Goal: Task Accomplishment & Management: Manage account settings

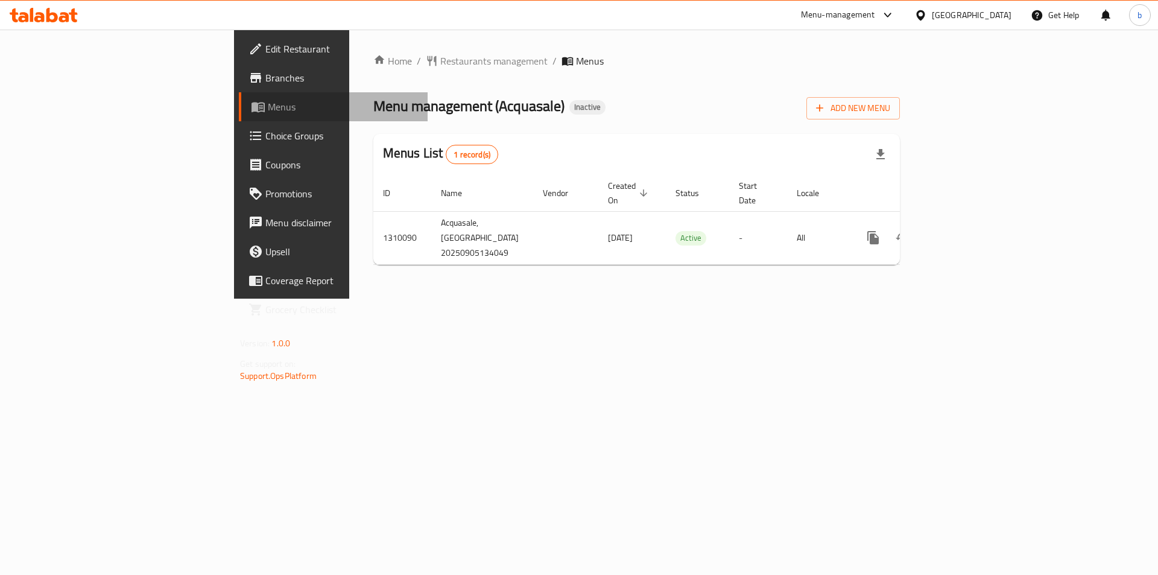
click at [268, 114] on span "Menus" at bounding box center [343, 107] width 150 height 14
click at [890, 110] on span "Add New Menu" at bounding box center [853, 108] width 74 height 15
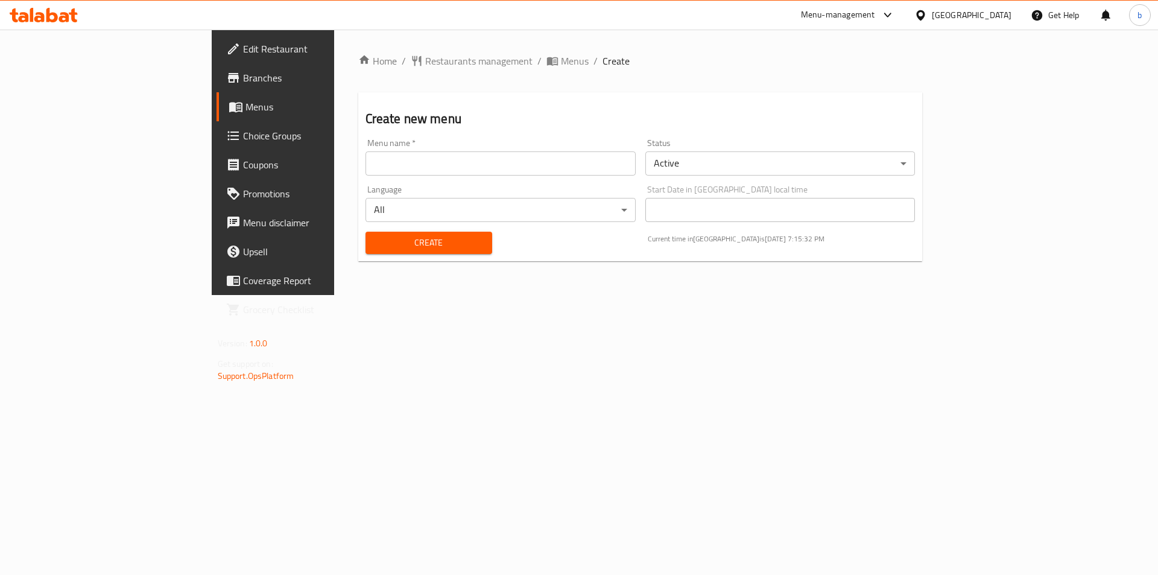
click at [394, 166] on input "text" at bounding box center [501, 163] width 270 height 24
click at [366, 165] on input "4/9/2025" at bounding box center [501, 163] width 270 height 24
type input "5/9/2025"
click at [381, 234] on button "Create" at bounding box center [429, 243] width 127 height 22
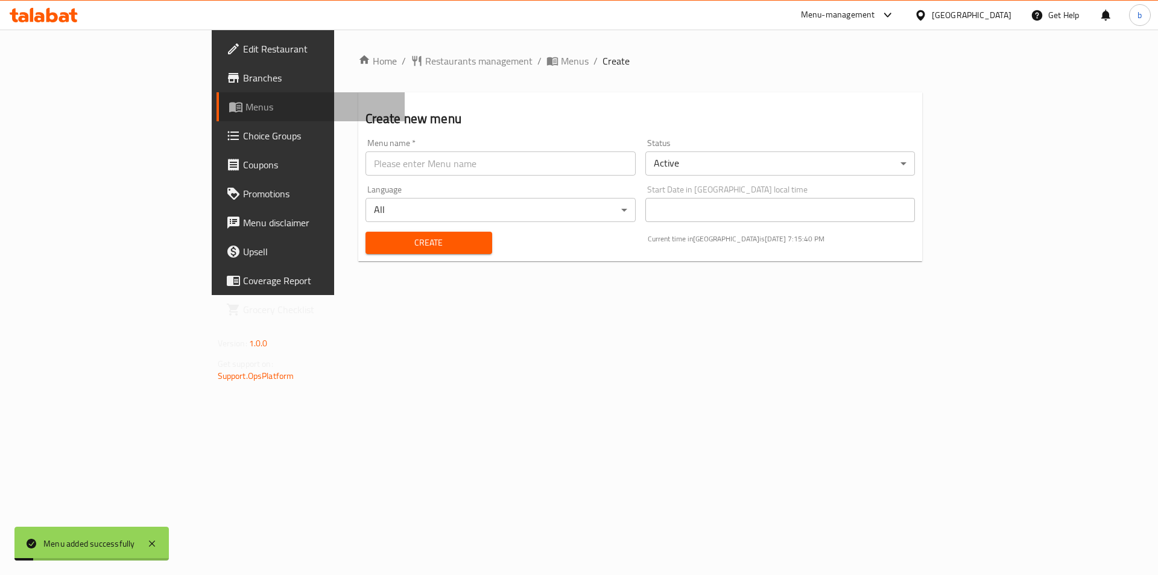
click at [217, 114] on link "Menus" at bounding box center [311, 106] width 189 height 29
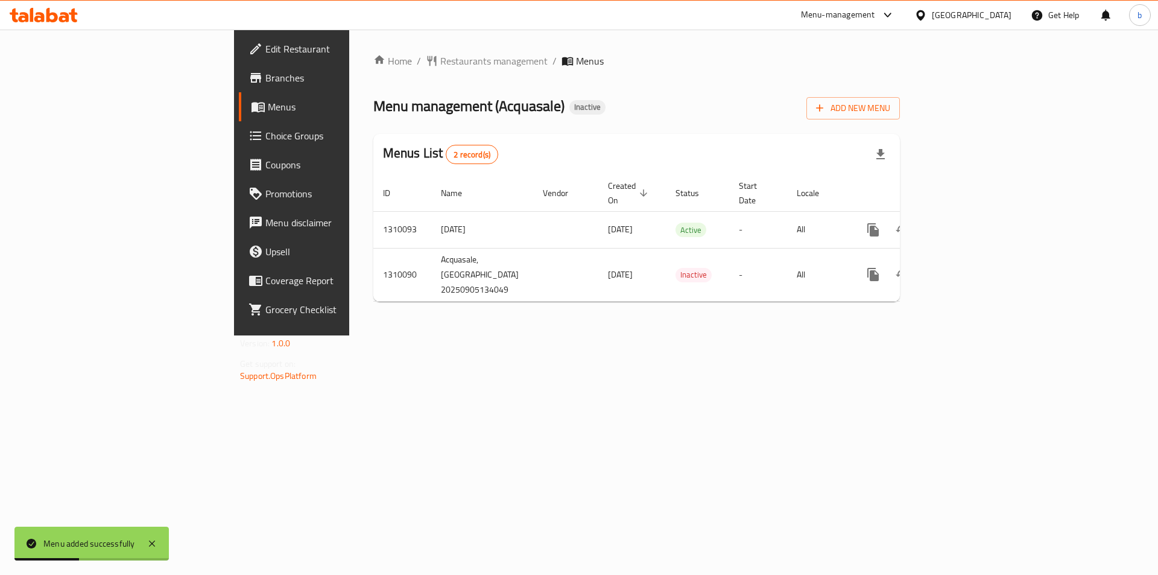
click at [265, 72] on span "Branches" at bounding box center [341, 78] width 153 height 14
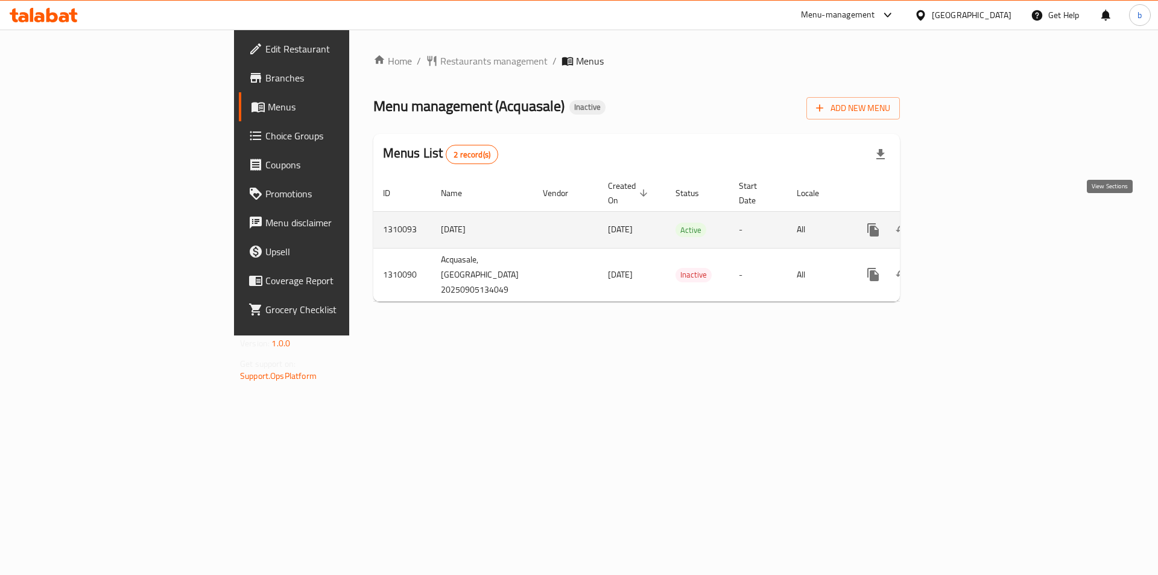
click at [968, 223] on icon "enhanced table" at bounding box center [960, 230] width 14 height 14
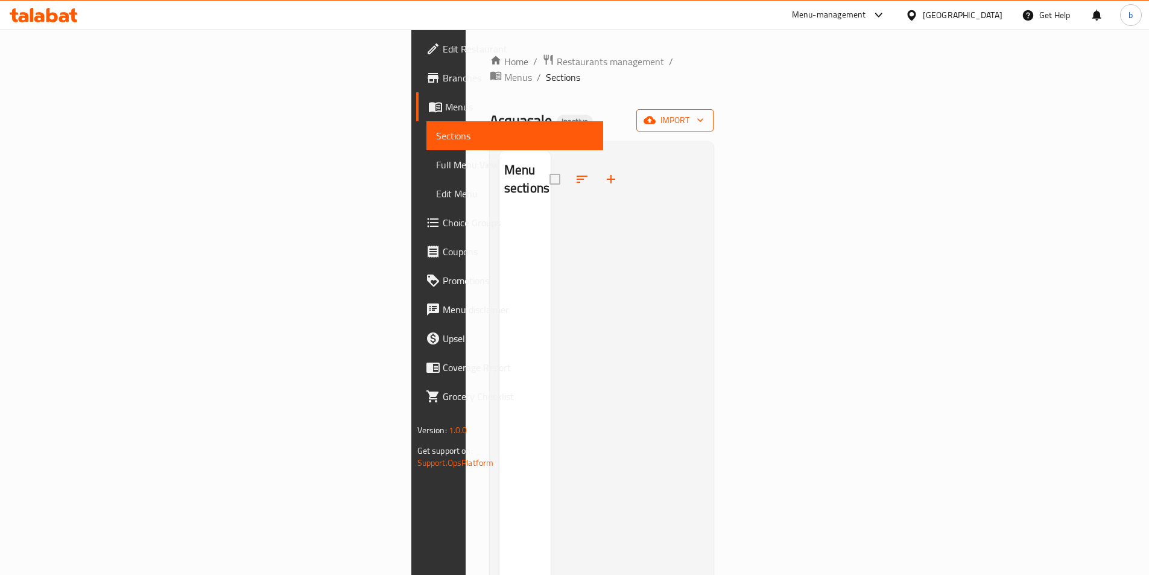
click at [704, 113] on span "import" at bounding box center [675, 120] width 58 height 15
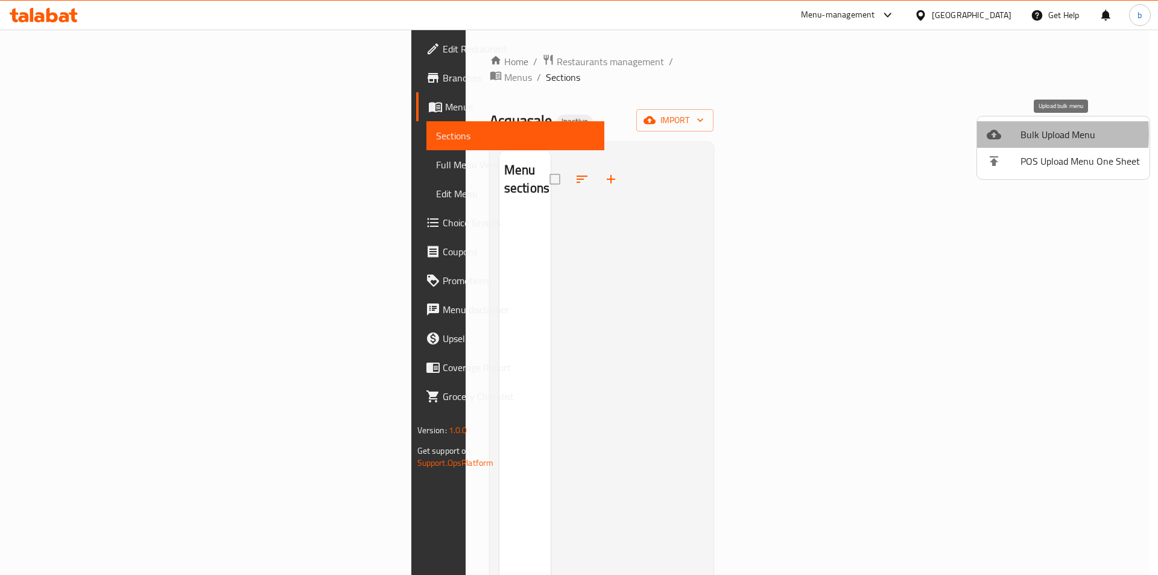
click at [992, 134] on icon at bounding box center [994, 135] width 14 height 10
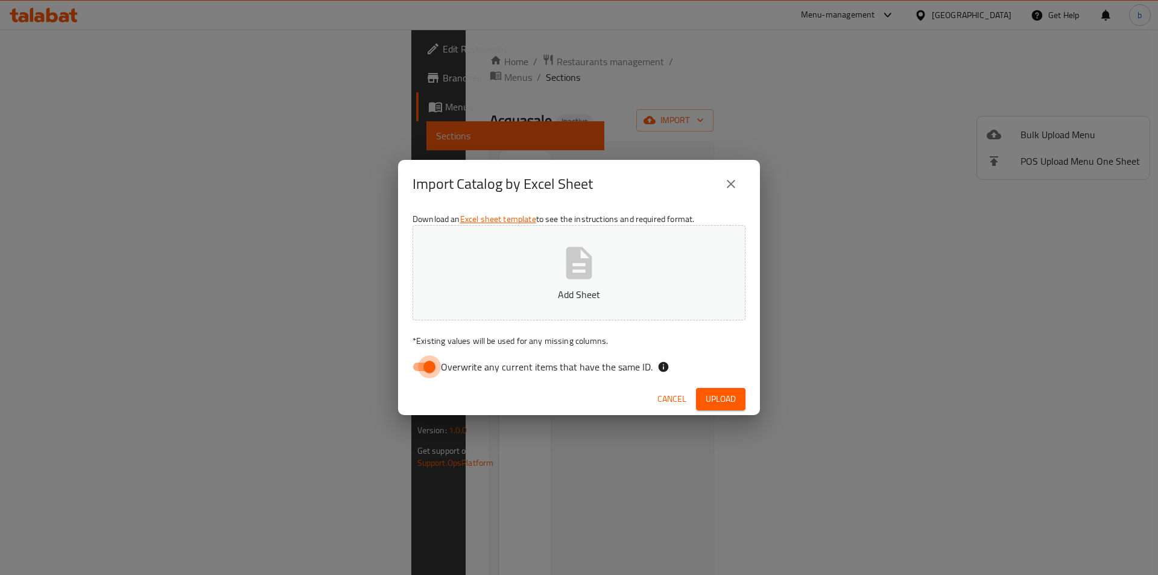
click at [431, 374] on input "Overwrite any current items that have the same ID." at bounding box center [429, 366] width 69 height 23
checkbox input "false"
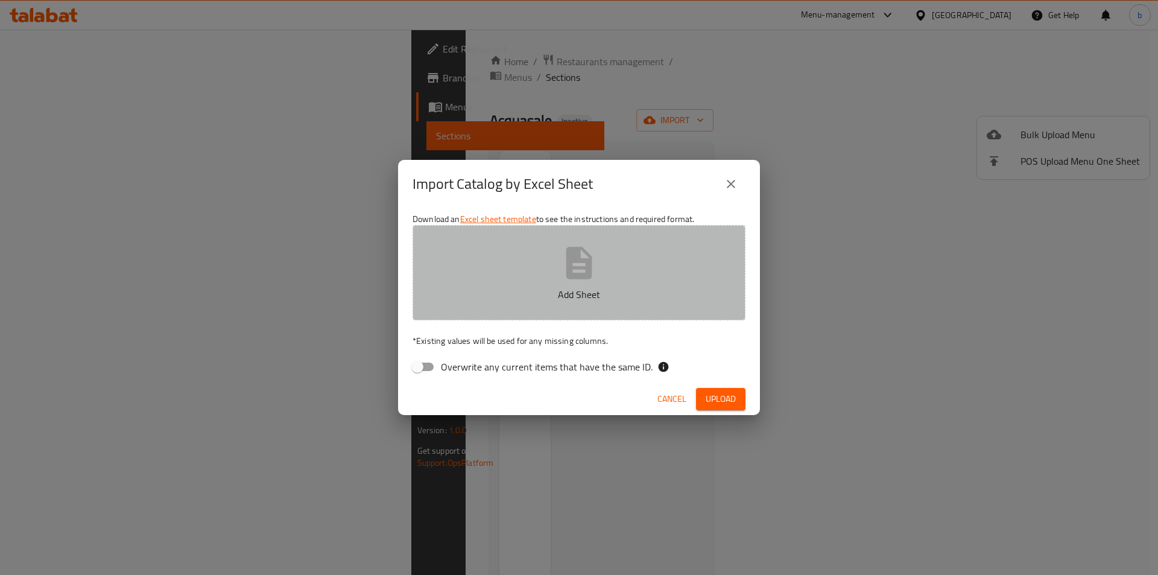
click at [569, 264] on icon "button" at bounding box center [579, 263] width 26 height 32
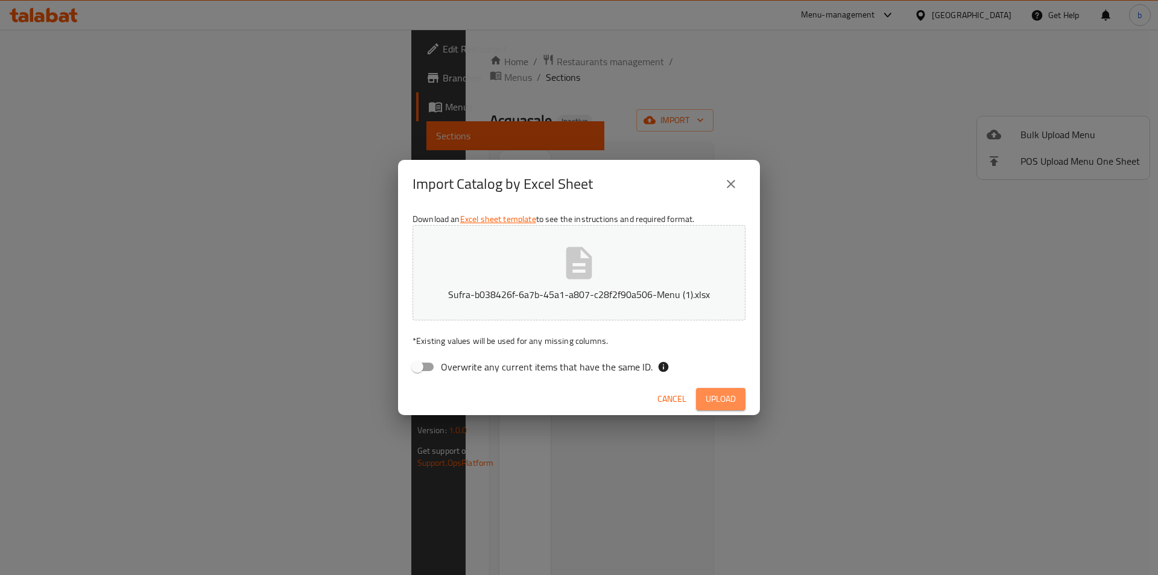
click at [730, 391] on span "Upload" at bounding box center [721, 398] width 30 height 15
click at [720, 406] on span "Upload" at bounding box center [721, 398] width 30 height 15
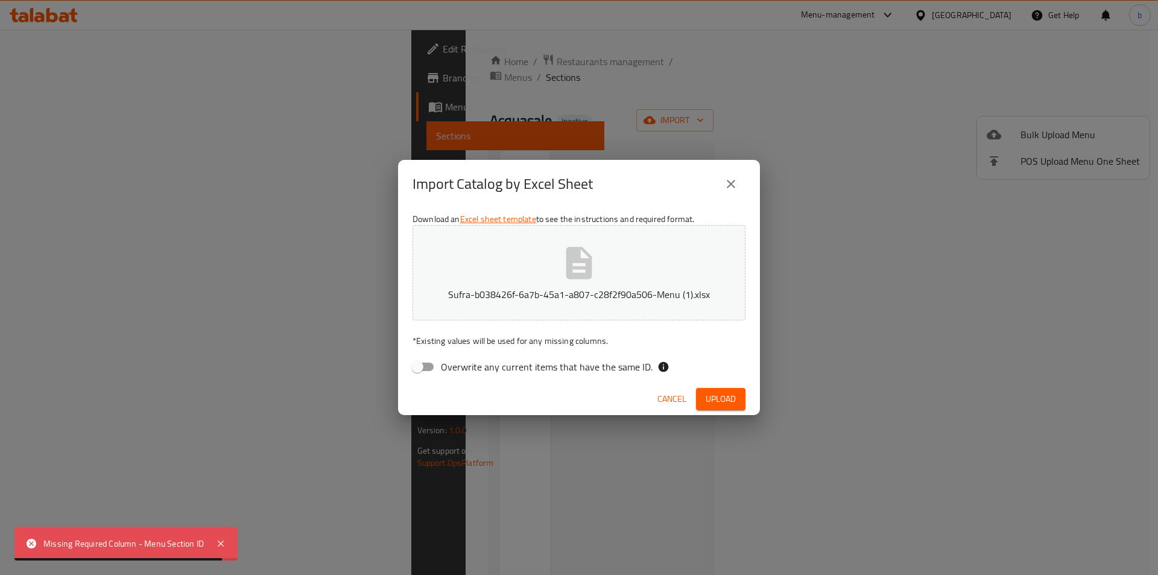
click at [519, 268] on button "Sufra-b038426f-6a7b-45a1-a807-c28f2f90a506-Menu (1).xlsx" at bounding box center [579, 272] width 333 height 95
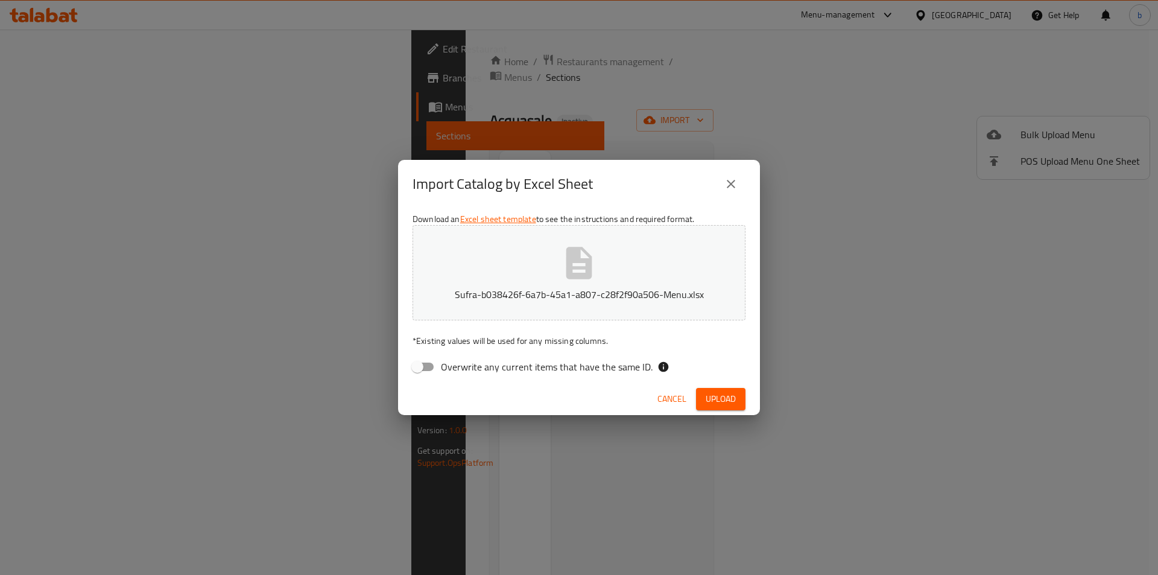
click at [709, 400] on span "Upload" at bounding box center [721, 398] width 30 height 15
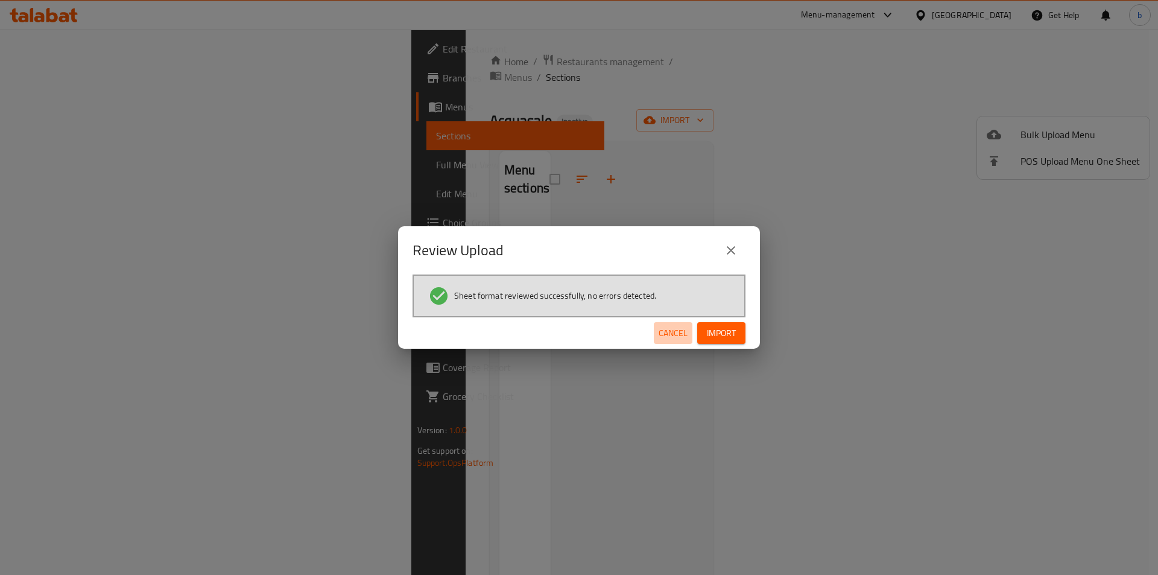
click at [673, 333] on span "Cancel" at bounding box center [673, 333] width 29 height 15
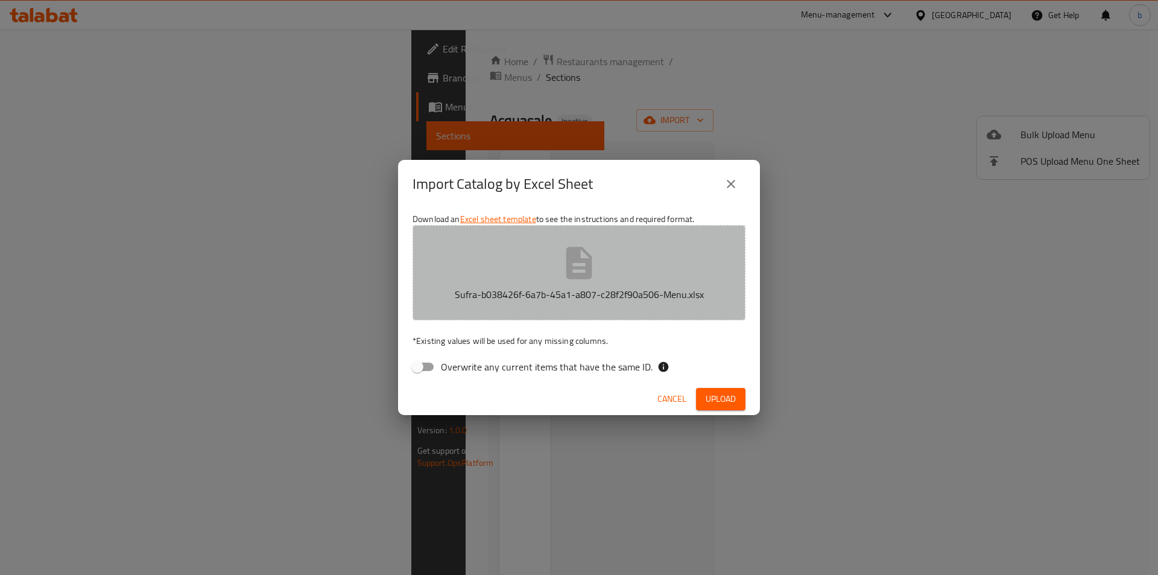
click at [483, 303] on button "Sufra-b038426f-6a7b-45a1-a807-c28f2f90a506-Menu.xlsx" at bounding box center [579, 272] width 333 height 95
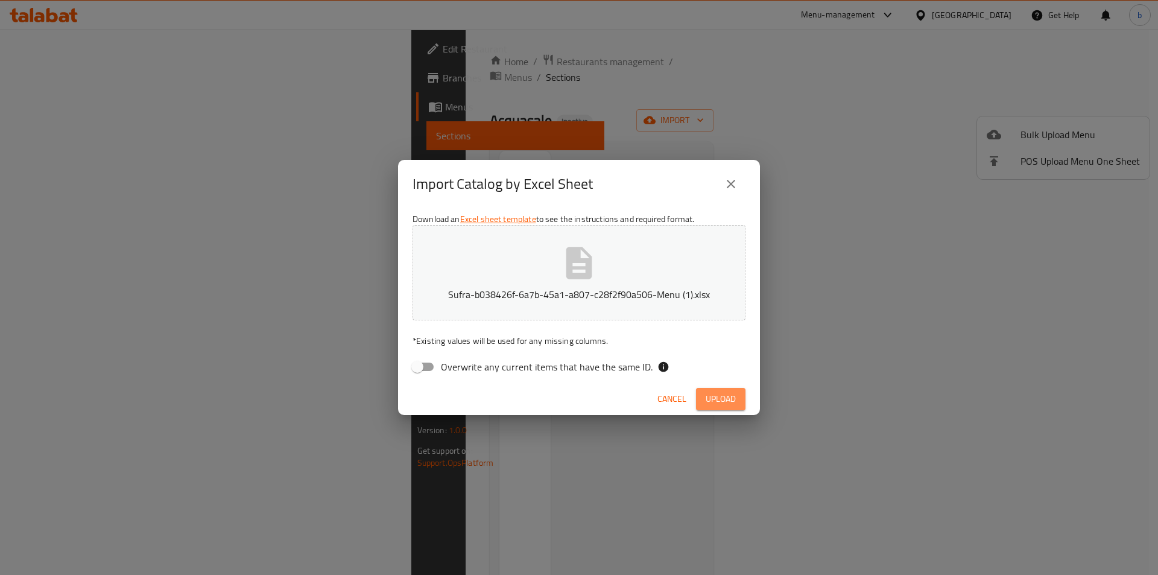
click at [724, 401] on span "Upload" at bounding box center [721, 398] width 30 height 15
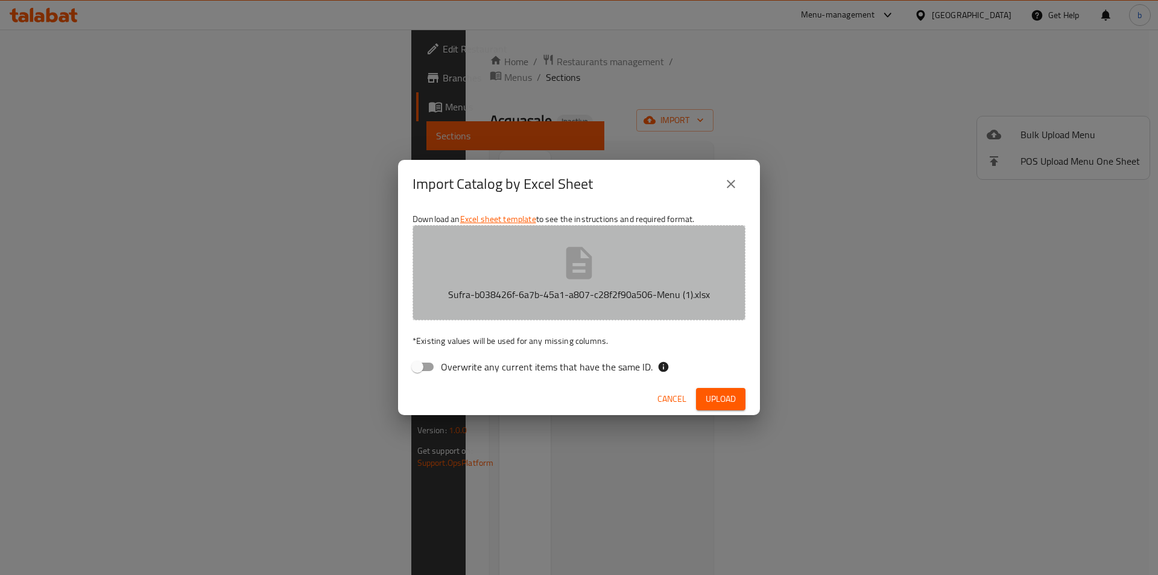
click at [556, 279] on button "Sufra-b038426f-6a7b-45a1-a807-c28f2f90a506-Menu (1).xlsx" at bounding box center [579, 272] width 333 height 95
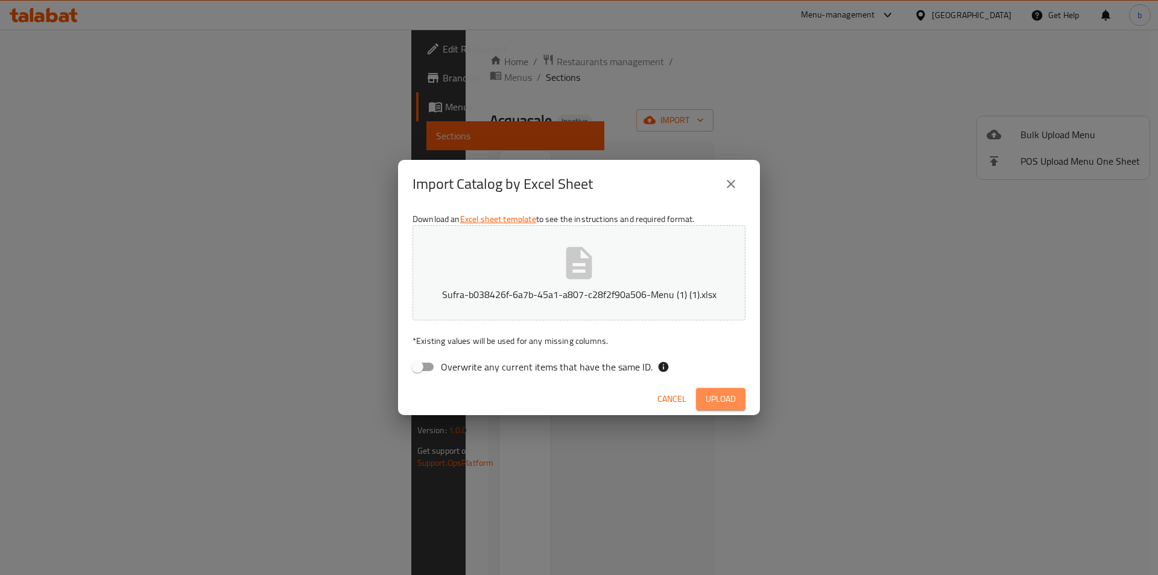
click at [720, 401] on span "Upload" at bounding box center [721, 398] width 30 height 15
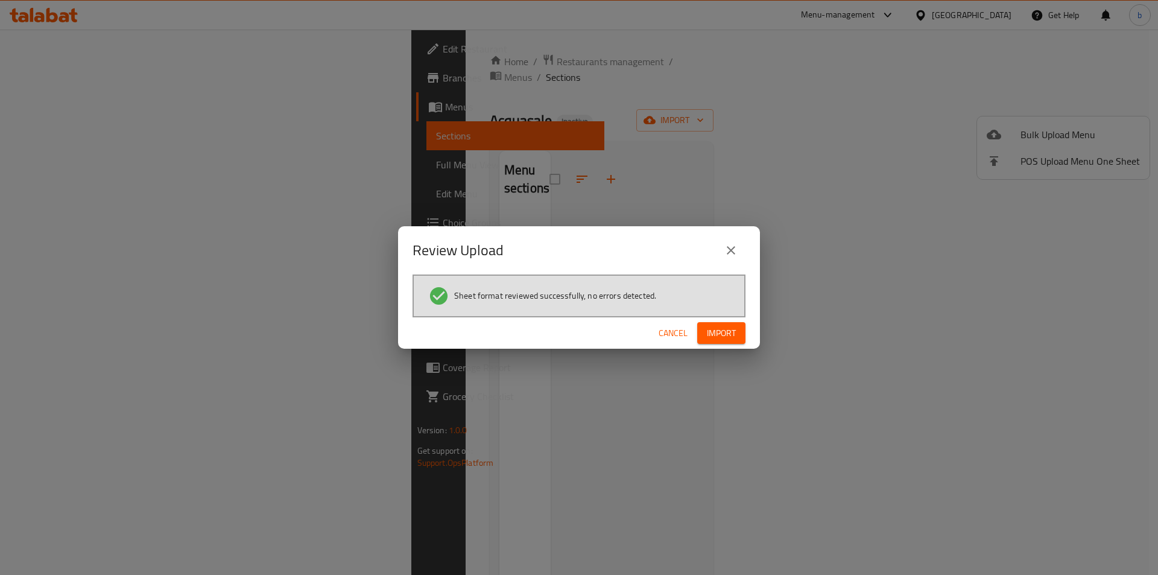
click at [720, 329] on span "Import" at bounding box center [721, 333] width 29 height 15
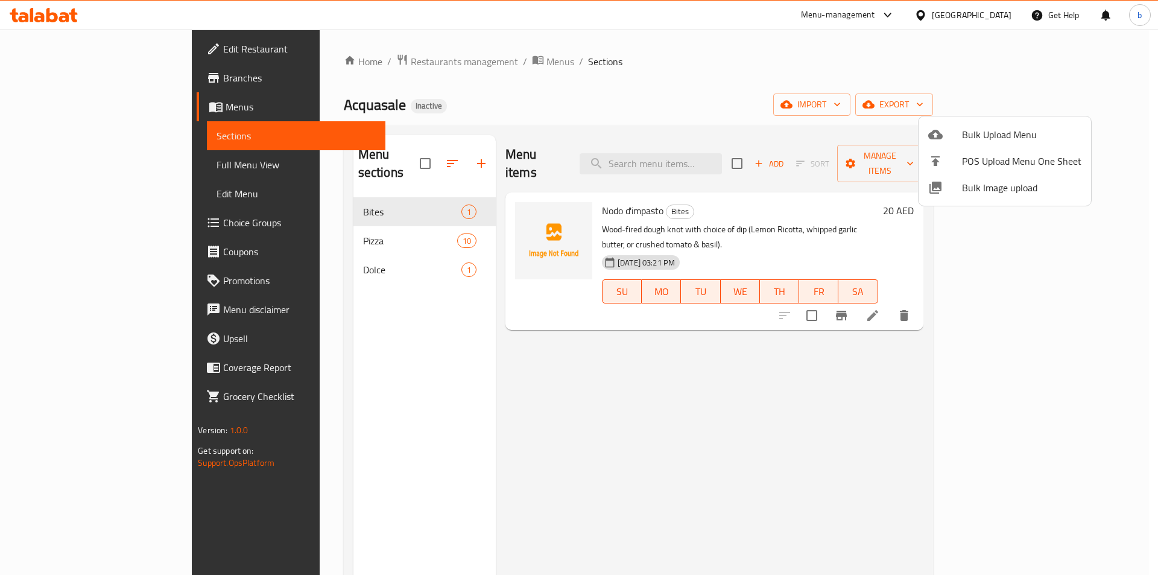
click at [349, 235] on div at bounding box center [579, 287] width 1158 height 575
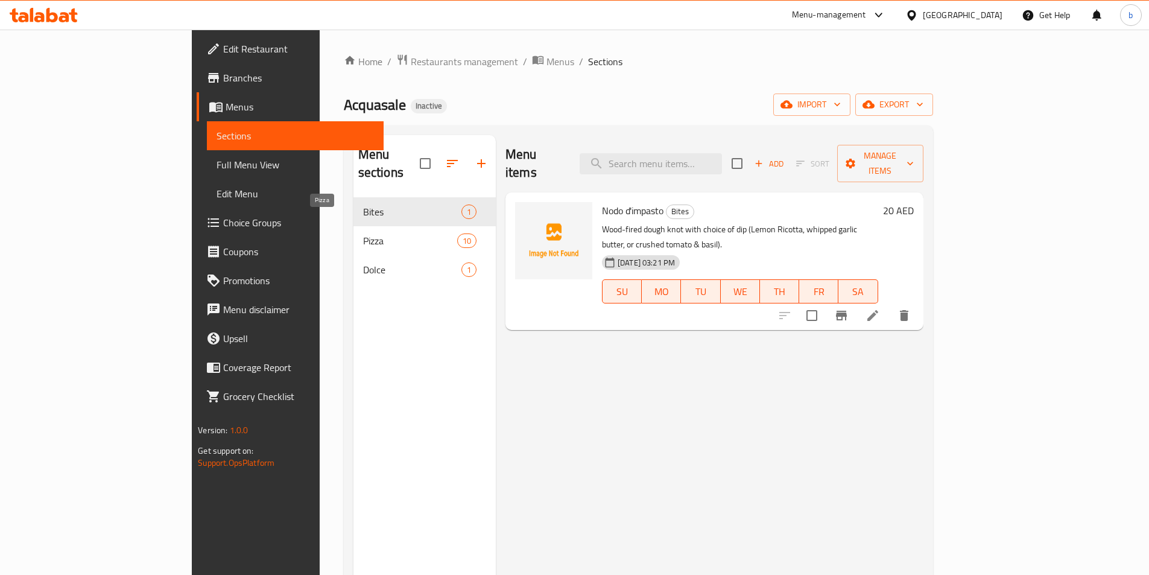
click at [363, 233] on span "Pizza" at bounding box center [410, 240] width 94 height 14
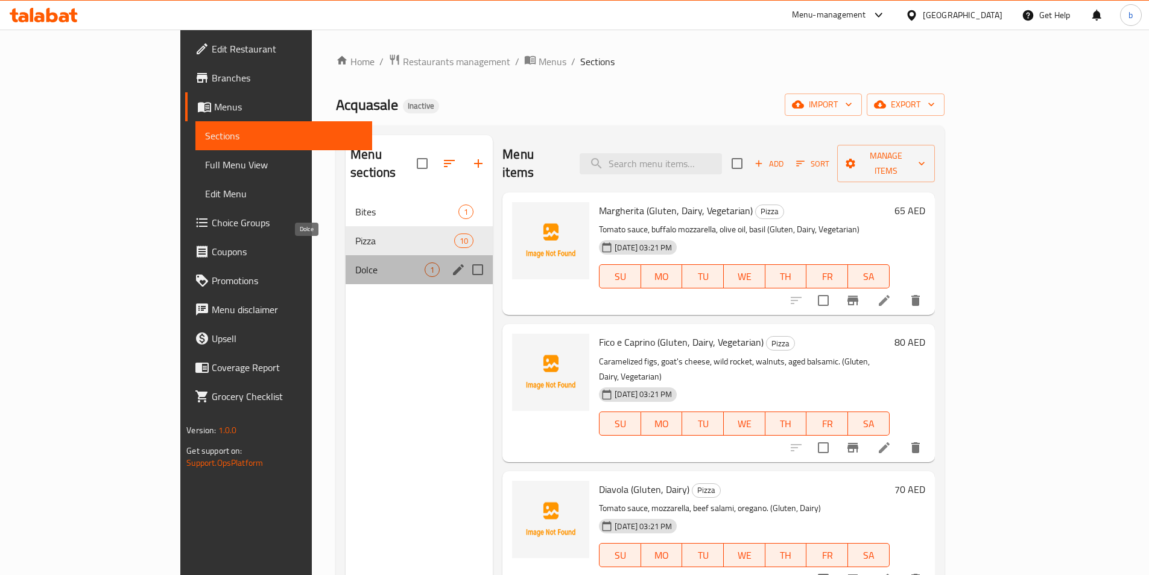
click at [362, 262] on span "Dolce" at bounding box center [389, 269] width 69 height 14
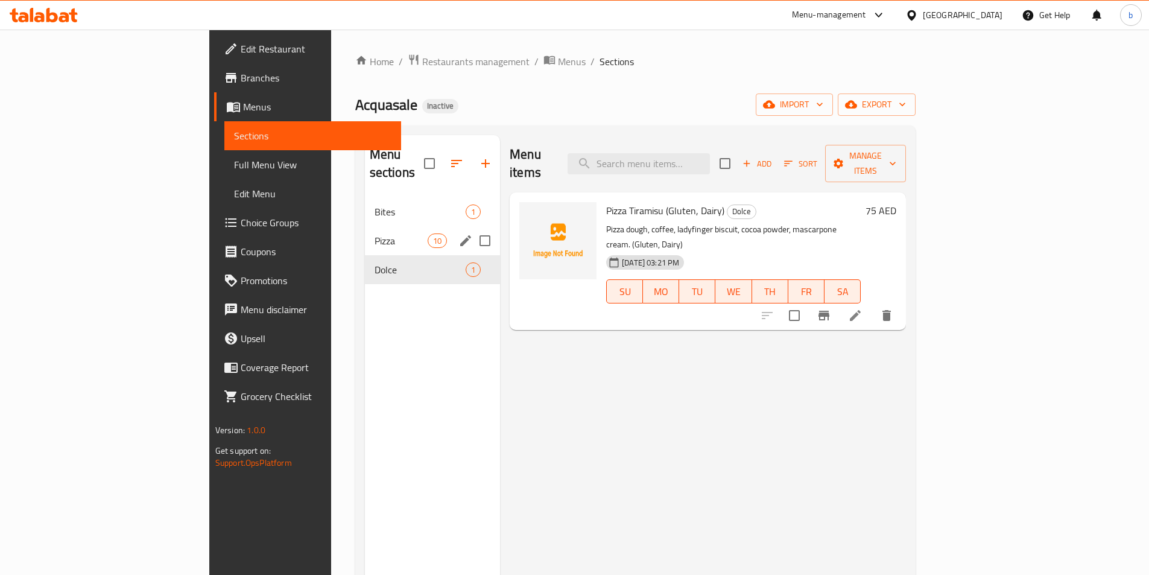
click at [365, 232] on div "Pizza 10" at bounding box center [432, 240] width 135 height 29
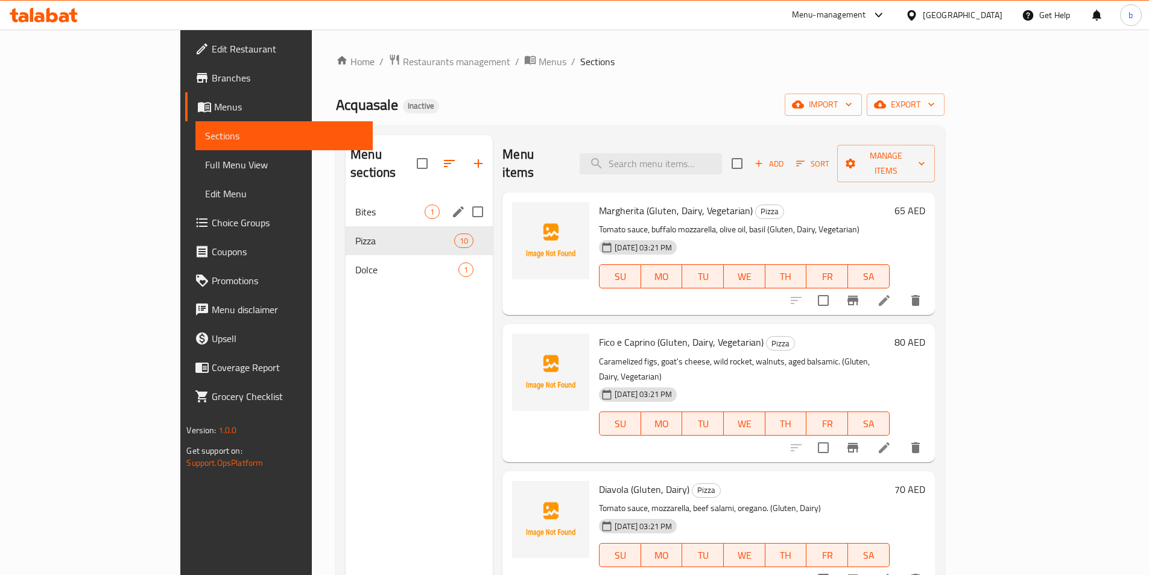
click at [346, 201] on div "Bites 1" at bounding box center [419, 211] width 147 height 29
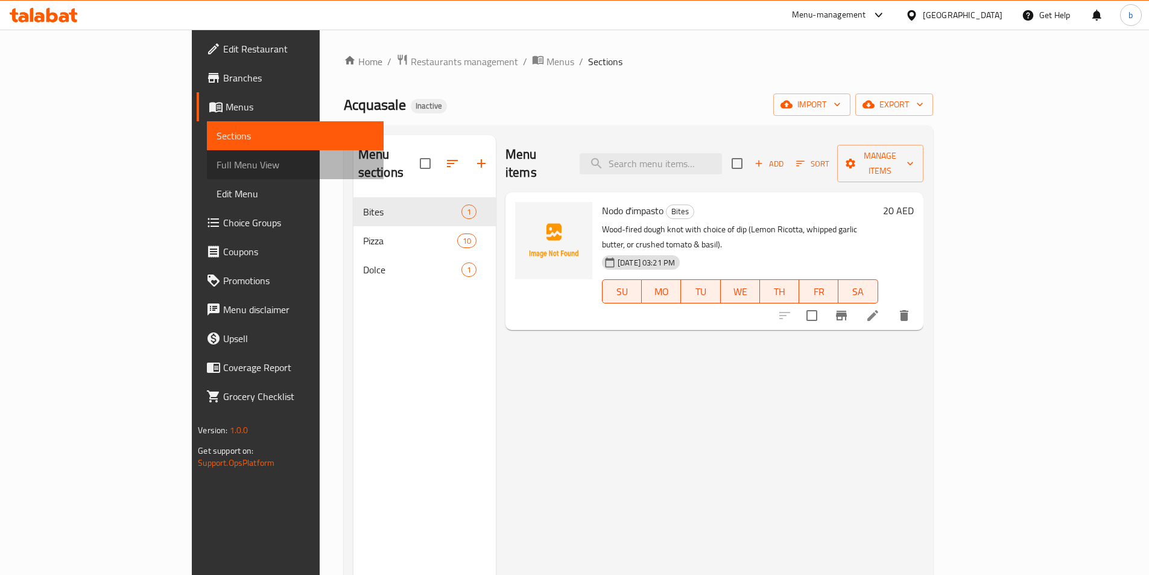
click at [217, 169] on span "Full Menu View" at bounding box center [295, 164] width 157 height 14
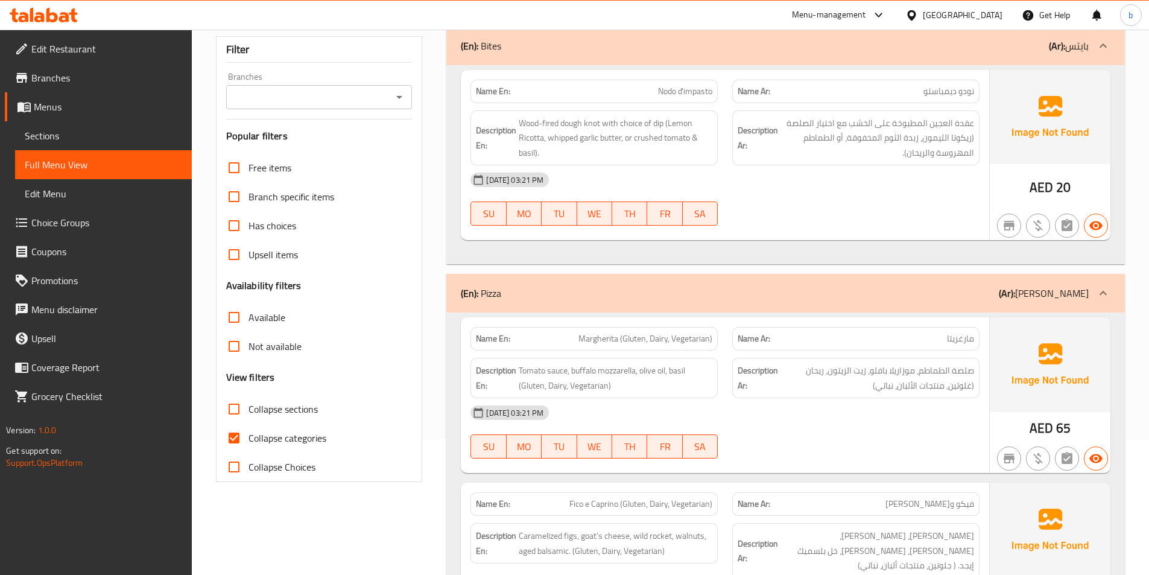
scroll to position [241, 0]
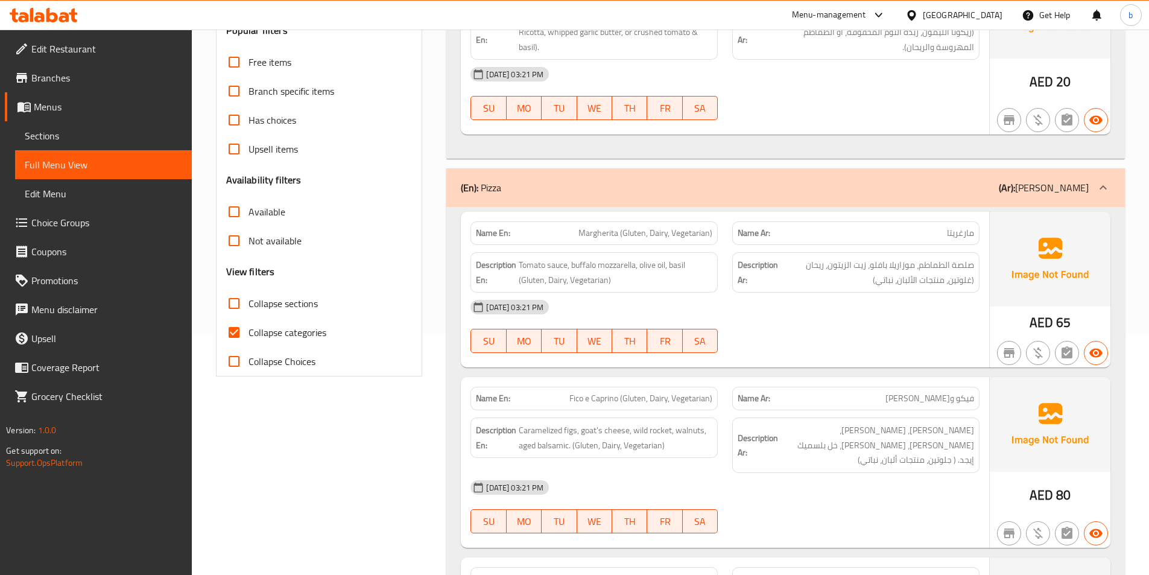
click at [246, 329] on input "Collapse categories" at bounding box center [234, 332] width 29 height 29
checkbox input "false"
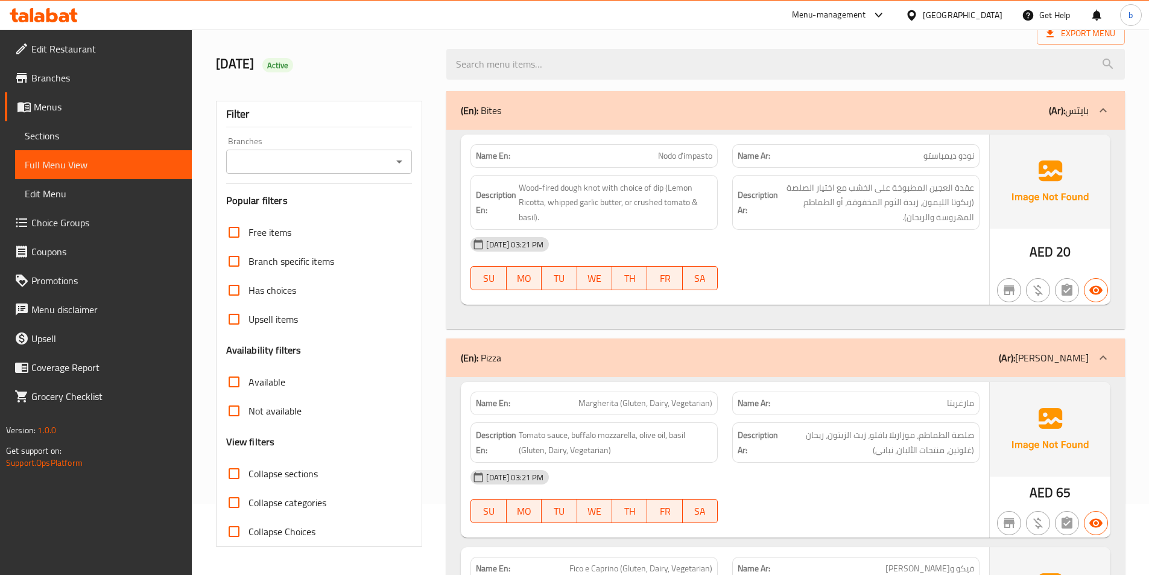
scroll to position [0, 0]
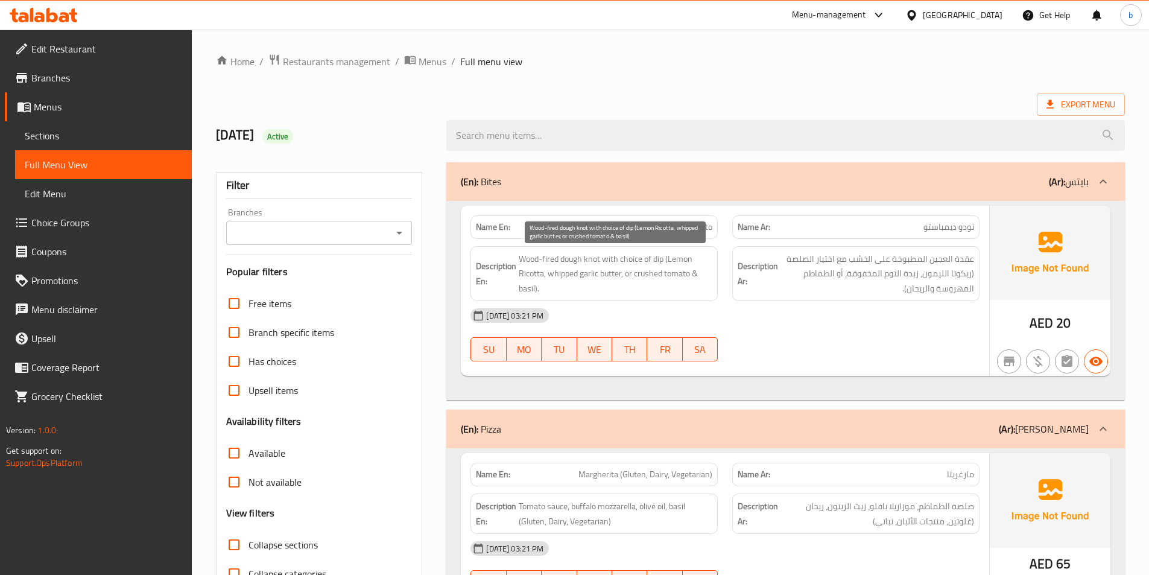
click at [618, 268] on span "Wood-fired dough knot with choice of dip (Lemon Ricotta, whipped garlic butter,…" at bounding box center [616, 274] width 194 height 45
click at [600, 277] on span "Wood-fired dough knot with choice of dip (Lemon Ricotta, whipped garlic butter,…" at bounding box center [616, 274] width 194 height 45
drag, startPoint x: 522, startPoint y: 255, endPoint x: 667, endPoint y: 257, distance: 145.4
click at [667, 257] on span "Wood-fired dough knot with choice of dip (Lemon Ricotta, whipped garlic butter,…" at bounding box center [616, 274] width 194 height 45
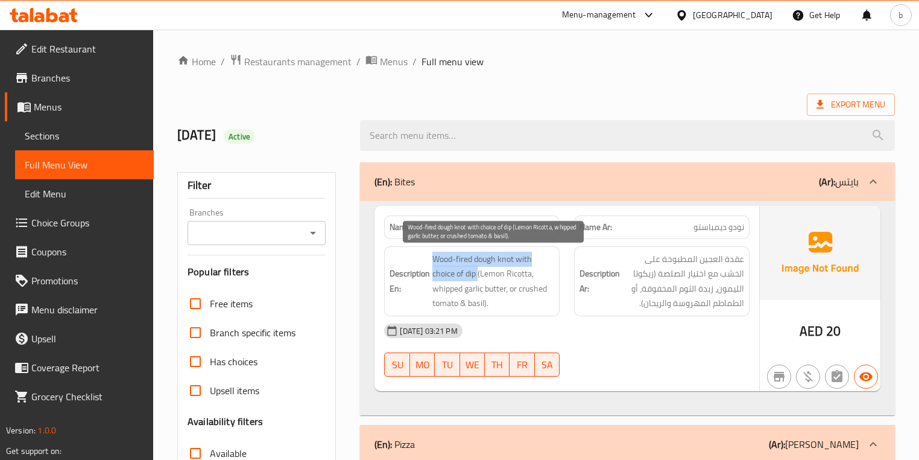
click at [465, 259] on span "Wood-fired dough knot with choice of dip (Lemon Ricotta, whipped garlic butter,…" at bounding box center [493, 281] width 122 height 59
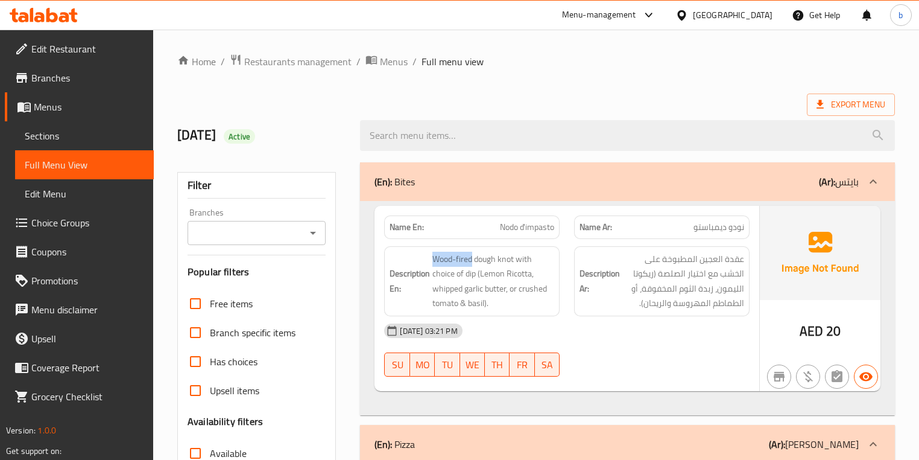
drag, startPoint x: 473, startPoint y: 258, endPoint x: 427, endPoint y: 258, distance: 45.8
click at [427, 258] on h6 "Description En: Wood-fired dough knot with choice of dip (Lemon Ricotta, whippe…" at bounding box center [472, 281] width 165 height 59
copy span "Wood-fired"
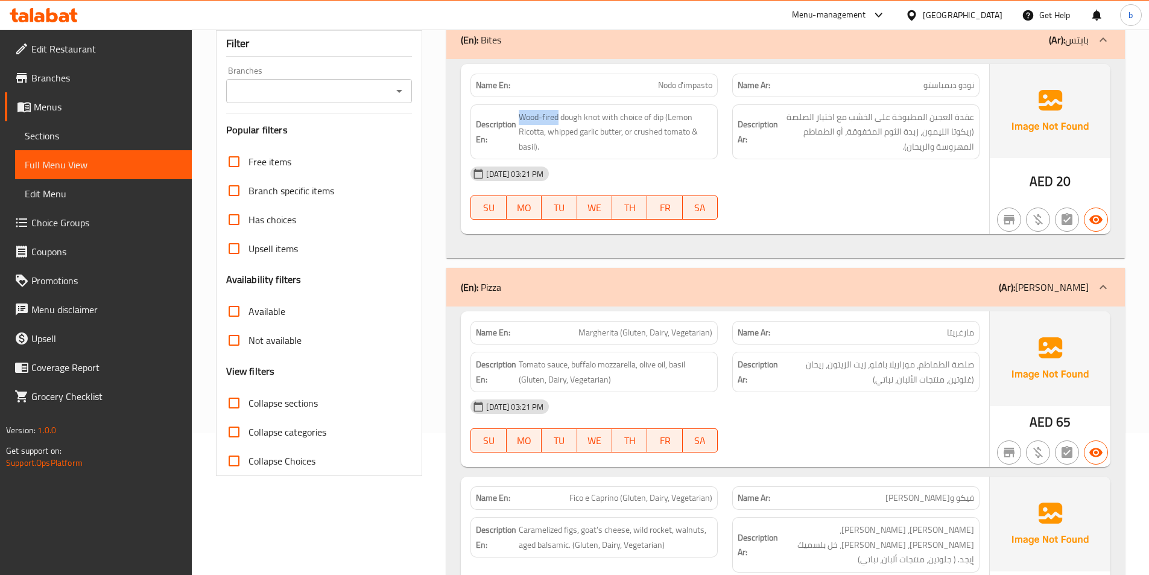
scroll to position [241, 0]
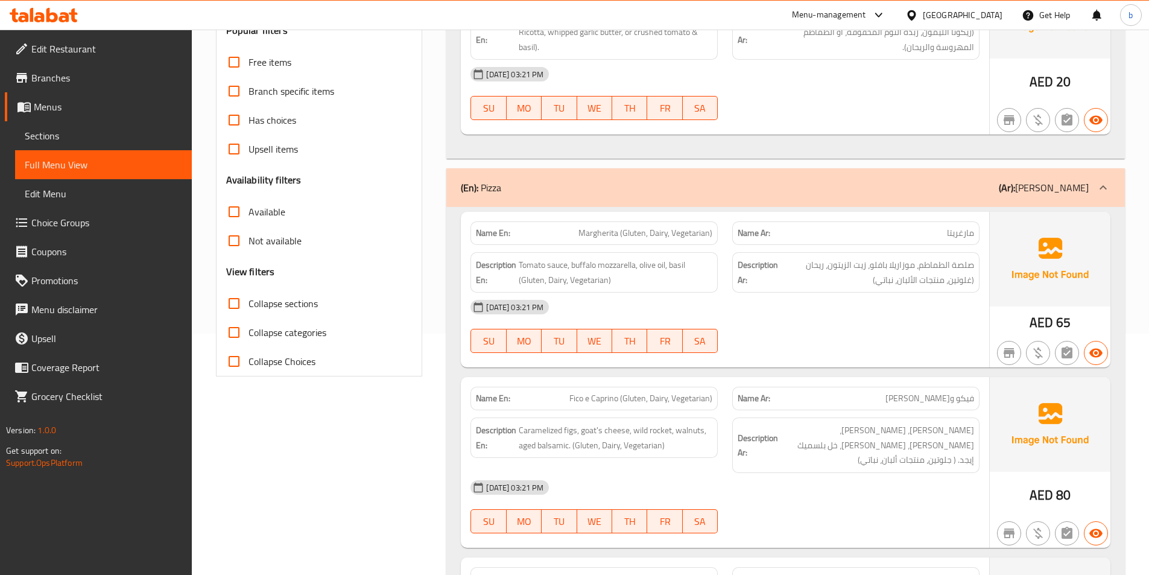
click at [71, 227] on span "Choice Groups" at bounding box center [106, 222] width 151 height 14
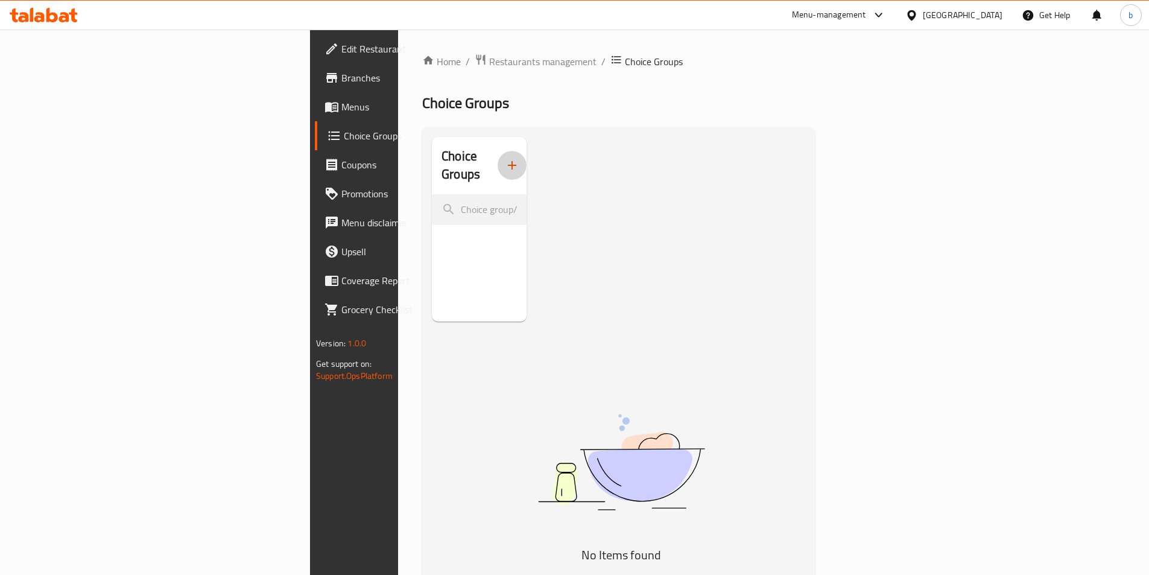
click at [498, 151] on button "button" at bounding box center [512, 165] width 29 height 29
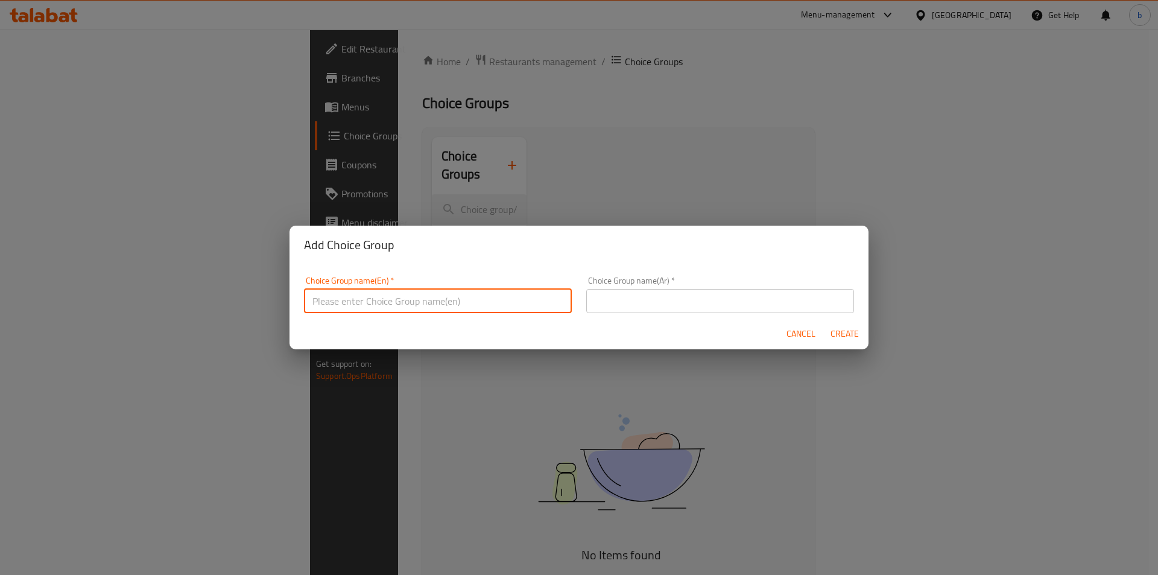
click at [416, 296] on input "text" at bounding box center [438, 301] width 268 height 24
type input "غ"
type input "your choice of"
click at [609, 308] on input "text" at bounding box center [720, 301] width 268 height 24
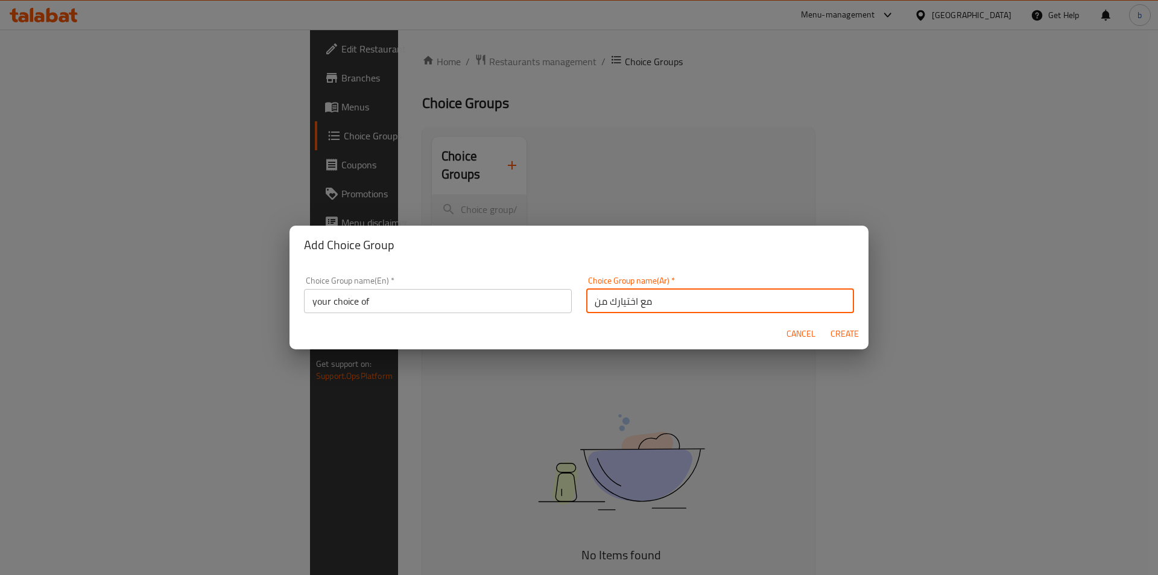
type input "مع اختيارك من"
click at [842, 333] on span "Create" at bounding box center [844, 333] width 29 height 15
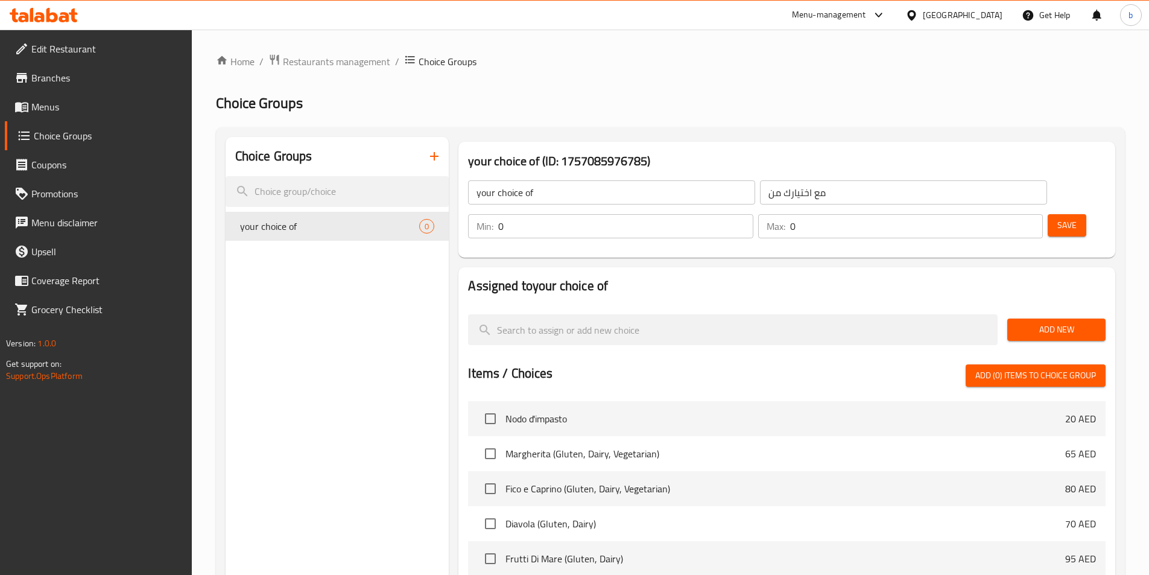
click at [753, 214] on input "0" at bounding box center [625, 226] width 255 height 24
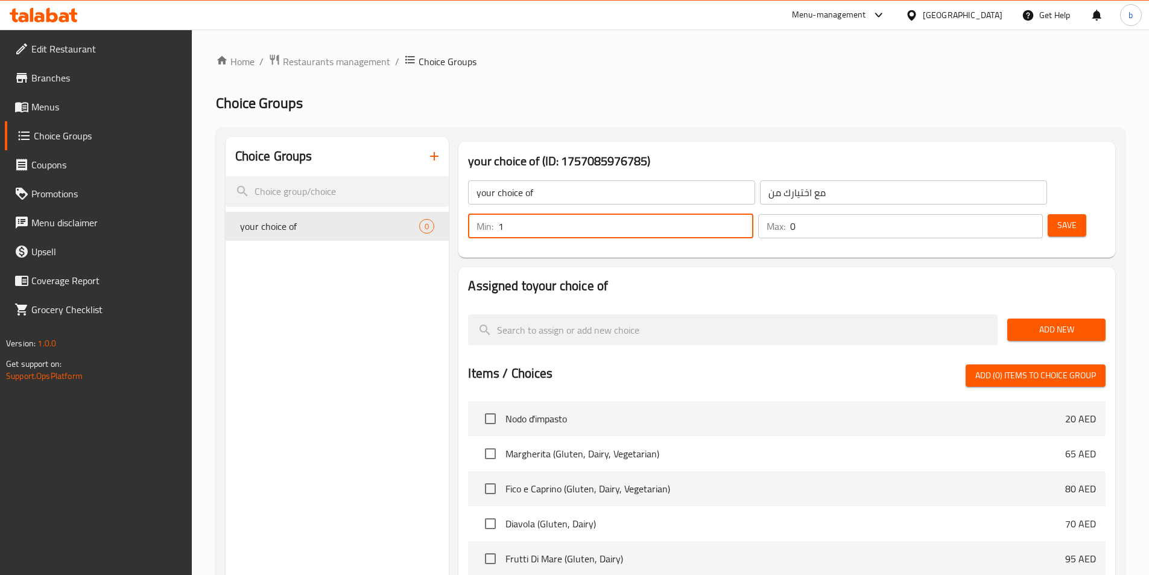
type input "1"
click at [753, 214] on input "1" at bounding box center [625, 226] width 255 height 24
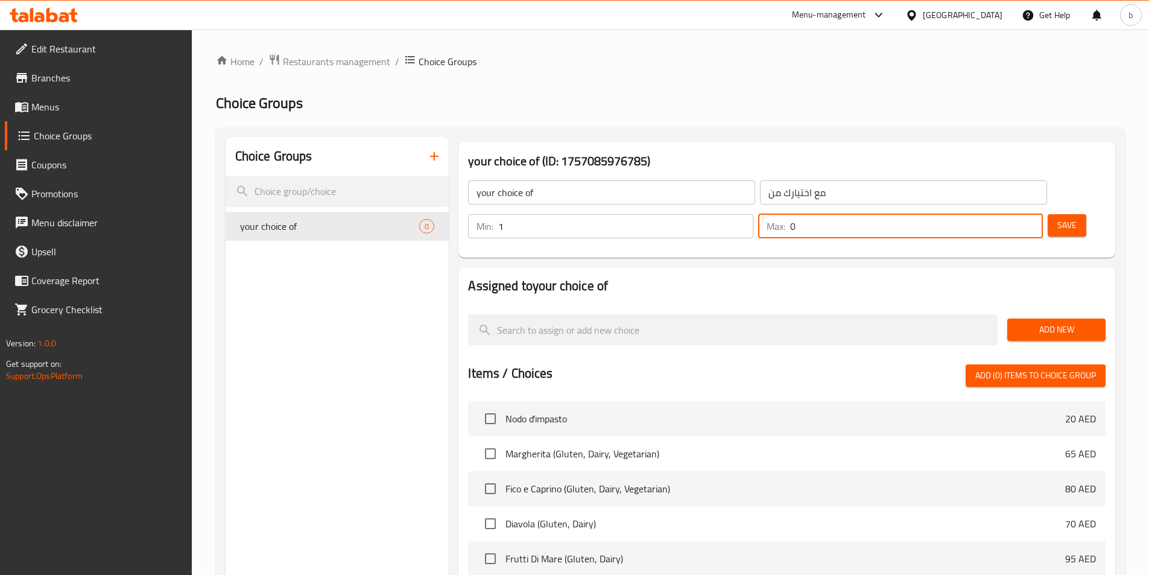
click at [994, 214] on input "0" at bounding box center [916, 226] width 253 height 24
type input "1"
click at [1009, 214] on input "1" at bounding box center [916, 226] width 253 height 24
click at [1052, 214] on button "Save" at bounding box center [1067, 225] width 39 height 22
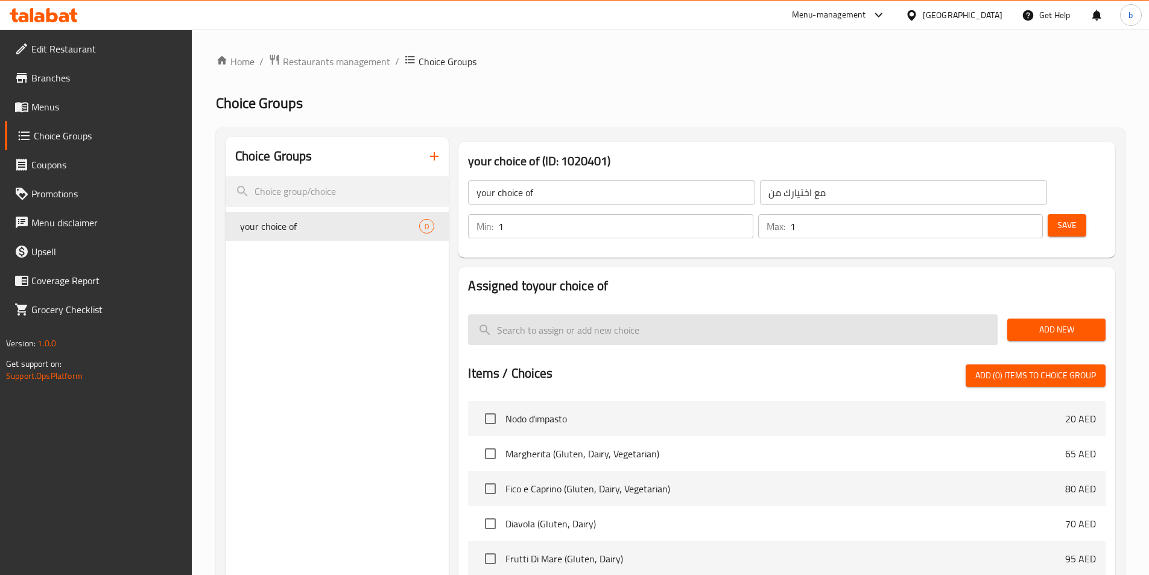
click at [568, 314] on input "search" at bounding box center [733, 329] width 530 height 31
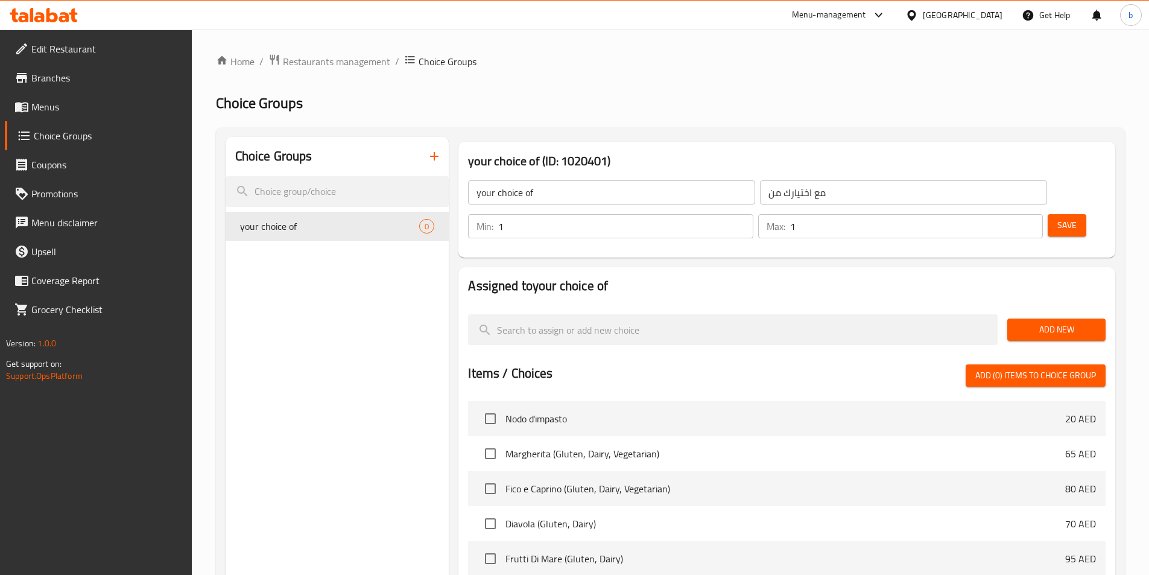
click at [1043, 322] on span "Add New" at bounding box center [1056, 329] width 79 height 15
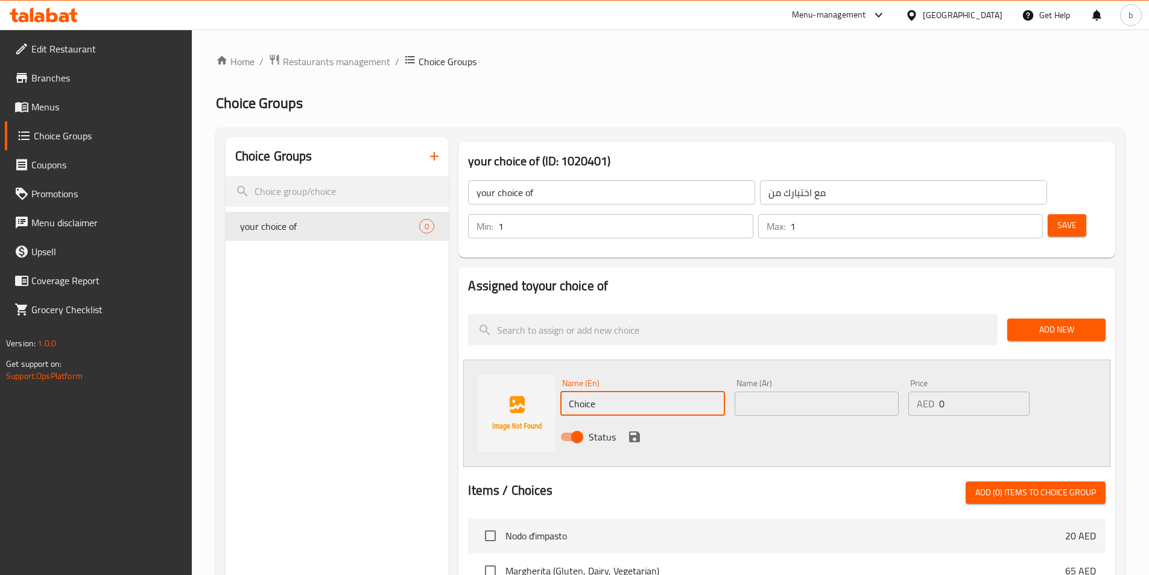
click at [633, 391] on input "Choice" at bounding box center [642, 403] width 164 height 24
paste input "Lemon Ricotta"
type input "Lemon Ricotta"
click at [758, 391] on input "text" at bounding box center [817, 403] width 164 height 24
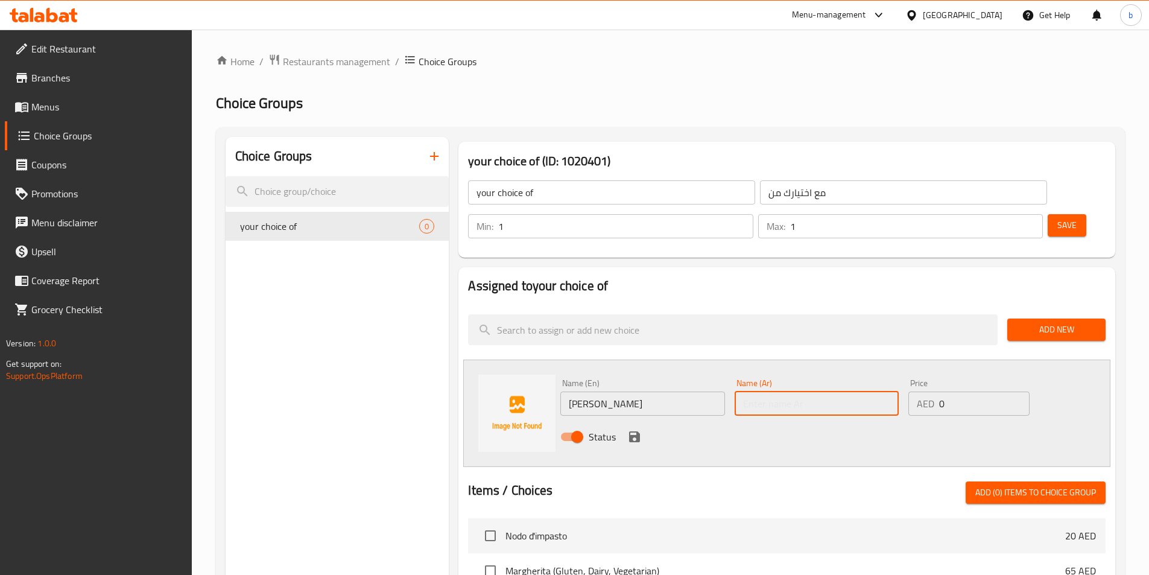
paste input "ريكوتا الليمون"
type input "ريكوتا الليمون"
click at [633, 431] on icon "save" at bounding box center [634, 436] width 11 height 11
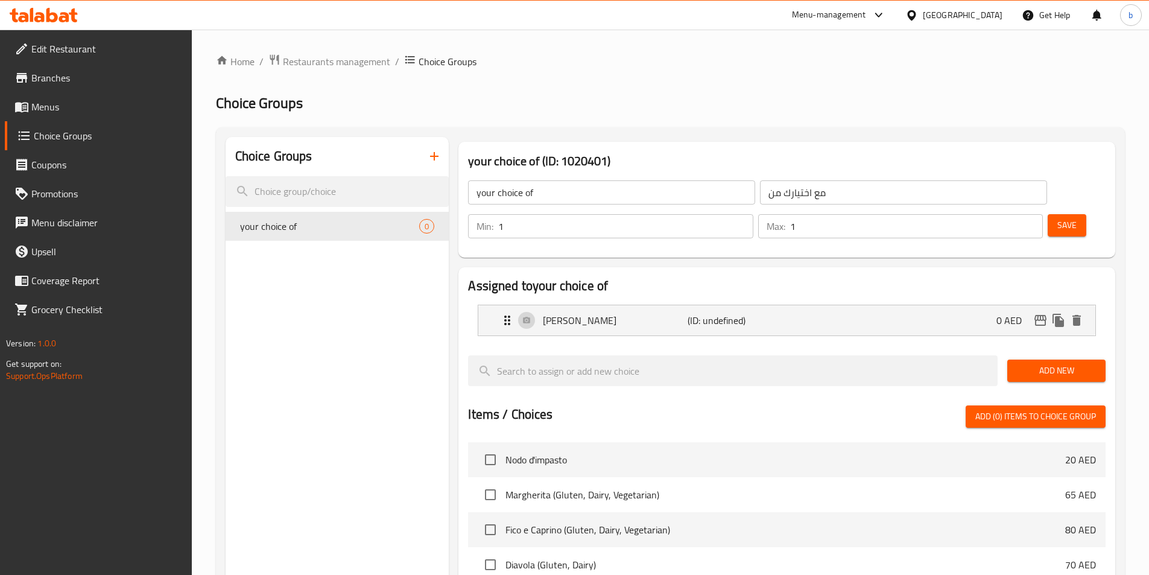
click at [1034, 363] on span "Add New" at bounding box center [1056, 370] width 79 height 15
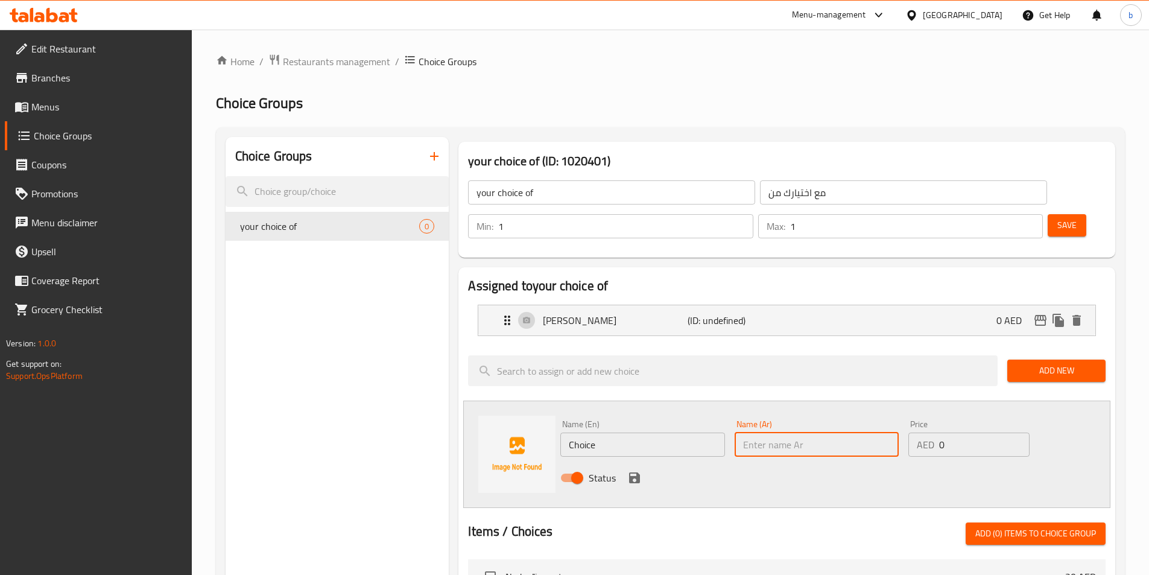
click at [832, 432] on input "text" at bounding box center [817, 444] width 164 height 24
paste input "زبدة الثوم المخفوقة"
type input "زبدة الثوم المخفوقة"
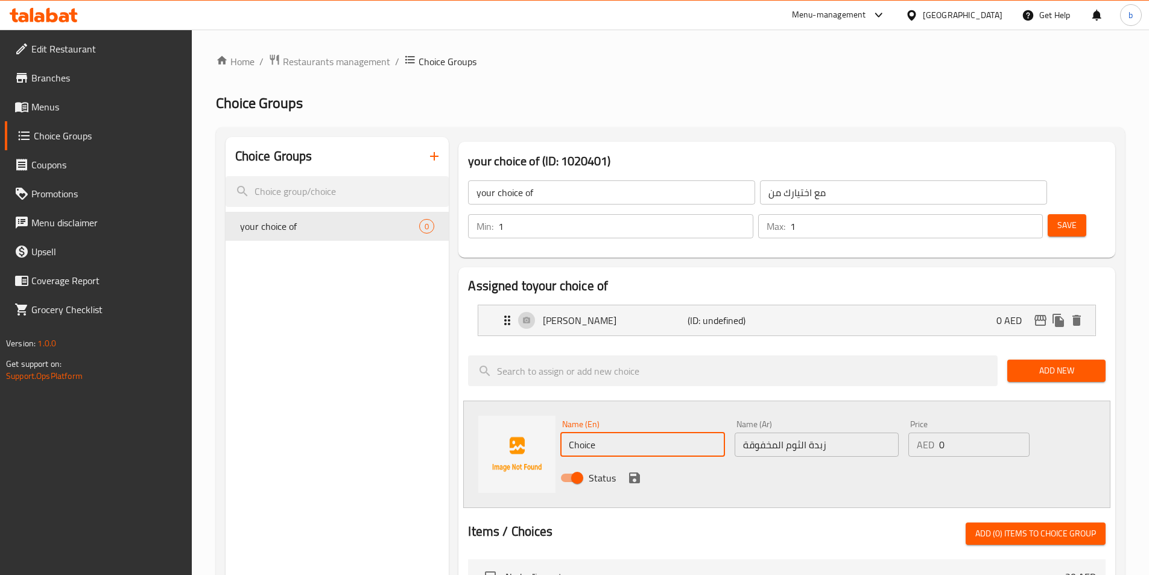
click at [606, 432] on input "Choice" at bounding box center [642, 444] width 164 height 24
paste input "whipped garlic butter"
type input "whipped garlic butter"
click at [632, 472] on icon "save" at bounding box center [634, 477] width 11 height 11
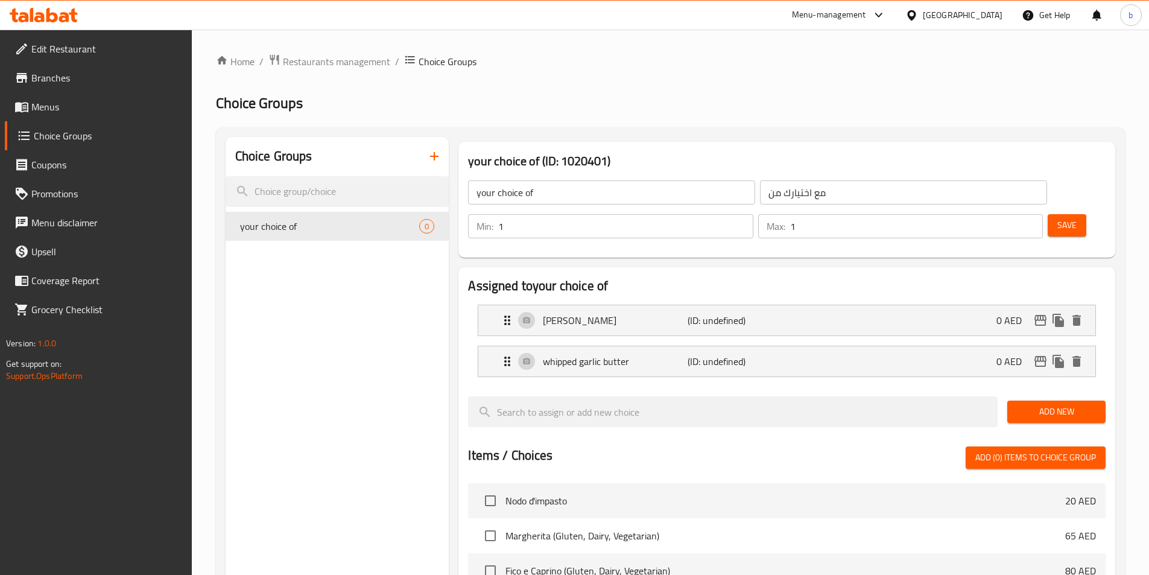
click at [1058, 404] on span "Add New" at bounding box center [1056, 411] width 79 height 15
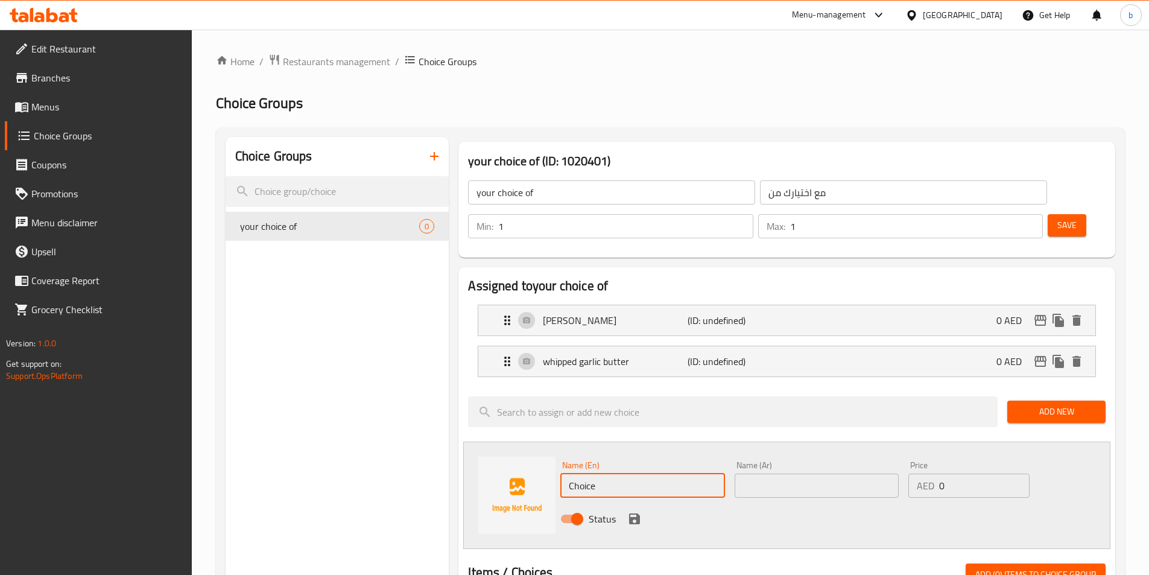
click at [620, 474] on input "Choice" at bounding box center [642, 486] width 164 height 24
paste input "crushed tomato & basil"
type input "crushed tomato & basil"
click at [860, 474] on input "text" at bounding box center [817, 486] width 164 height 24
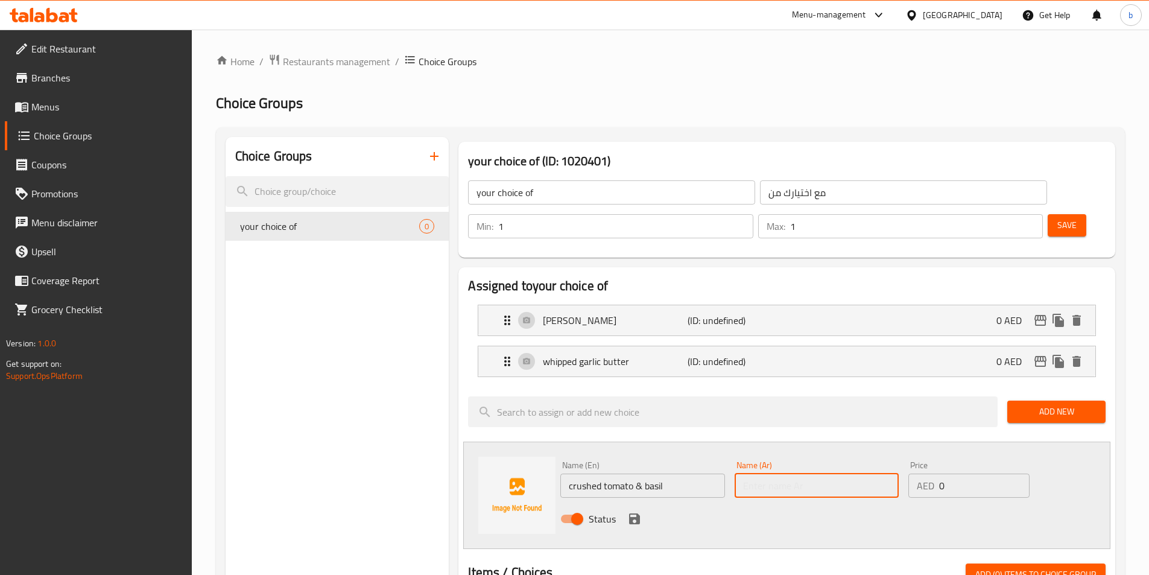
paste input "الطماطم المهروسة &الريحان"
type input "الطماطم المهروسة &الريحان"
click at [633, 512] on icon "save" at bounding box center [634, 519] width 14 height 14
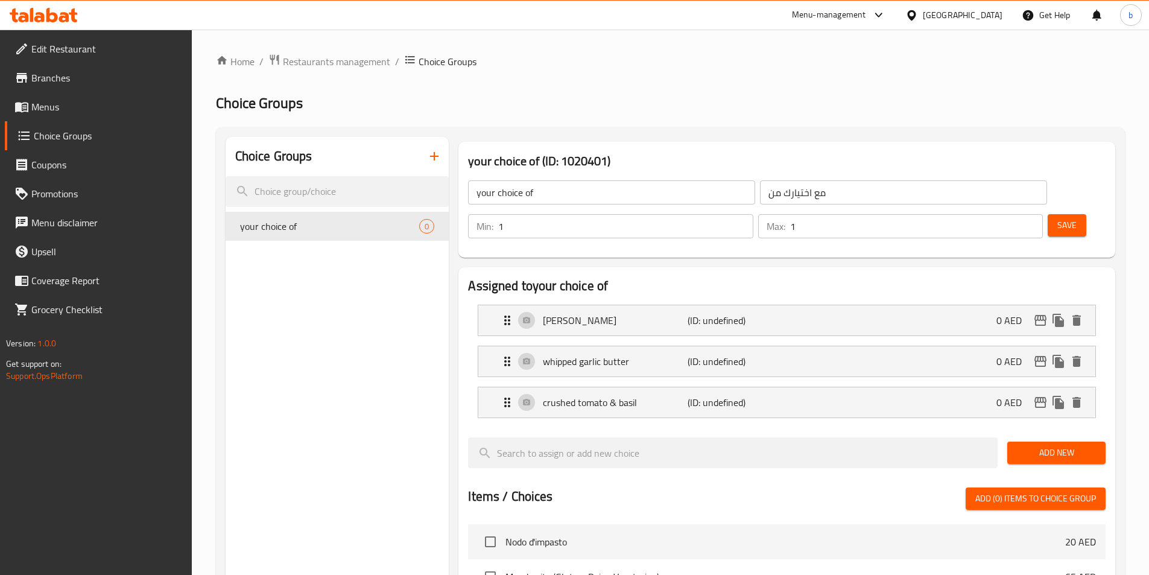
click at [1057, 218] on span "Save" at bounding box center [1066, 225] width 19 height 15
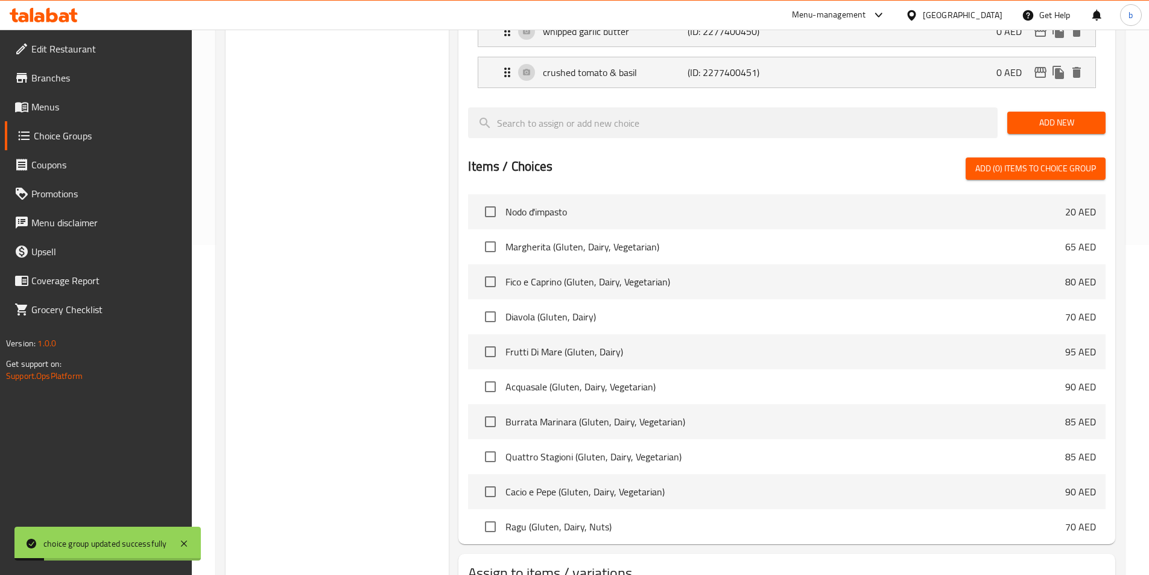
scroll to position [388, 0]
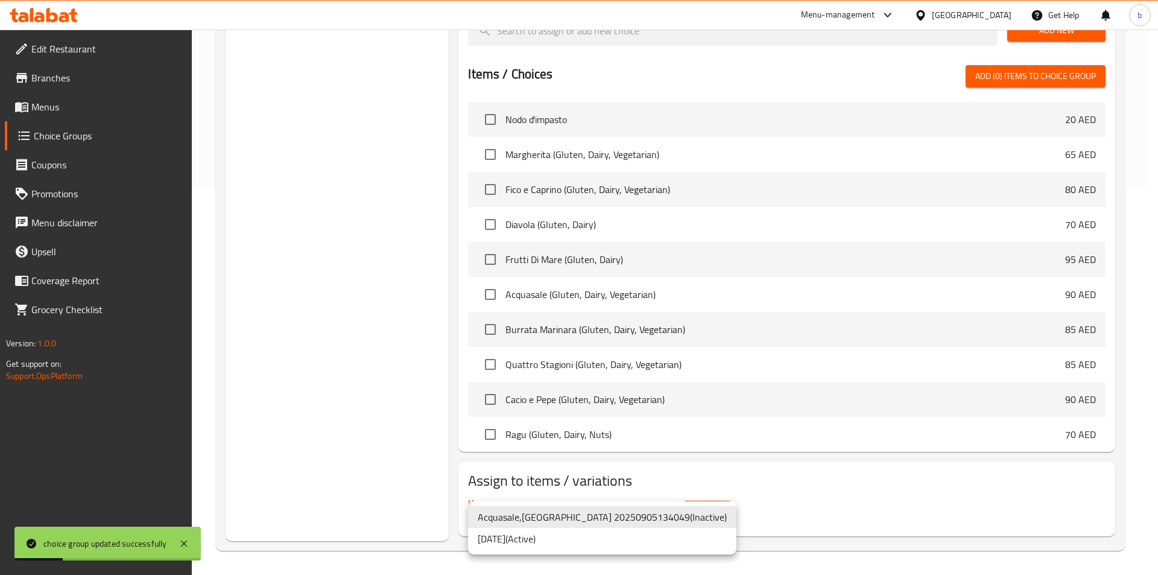
click at [583, 536] on li "5/9/2025 ( Active )" at bounding box center [602, 539] width 268 height 22
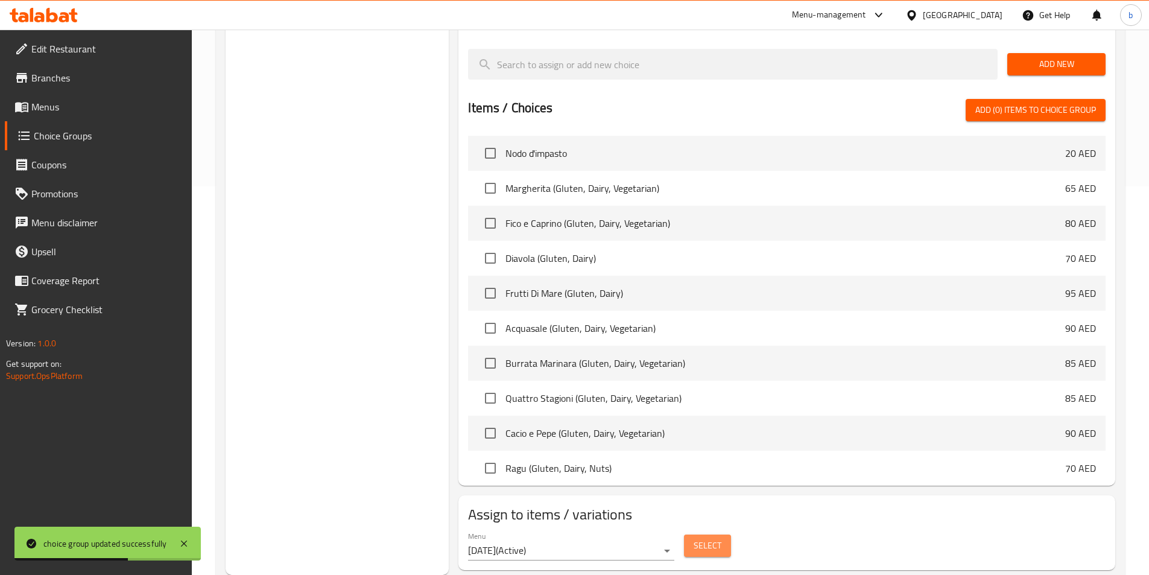
click at [694, 538] on span "Select" at bounding box center [708, 545] width 28 height 15
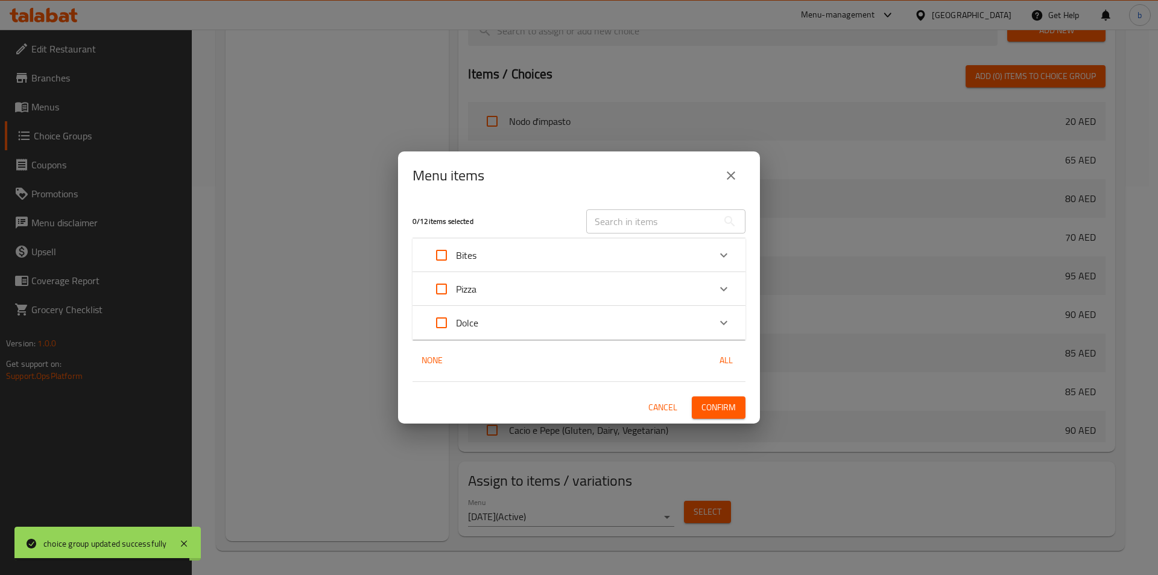
click at [593, 263] on div "Bites" at bounding box center [568, 255] width 282 height 29
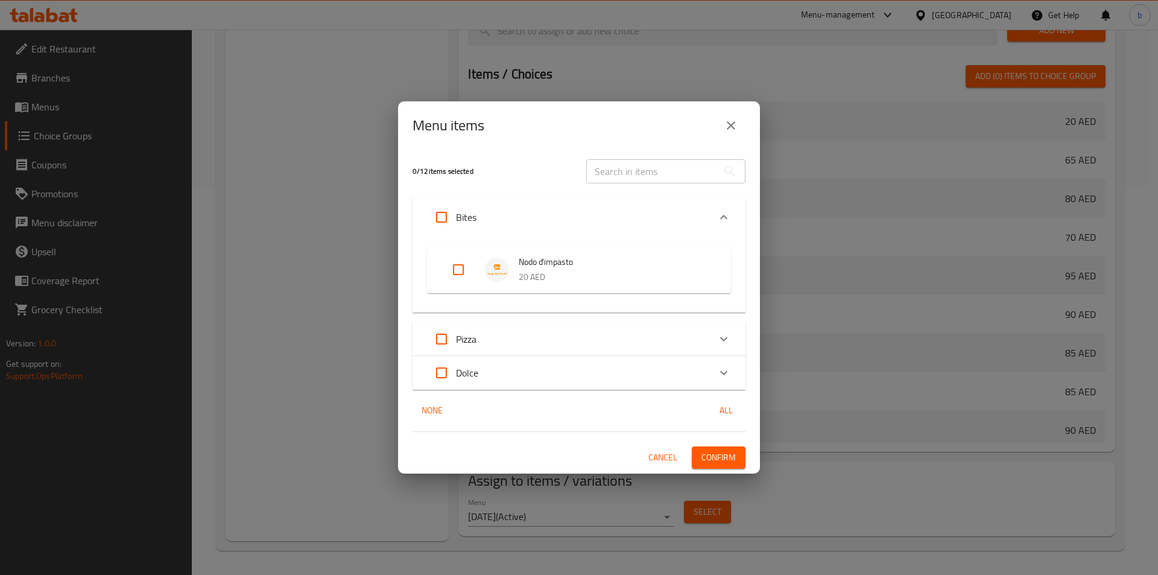
click at [457, 260] on input "Expand" at bounding box center [458, 269] width 29 height 29
checkbox input "true"
click at [720, 451] on span "Confirm" at bounding box center [719, 457] width 34 height 15
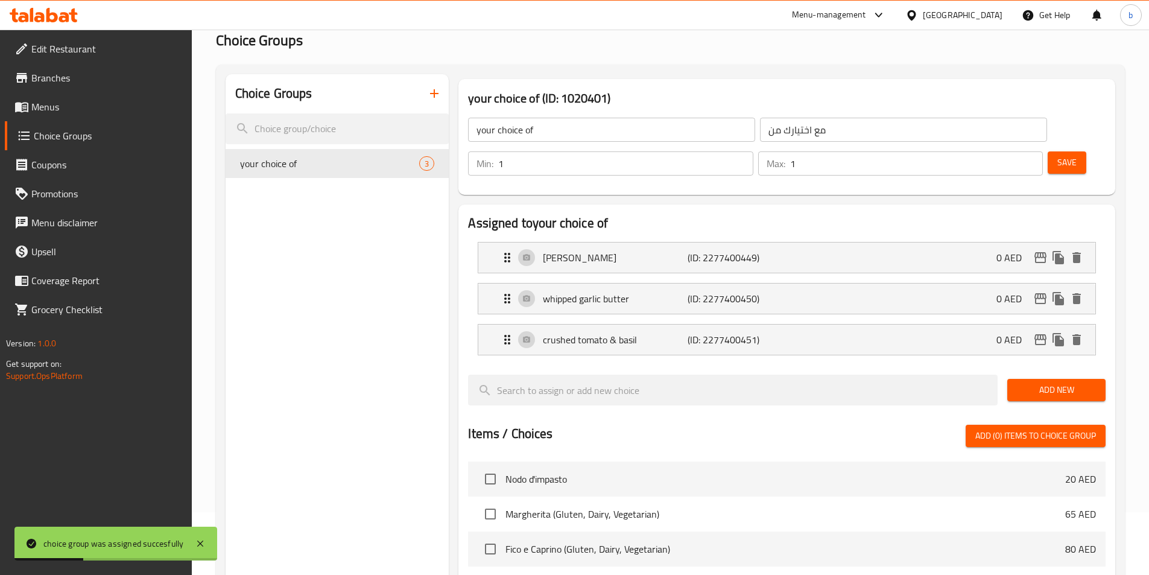
scroll to position [0, 0]
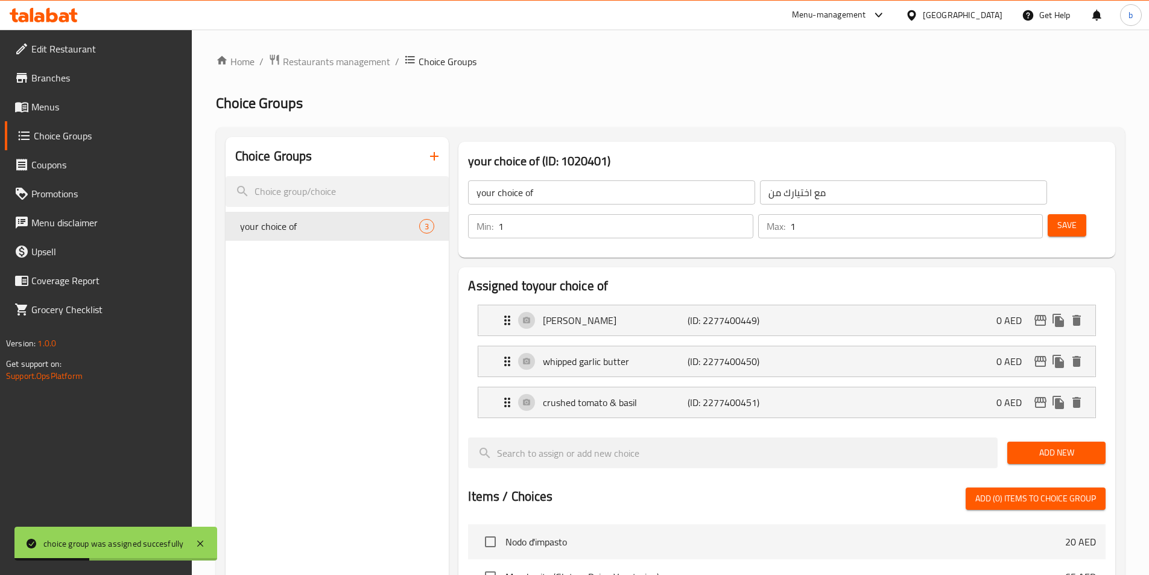
click at [56, 112] on span "Menus" at bounding box center [106, 107] width 151 height 14
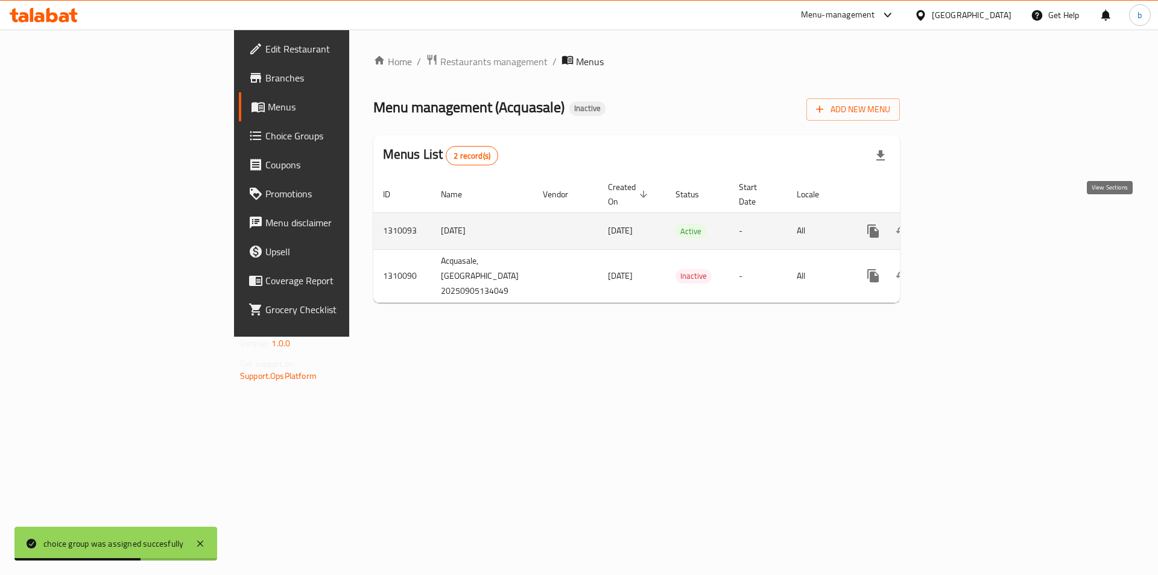
click at [966, 226] on icon "enhanced table" at bounding box center [960, 231] width 11 height 11
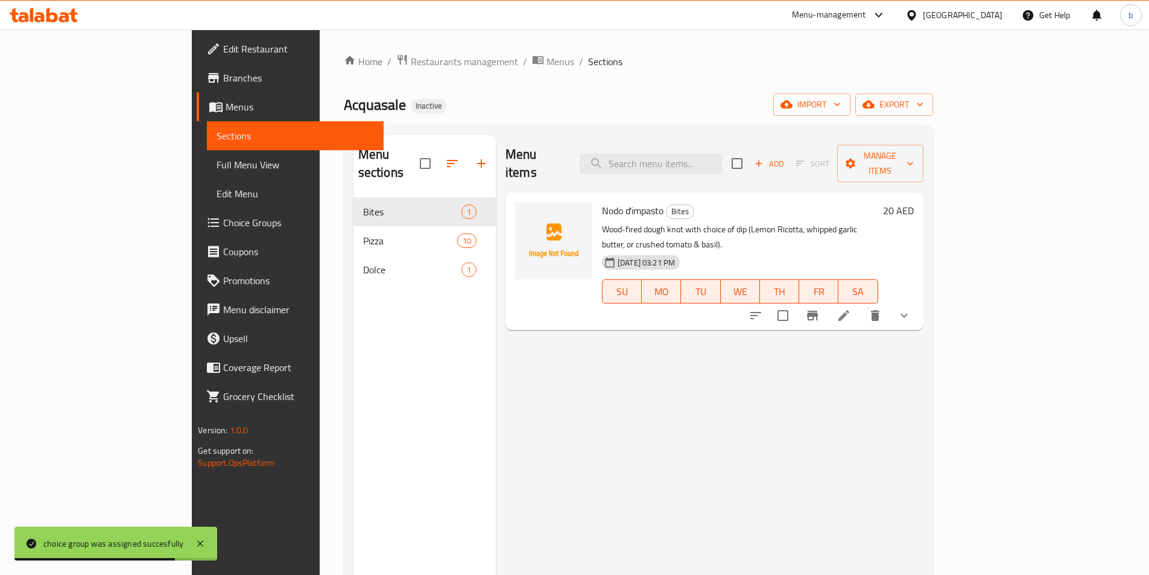
click at [217, 170] on span "Full Menu View" at bounding box center [295, 164] width 157 height 14
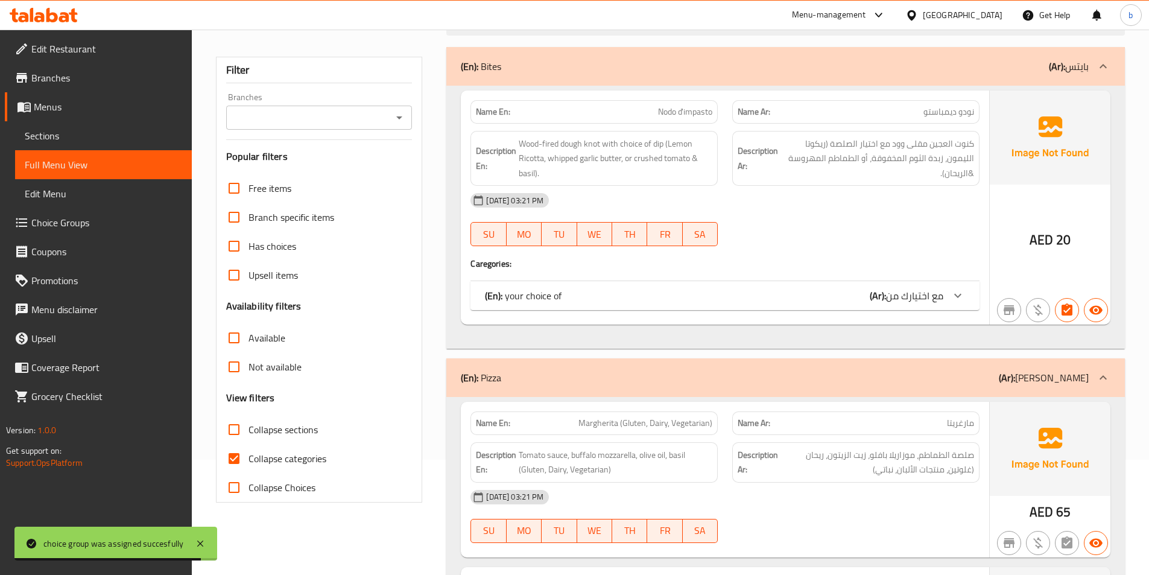
scroll to position [241, 0]
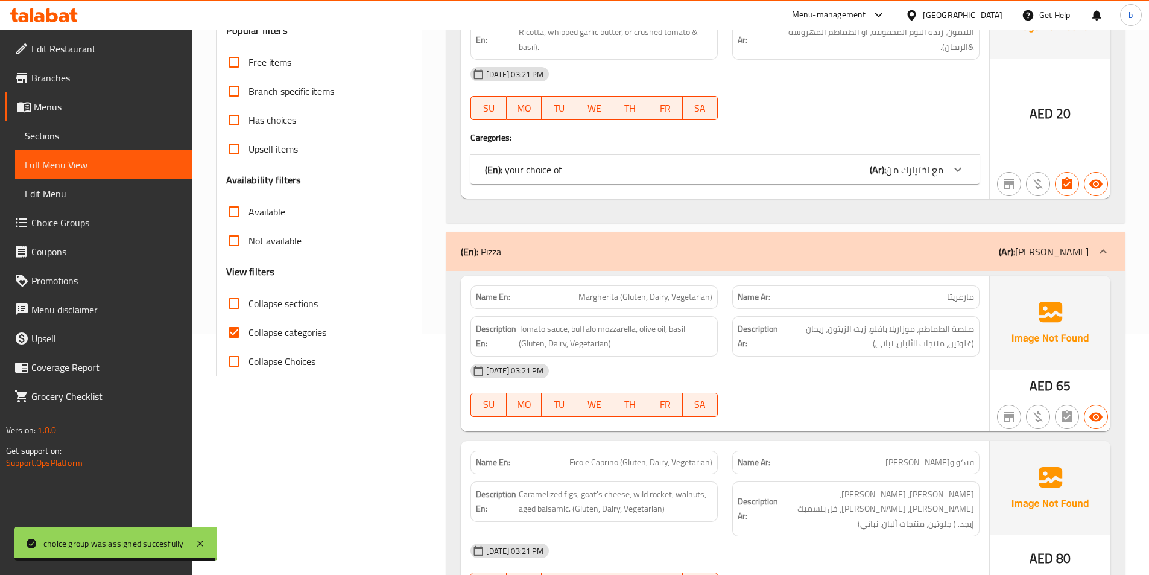
click at [253, 322] on label "Collapse categories" at bounding box center [273, 332] width 107 height 29
click at [249, 322] on input "Collapse categories" at bounding box center [234, 332] width 29 height 29
checkbox input "false"
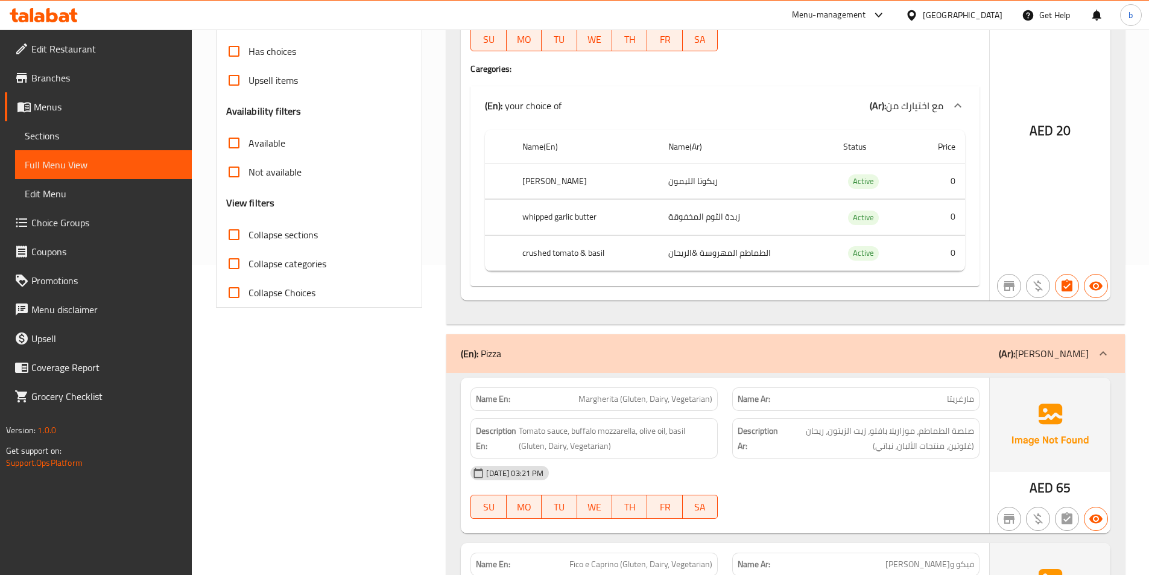
scroll to position [483, 0]
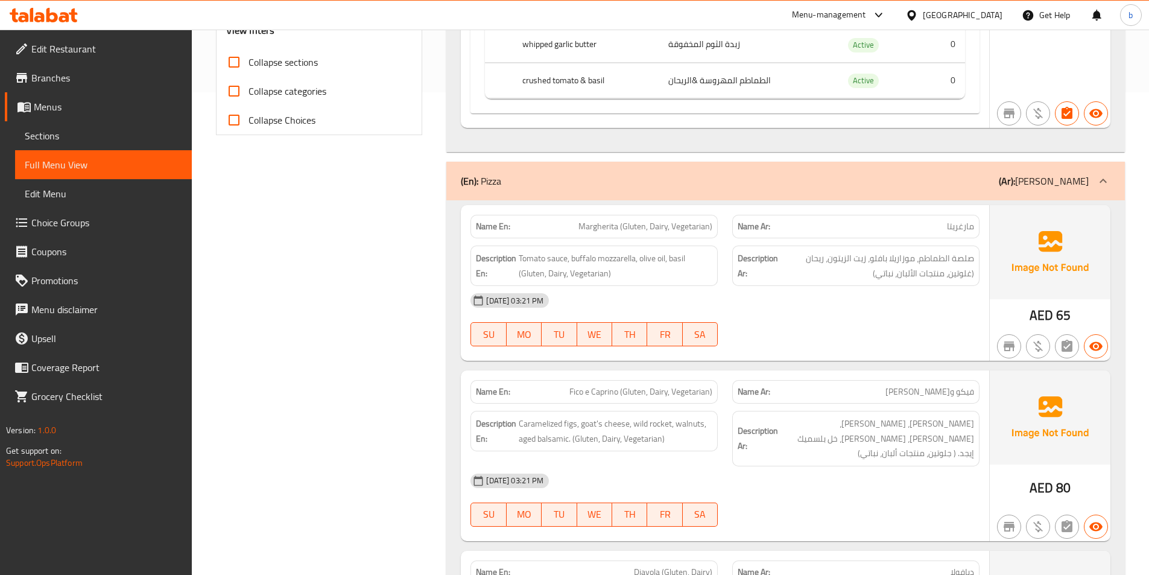
click at [704, 223] on span "Margherita (Gluten, Dairy, Vegetarian)" at bounding box center [645, 226] width 134 height 13
copy span "Margherita (Gluten, Dairy, Vegetarian)"
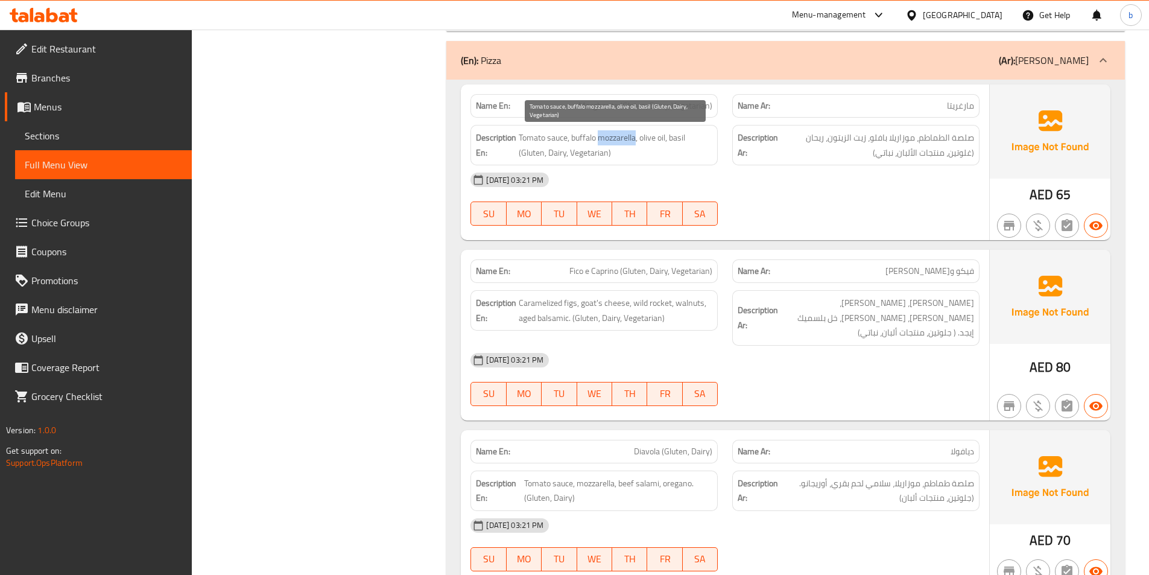
drag, startPoint x: 600, startPoint y: 135, endPoint x: 638, endPoint y: 136, distance: 38.0
click at [638, 136] on span "Tomato sauce, buffalo mozzarella, olive oil, basil (Gluten, Dairy, Vegetarian)" at bounding box center [616, 145] width 194 height 30
copy span "mozzarella"
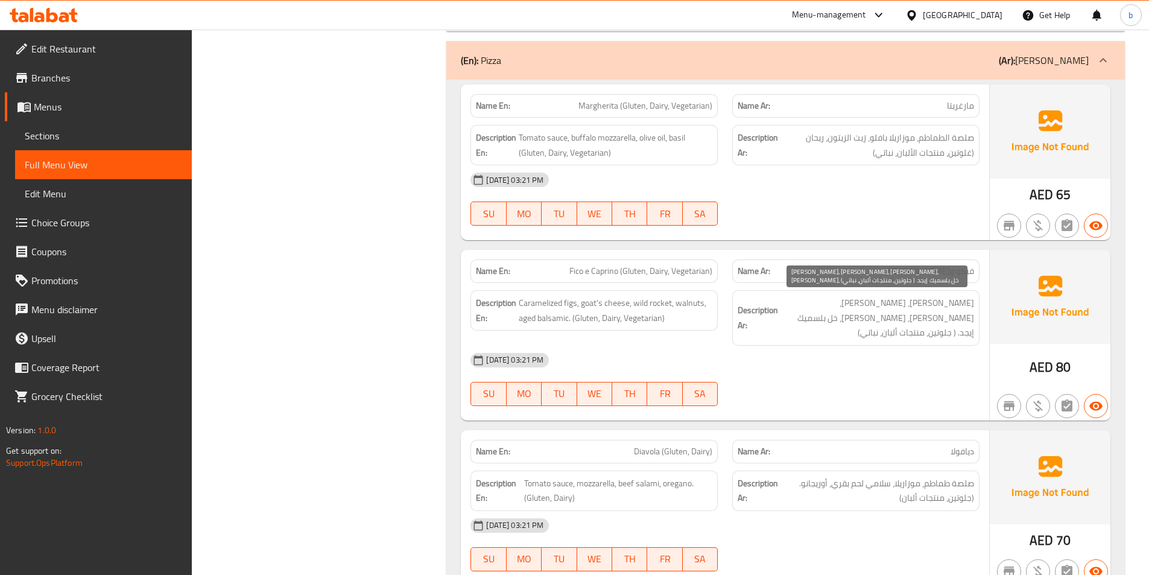
click at [901, 318] on span "[PERSON_NAME]، [PERSON_NAME]، [PERSON_NAME]، [PERSON_NAME]، خل بلسميك إيجد. ( ج…" at bounding box center [878, 318] width 194 height 45
click at [579, 272] on span "Fico e Caprino (Gluten, Dairy, Vegetarian)" at bounding box center [640, 271] width 143 height 13
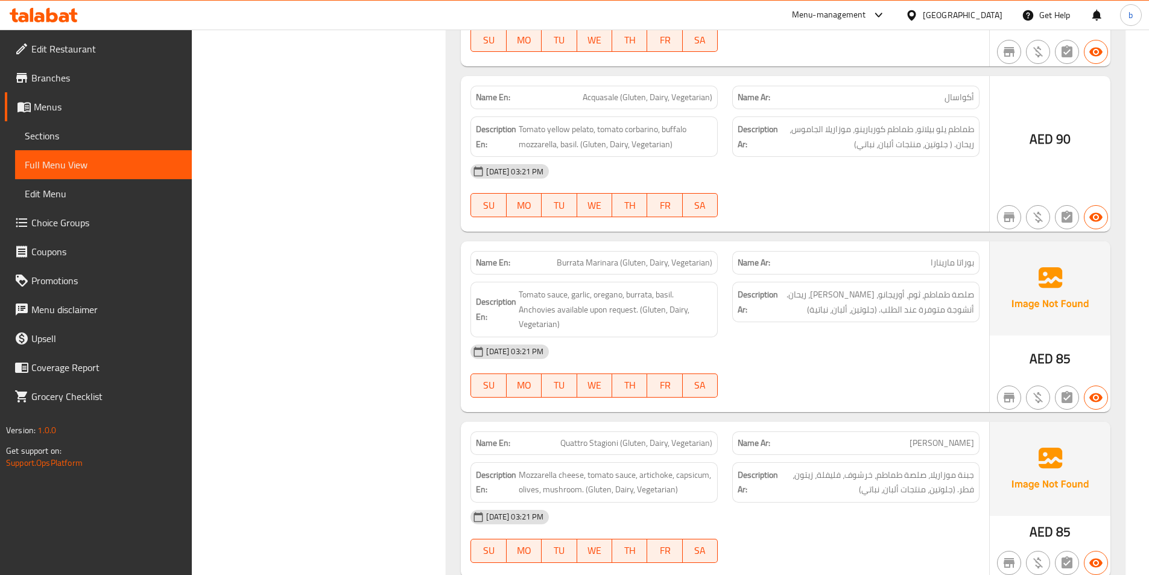
scroll to position [1327, 0]
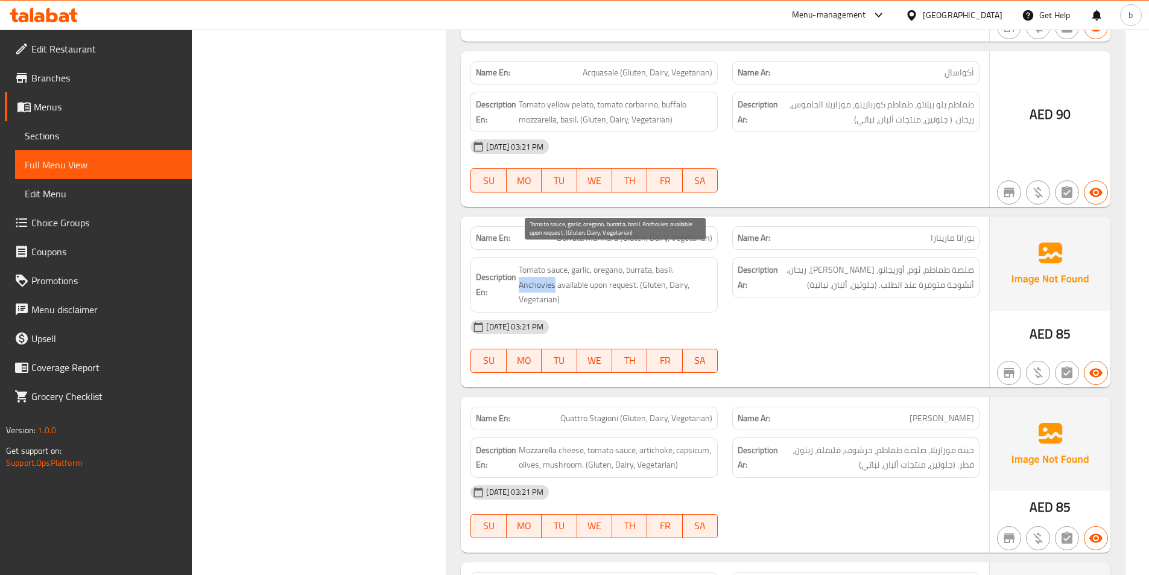
drag, startPoint x: 521, startPoint y: 268, endPoint x: 556, endPoint y: 269, distance: 34.4
click at [556, 269] on span "Tomato sauce, garlic, oregano, burrata, basil. Anchovies available upon request…" at bounding box center [616, 284] width 194 height 45
copy span "Anchovies"
drag, startPoint x: 924, startPoint y: 347, endPoint x: 913, endPoint y: 346, distance: 11.5
click at [924, 347] on div "05-09-2025 03:21 PM SU MO TU WE TH FR SA" at bounding box center [725, 346] width 524 height 68
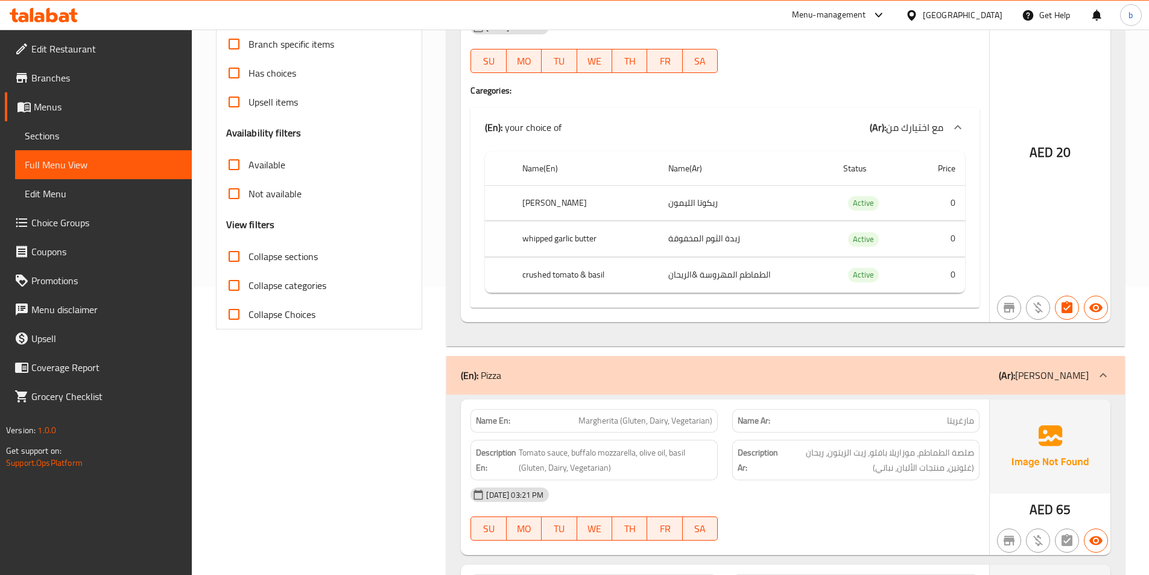
scroll to position [0, 0]
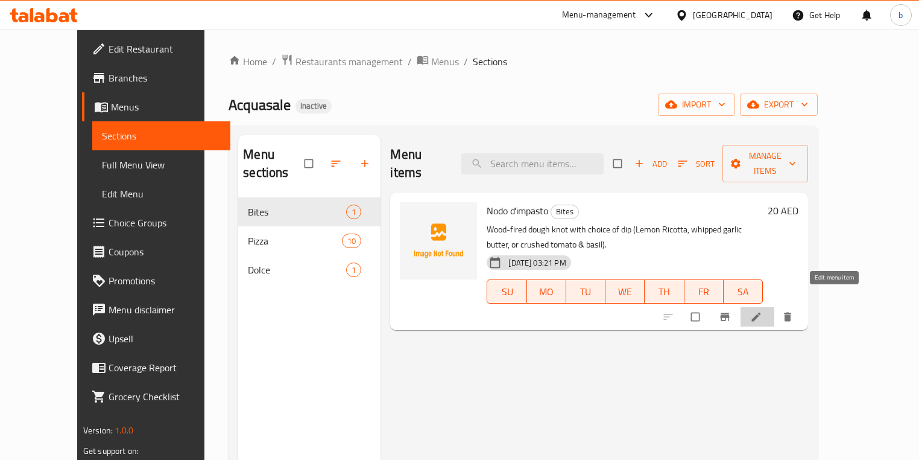
click at [761, 312] on icon at bounding box center [756, 316] width 9 height 9
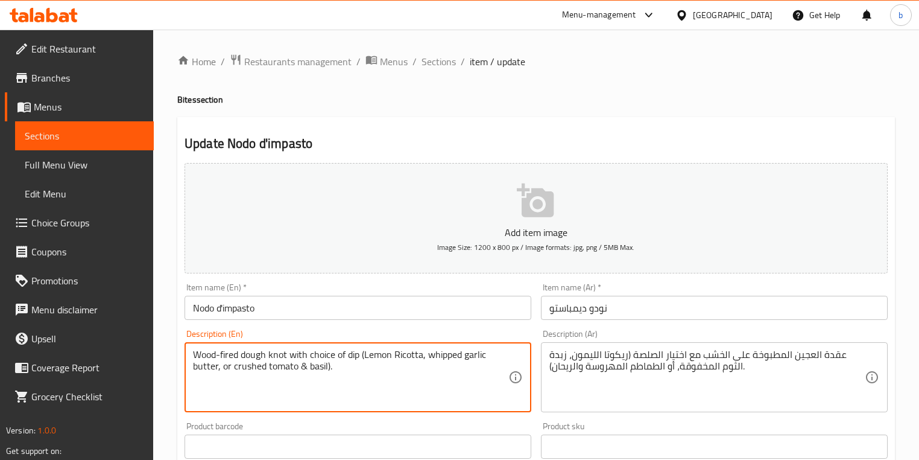
click at [274, 351] on textarea "Wood-fired dough knot with choice of dip (Lemon Ricotta, whipped garlic butter,…" at bounding box center [350, 377] width 315 height 57
click at [275, 358] on textarea "Wood-fired dough knot with choice of dip (Lemon Ricotta, whipped garlic butter,…" at bounding box center [350, 377] width 315 height 57
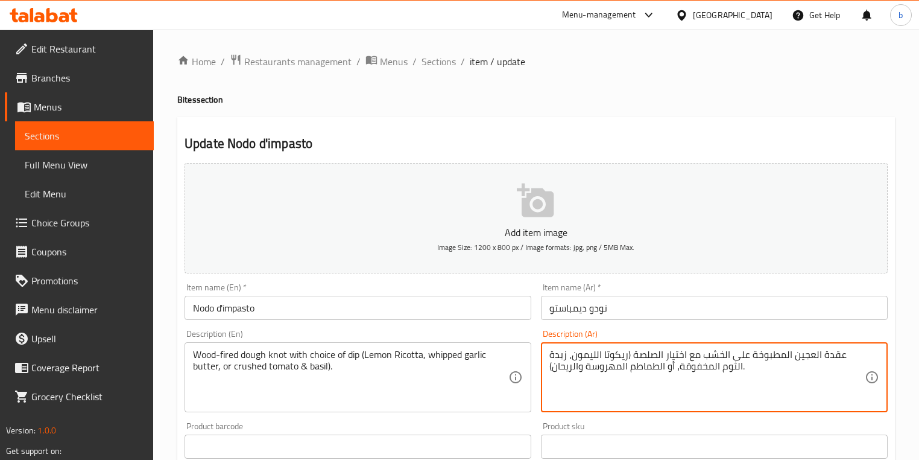
drag, startPoint x: 843, startPoint y: 355, endPoint x: 864, endPoint y: 358, distance: 21.4
click at [626, 355] on textarea "العجين المطبوخة على الخشب مع اختيار الصلصة (ريكوتا الليمون، زبدة الثوم المخفوقة…" at bounding box center [707, 377] width 315 height 57
click at [848, 370] on textarea "العجين المطبوخة على الخشب مع اختيار الصلصة (ريكوتا الليمون، زبدة الثوم المخفوقة…" at bounding box center [707, 377] width 315 height 57
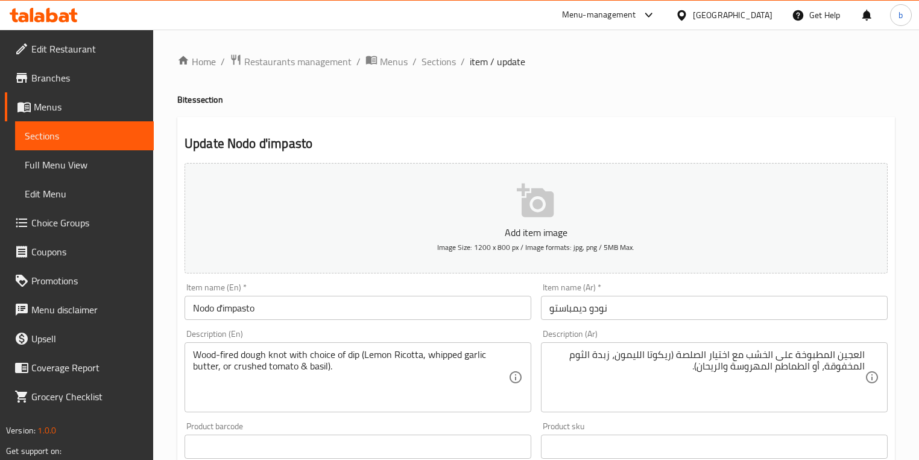
click at [873, 354] on div "العجين المطبوخة على الخشب مع اختيار الصلصة (ريكوتا الليمون، زبدة الثوم المخفوقة…" at bounding box center [714, 377] width 347 height 70
click at [870, 352] on div "العجين المطبوخة على الخشب مع اختيار الصلصة (ريكوتا الليمون، زبدة الثوم المخفوقة…" at bounding box center [714, 377] width 347 height 70
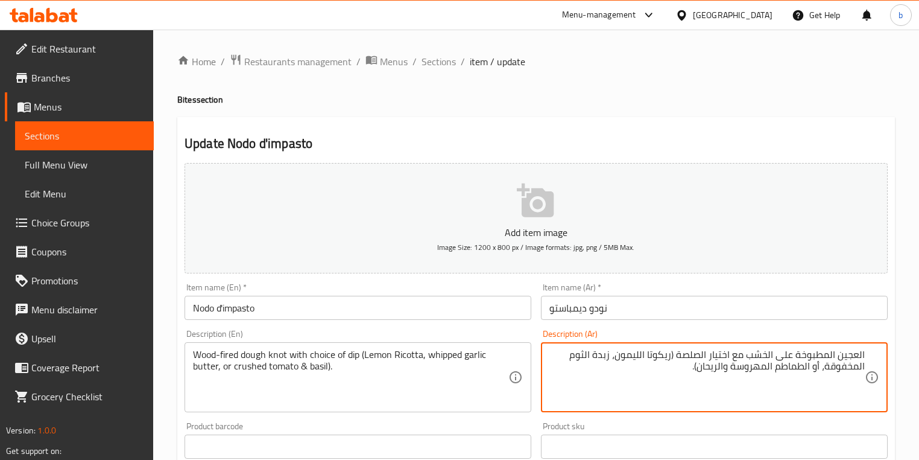
click at [864, 353] on textarea "العجين المطبوخة على الخشب مع اختيار الصلصة (ريكوتا الليمون، زبدة الثوم المخفوقة…" at bounding box center [707, 377] width 315 height 57
click at [680, 374] on textarea "كنوت العجين المطبوخة على الخشب مع اختيار الصلصة (ريكوتا الليمون، زبدة الثوم الم…" at bounding box center [707, 377] width 315 height 57
drag, startPoint x: 721, startPoint y: 355, endPoint x: 810, endPoint y: 349, distance: 89.4
click at [810, 349] on textarea "كنوت العجين المطبوخة على الخشب مع اختيار الصلصة (ريكوتا الليمون، زبدة الثوم الم…" at bounding box center [707, 377] width 315 height 57
click at [732, 350] on textarea "كنوت العجين مقلى وود مع اختيار الصلصة (ريكوتا الليمون، زبدة الثوم المخفوقة، أو …" at bounding box center [707, 377] width 315 height 57
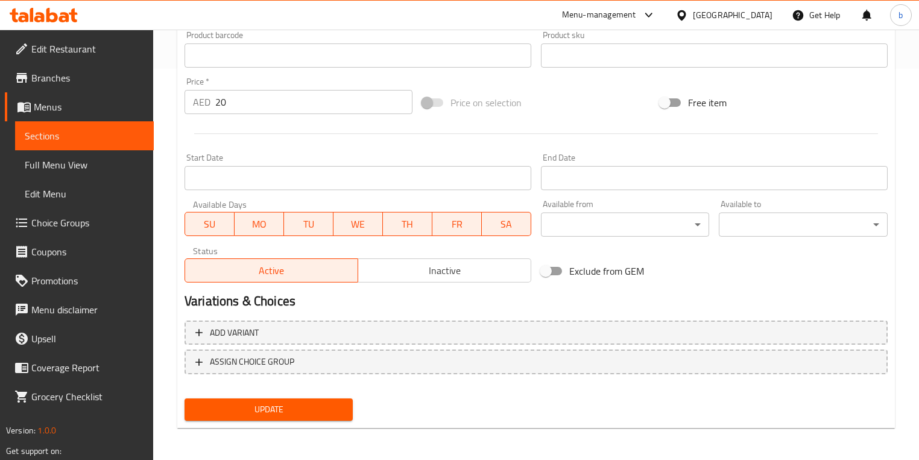
scroll to position [392, 0]
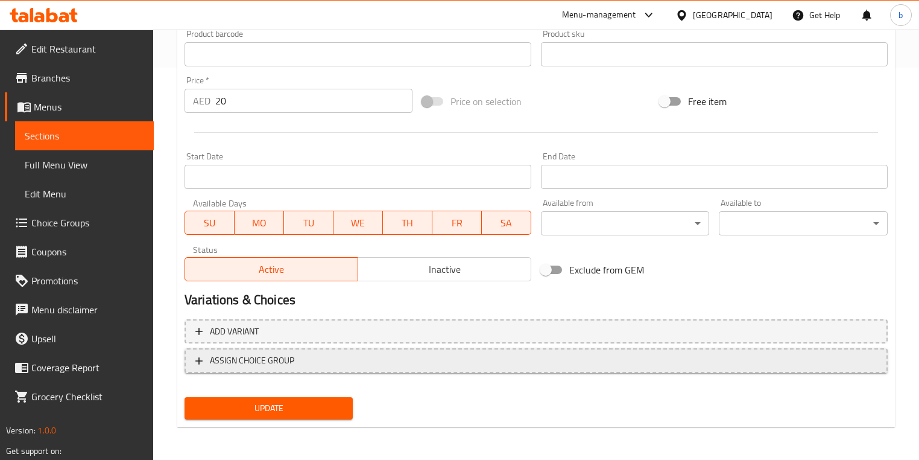
click at [287, 369] on button "ASSIGN CHOICE GROUP" at bounding box center [536, 360] width 703 height 25
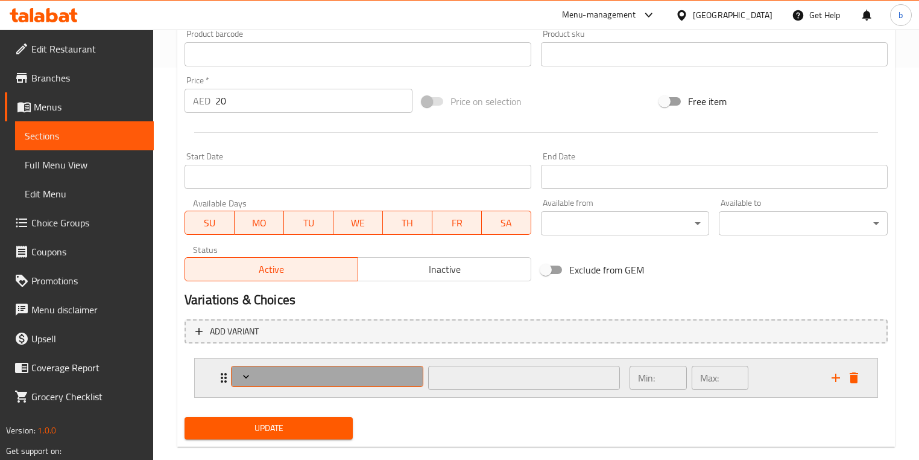
click at [352, 381] on span "Expand" at bounding box center [326, 376] width 183 height 12
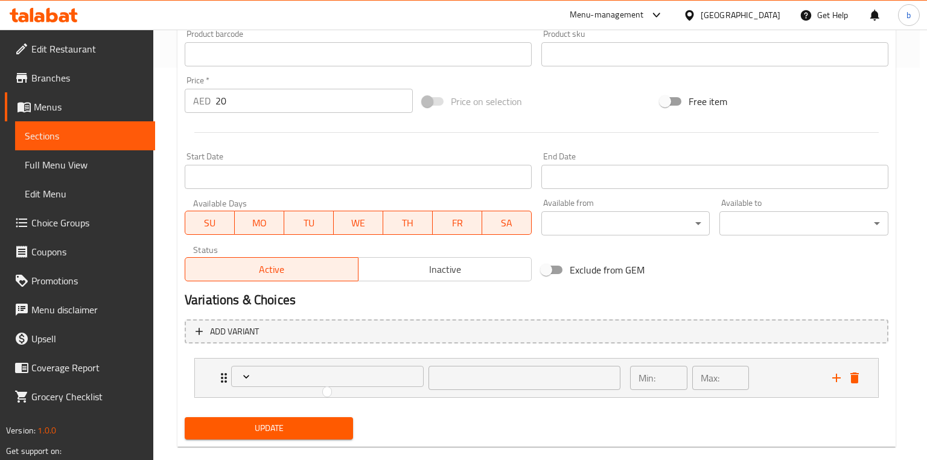
click at [361, 370] on div at bounding box center [463, 230] width 927 height 460
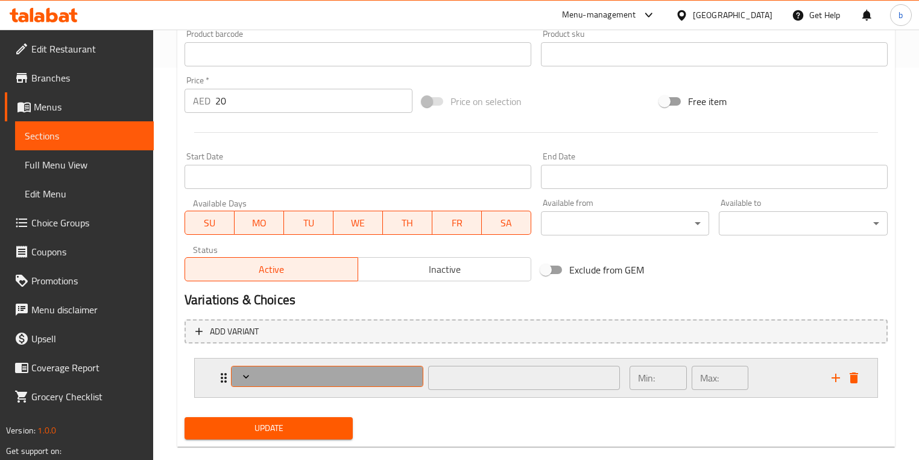
click at [244, 374] on icon "Expand" at bounding box center [246, 376] width 12 height 12
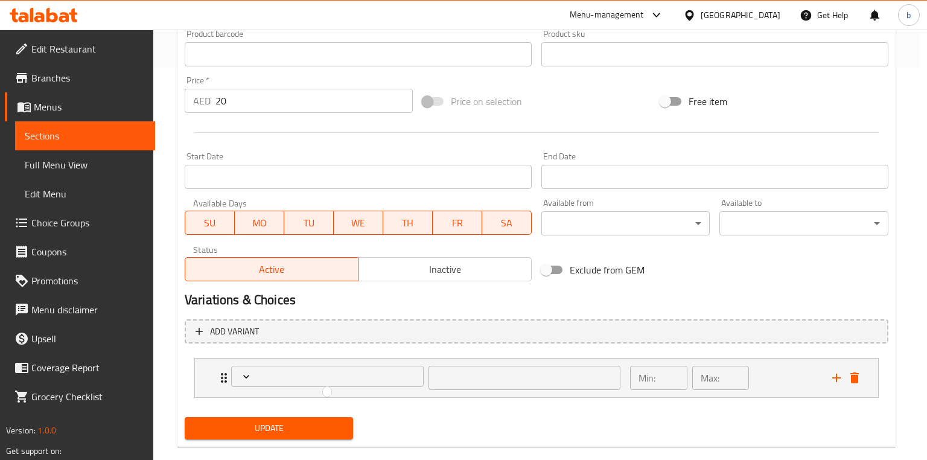
click at [717, 265] on div at bounding box center [463, 230] width 927 height 460
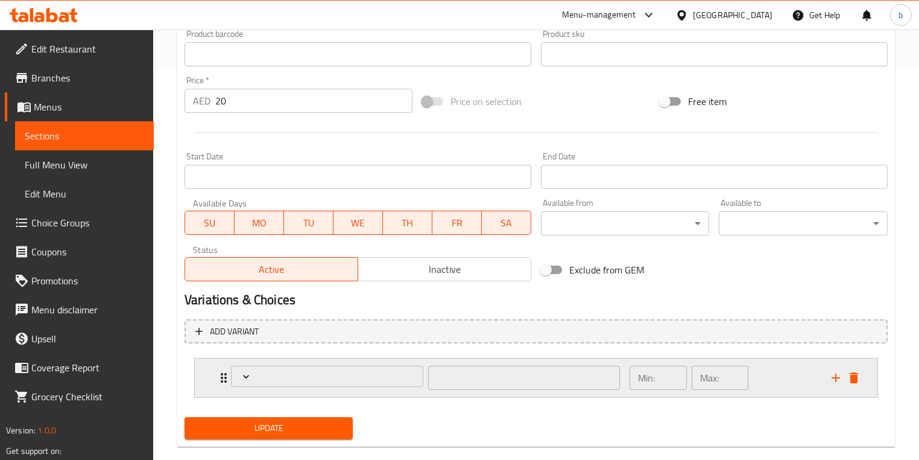
click at [858, 367] on div "​ Min: ​ Max: ​" at bounding box center [540, 377] width 647 height 39
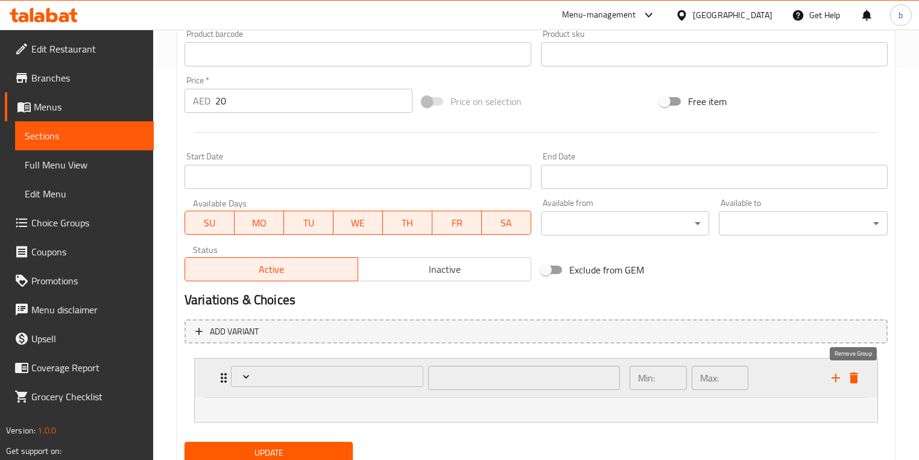
click at [855, 376] on icon "delete" at bounding box center [854, 377] width 8 height 11
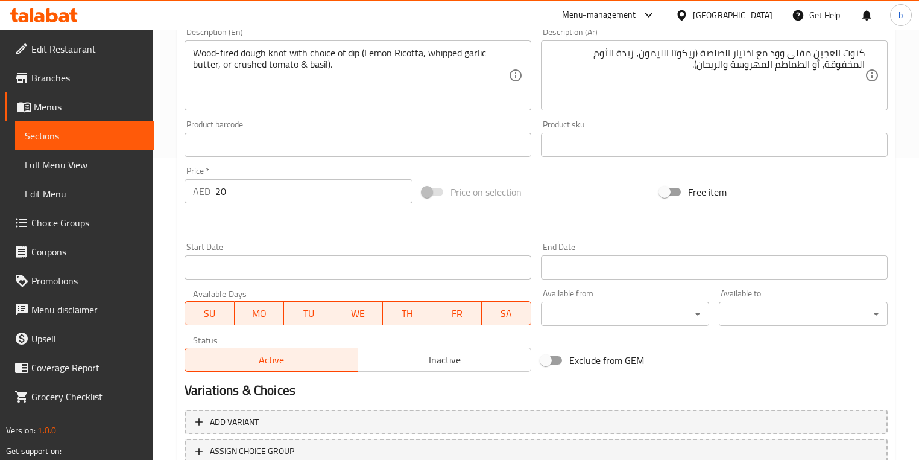
scroll to position [151, 0]
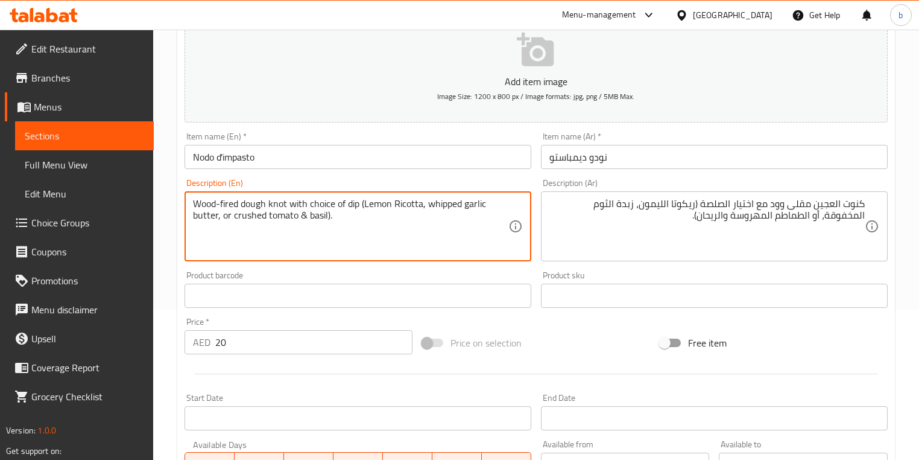
click at [403, 202] on textarea "Wood-fired dough knot with choice of dip (Lemon Ricotta, whipped garlic butter,…" at bounding box center [350, 226] width 315 height 57
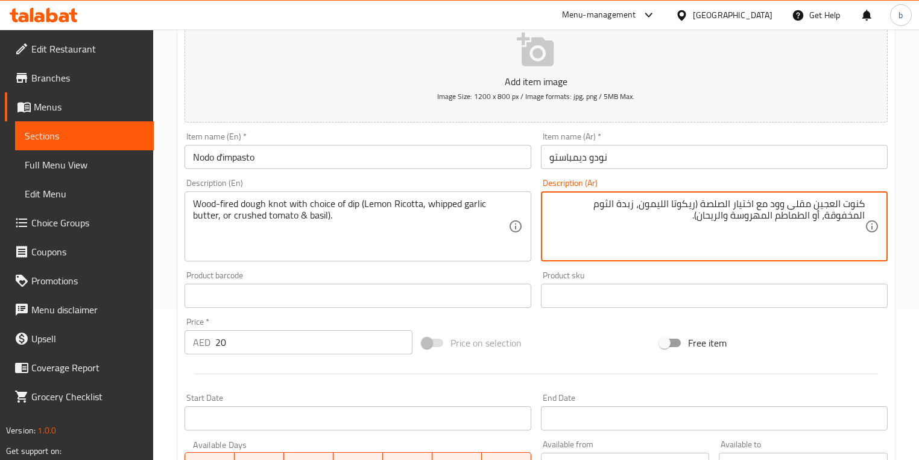
click at [774, 217] on textarea "كنوت العجين مقلى وود مع اختيار الصلصة (ريكوتا الليمون، زبدة الثوم المخفوقة، أو …" at bounding box center [707, 226] width 315 height 57
click at [578, 204] on textarea "كنوت العجين مقلى وود مع اختيار الصلصة (ريكوتا الليمون، زبدة الثوم المخفوقة، أو …" at bounding box center [707, 226] width 315 height 57
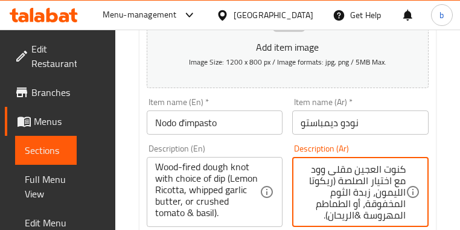
scroll to position [3, 0]
type textarea "كنوت العجين مقلى وود مع اختيار الصلصة (ريكوتا الليمون، زبدة الثوم المخفوقة، أو …"
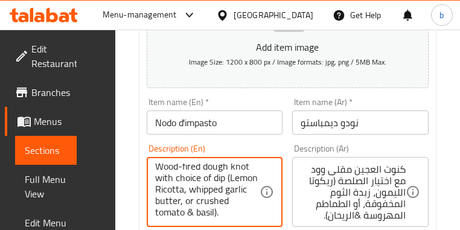
click at [231, 188] on textarea "Wood-fired dough knot with choice of dip (Lemon Ricotta, whipped garlic butter,…" at bounding box center [207, 191] width 105 height 57
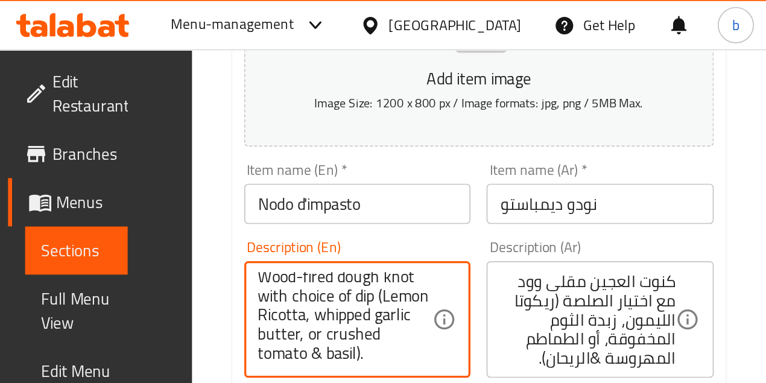
scroll to position [0, 0]
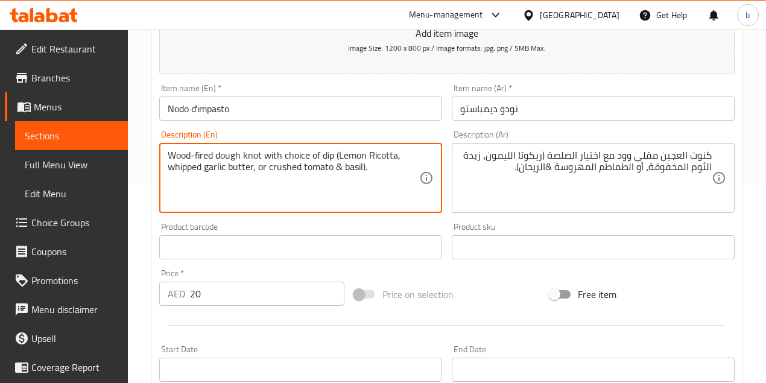
click at [340, 166] on textarea "Wood-fired dough knot with choice of dip (Lemon Ricotta, whipped garlic butter,…" at bounding box center [294, 178] width 252 height 57
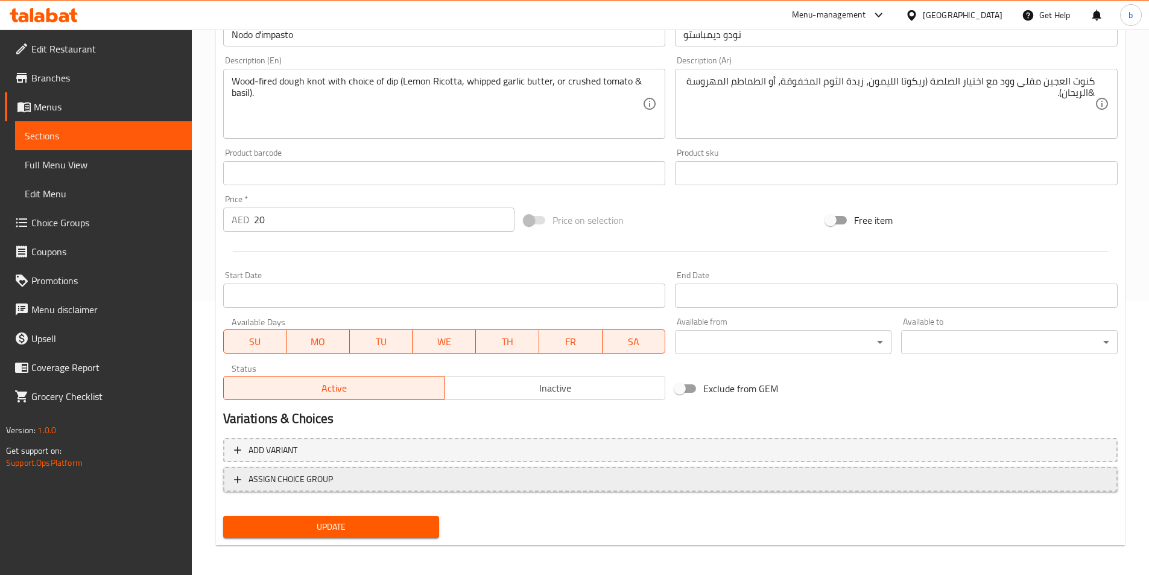
scroll to position [277, 0]
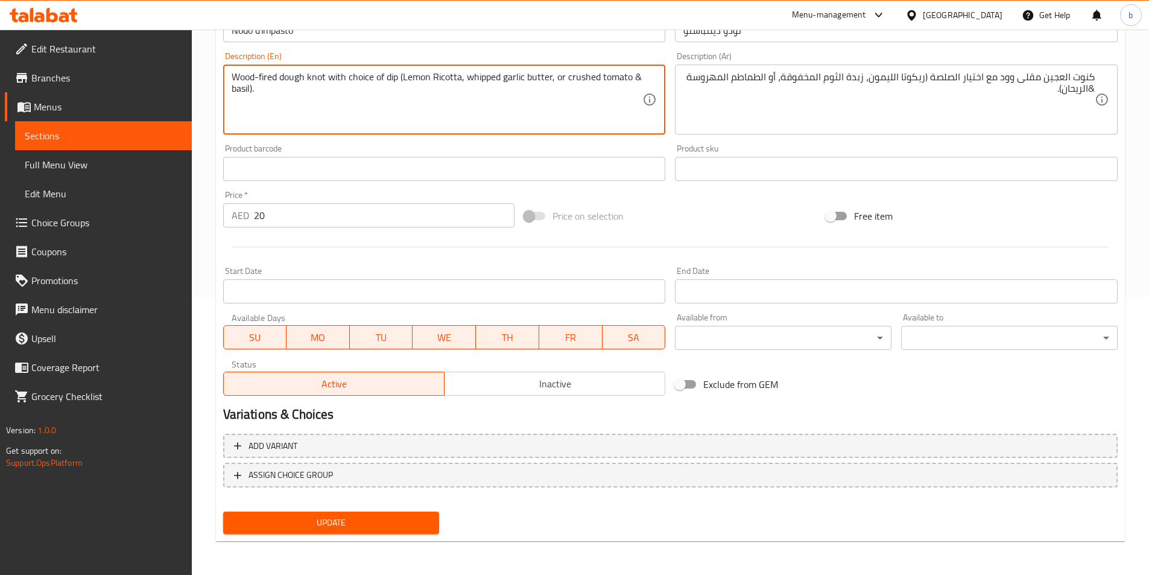
click at [381, 528] on span "Update" at bounding box center [331, 522] width 197 height 15
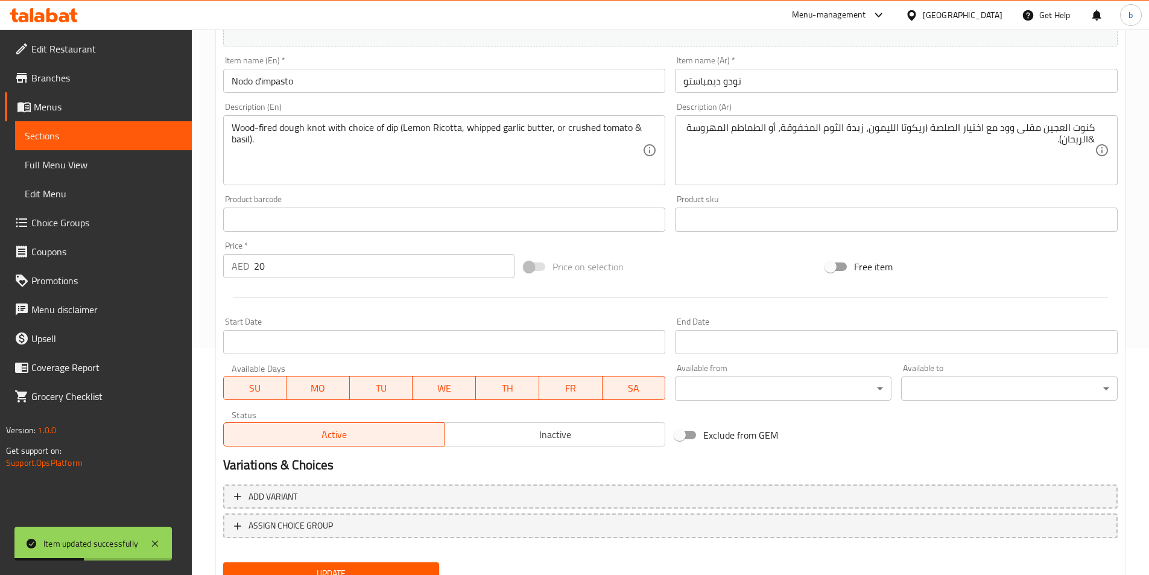
scroll to position [157, 0]
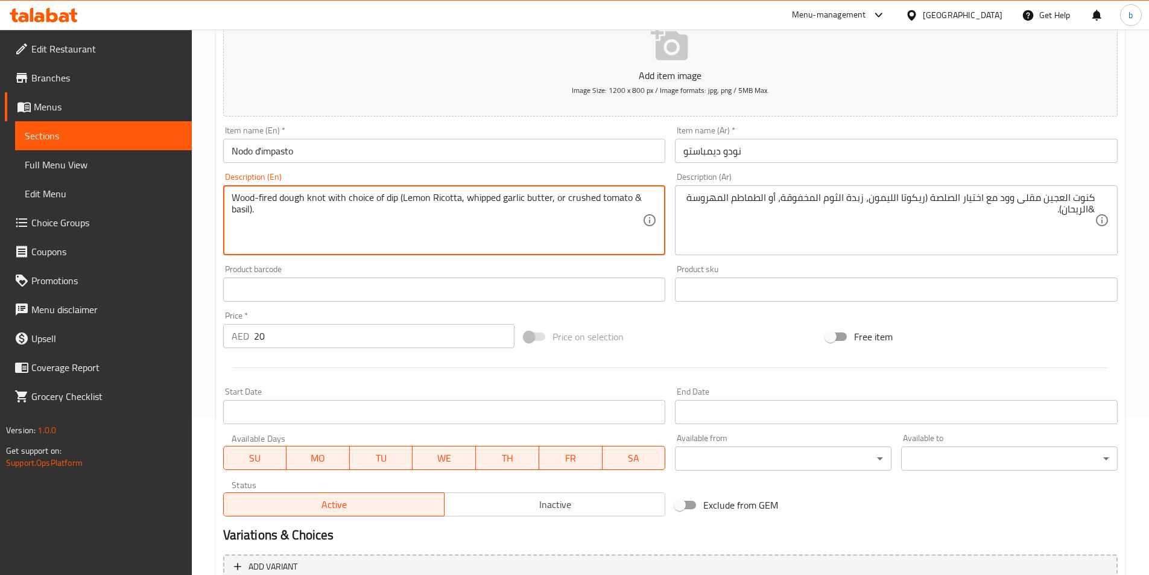
drag, startPoint x: 401, startPoint y: 194, endPoint x: 444, endPoint y: 187, distance: 43.9
click at [408, 198] on textarea "Wood-fired dough knot with choice of dip (Lemon Ricotta, whipped garlic butter,…" at bounding box center [437, 220] width 411 height 57
drag, startPoint x: 402, startPoint y: 196, endPoint x: 461, endPoint y: 186, distance: 59.4
click at [461, 186] on div "Wood-fired dough knot with choice of dip (Lemon Ricotta, whipped garlic butter,…" at bounding box center [444, 220] width 443 height 70
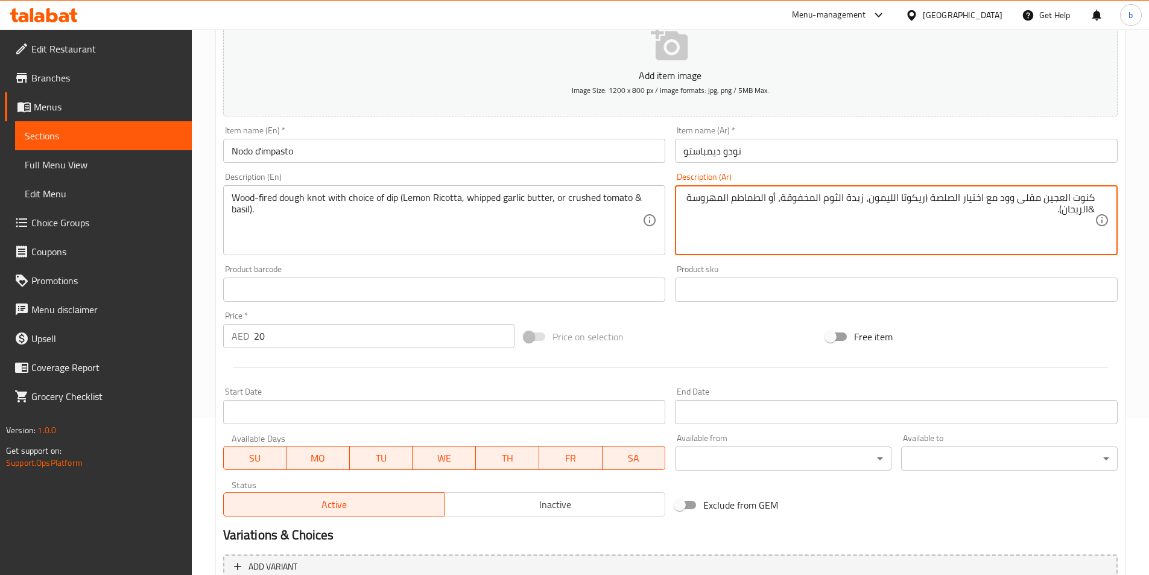
drag, startPoint x: 870, startPoint y: 197, endPoint x: 923, endPoint y: 180, distance: 55.7
drag, startPoint x: 783, startPoint y: 198, endPoint x: 864, endPoint y: 180, distance: 82.8
click at [864, 180] on div "Description (Ar) كنوت العجين مقلى وود مع اختيار الصلصة (ريكوتا الليمون، زبدة ال…" at bounding box center [896, 214] width 443 height 83
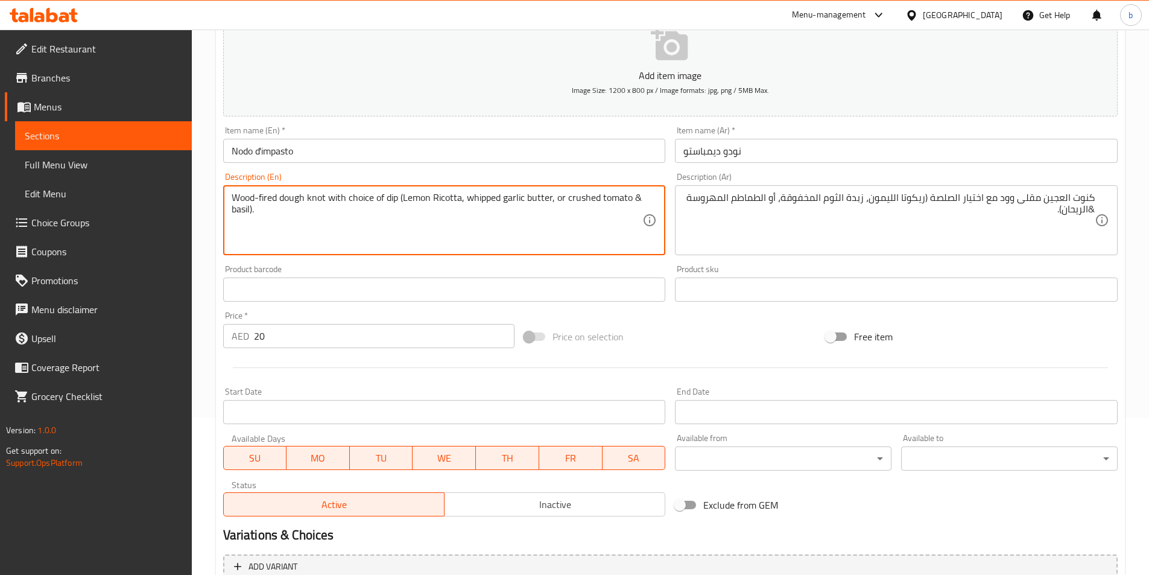
drag, startPoint x: 466, startPoint y: 196, endPoint x: 551, endPoint y: 179, distance: 86.2
drag, startPoint x: 567, startPoint y: 196, endPoint x: 250, endPoint y: 215, distance: 317.9
click at [250, 215] on textarea "Wood-fired dough knot with choice of dip (Lemon Ricotta, whipped garlic butter,…" at bounding box center [437, 220] width 411 height 57
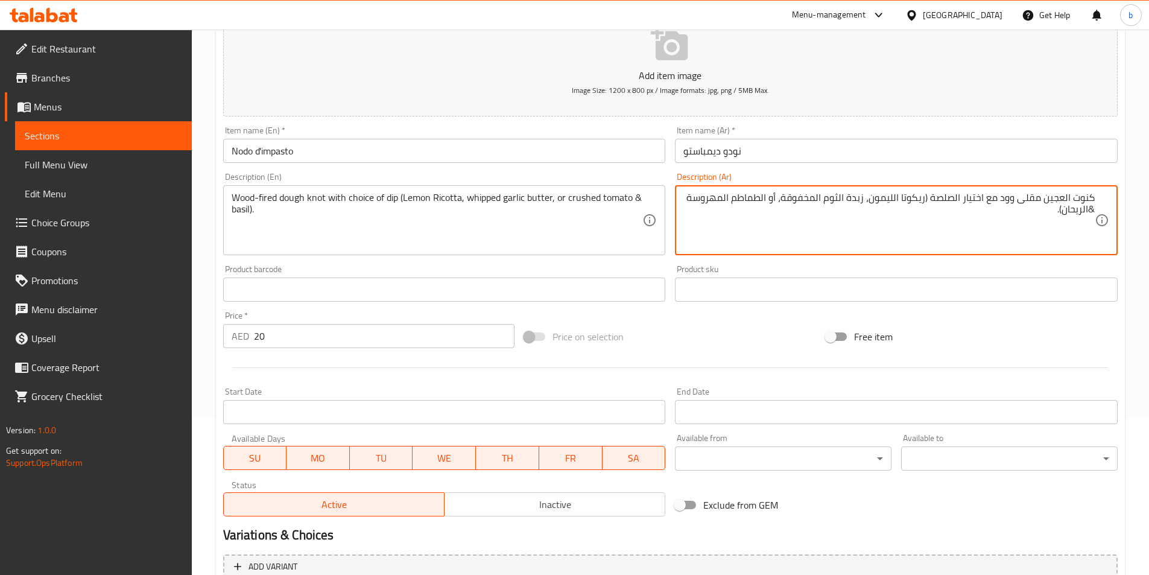
drag, startPoint x: 767, startPoint y: 197, endPoint x: 1063, endPoint y: 212, distance: 295.9
drag, startPoint x: 768, startPoint y: 197, endPoint x: 735, endPoint y: 226, distance: 44.4
click at [735, 226] on textarea "كنوت العجين مقلى وود مع اختيار الصلصة (ريكوتا الليمون، زبدة الثوم المخفوقة، أو …" at bounding box center [888, 220] width 411 height 57
drag, startPoint x: 769, startPoint y: 195, endPoint x: 1061, endPoint y: 227, distance: 293.8
click at [1061, 227] on textarea "كنوت العجين مقلى وود مع اختيار الصلصة (ريكوتا الليمون، زبدة الثوم المخفوقة، أو …" at bounding box center [888, 220] width 411 height 57
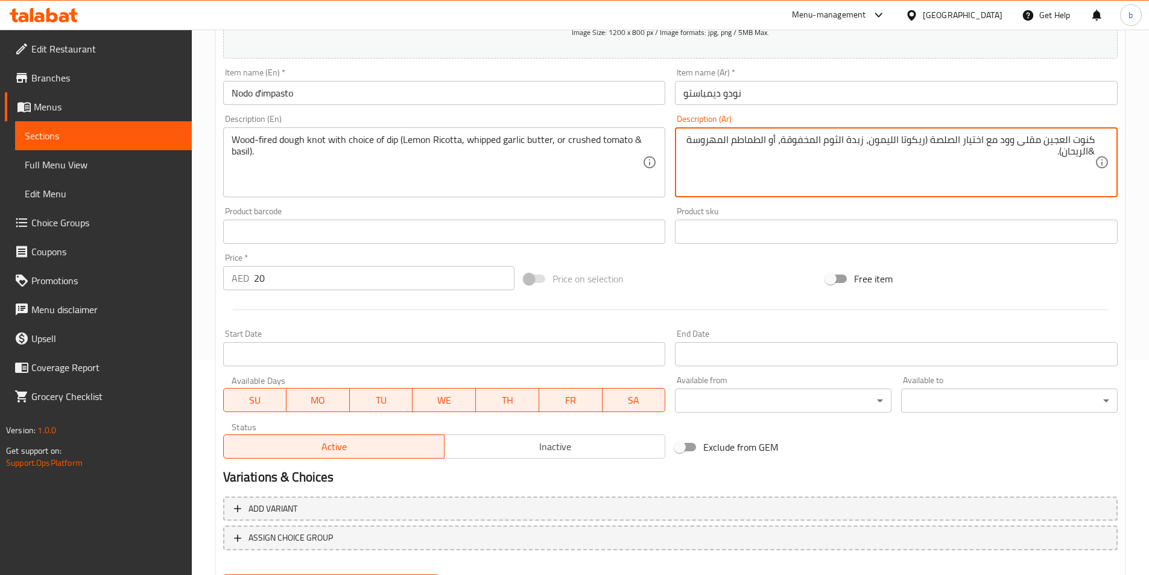
scroll to position [277, 0]
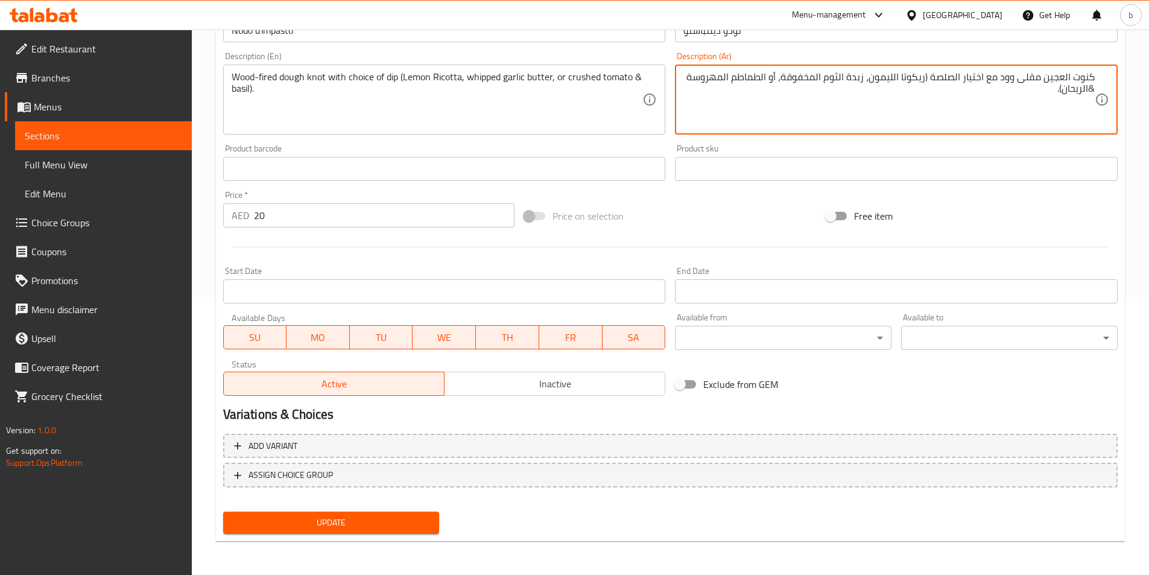
click at [349, 524] on span "Update" at bounding box center [331, 522] width 197 height 15
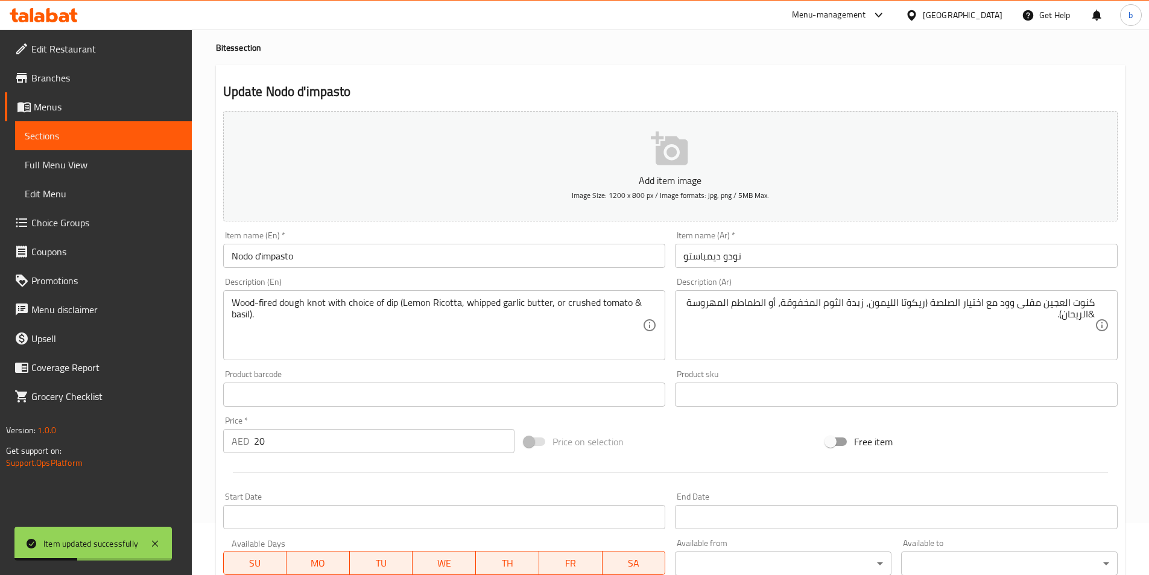
scroll to position [0, 0]
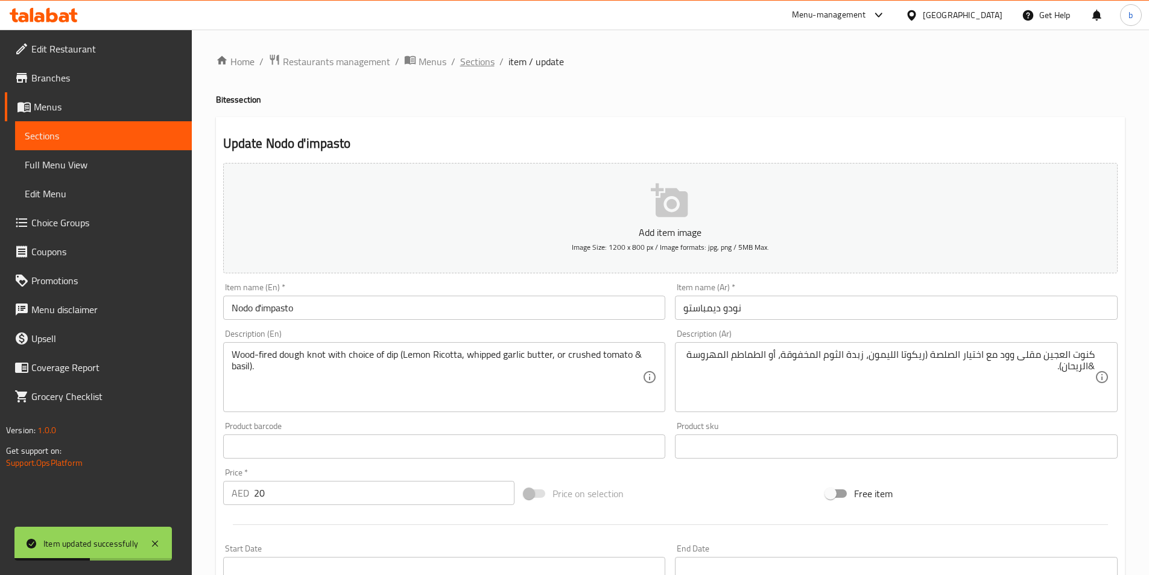
click at [461, 65] on span "Sections" at bounding box center [477, 61] width 34 height 14
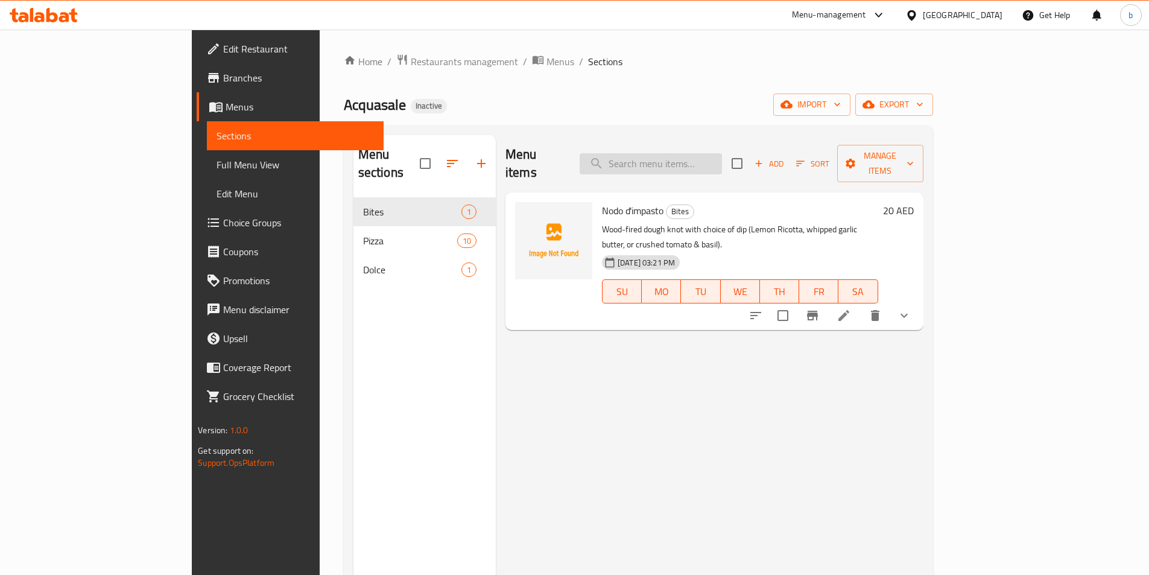
click at [705, 156] on input "search" at bounding box center [651, 163] width 142 height 21
paste input "Margherita (Gluten, Dairy, Vegetarian)"
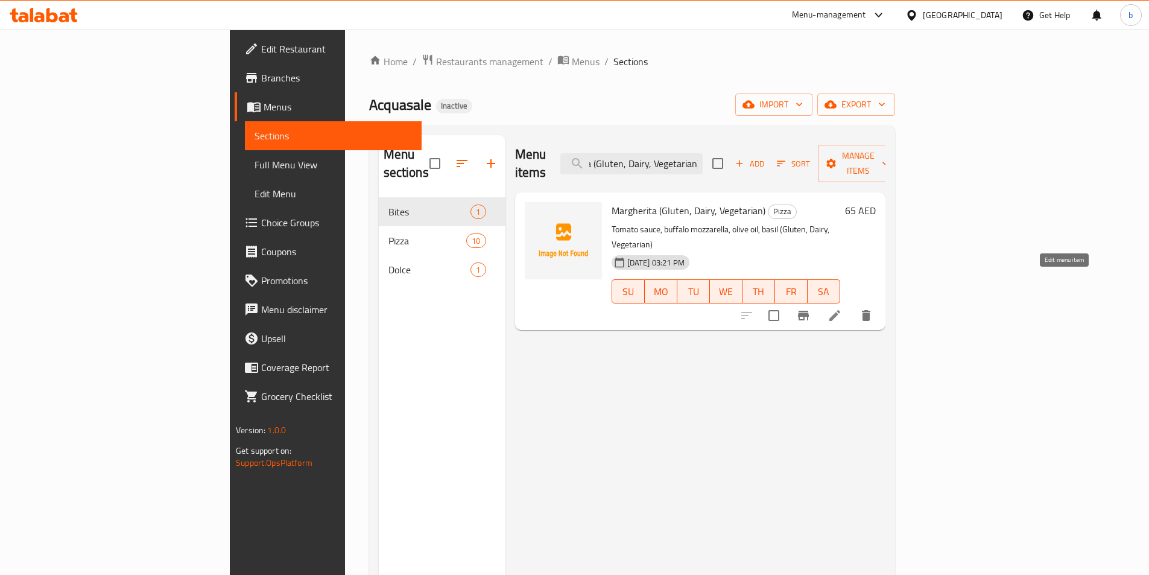
type input "Margherita (Gluten, Dairy, Vegetarian)"
click at [842, 308] on icon at bounding box center [835, 315] width 14 height 14
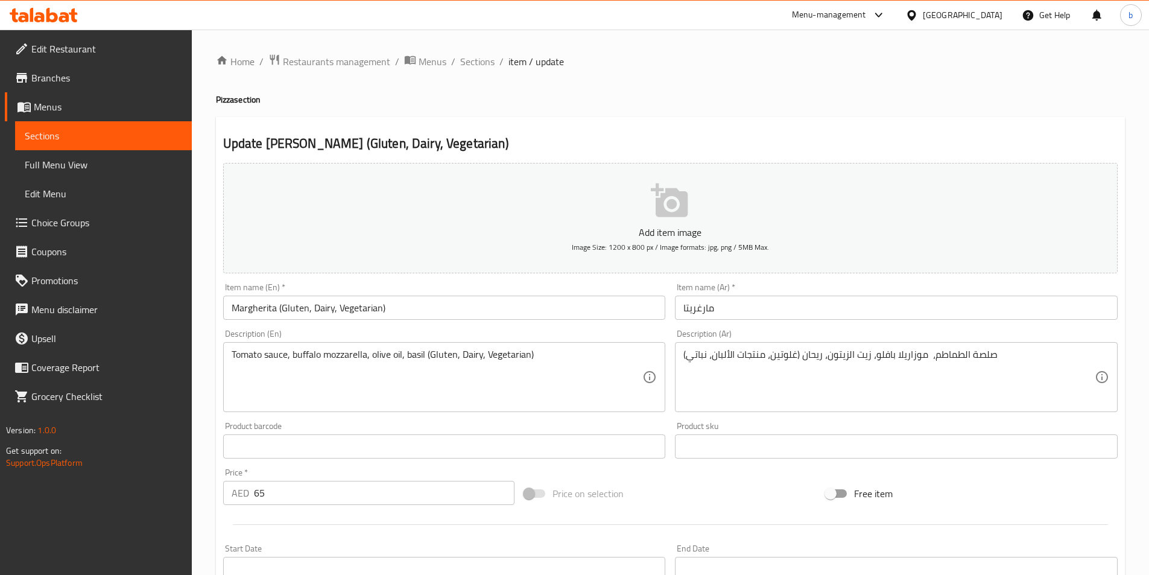
click at [777, 309] on input "مارغريتا" at bounding box center [896, 308] width 443 height 24
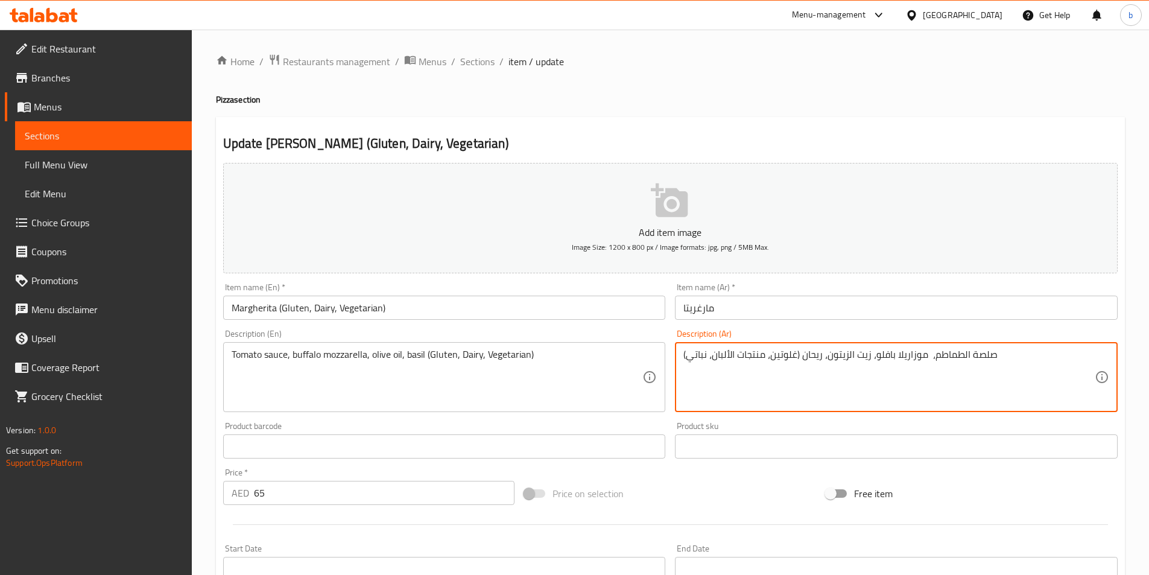
drag, startPoint x: 683, startPoint y: 354, endPoint x: 798, endPoint y: 332, distance: 116.6
click at [699, 355] on textarea "صلصة الطماطم، موزاريلا بافلو، زيت الزيتون، ريحان (غلوتين، منتجات الألبان، نباتي)" at bounding box center [888, 377] width 411 height 57
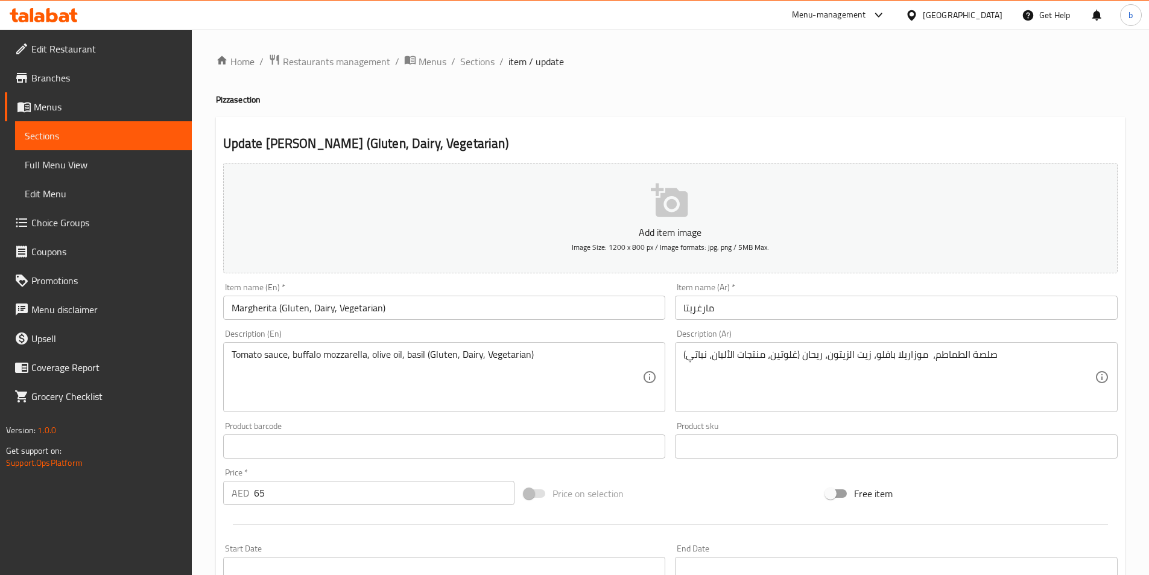
drag, startPoint x: 683, startPoint y: 355, endPoint x: 679, endPoint y: 348, distance: 8.4
click at [734, 347] on div "صلصة الطماطم، موزاريلا بافلو، زيت الزيتون، ريحان (غلوتين، منتجات الألبان، نباتي…" at bounding box center [896, 377] width 443 height 70
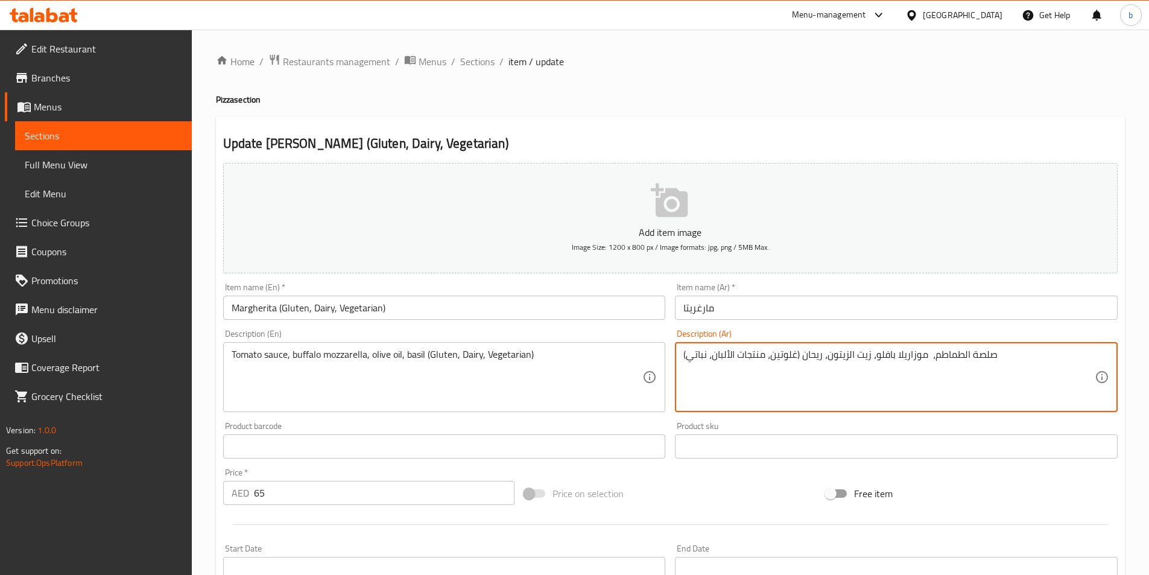
click at [791, 354] on textarea "صلصة الطماطم، موزاريلا بافلو، زيت الزيتون، ريحان (غلوتين، منتجات الألبان، نباتي)" at bounding box center [888, 377] width 411 height 57
click at [706, 401] on textarea "صلصة الطماطم، موزاريلا بافلو، زيت الزيتون، ريحان (جلوتين، منتجات الألبان، نباتي)" at bounding box center [888, 377] width 411 height 57
drag, startPoint x: 684, startPoint y: 353, endPoint x: 798, endPoint y: 354, distance: 114.0
click at [798, 354] on textarea "صلصة الطماطم، موزاريلا بافلو، زيت الزيتون، ريحان (جلوتين، منتجات الألبان، نباتي)" at bounding box center [888, 377] width 411 height 57
click at [762, 370] on textarea "صلصة الطماطم، موزاريلا بافلو، زيت الزيتون، ريحان (جلوتين، منتجات الألبان، نباتي)" at bounding box center [888, 377] width 411 height 57
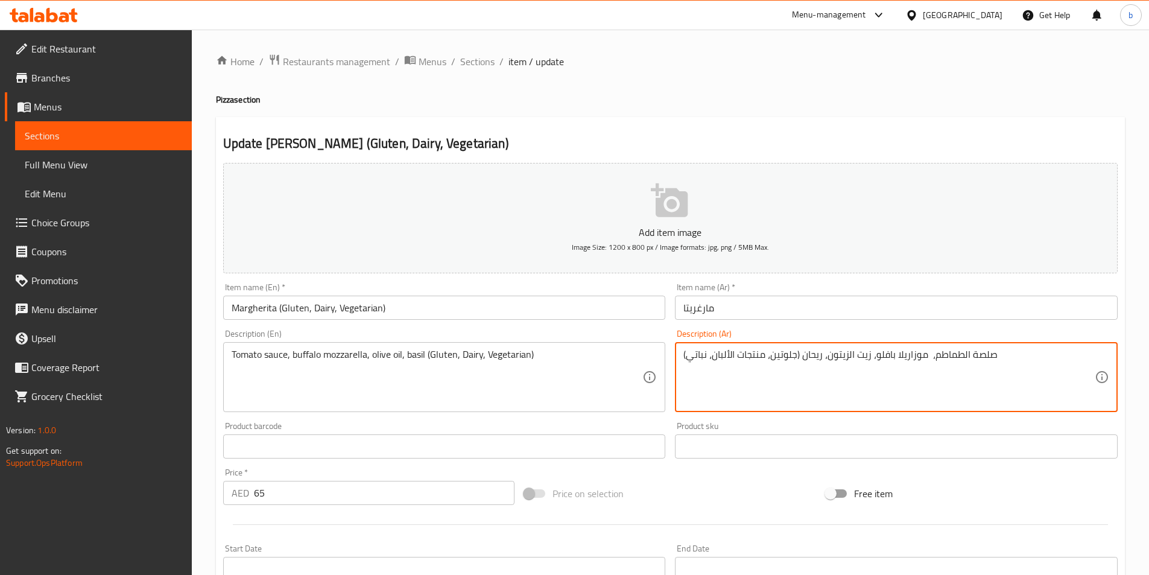
drag, startPoint x: 686, startPoint y: 352, endPoint x: 733, endPoint y: 353, distance: 47.1
click at [736, 352] on textarea "صلصة الطماطم، موزاريلا بافلو، زيت الزيتون، ريحان (جلوتين، منتجات الألبان، نباتي)" at bounding box center [888, 377] width 411 height 57
drag, startPoint x: 685, startPoint y: 354, endPoint x: 799, endPoint y: 354, distance: 114.6
click at [799, 354] on textarea "صلصة الطماطم، موزاريلا بافلو، زيت الزيتون، ريحان (جلوتين، منتجات الألبان، نباتي)" at bounding box center [888, 377] width 411 height 57
type textarea "صلصة الطماطم، موزاريلا بافلو، زيت الزيتون، ريحان (جلوتين، منتجات الألبان، نباتي)"
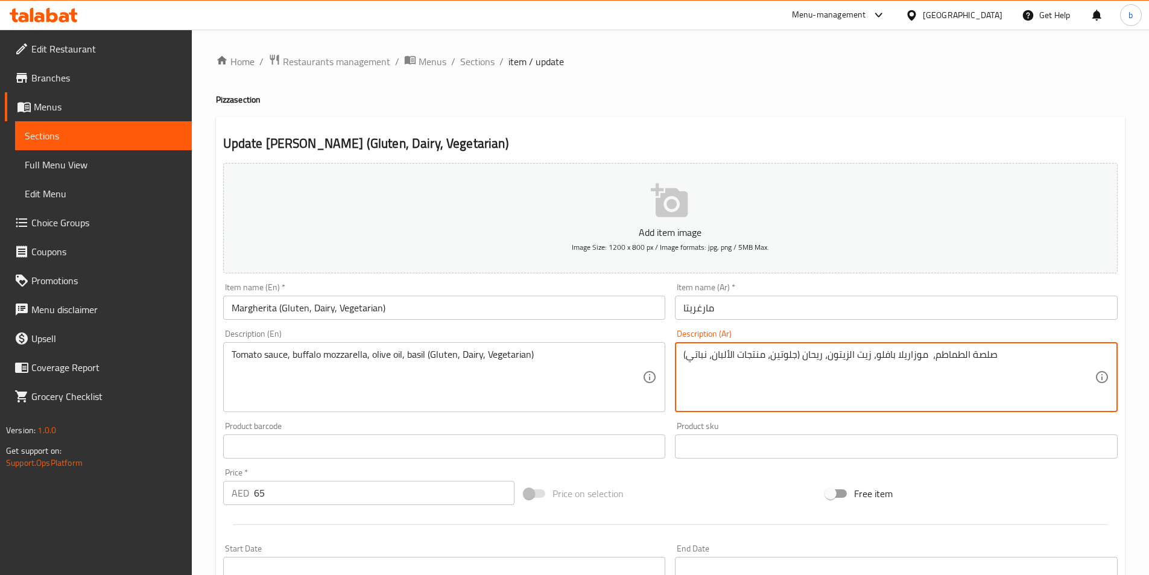
click at [680, 305] on input "مارغريتا" at bounding box center [896, 308] width 443 height 24
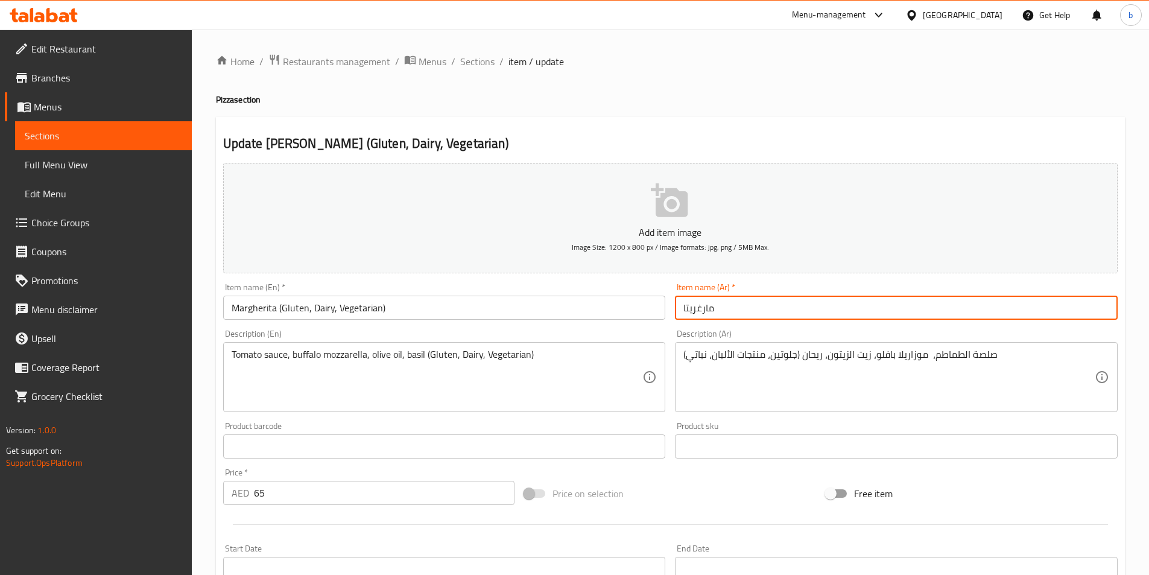
click at [722, 304] on input "مارغريتا" at bounding box center [896, 308] width 443 height 24
paste input "(جلوتين، منتجات الألبان، نباتي)"
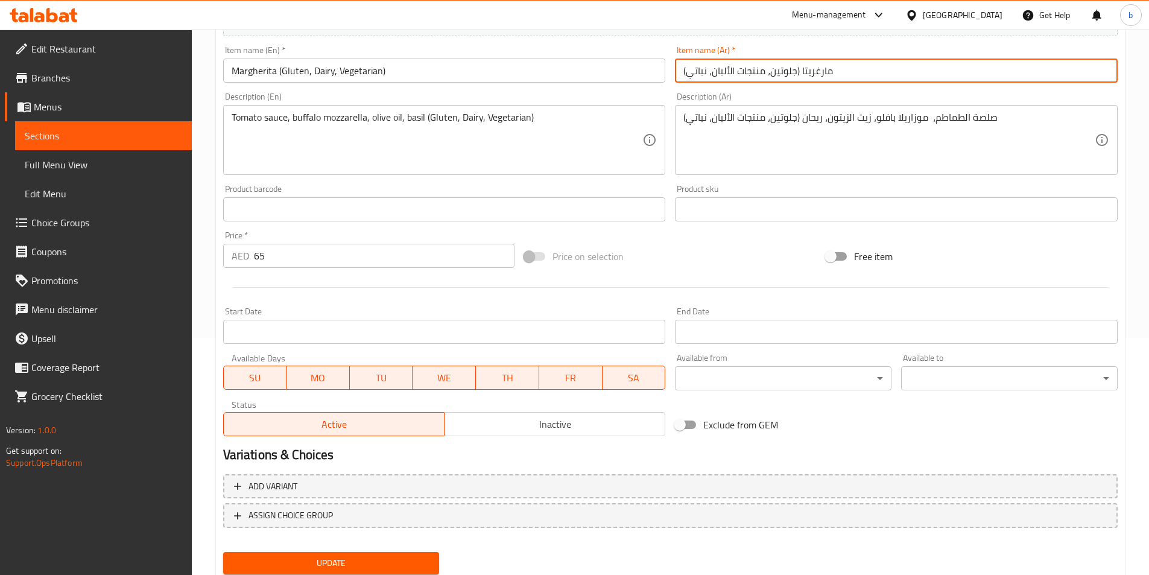
scroll to position [277, 0]
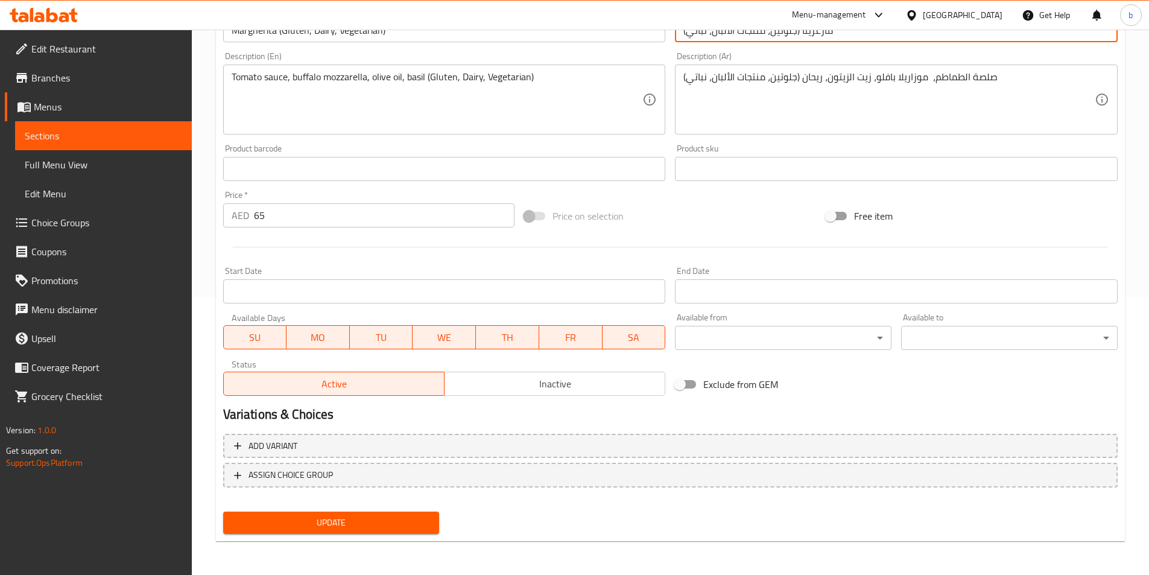
type input "مارغريتا (جلوتين، منتجات الألبان، نباتي)"
click at [223, 512] on button "Update" at bounding box center [331, 523] width 217 height 22
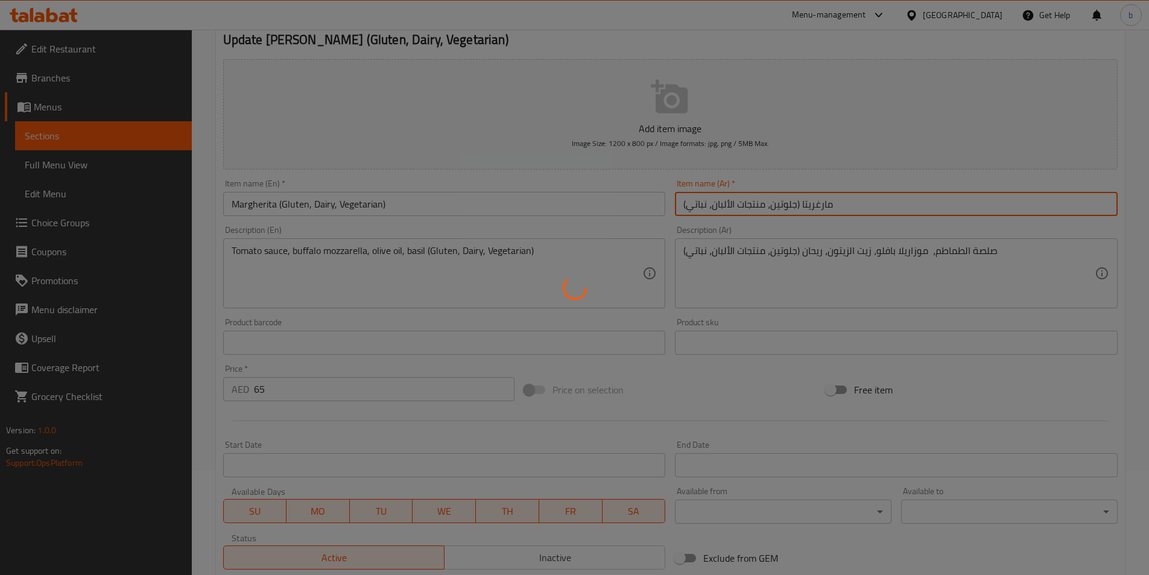
scroll to position [0, 0]
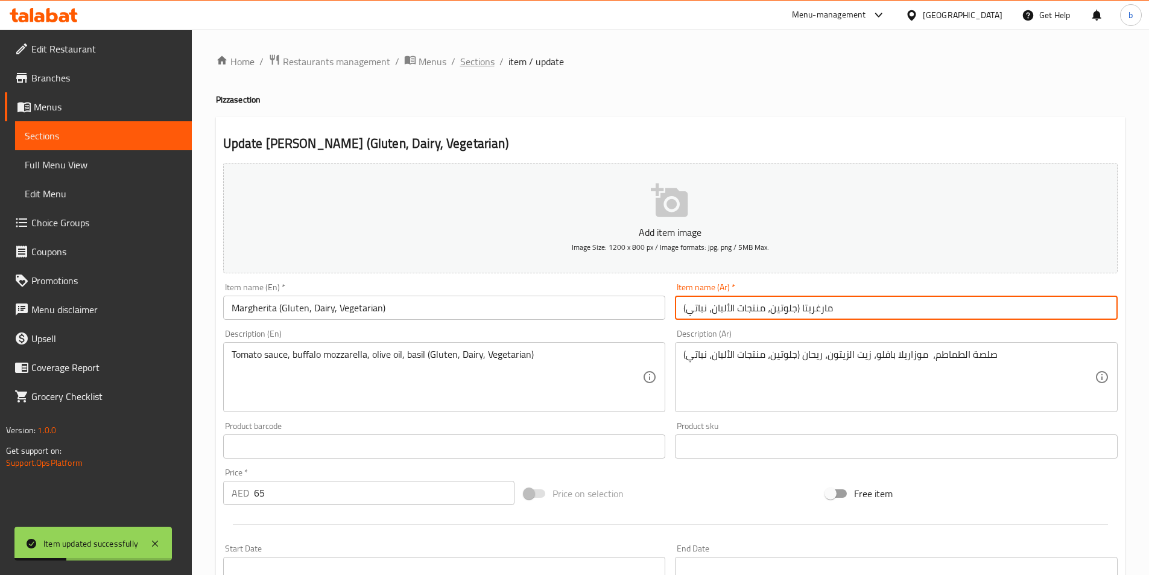
click at [481, 56] on span "Sections" at bounding box center [477, 61] width 34 height 14
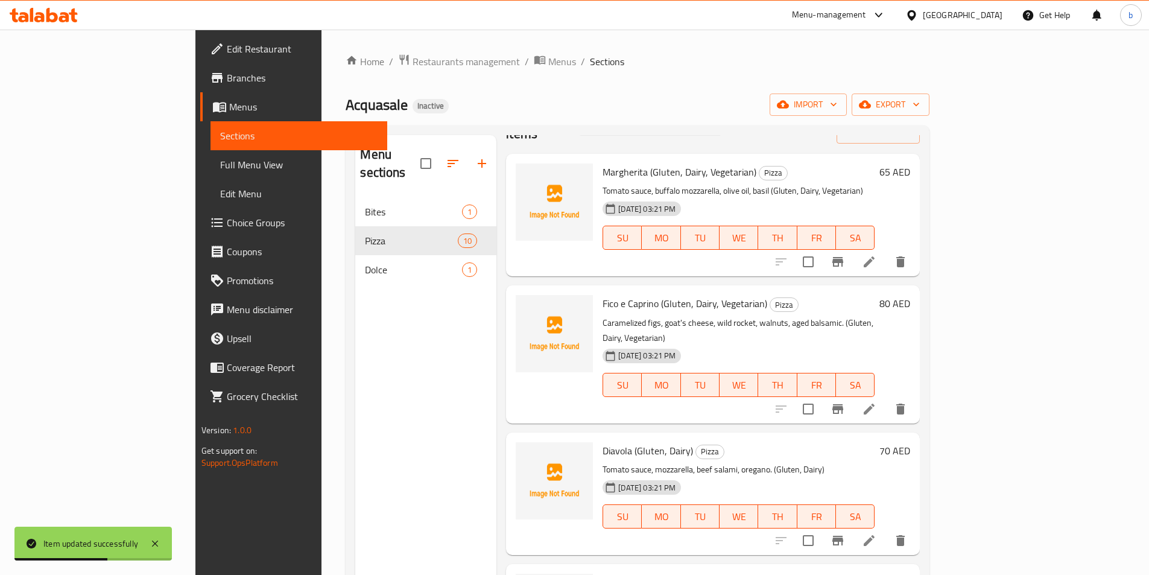
scroll to position [60, 0]
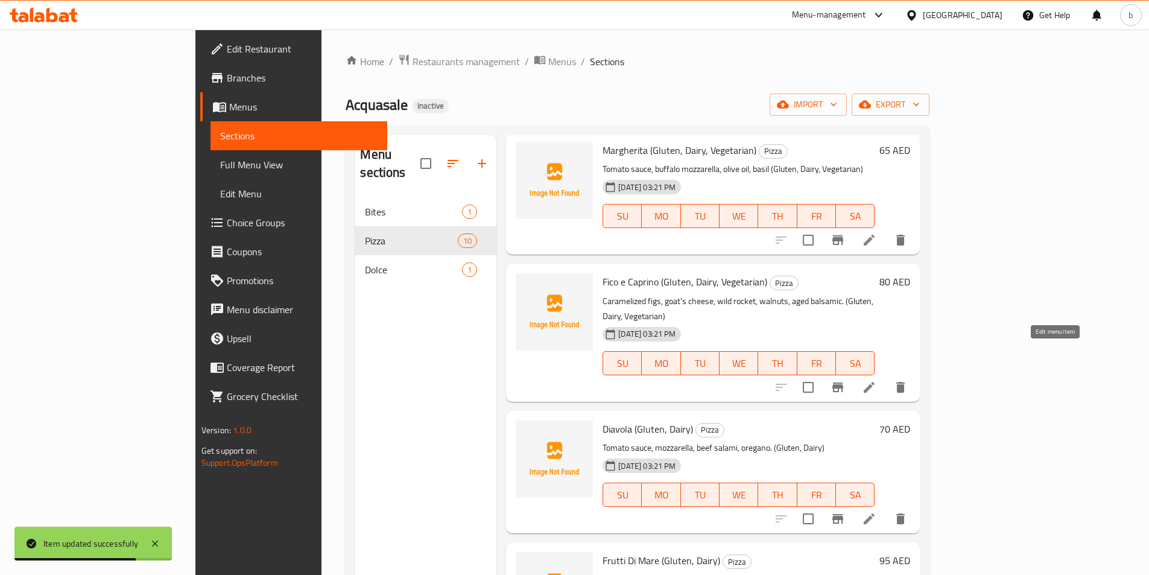
click at [876, 380] on icon at bounding box center [869, 387] width 14 height 14
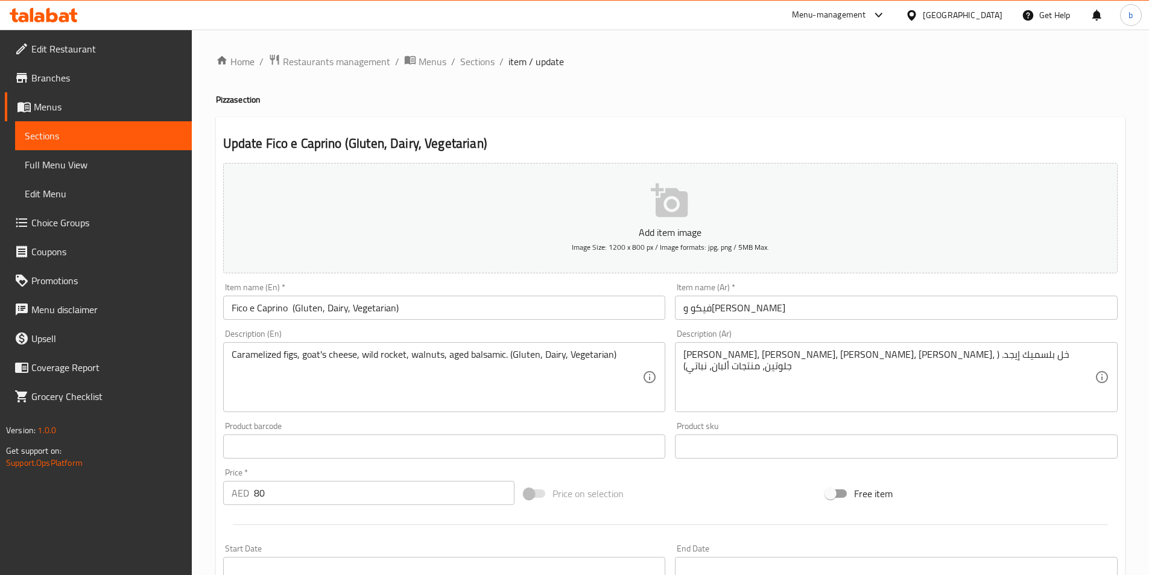
drag, startPoint x: 682, startPoint y: 353, endPoint x: 729, endPoint y: 353, distance: 47.1
click at [734, 352] on div "[PERSON_NAME]، [PERSON_NAME]، [PERSON_NAME]، [PERSON_NAME]، خل بلسميك إيجد. ( ج…" at bounding box center [896, 377] width 443 height 70
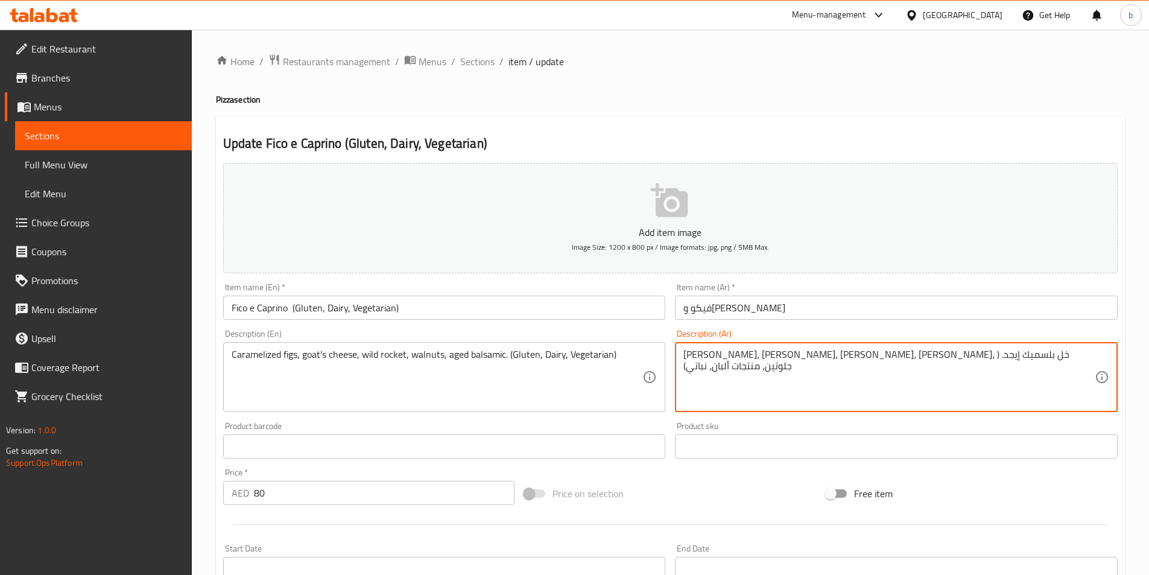
drag, startPoint x: 684, startPoint y: 355, endPoint x: 796, endPoint y: 346, distance: 111.9
click at [796, 346] on div "[PERSON_NAME]، [PERSON_NAME]، [PERSON_NAME]، [PERSON_NAME]، خل بلسميك إيجد. ( ج…" at bounding box center [896, 377] width 443 height 70
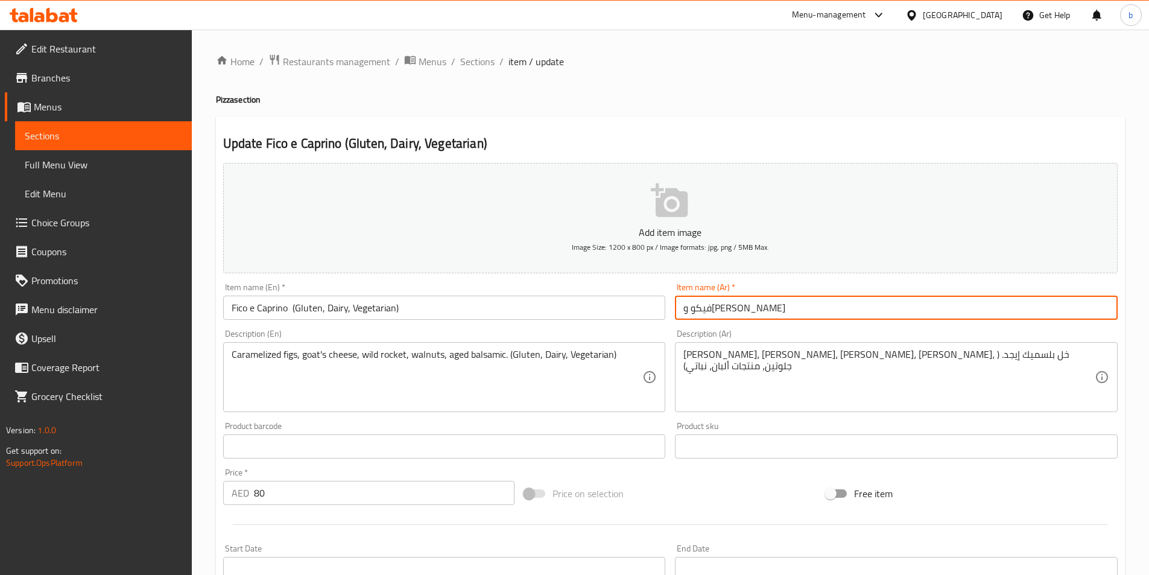
click at [758, 311] on input "فيكو و[PERSON_NAME]" at bounding box center [896, 308] width 443 height 24
paste input "( جلوتين، منتجات ألبان، نباتي)"
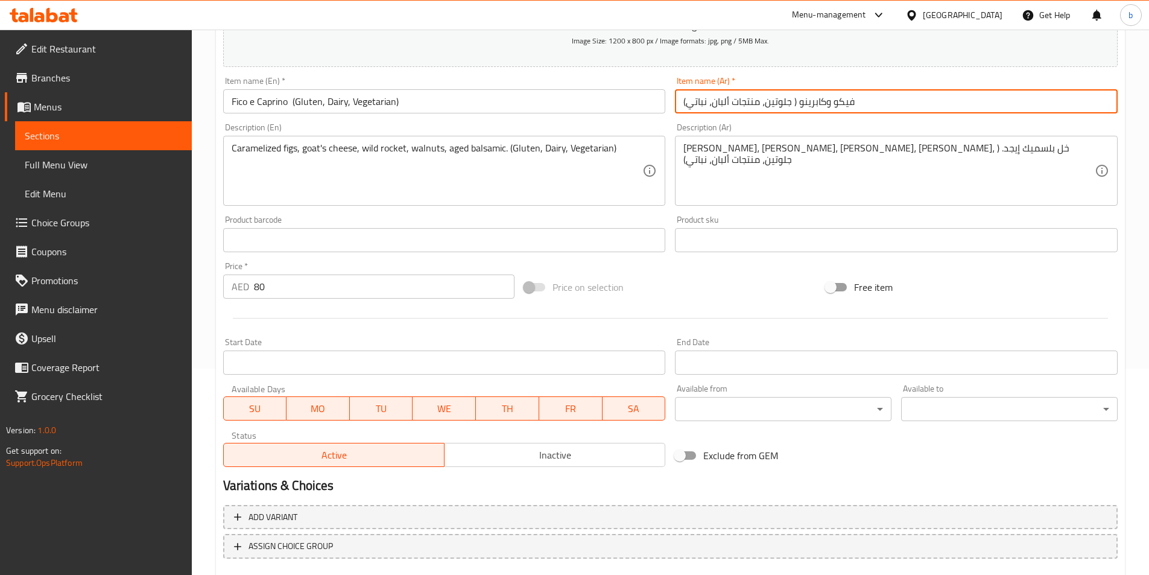
scroll to position [277, 0]
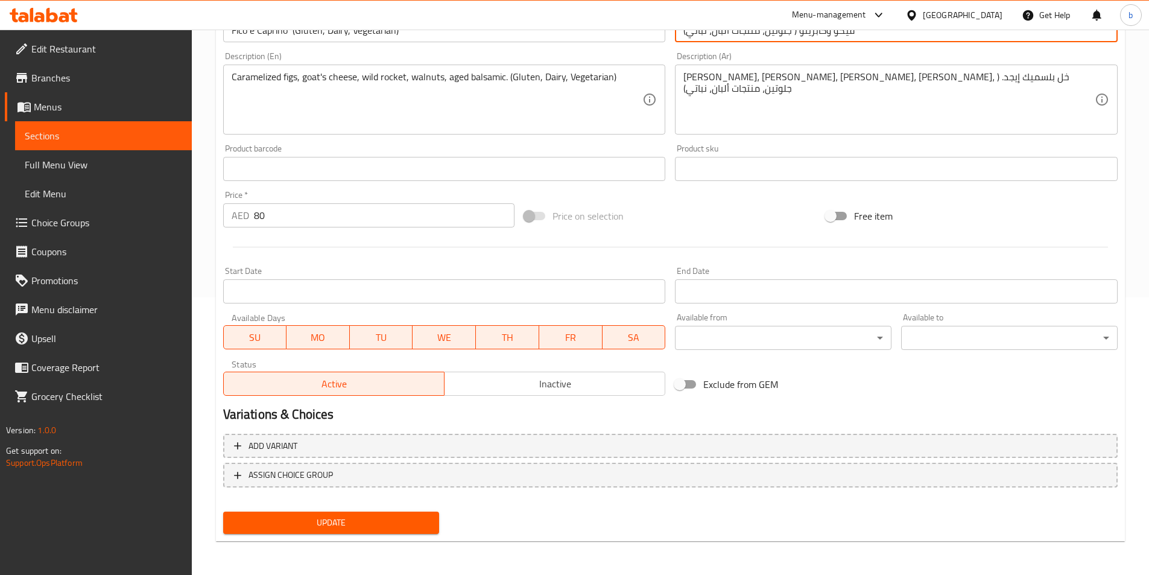
click at [223, 512] on button "Update" at bounding box center [331, 523] width 217 height 22
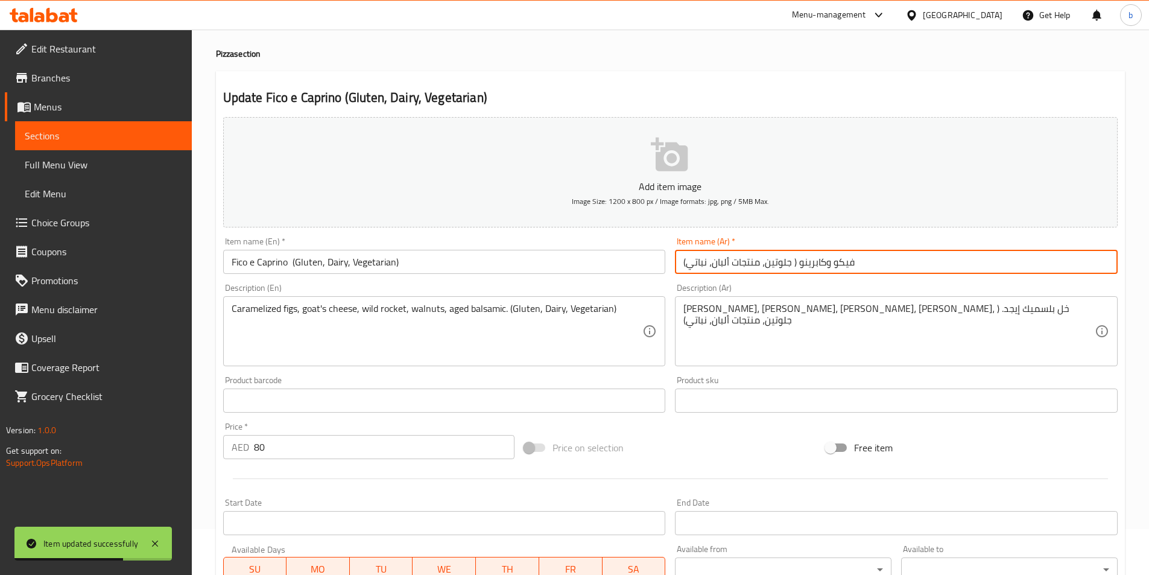
scroll to position [0, 0]
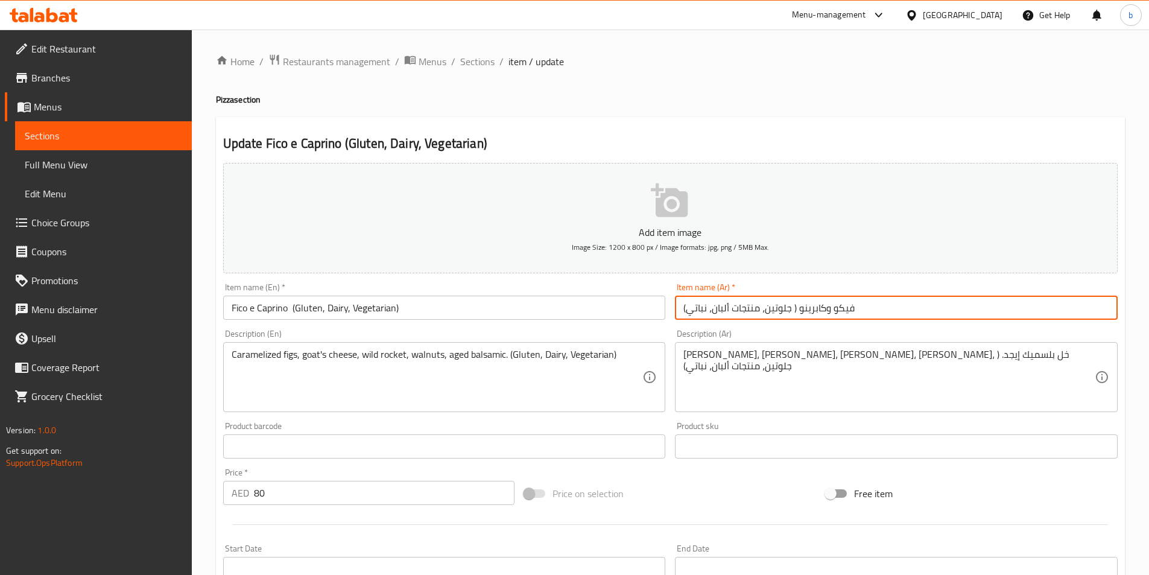
click at [829, 309] on input "فيكو وكابرينو ( جلوتين، منتجات ألبان، نباتي)" at bounding box center [896, 308] width 443 height 24
click at [831, 308] on input "فيكو وكابرينو ( جلوتين، منتجات ألبان، نباتي)" at bounding box center [896, 308] width 443 height 24
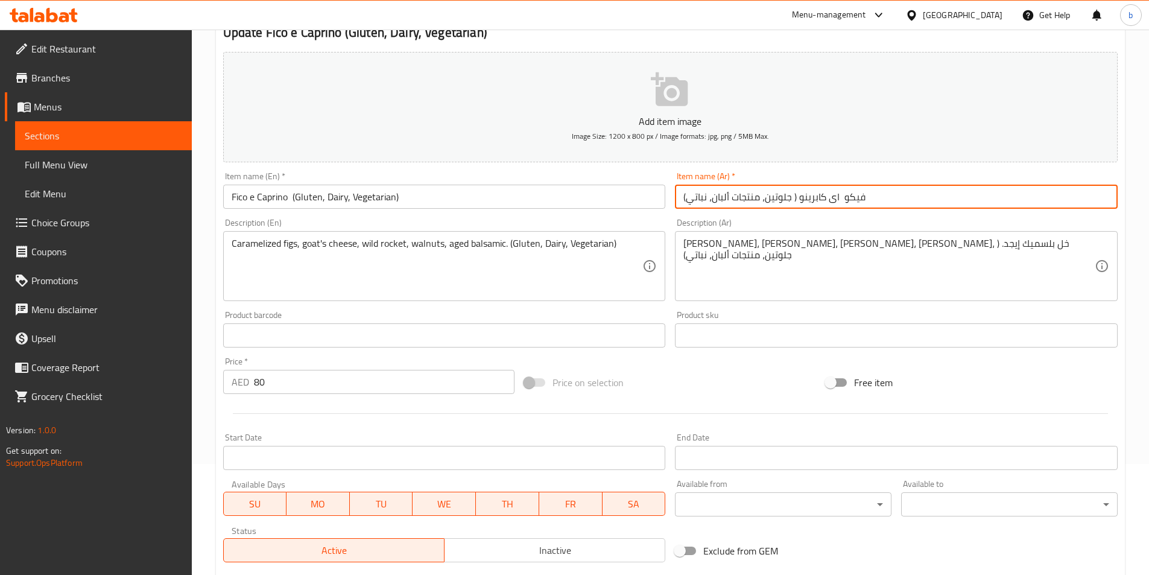
scroll to position [97, 0]
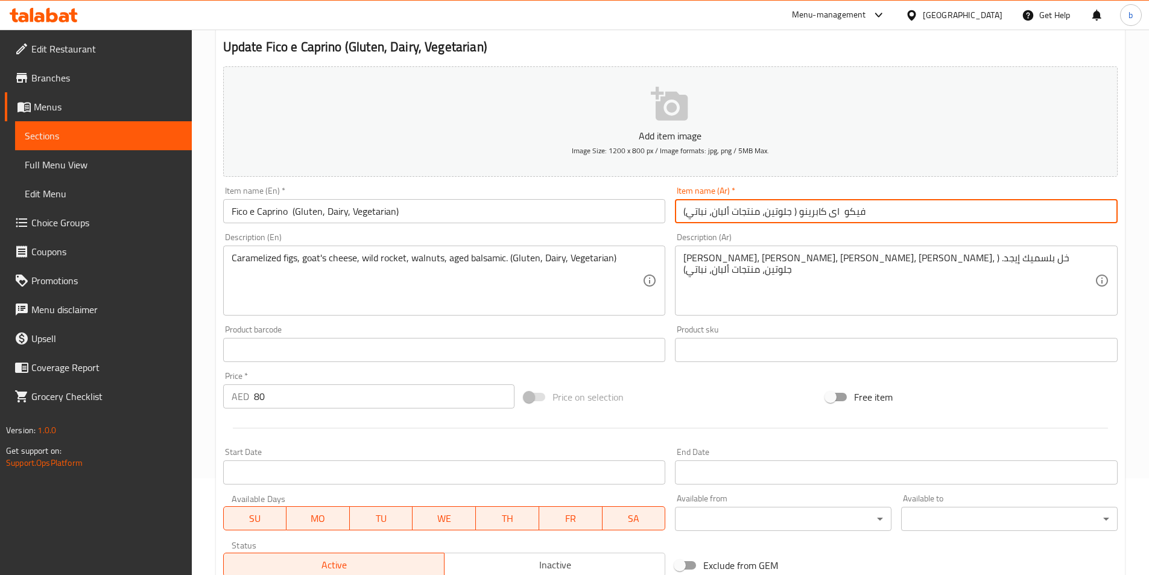
type input "فيكو اى كابرينو ( جلوتين، منتجات ألبان، نباتي)"
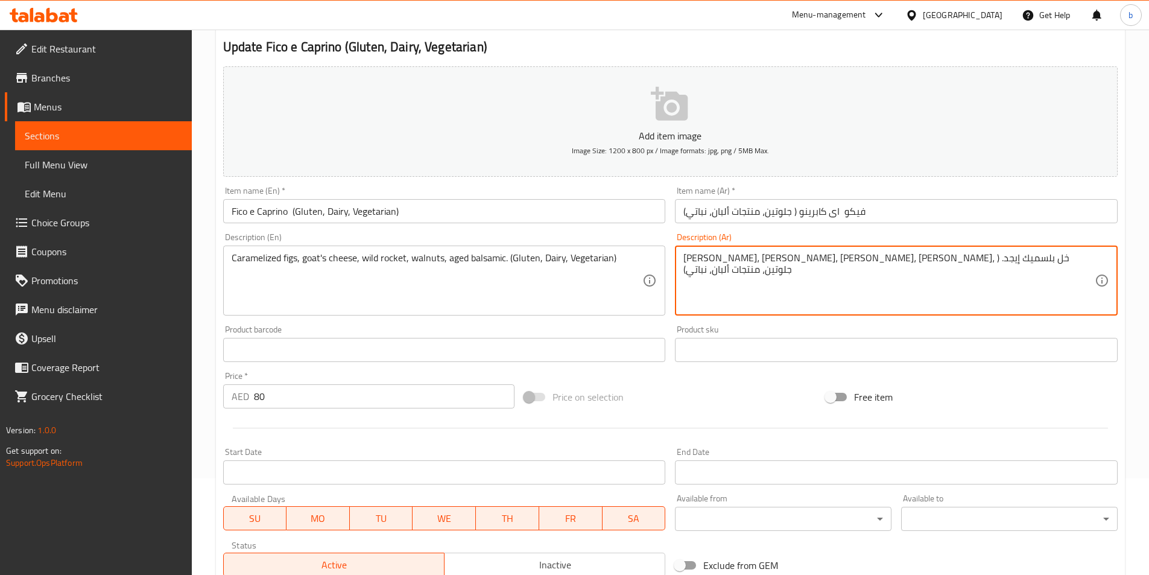
drag, startPoint x: 851, startPoint y: 259, endPoint x: 867, endPoint y: 261, distance: 16.4
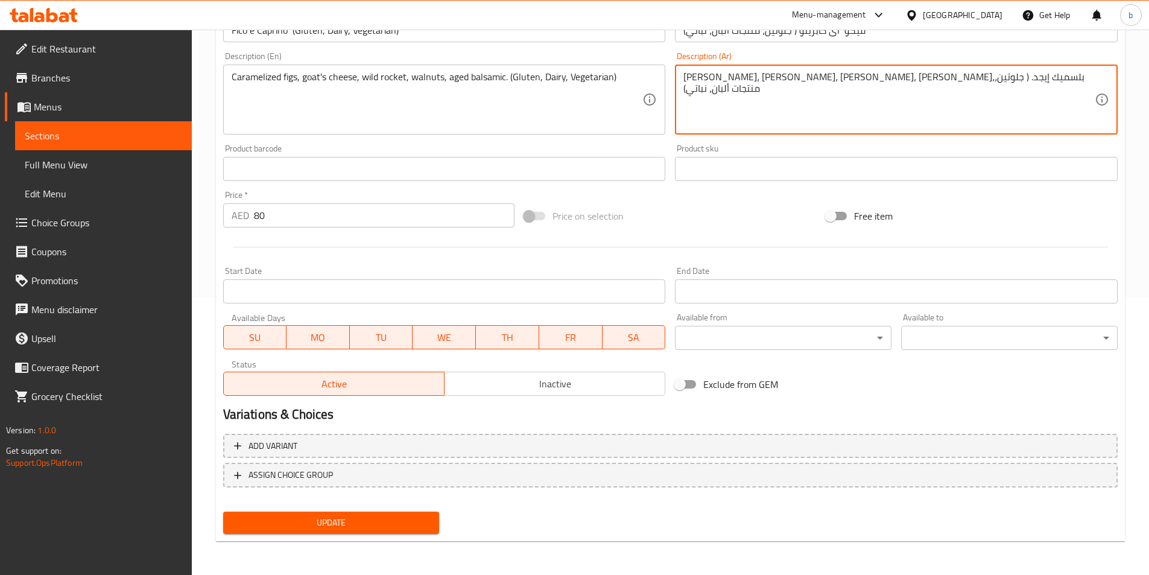
type textarea "[PERSON_NAME]، [PERSON_NAME]، [PERSON_NAME]، [PERSON_NAME]،بلسميك إيجد. ( جلوتي…"
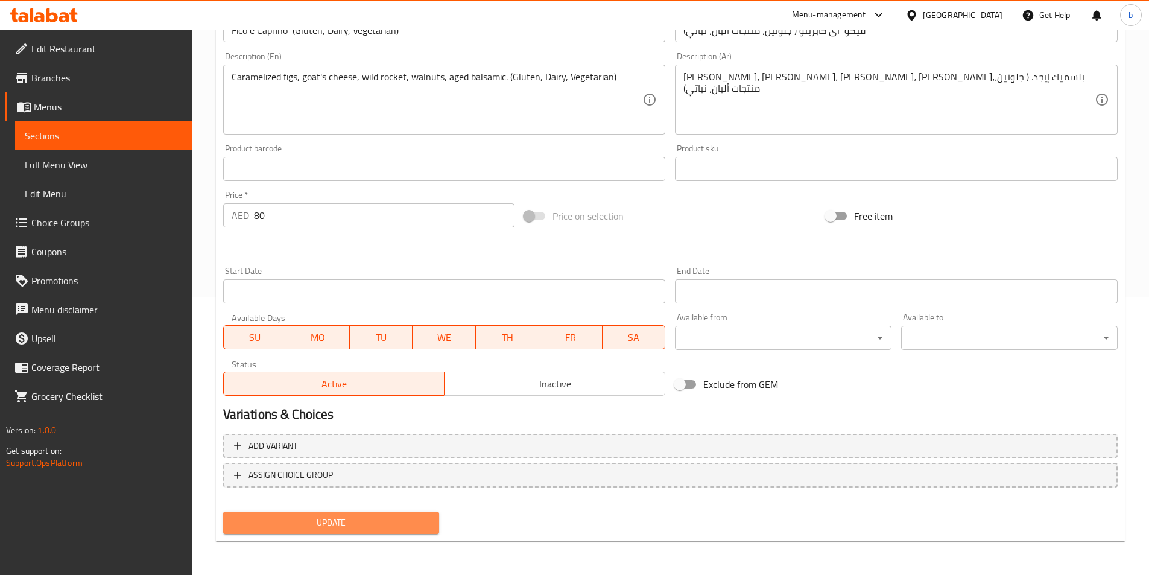
click at [367, 518] on span "Update" at bounding box center [331, 522] width 197 height 15
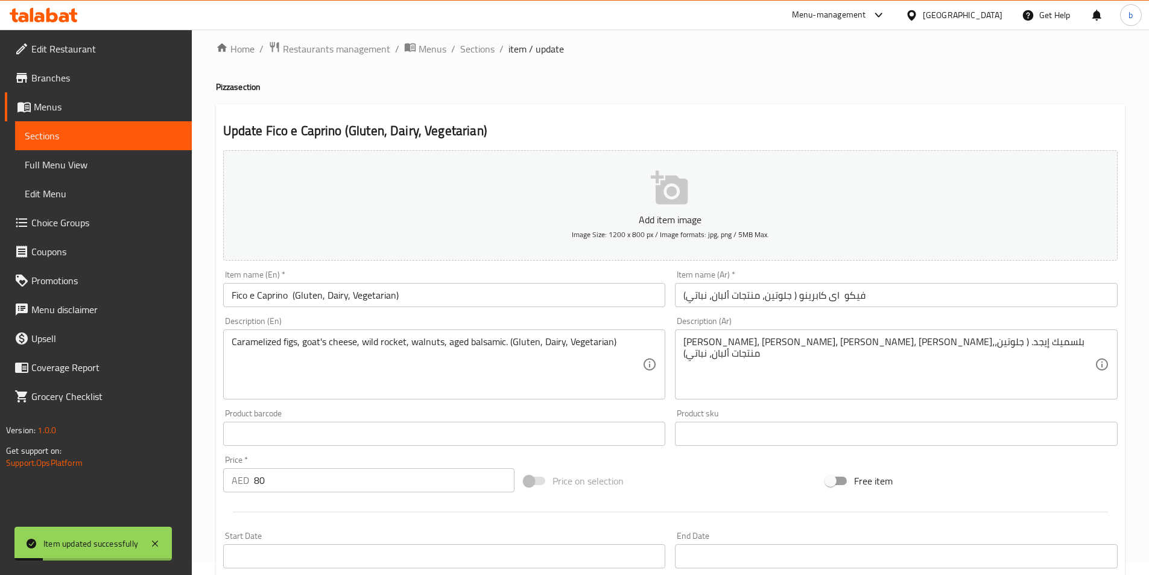
scroll to position [0, 0]
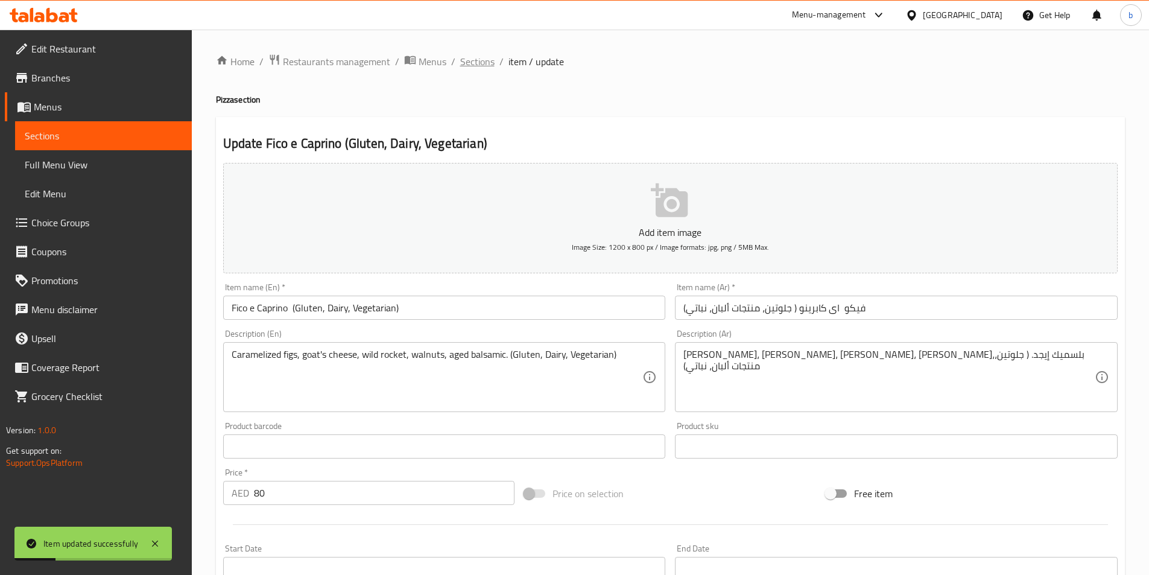
click at [474, 63] on span "Sections" at bounding box center [477, 61] width 34 height 14
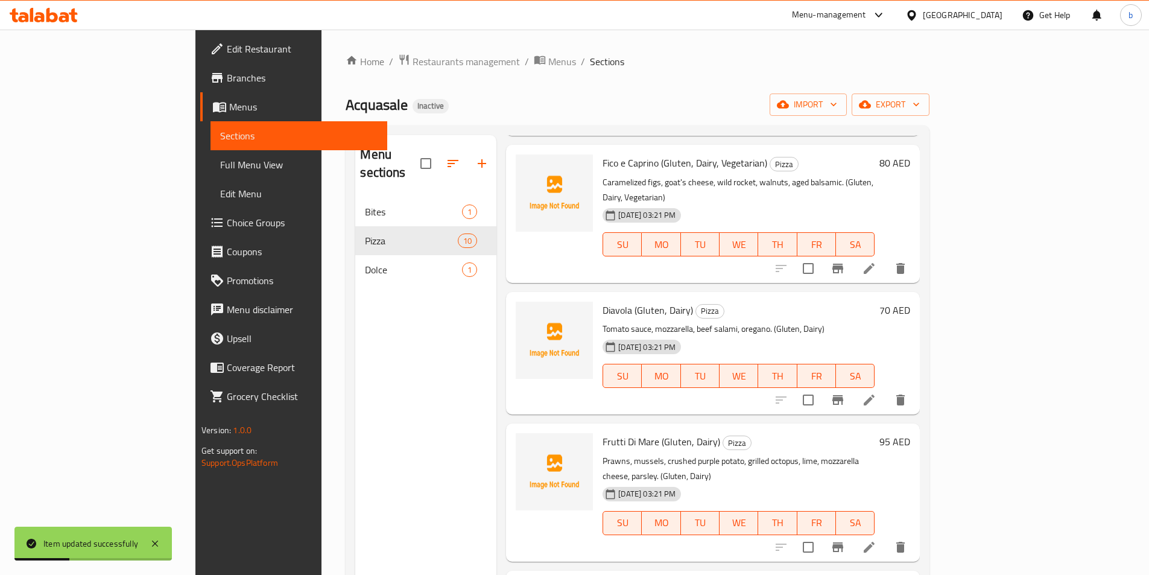
scroll to position [181, 0]
click at [875, 393] on icon at bounding box center [869, 398] width 11 height 11
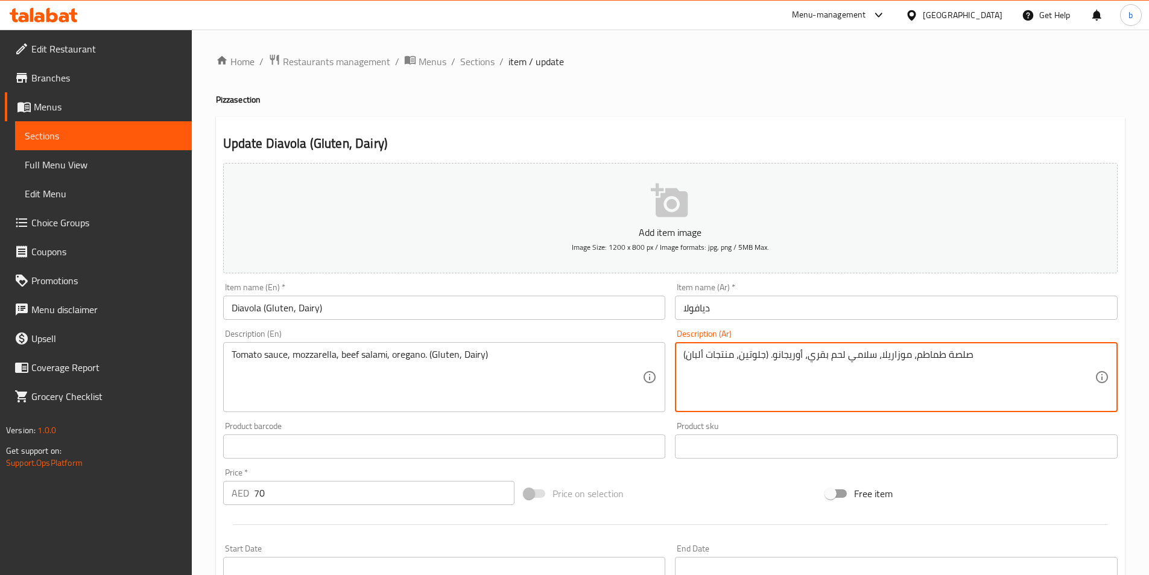
drag, startPoint x: 684, startPoint y: 351, endPoint x: 767, endPoint y: 358, distance: 83.5
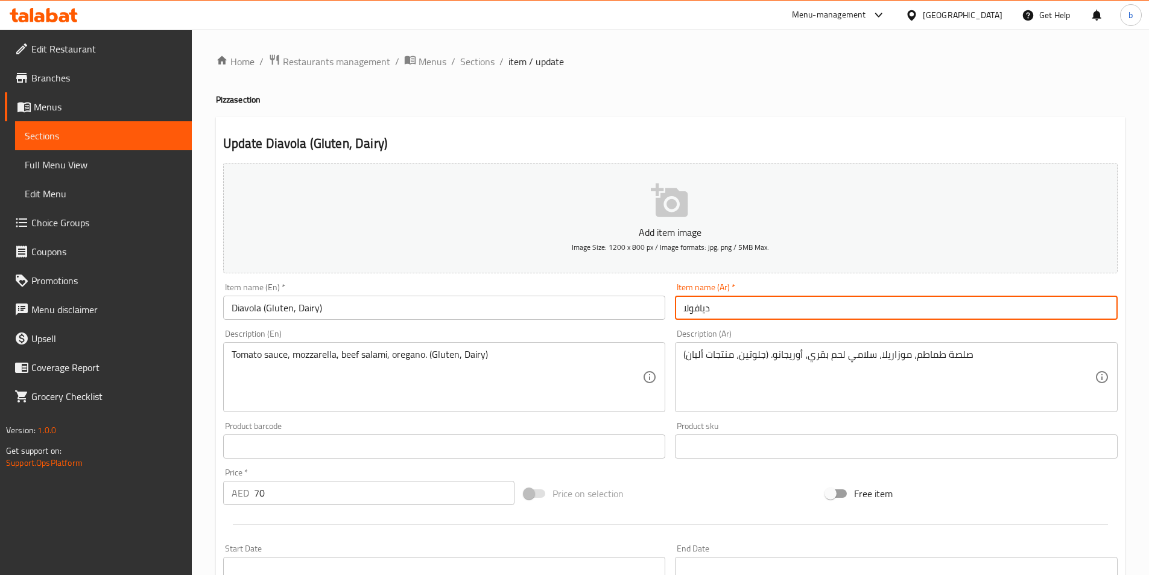
click at [720, 309] on input "ديافولا" at bounding box center [896, 308] width 443 height 24
paste input "(جلوتين، منتجات ألبان)"
drag, startPoint x: 705, startPoint y: 306, endPoint x: 737, endPoint y: 307, distance: 32.6
click at [737, 307] on input "ديافولا (جلوتين، منتجات ألبان)" at bounding box center [896, 308] width 443 height 24
type input "ديافولا (جلوتين، ألبان)"
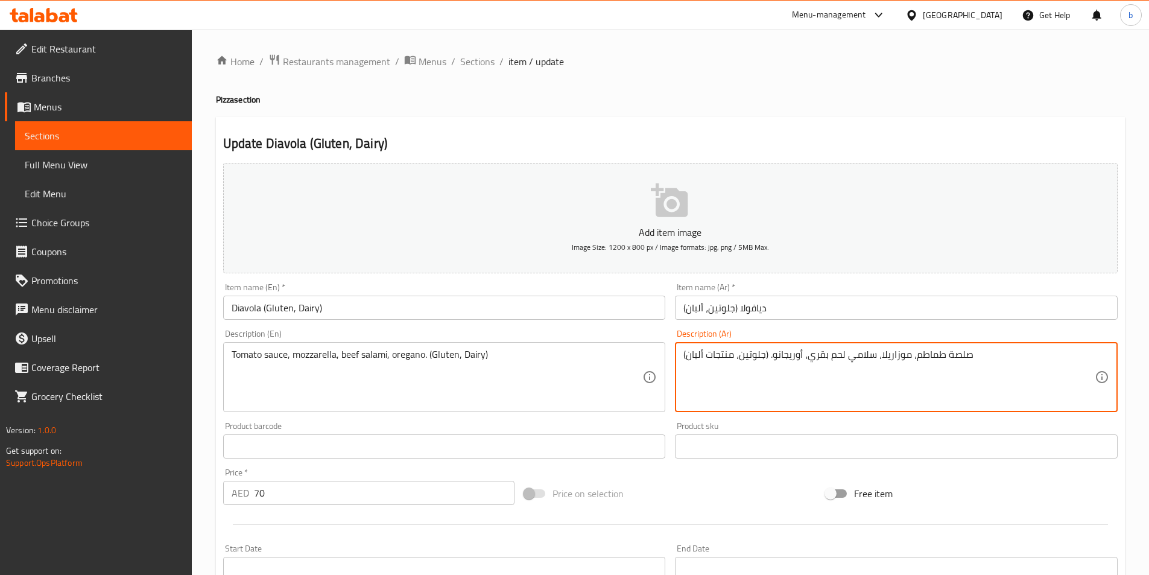
drag, startPoint x: 704, startPoint y: 353, endPoint x: 736, endPoint y: 361, distance: 32.8
click at [736, 361] on textarea "صلصة طماطم، موزاريلا، سلامي لحم بقري، أوريجانو. (جلوتين، منتجات ألبان)" at bounding box center [888, 377] width 411 height 57
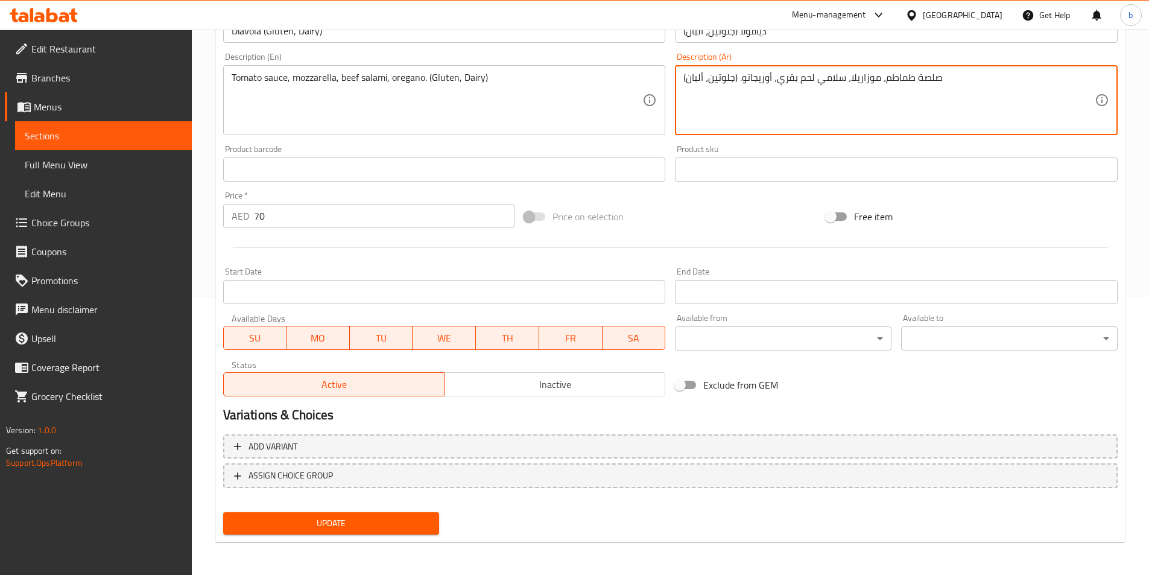
scroll to position [277, 0]
type textarea "صلصة طماطم، موزاريلا، سلامي لحم بقري، أوريجانو. (جلوتين، ألبان)"
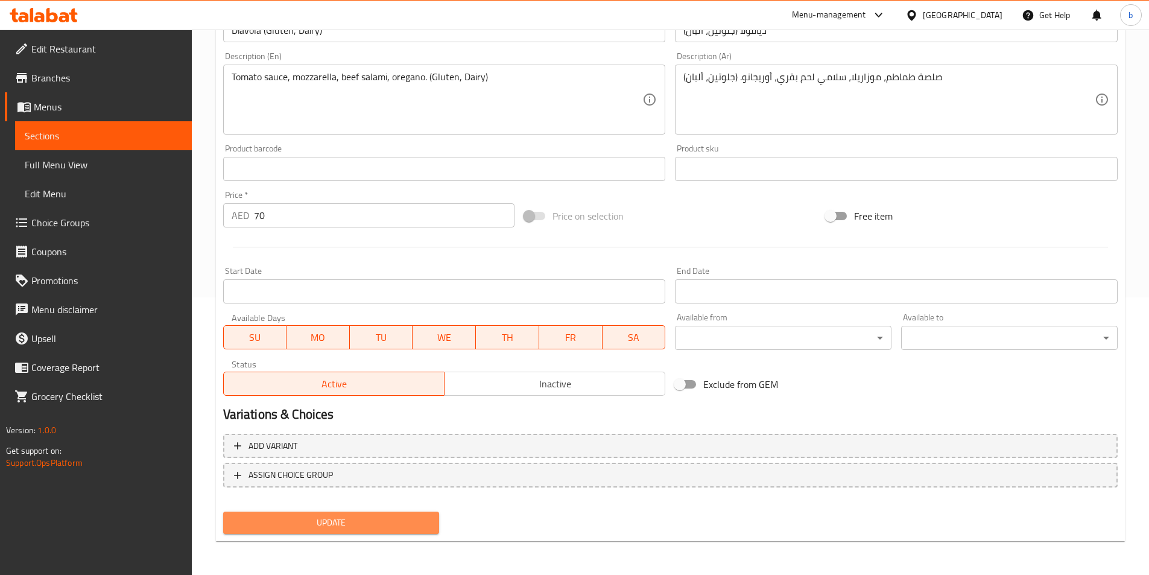
click at [367, 529] on span "Update" at bounding box center [331, 522] width 197 height 15
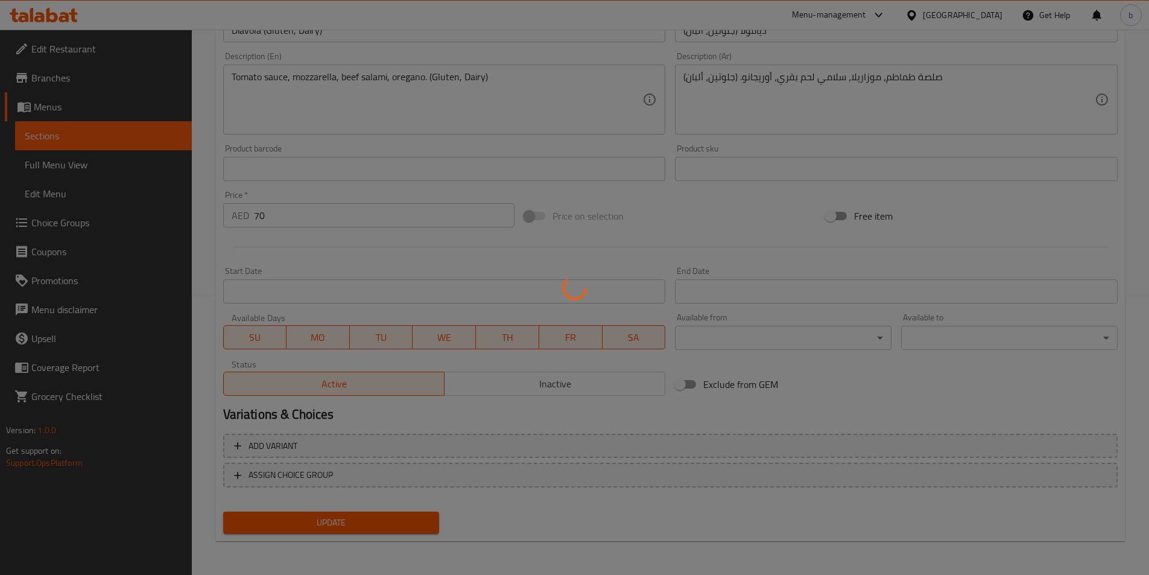
scroll to position [0, 0]
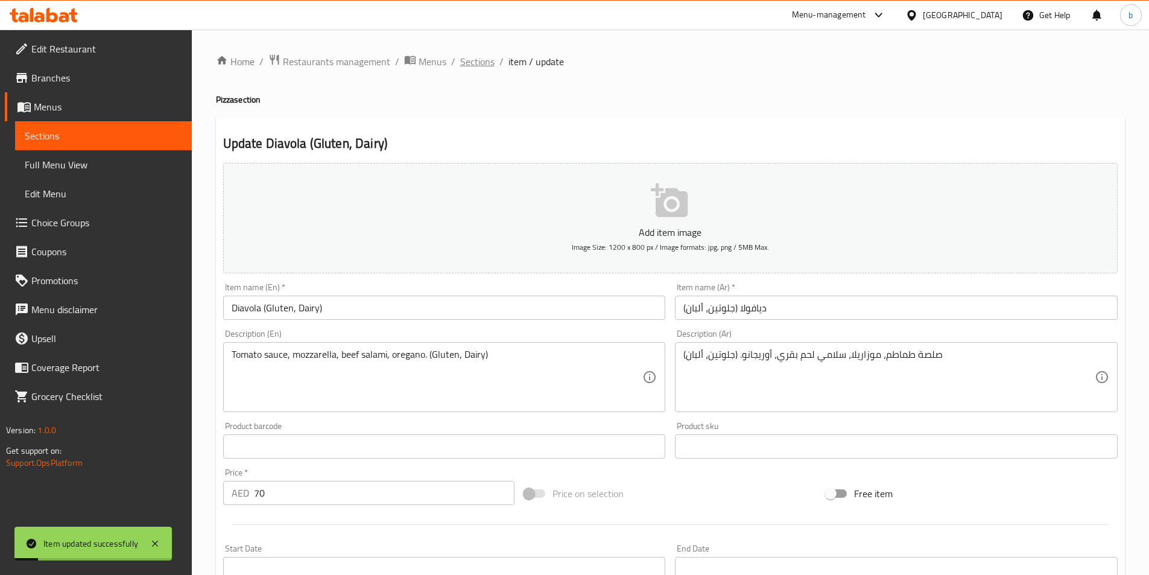
click at [480, 60] on span "Sections" at bounding box center [477, 61] width 34 height 14
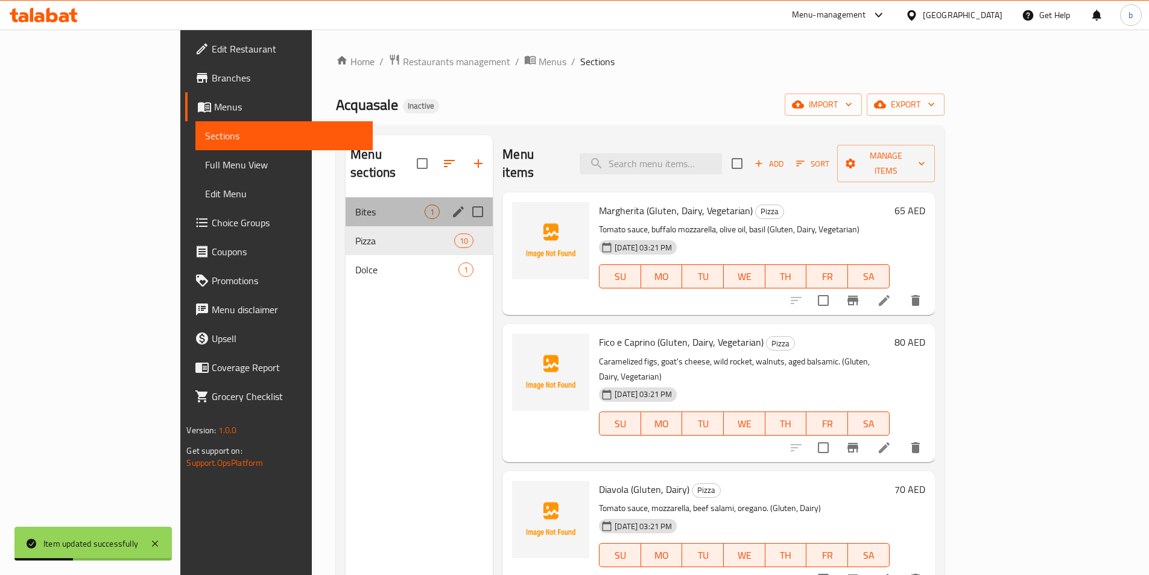
click at [346, 206] on div "Bites 1" at bounding box center [419, 211] width 147 height 29
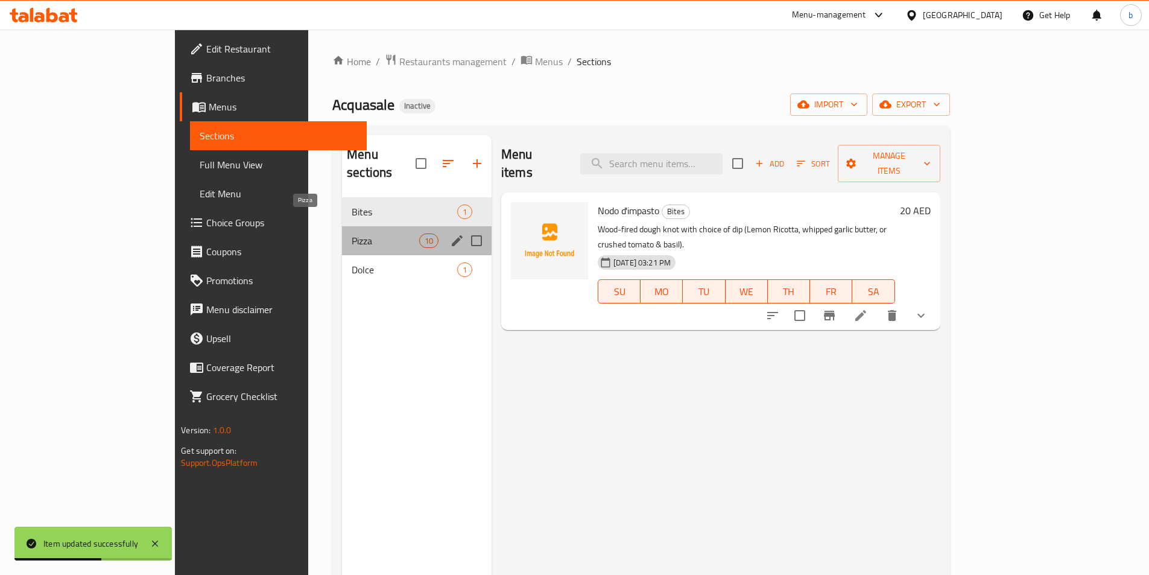
click at [352, 233] on span "Pizza" at bounding box center [386, 240] width 68 height 14
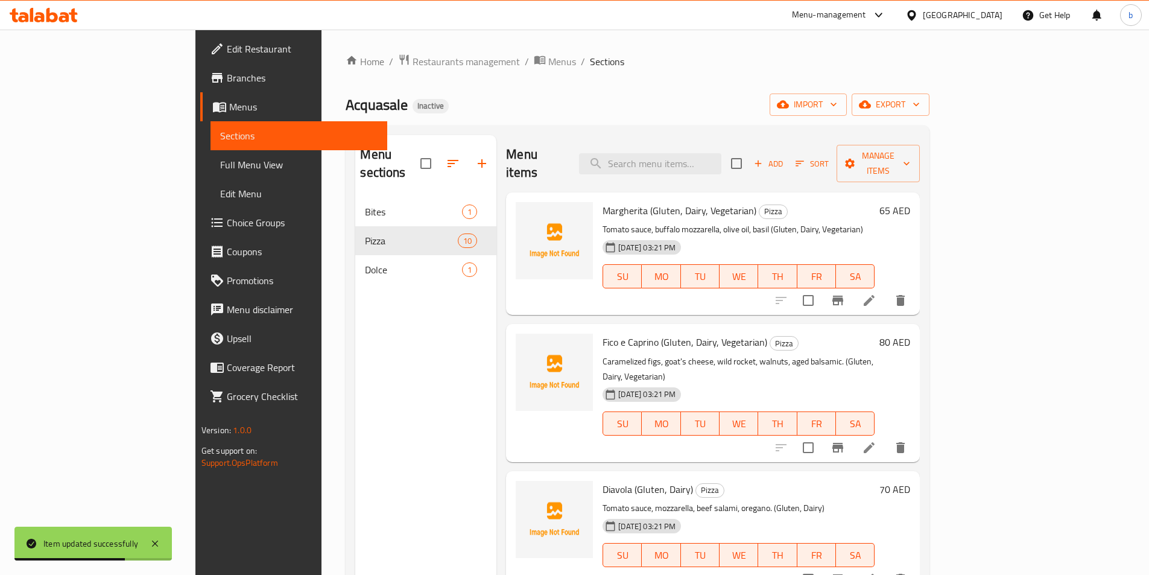
click at [886, 291] on li at bounding box center [869, 301] width 34 height 22
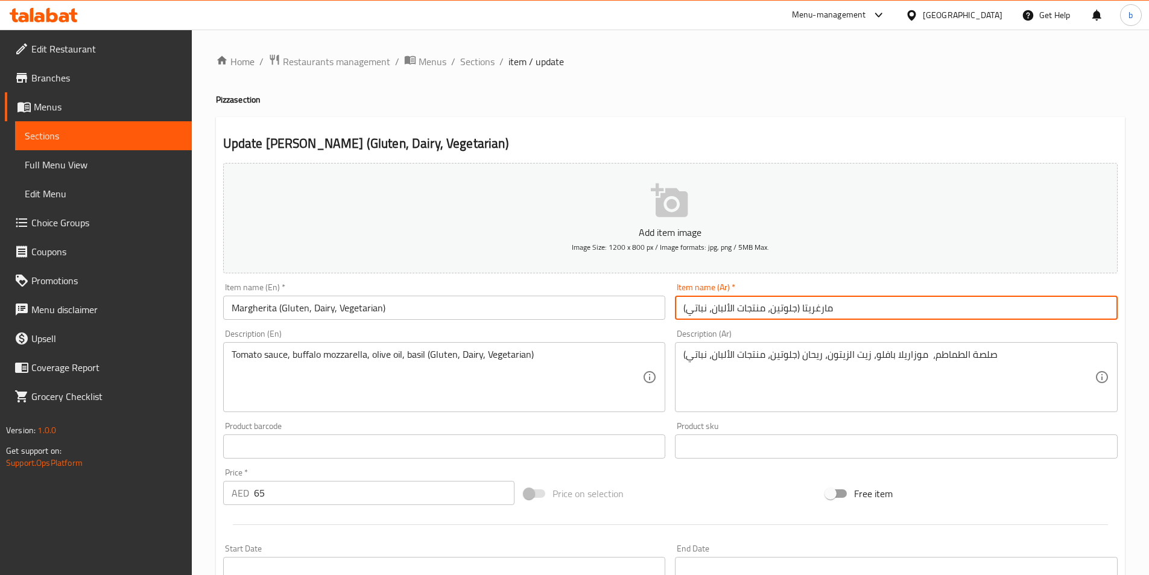
drag, startPoint x: 734, startPoint y: 308, endPoint x: 768, endPoint y: 310, distance: 34.4
click at [768, 310] on input "مارغريتا (جلوتين، منتجات الألبان، نباتي)" at bounding box center [896, 308] width 443 height 24
click at [732, 310] on input "مارغريتا (جلوتين، لألبان، نباتي)" at bounding box center [896, 308] width 443 height 24
click at [730, 308] on input "مارغريتا (جلوتين، لألبان، نباتي)" at bounding box center [896, 308] width 443 height 24
click at [730, 307] on input "مارغريتا (جلوتين، لألبان، نباتي)" at bounding box center [896, 308] width 443 height 24
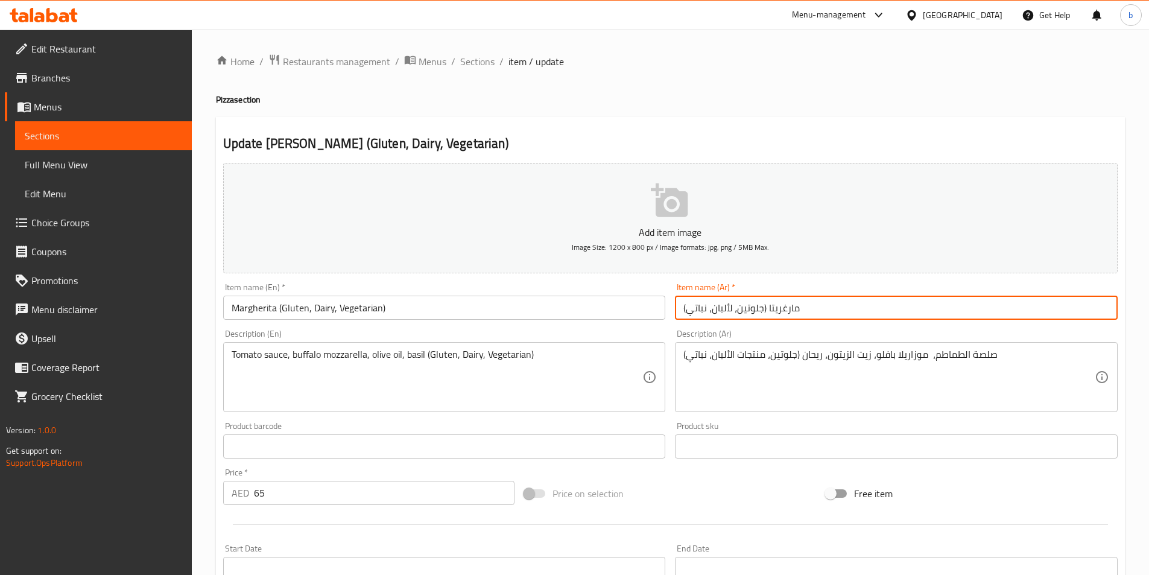
click at [733, 307] on input "مارغريتا (جلوتين، لألبان، نباتي)" at bounding box center [896, 308] width 443 height 24
click at [730, 307] on input "مارغريتا (جلوتين، لألبان، نباتي)" at bounding box center [896, 308] width 443 height 24
click at [732, 308] on input "مارغريتا (جلوتين، لألبان، نباتي)" at bounding box center [896, 308] width 443 height 24
type input "مارغريتا (جلوتين، ألبان، نباتي)"
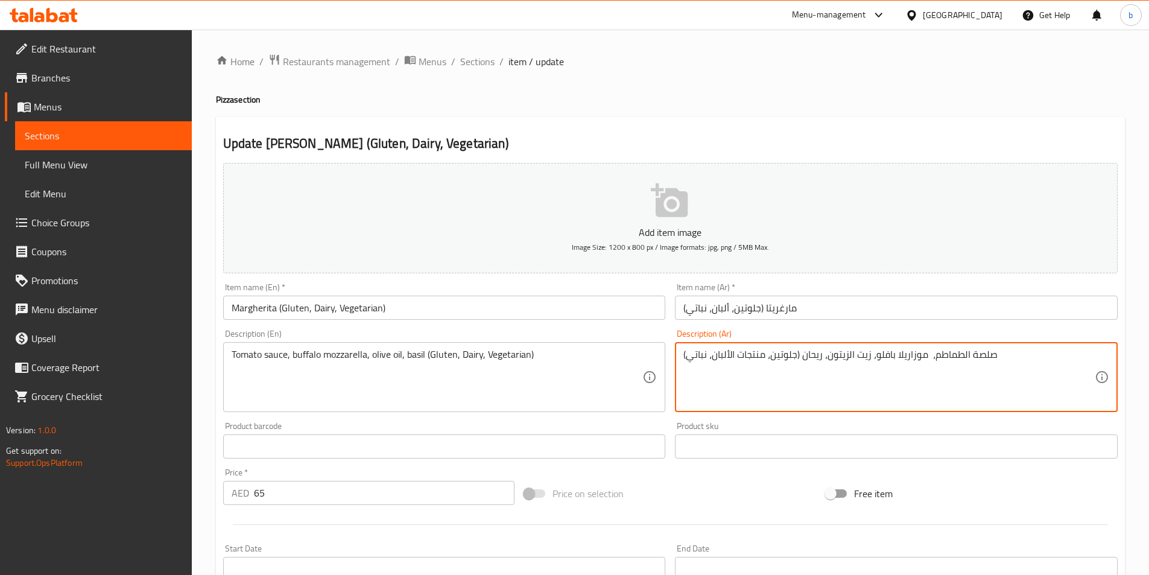
drag, startPoint x: 729, startPoint y: 353, endPoint x: 767, endPoint y: 357, distance: 38.8
click at [741, 399] on textarea "صلصة الطماطم، موزاريلا بافلو، زيت الزيتون، ريحان (جلوتين،ألبان، نباتي)" at bounding box center [888, 377] width 411 height 57
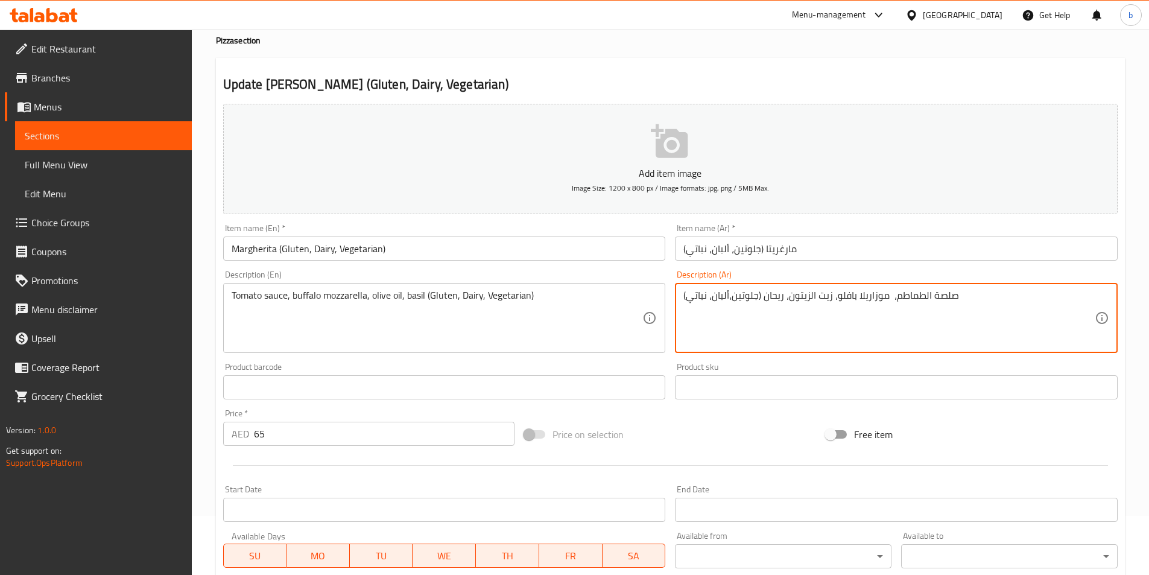
scroll to position [241, 0]
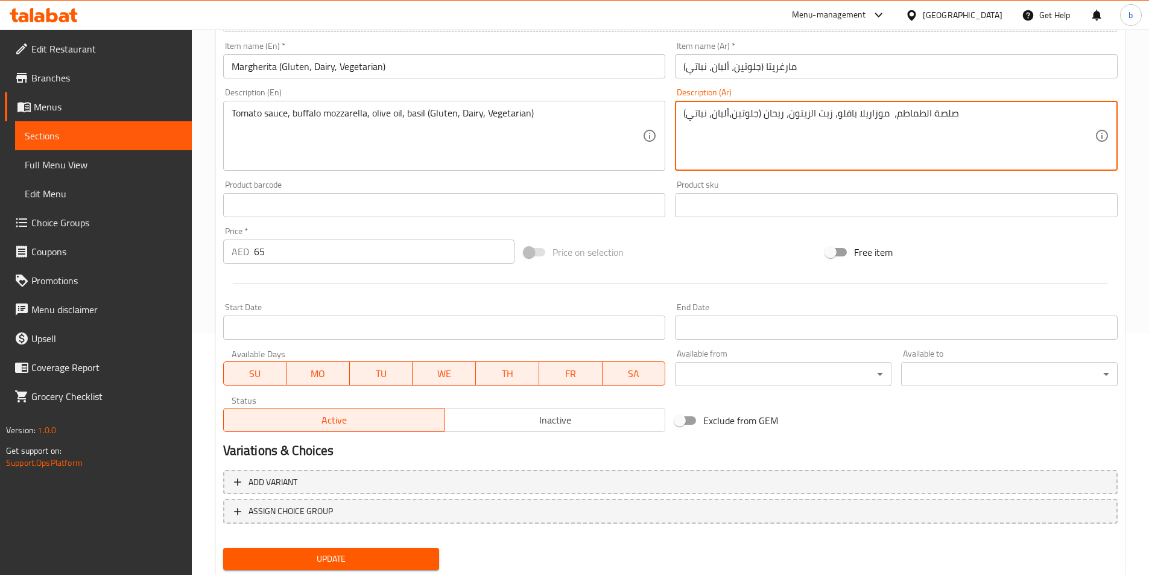
type textarea "صلصة الطماطم، موزاريلا بافلو، زيت الزيتون، ريحان (جلوتين،ألبان، نباتي)"
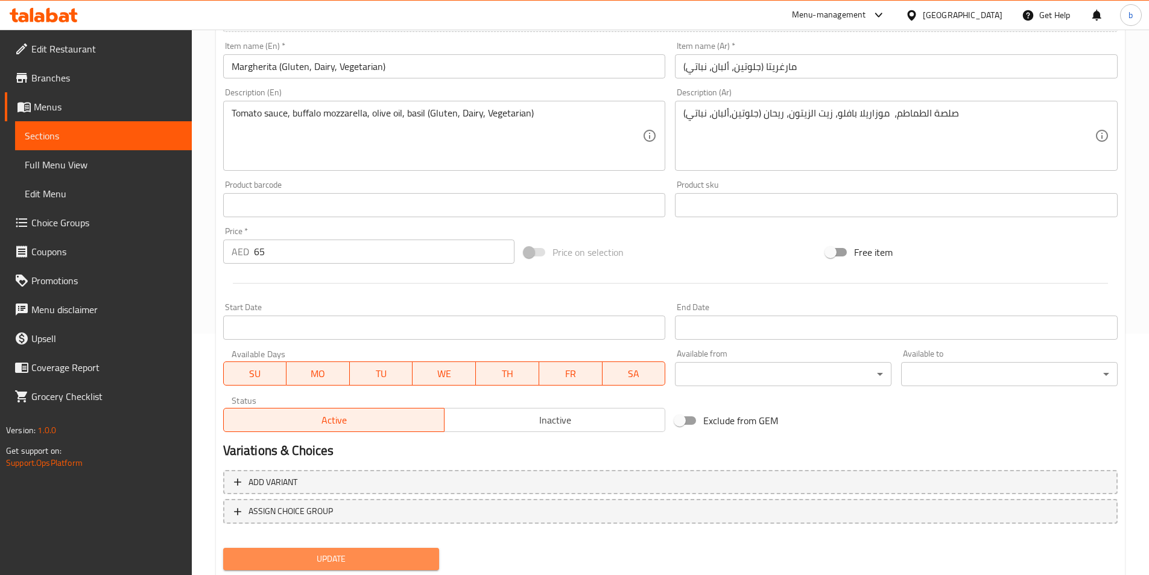
click at [367, 563] on span "Update" at bounding box center [331, 558] width 197 height 15
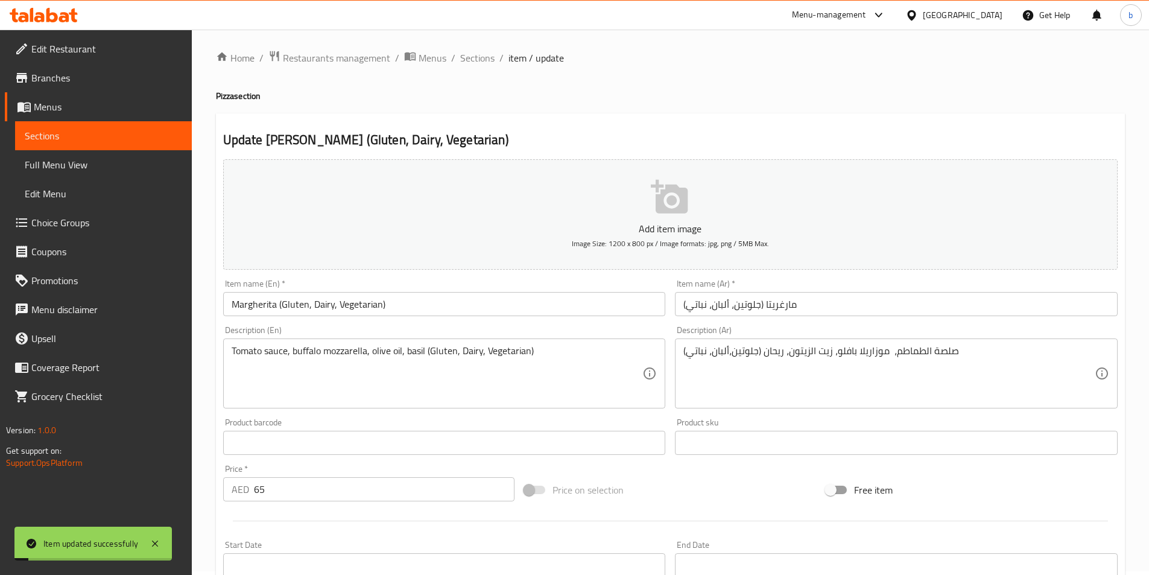
scroll to position [0, 0]
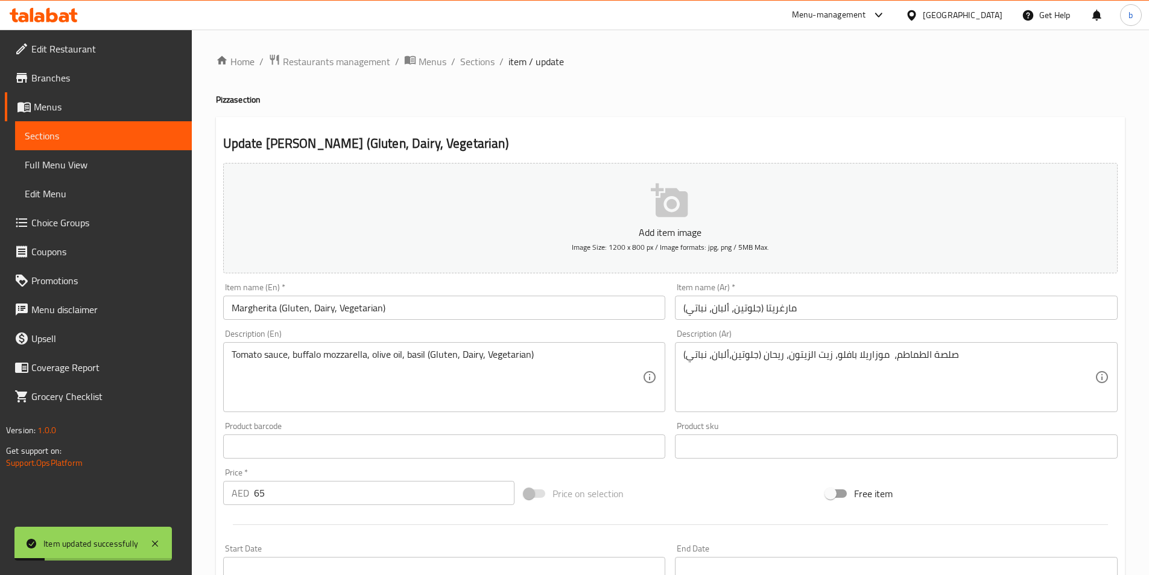
click at [467, 71] on div "Home / Restaurants management / Menus / Sections / item / update Pizza section …" at bounding box center [670, 441] width 909 height 775
click at [470, 63] on span "Sections" at bounding box center [477, 61] width 34 height 14
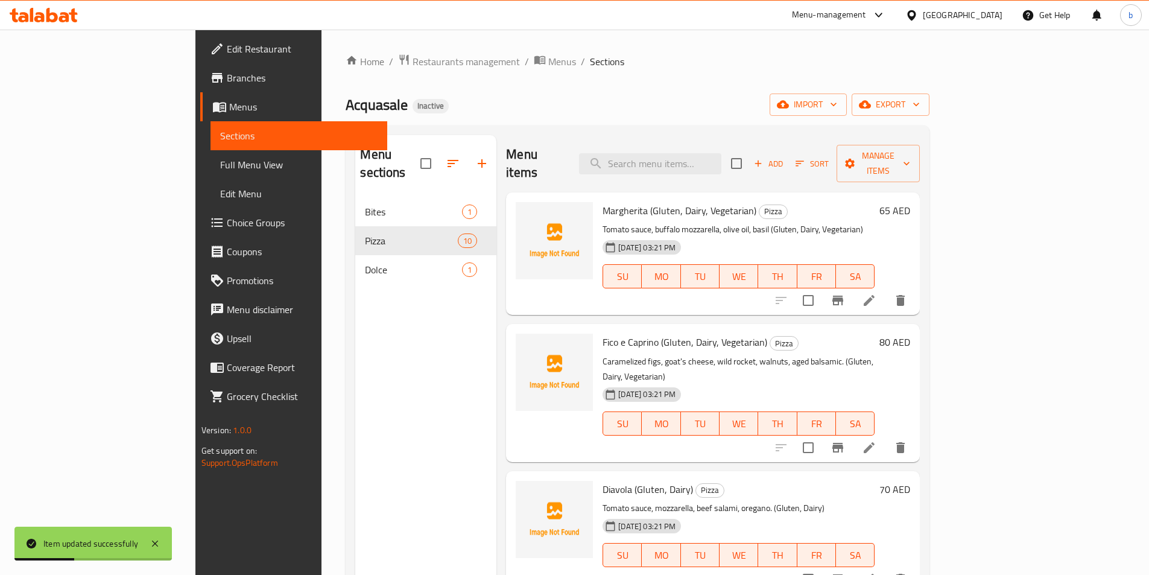
scroll to position [60, 0]
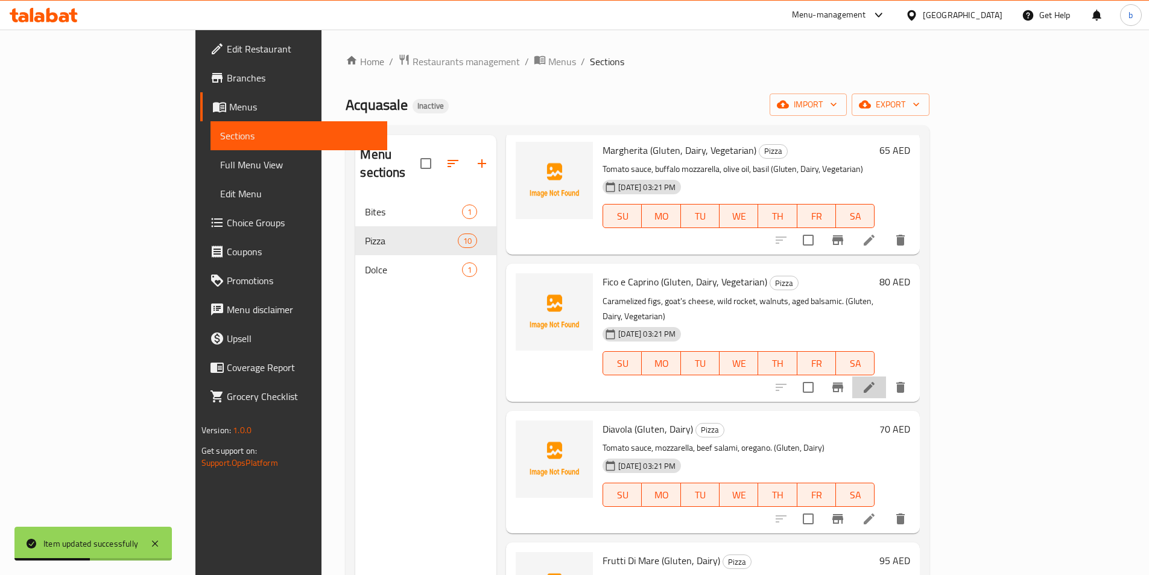
click at [886, 376] on li at bounding box center [869, 387] width 34 height 22
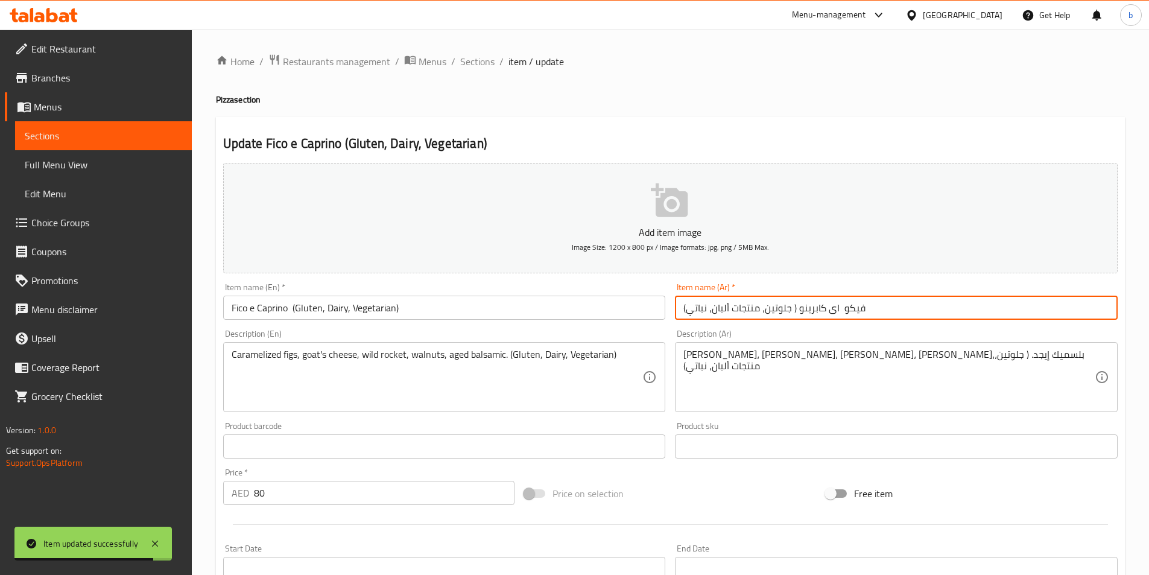
drag, startPoint x: 737, startPoint y: 306, endPoint x: 761, endPoint y: 309, distance: 24.9
click at [761, 309] on input "فيكو اى كابرينو ( جلوتين، منتجات ألبان، نباتي)" at bounding box center [896, 308] width 443 height 24
type input "فيكو اى كابرينو ( جلوتين، ألبان، نباتي)"
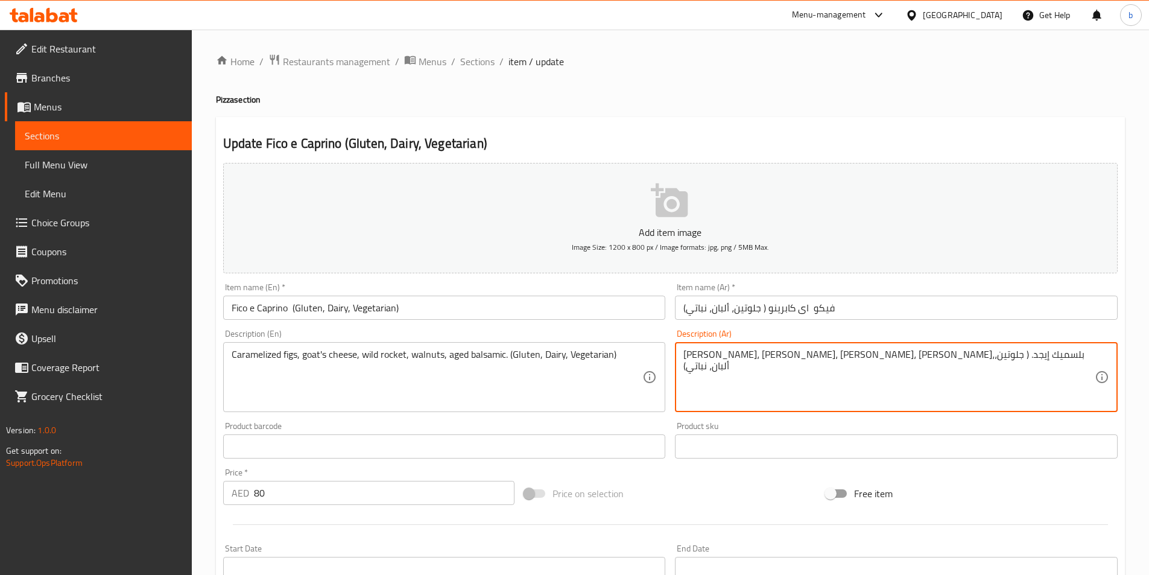
drag, startPoint x: 732, startPoint y: 355, endPoint x: 760, endPoint y: 356, distance: 28.4
click at [791, 390] on textarea "[PERSON_NAME]، [PERSON_NAME]، [PERSON_NAME]، [PERSON_NAME]،بلسميك إيجد. ( جلوتي…" at bounding box center [888, 377] width 411 height 57
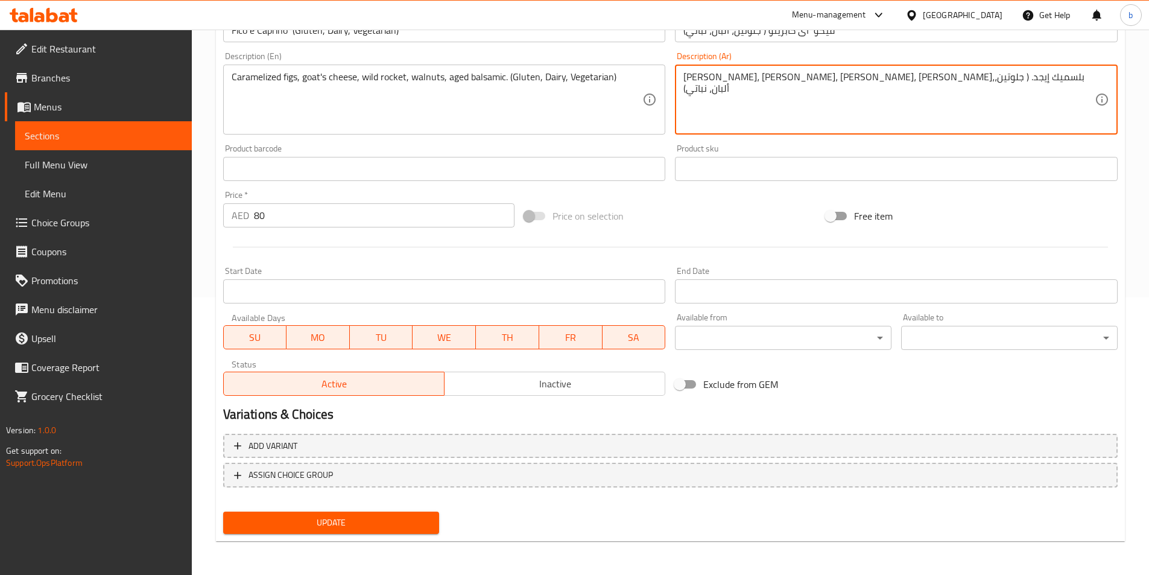
type textarea "[PERSON_NAME]، [PERSON_NAME]، [PERSON_NAME]، [PERSON_NAME]،بلسميك إيجد. ( جلوتي…"
click at [366, 524] on span "Update" at bounding box center [331, 522] width 197 height 15
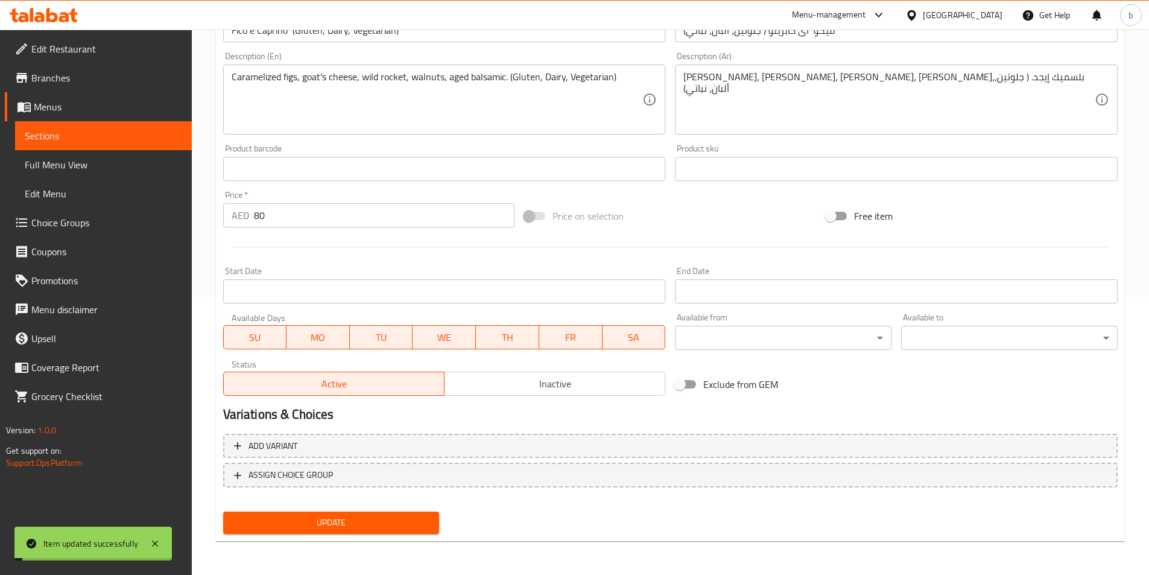
scroll to position [0, 0]
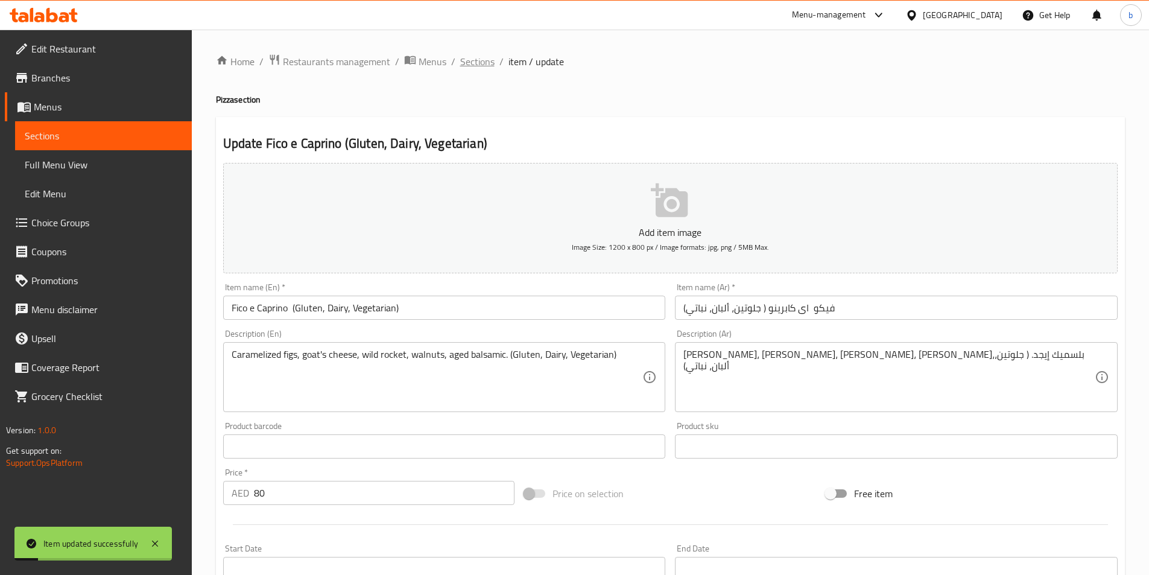
click at [485, 68] on span "Sections" at bounding box center [477, 61] width 34 height 14
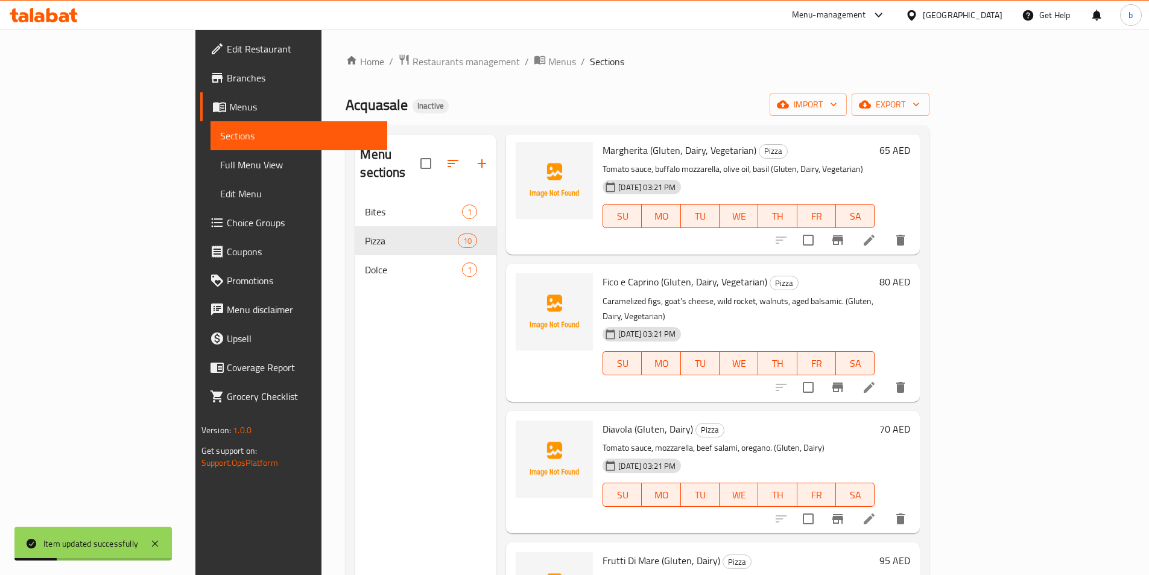
scroll to position [241, 0]
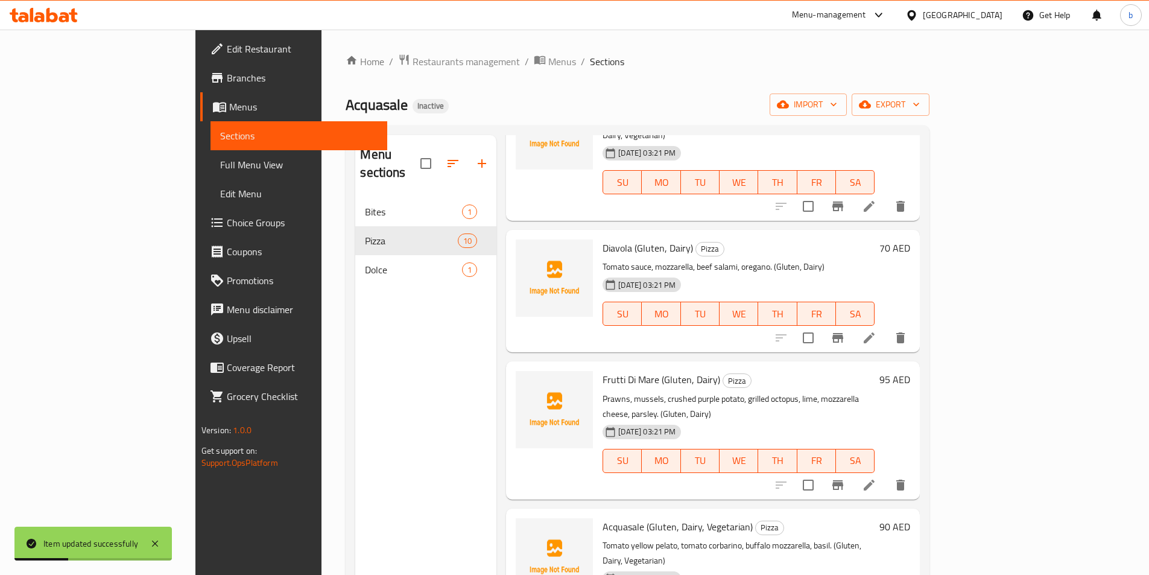
click at [886, 327] on li at bounding box center [869, 338] width 34 height 22
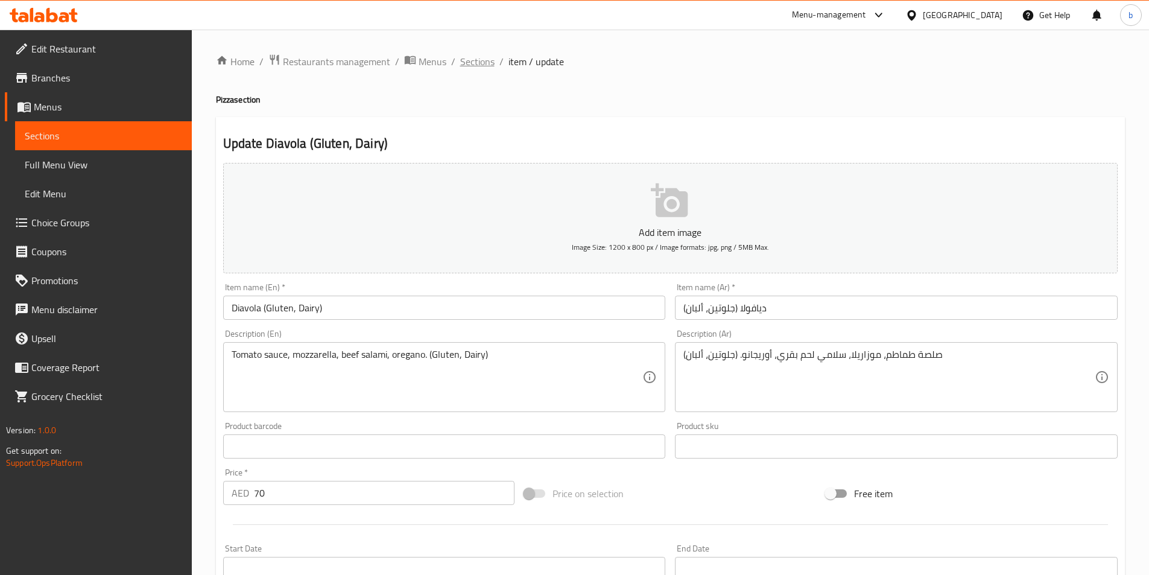
click at [472, 66] on span "Sections" at bounding box center [477, 61] width 34 height 14
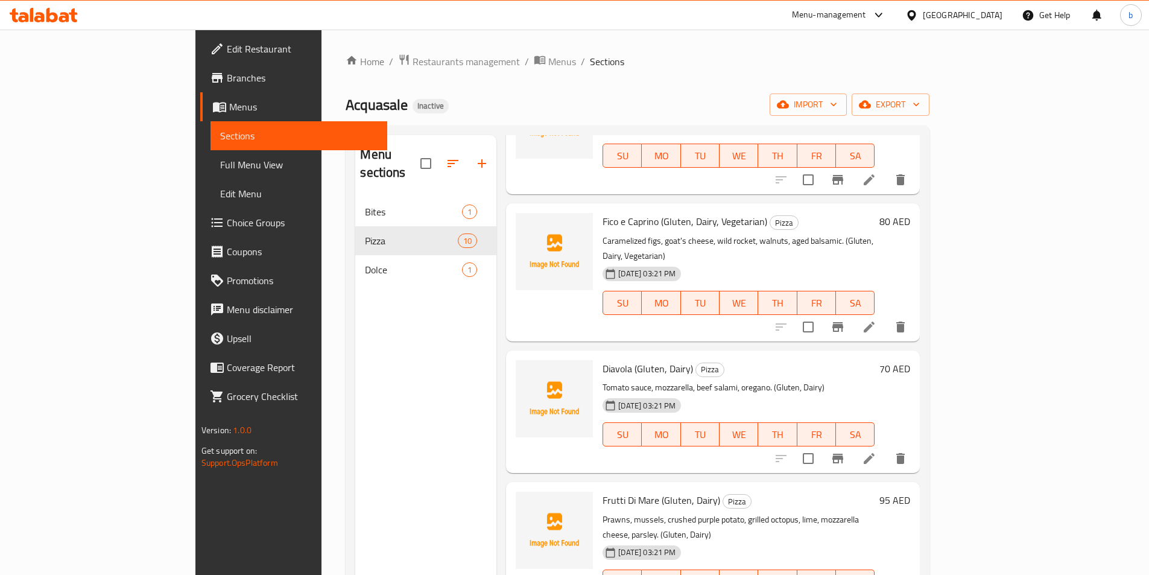
scroll to position [181, 0]
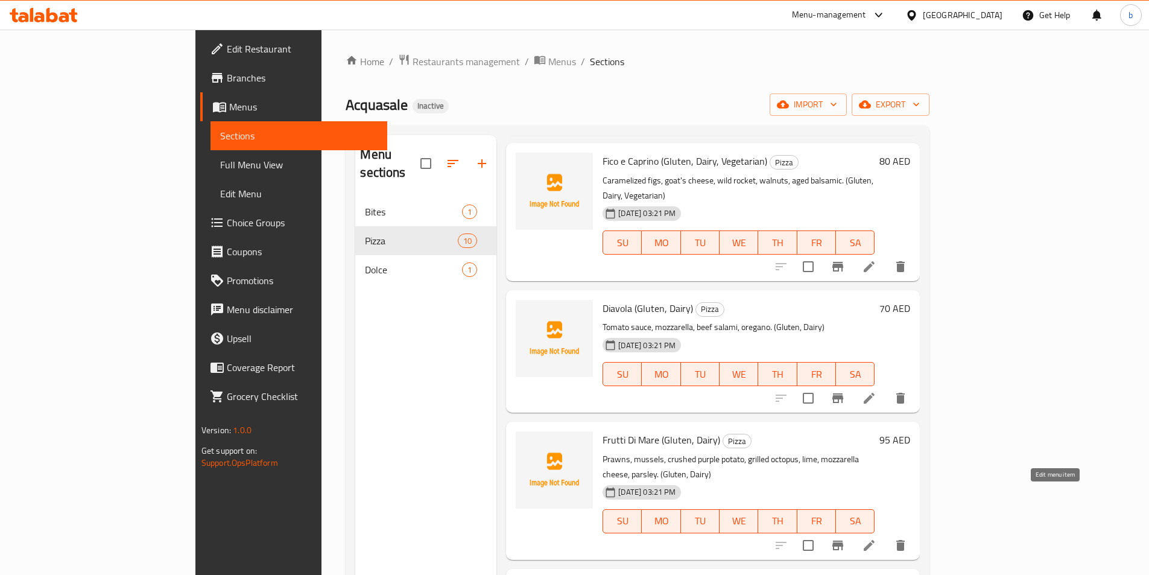
click at [876, 538] on icon at bounding box center [869, 545] width 14 height 14
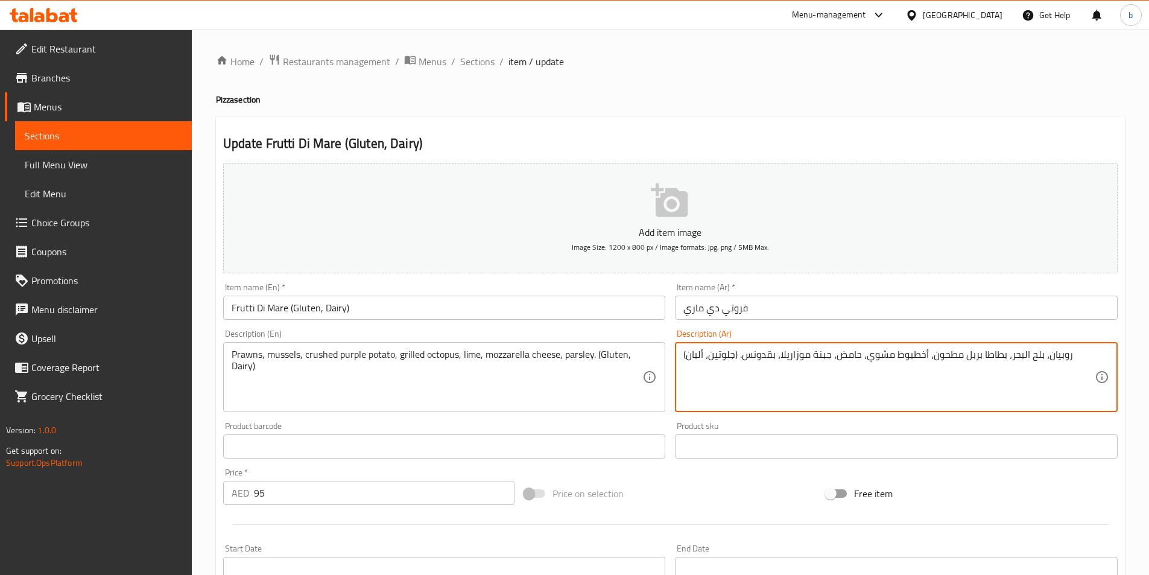
drag, startPoint x: 683, startPoint y: 355, endPoint x: 736, endPoint y: 349, distance: 52.8
click at [752, 308] on input "فروتي دي ماري" at bounding box center [896, 308] width 443 height 24
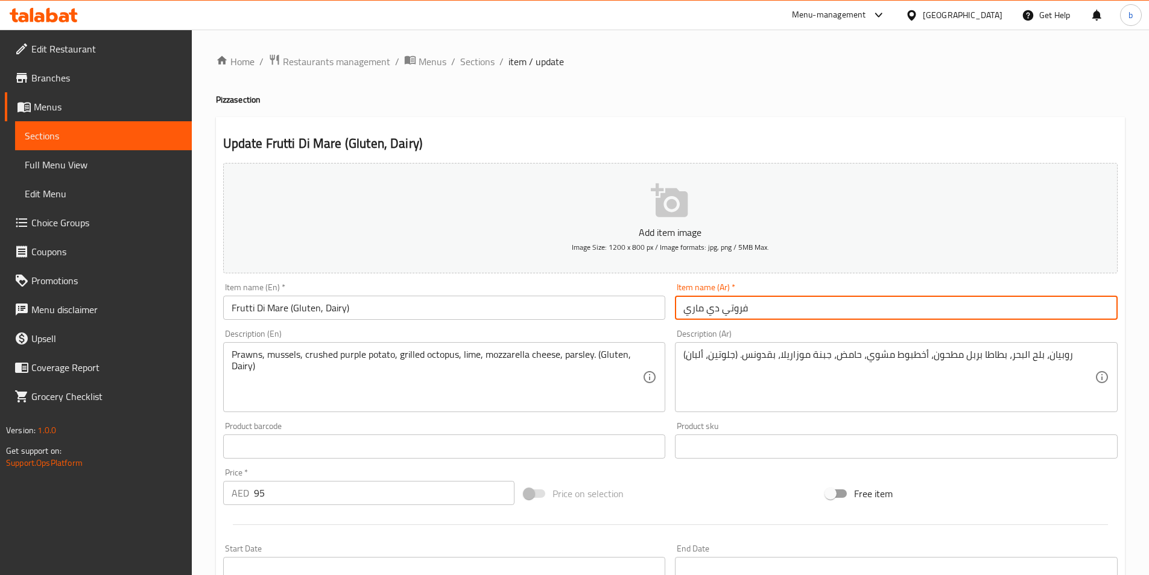
paste input "(جلوتين، ألبان)"
type input "فروتي دي ماري (جلوتين، ألبان)"
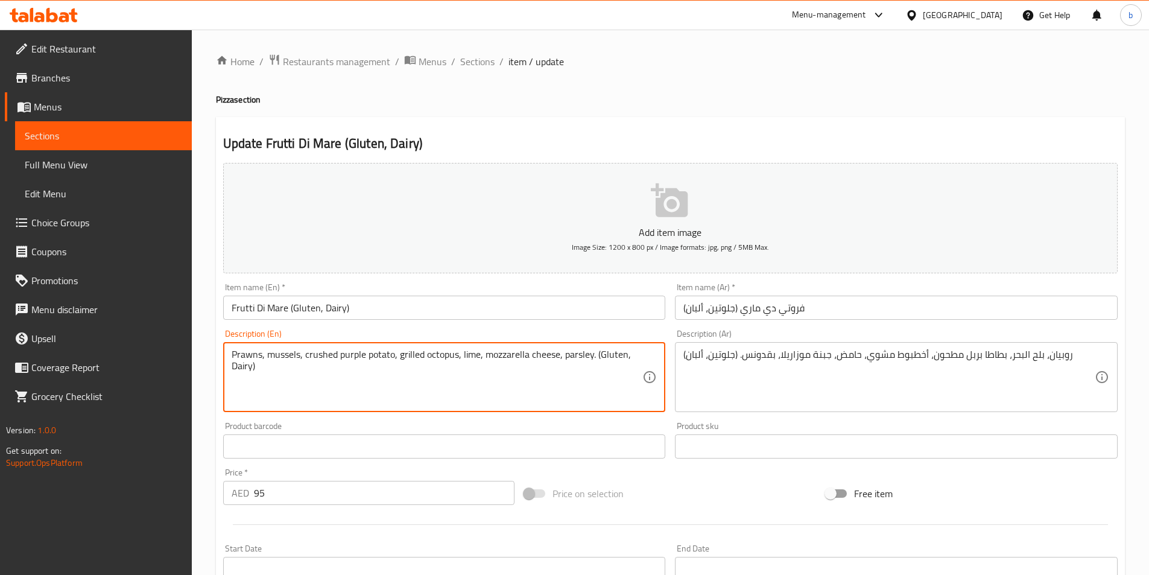
click at [353, 351] on textarea "Prawns, mussels, crushed purple potato, grilled octopus, lime, mozzarella chees…" at bounding box center [437, 377] width 411 height 57
click at [582, 356] on textarea "Prawns, mussels, crushed purple potato, grilled octopus, lime, mozzarella chees…" at bounding box center [437, 377] width 411 height 57
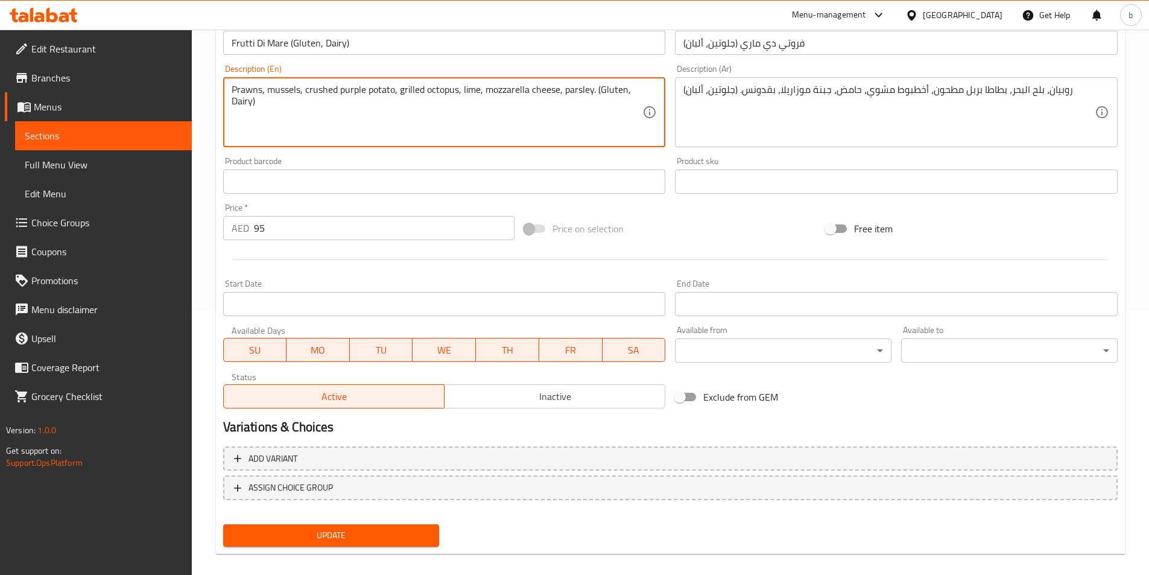
scroll to position [277, 0]
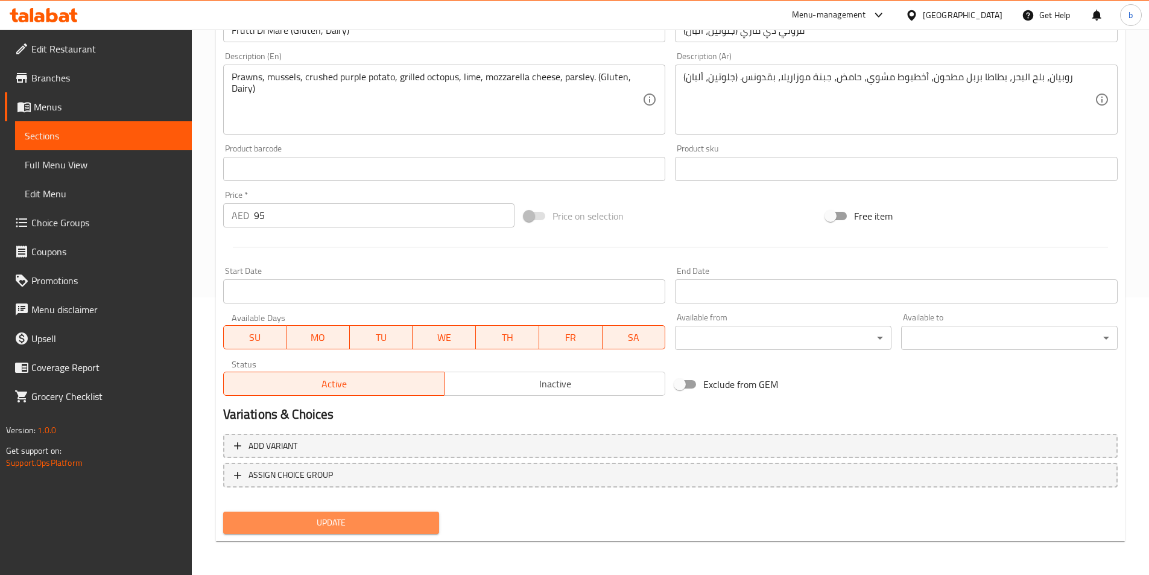
click at [349, 531] on button "Update" at bounding box center [331, 523] width 217 height 22
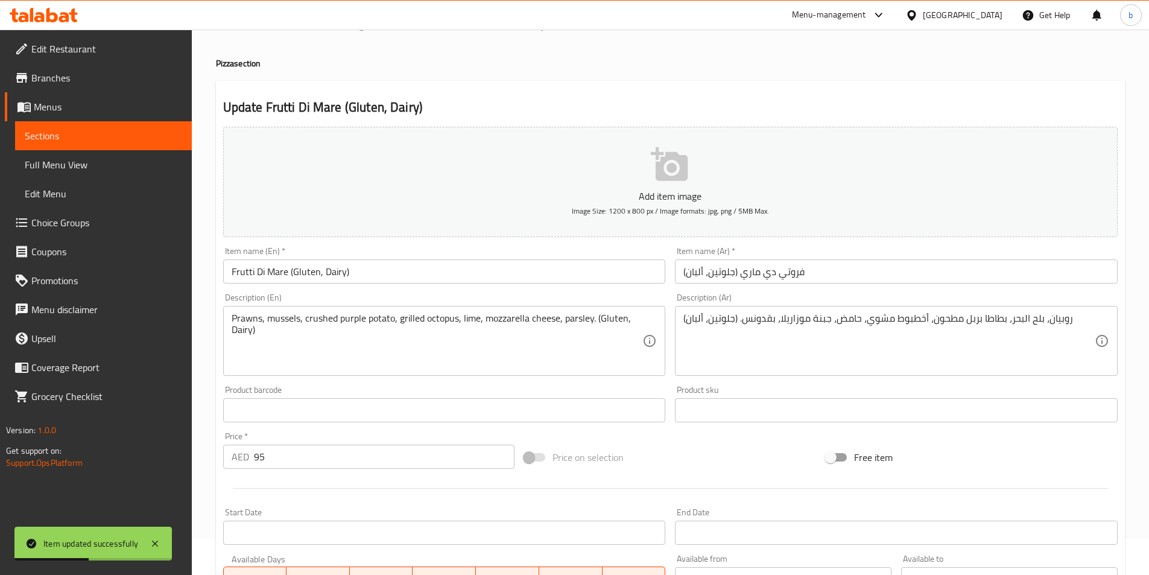
scroll to position [0, 0]
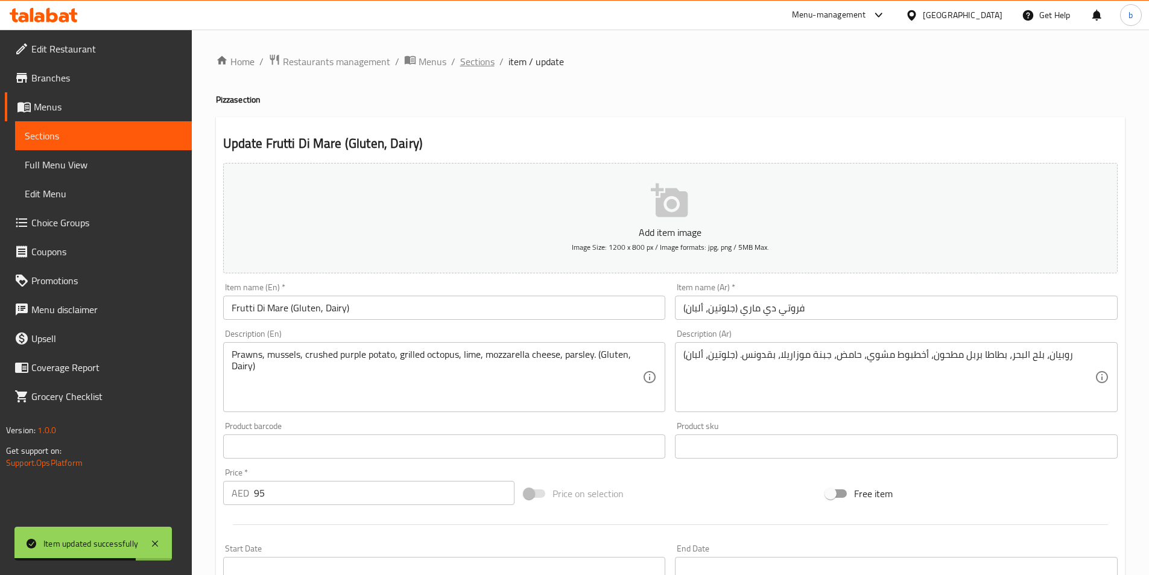
click at [465, 62] on span "Sections" at bounding box center [477, 61] width 34 height 14
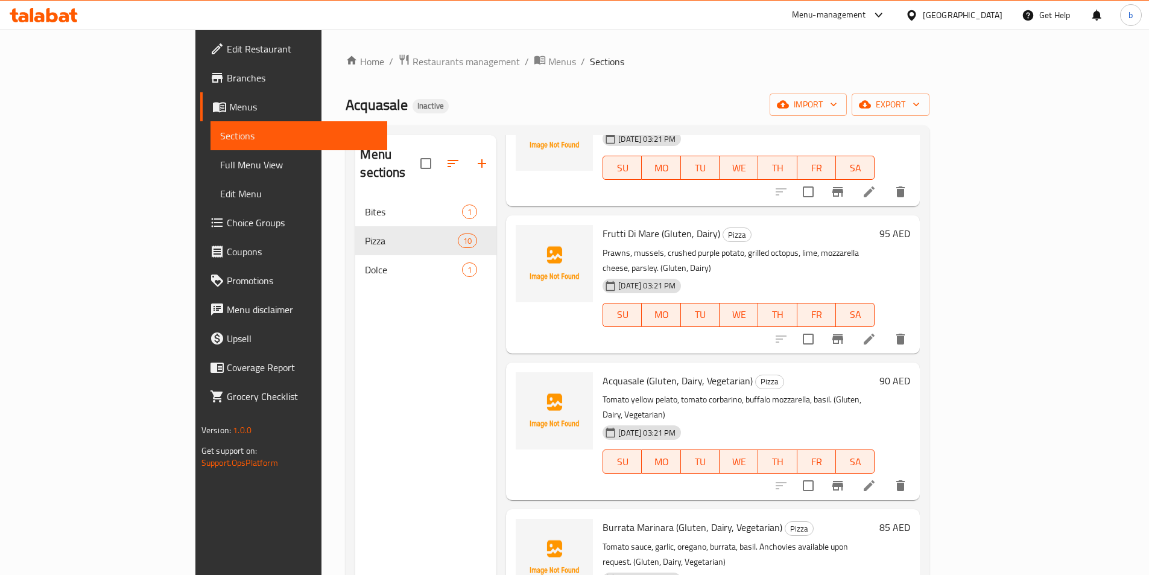
scroll to position [422, 0]
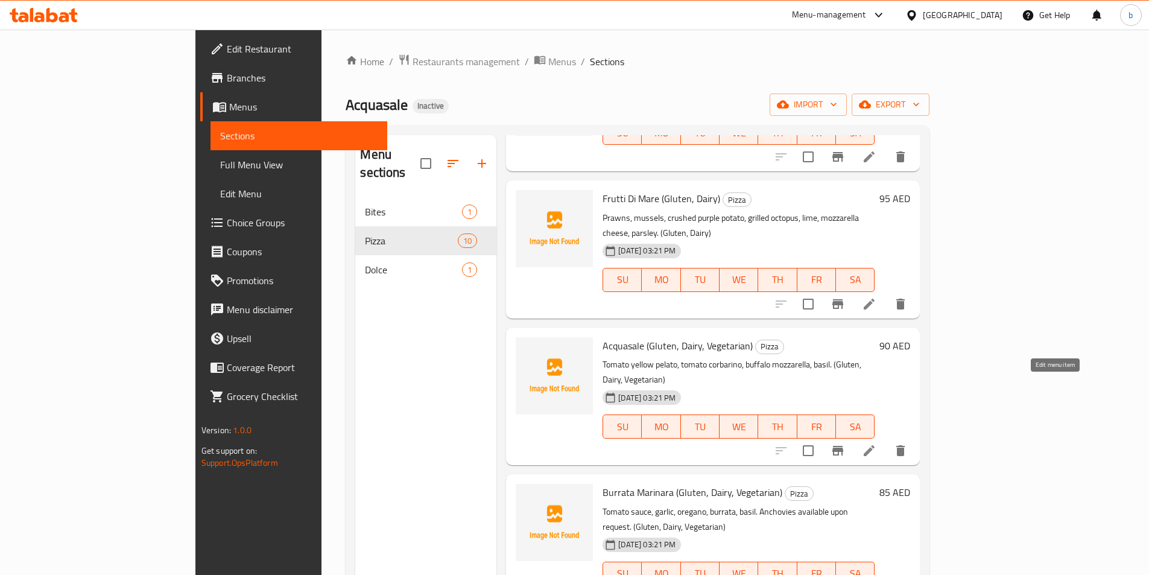
click at [876, 443] on icon at bounding box center [869, 450] width 14 height 14
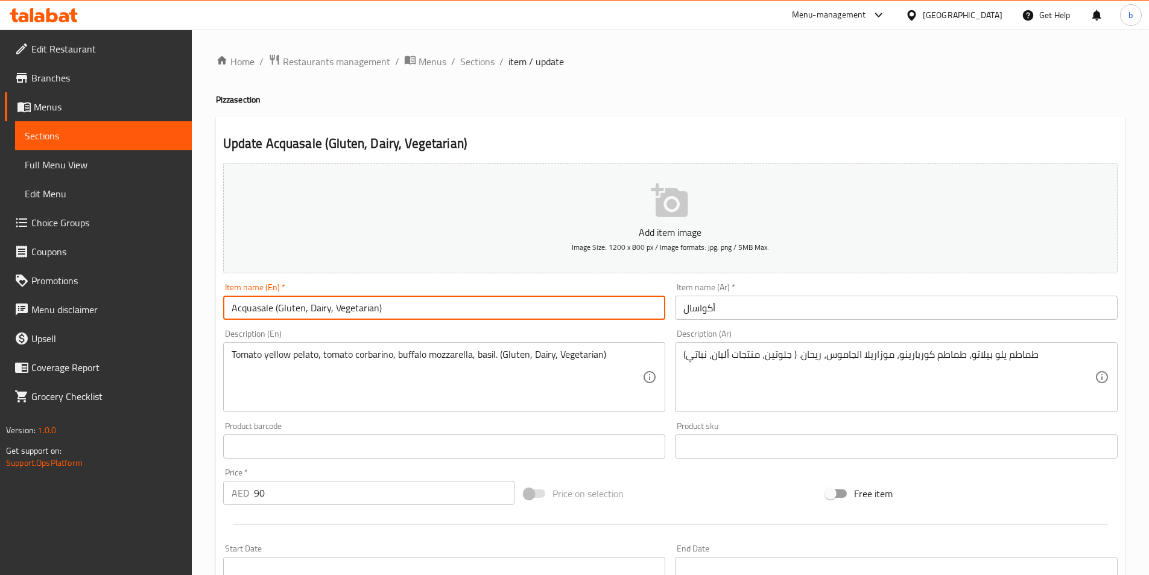
drag, startPoint x: 272, startPoint y: 306, endPoint x: 229, endPoint y: 292, distance: 45.0
click at [229, 292] on div "Item name (En)   * Acquasale (Gluten, Dairy, Vegetarian) Item name (En) *" at bounding box center [444, 301] width 443 height 37
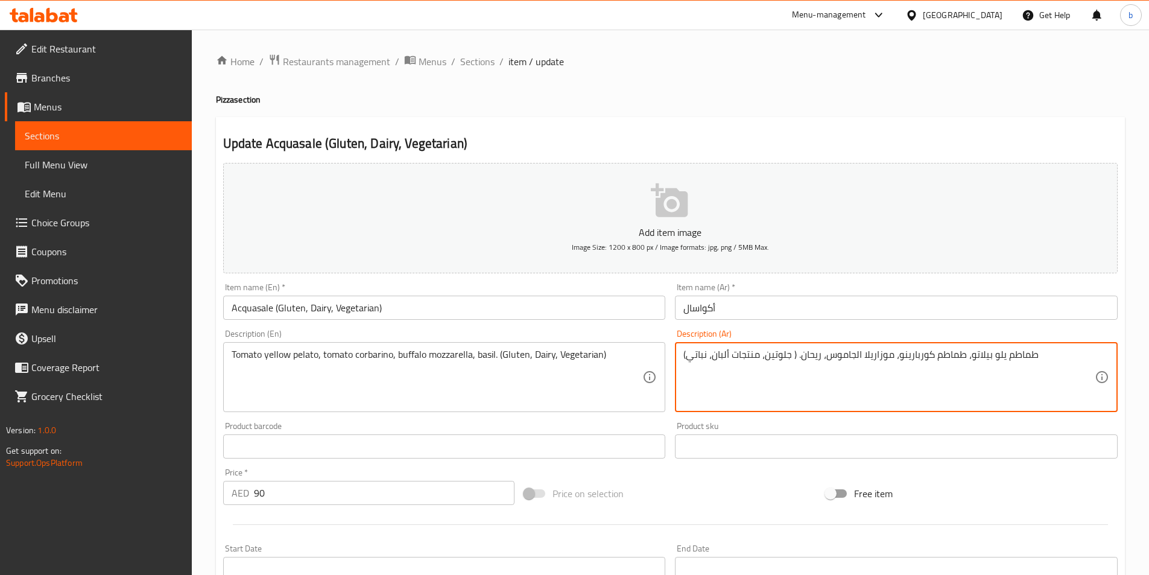
drag, startPoint x: 729, startPoint y: 354, endPoint x: 759, endPoint y: 351, distance: 29.7
drag, startPoint x: 683, startPoint y: 352, endPoint x: 765, endPoint y: 352, distance: 81.4
click at [765, 352] on textarea "طماطم يلو بيلاتو، طماطم كوربارينو، موزاريلا الجاموس، ريحان. ( جلوتين، ألبان، نب…" at bounding box center [888, 377] width 411 height 57
type textarea "طماطم يلو بيلاتو، طماطم كوربارينو، موزاريلا الجاموس، ريحان. ( جلوتين، ألبان، نب…"
click at [724, 308] on input "أكواسال" at bounding box center [896, 308] width 443 height 24
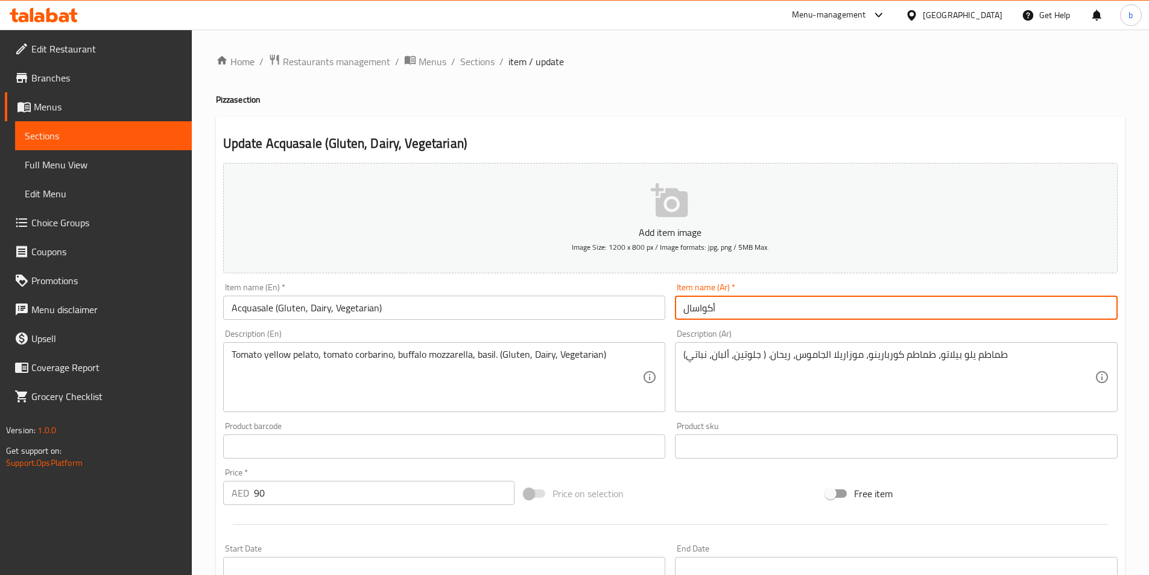
paste input "( جلوتين، ألبان، نباتي)"
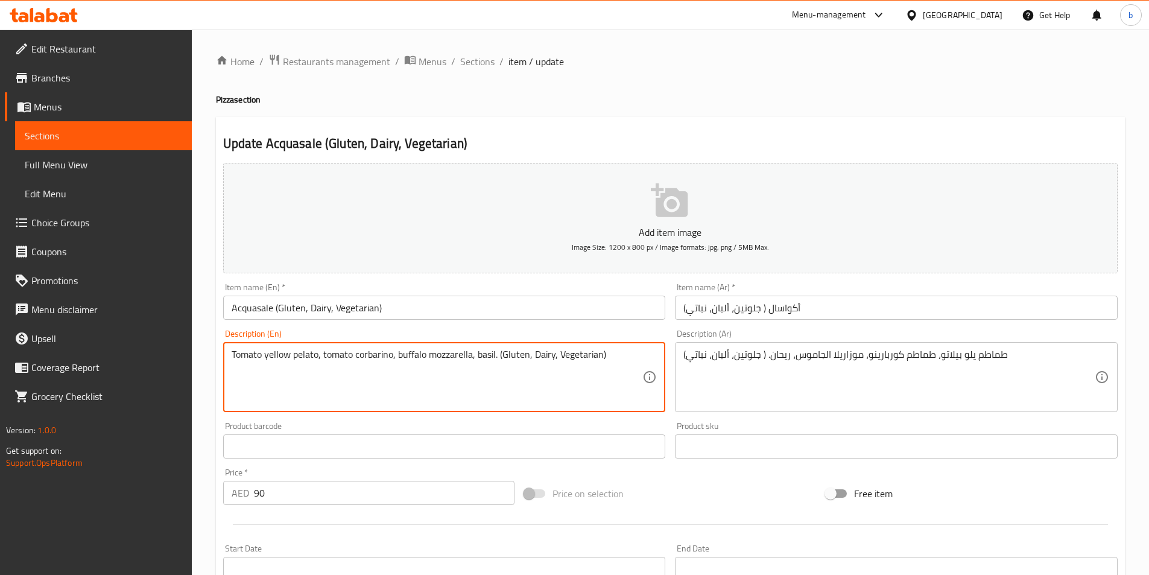
drag, startPoint x: 558, startPoint y: 352, endPoint x: 600, endPoint y: 353, distance: 41.6
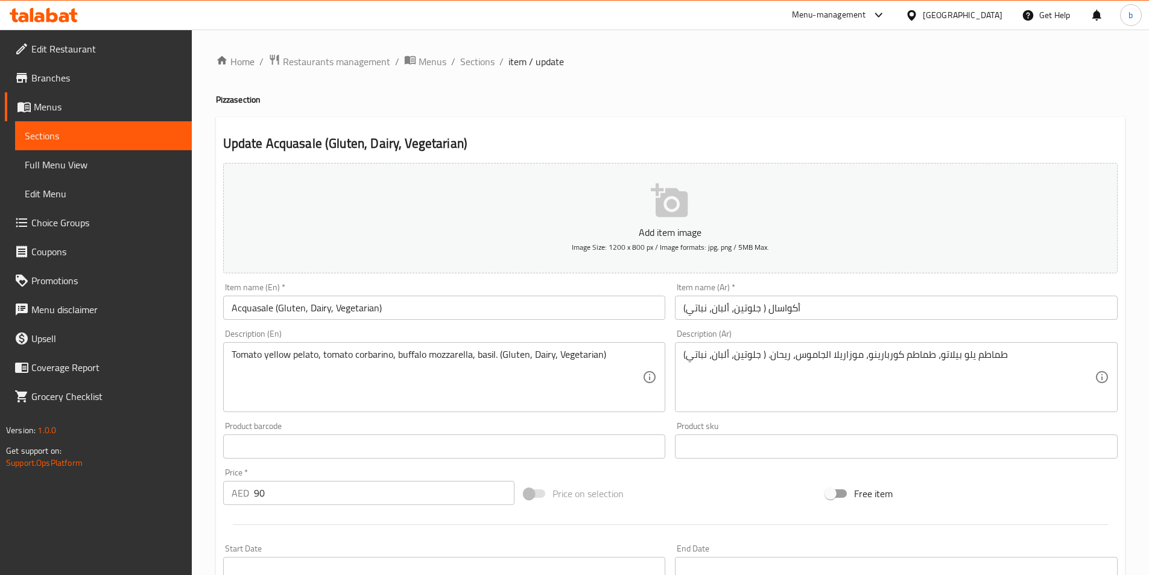
click at [551, 386] on textarea "Tomato yellow pelato, tomato corbarino, buffalo mozzarella, basil. (Gluten, Dai…" at bounding box center [437, 377] width 411 height 57
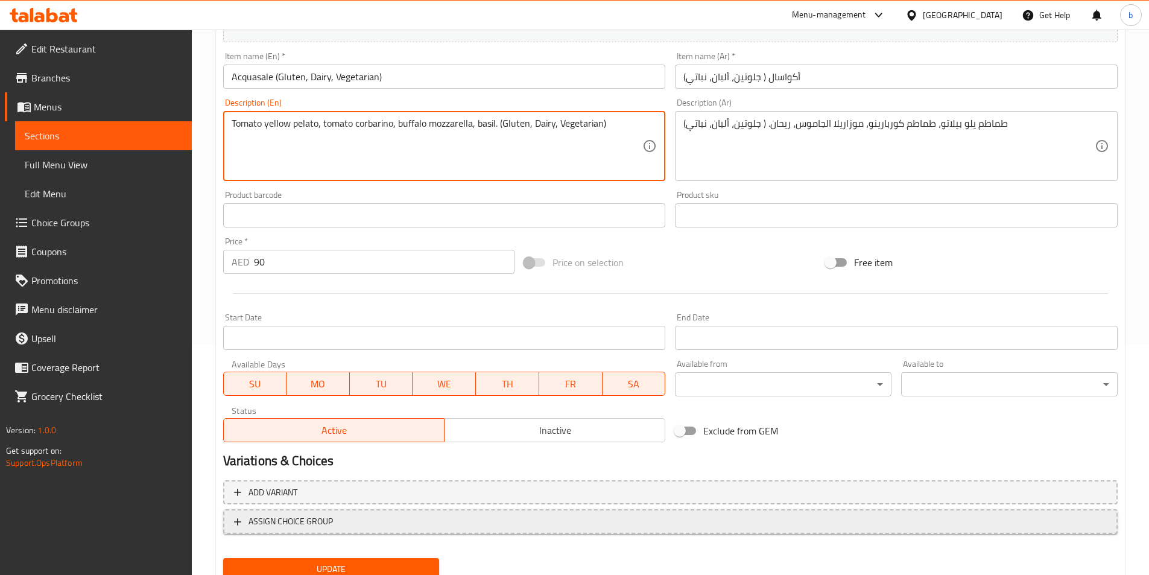
scroll to position [241, 0]
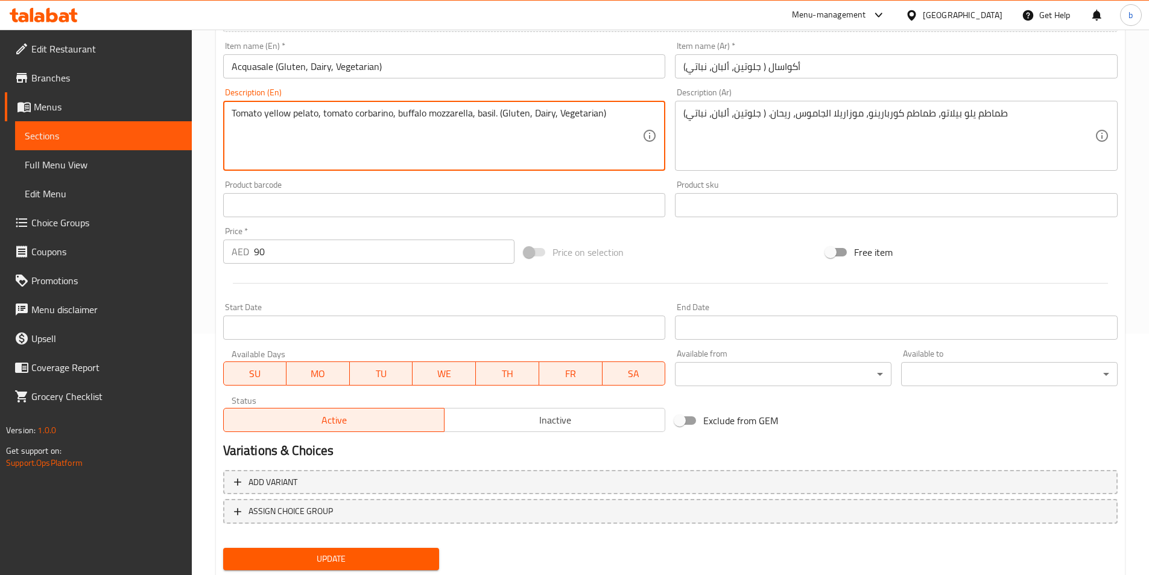
click at [296, 556] on span "Update" at bounding box center [331, 558] width 197 height 15
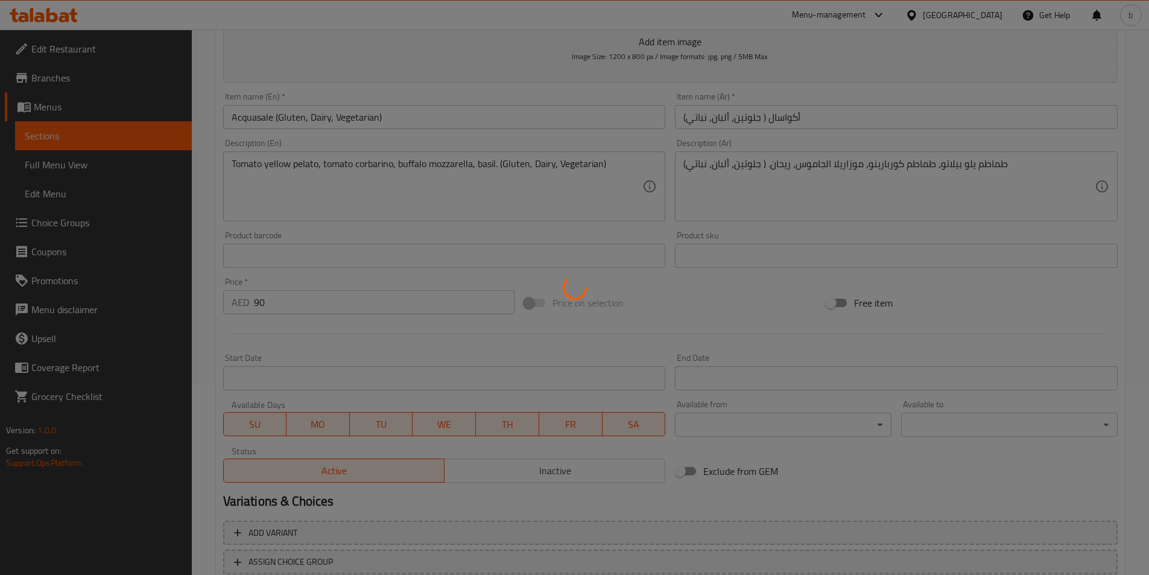
scroll to position [121, 0]
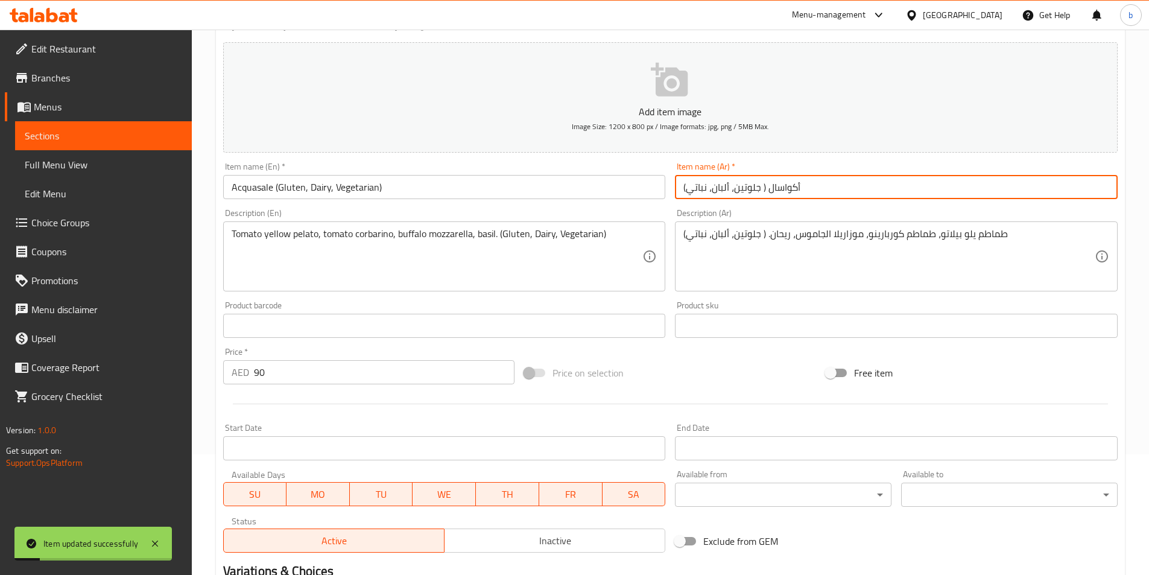
click at [765, 188] on input "أكواسال ( جلوتين، ألبان، نباتي)" at bounding box center [896, 187] width 443 height 24
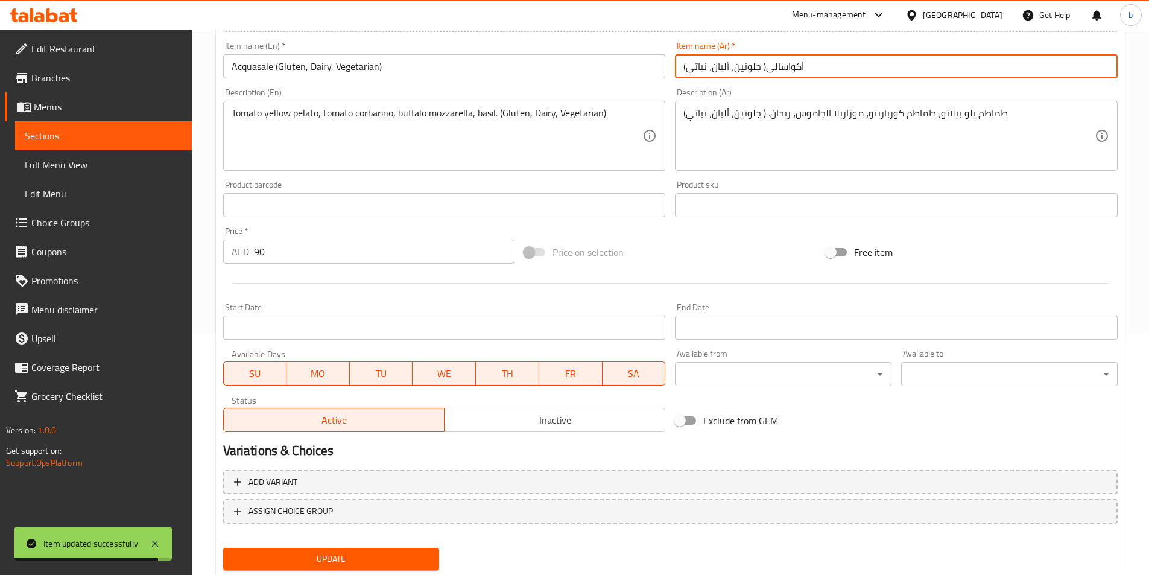
type input "أكواسالى( جلوتين، ألبان، نباتي)"
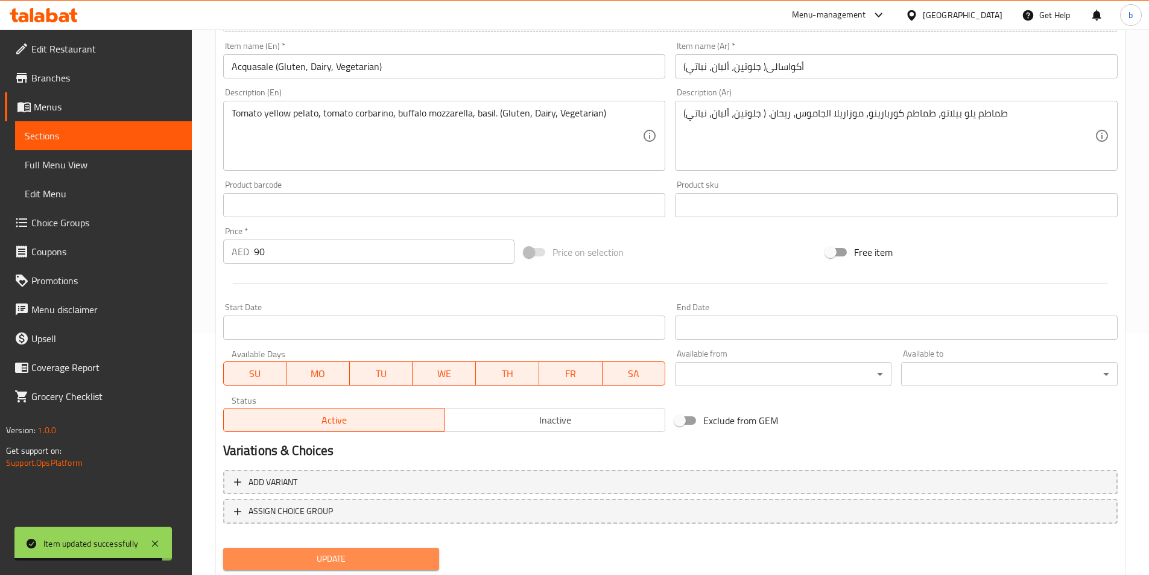
click at [347, 552] on span "Update" at bounding box center [331, 558] width 197 height 15
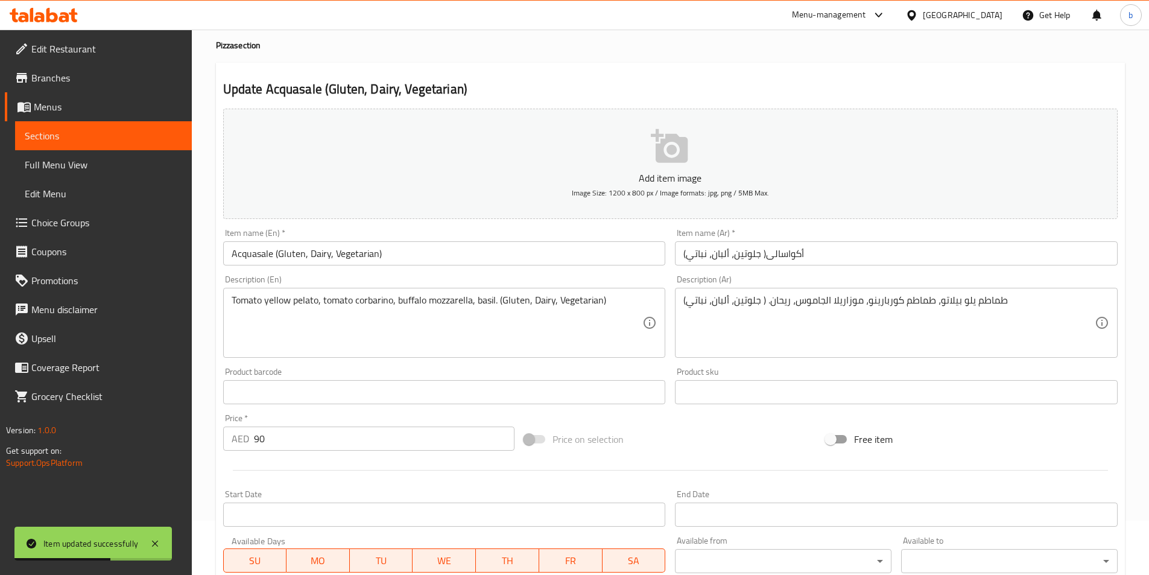
scroll to position [0, 0]
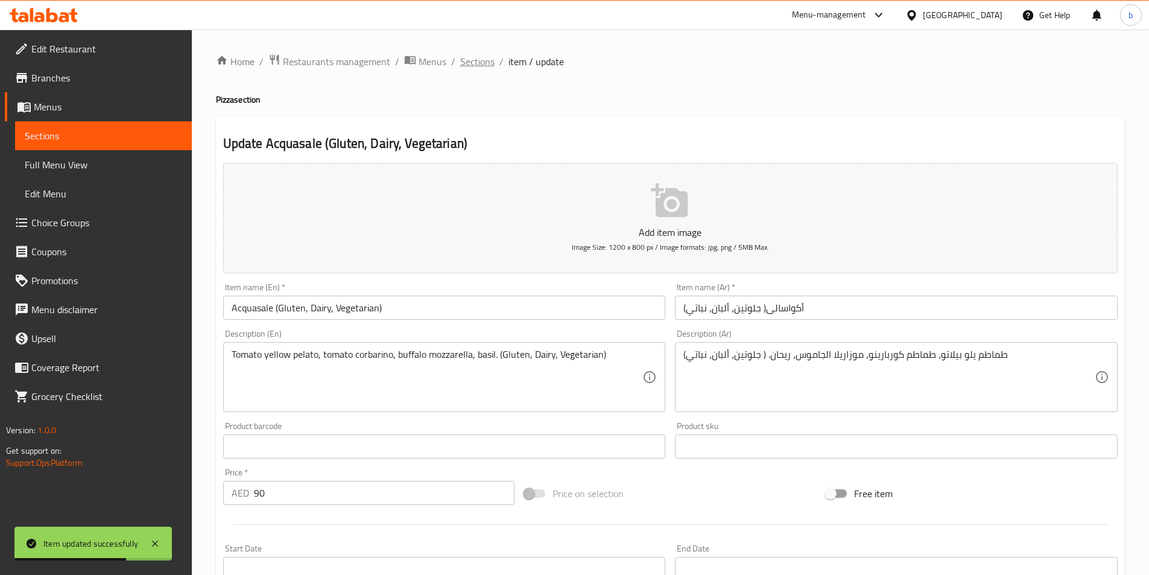
click at [475, 68] on span "Sections" at bounding box center [477, 61] width 34 height 14
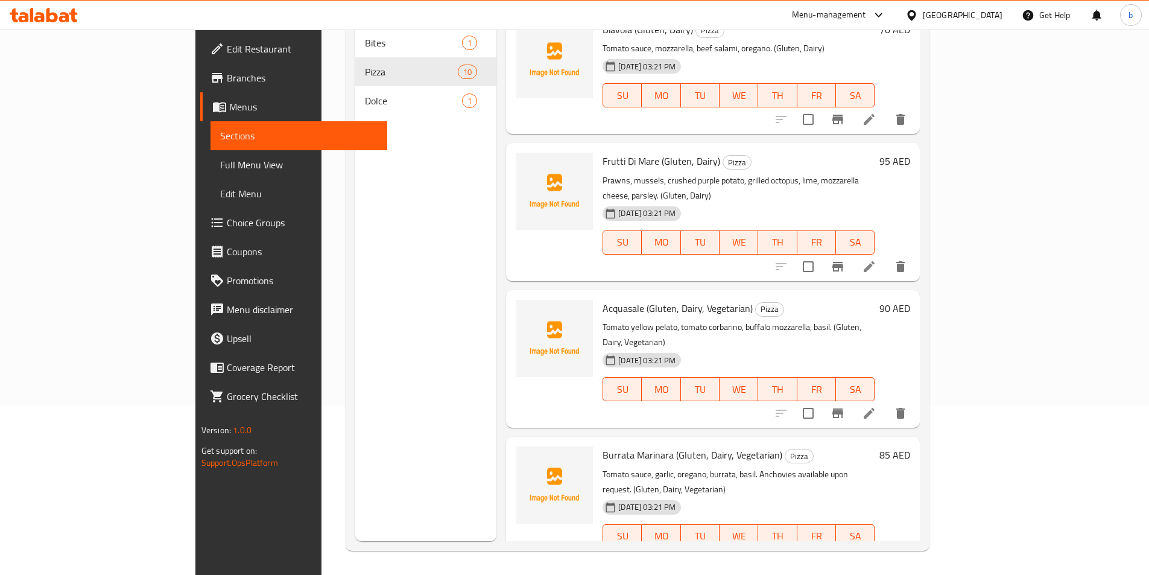
scroll to position [411, 0]
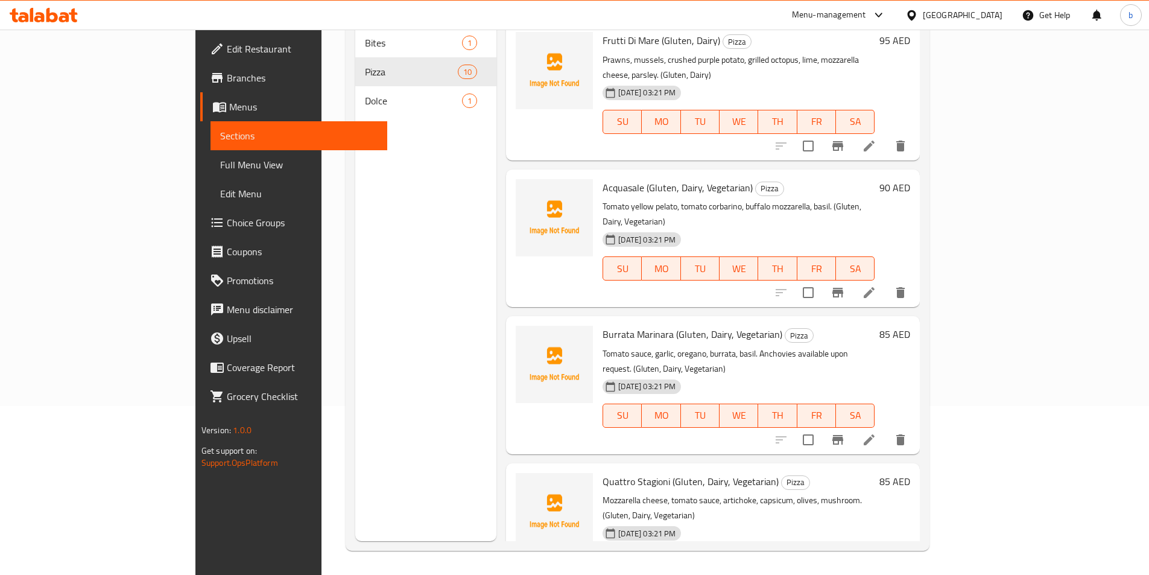
click at [886, 429] on li at bounding box center [869, 440] width 34 height 22
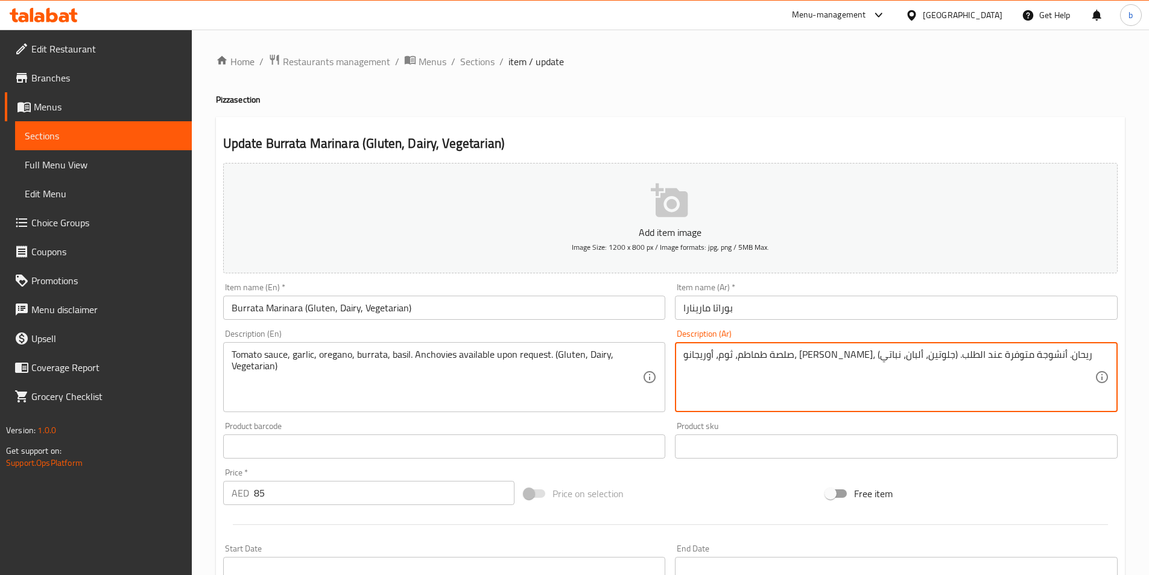
type textarea "صلصة طماطم، ثوم، أوريجانو، [PERSON_NAME]، ريحان. أنشوجة متوفرة عند الطلب. (جلوت…"
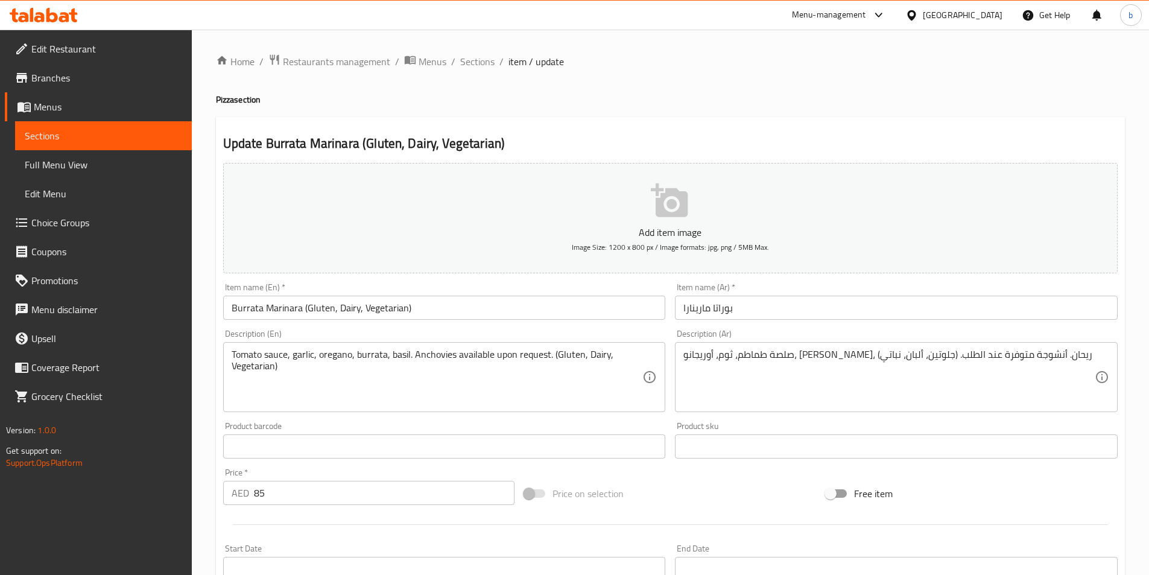
drag, startPoint x: 683, startPoint y: 354, endPoint x: 758, endPoint y: 352, distance: 75.4
click at [758, 352] on div "صلصة طماطم، ثوم، أوريجانو، [PERSON_NAME]، ريحان. أنشوجة متوفرة عند الطلب. (جلوت…" at bounding box center [896, 377] width 443 height 70
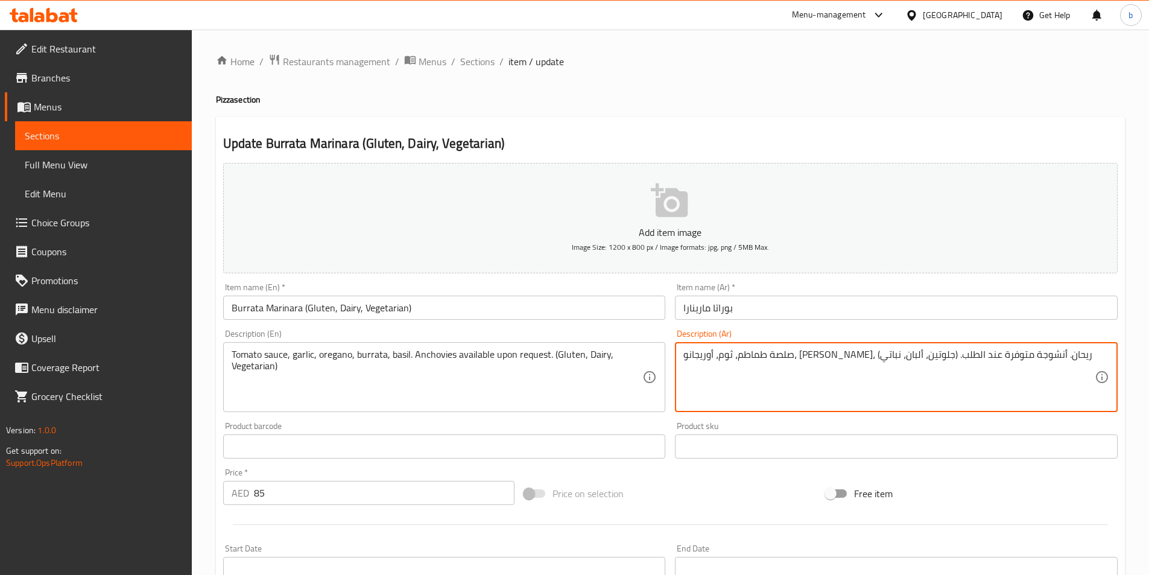
drag, startPoint x: 763, startPoint y: 353, endPoint x: 682, endPoint y: 359, distance: 81.0
click at [682, 359] on div "صلصة طماطم، ثوم، أوريجانو، [PERSON_NAME]، ريحان. أنشوجة متوفرة عند الطلب. (جلوت…" at bounding box center [896, 377] width 443 height 70
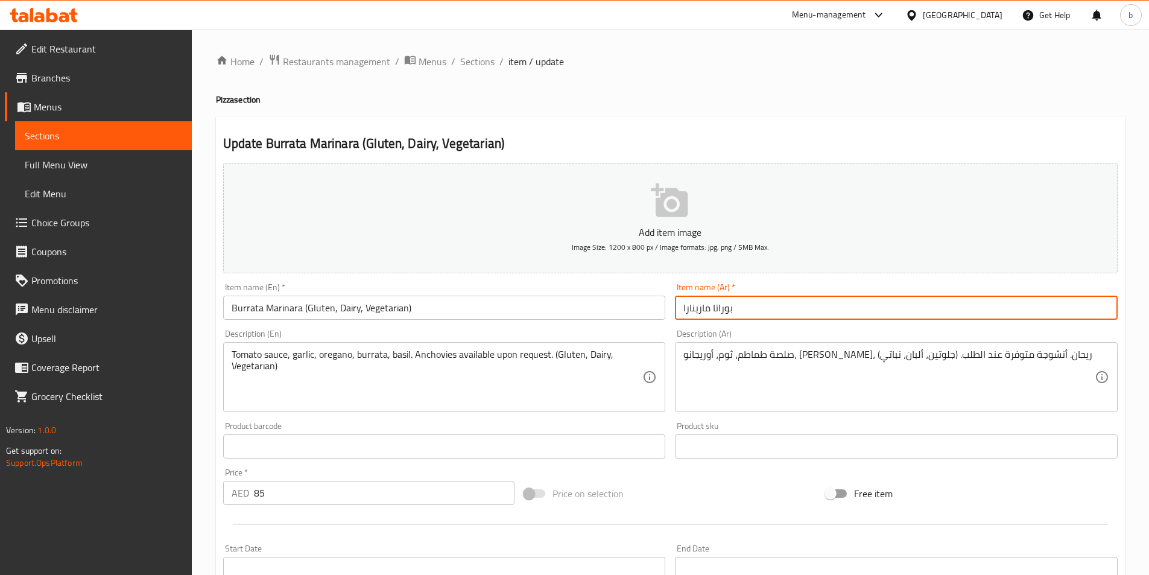
click at [761, 303] on input "بوراتا مارينارا" at bounding box center [896, 308] width 443 height 24
paste input "(جلوتين، ألبان، نباتي)"
type input "بوراتا مارينارا (جلوتين، ألبان، نباتي)"
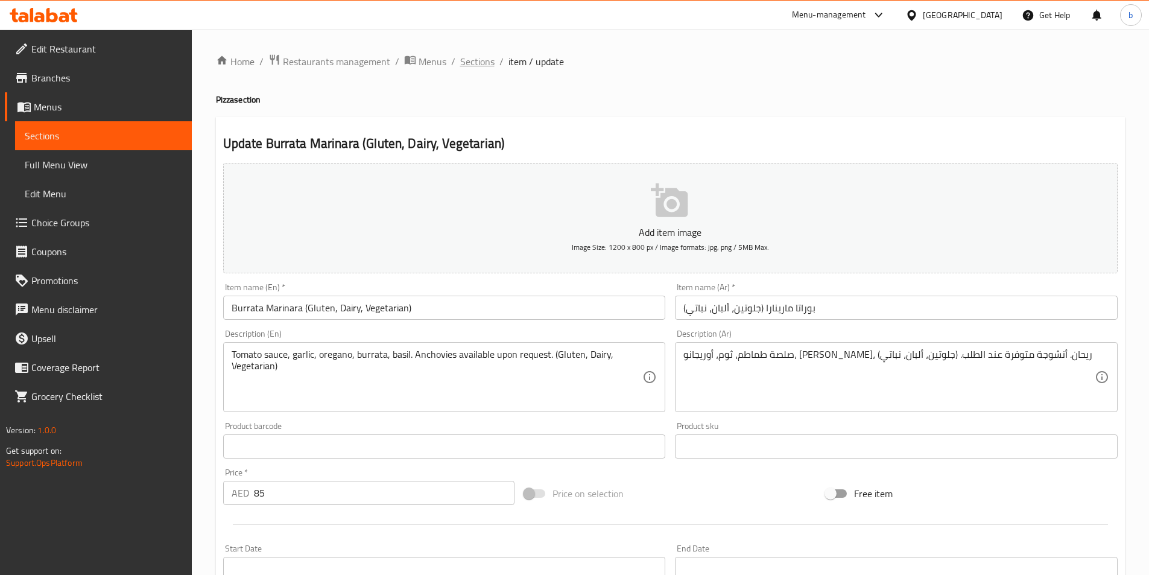
click at [470, 57] on span "Sections" at bounding box center [477, 61] width 34 height 14
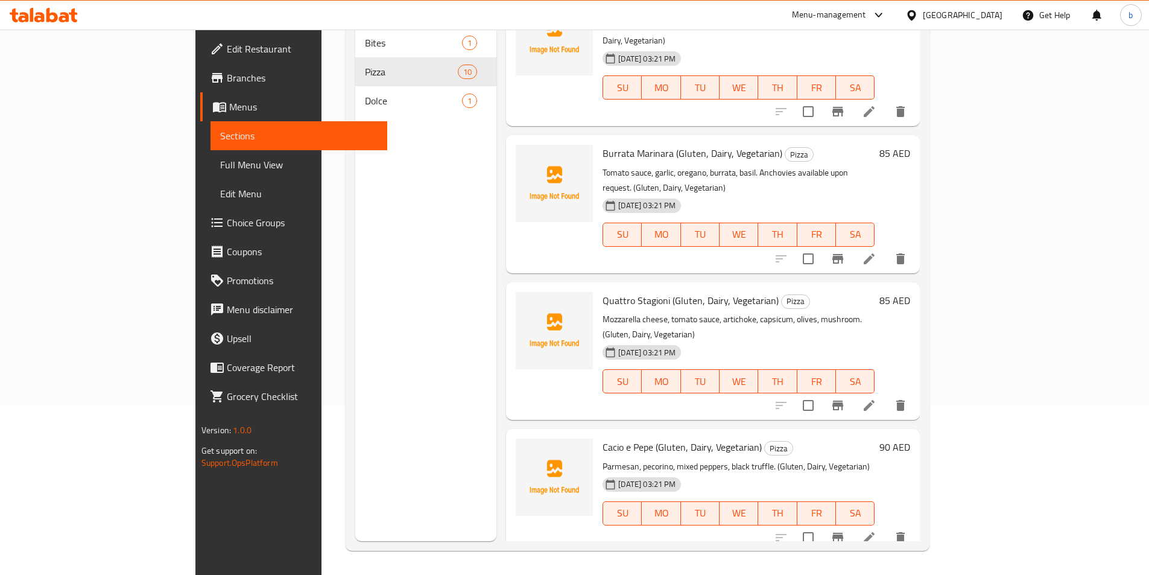
scroll to position [472, 0]
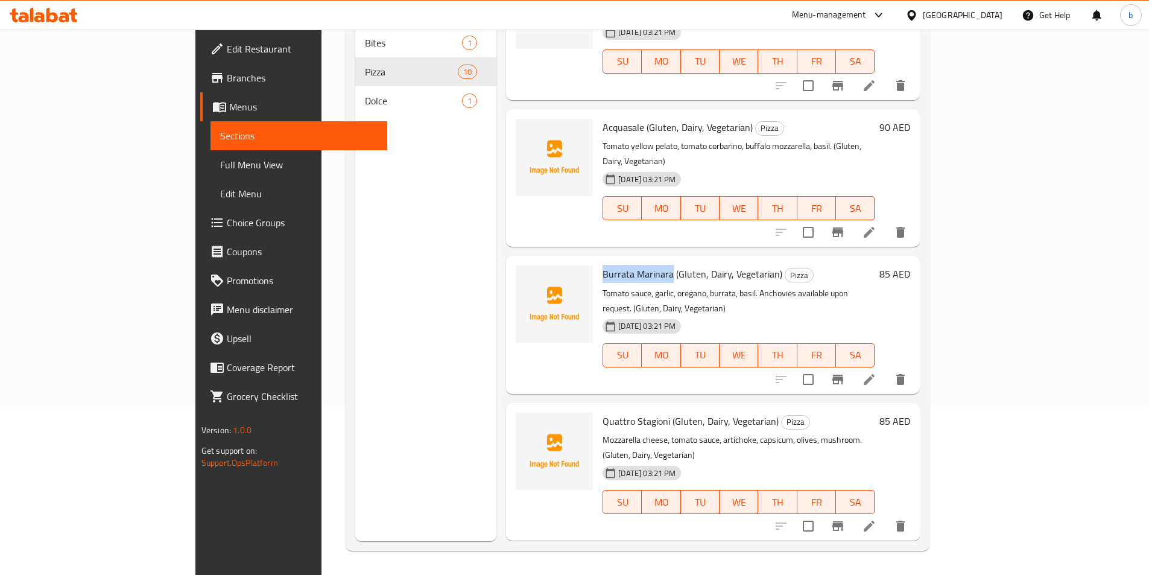
drag, startPoint x: 554, startPoint y: 211, endPoint x: 622, endPoint y: 209, distance: 68.2
click at [622, 265] on span "Burrata Marinara (Gluten, Dairy, Vegetarian)" at bounding box center [693, 274] width 180 height 18
copy span "Burrata Marinara"
click at [905, 374] on icon "delete" at bounding box center [900, 379] width 8 height 11
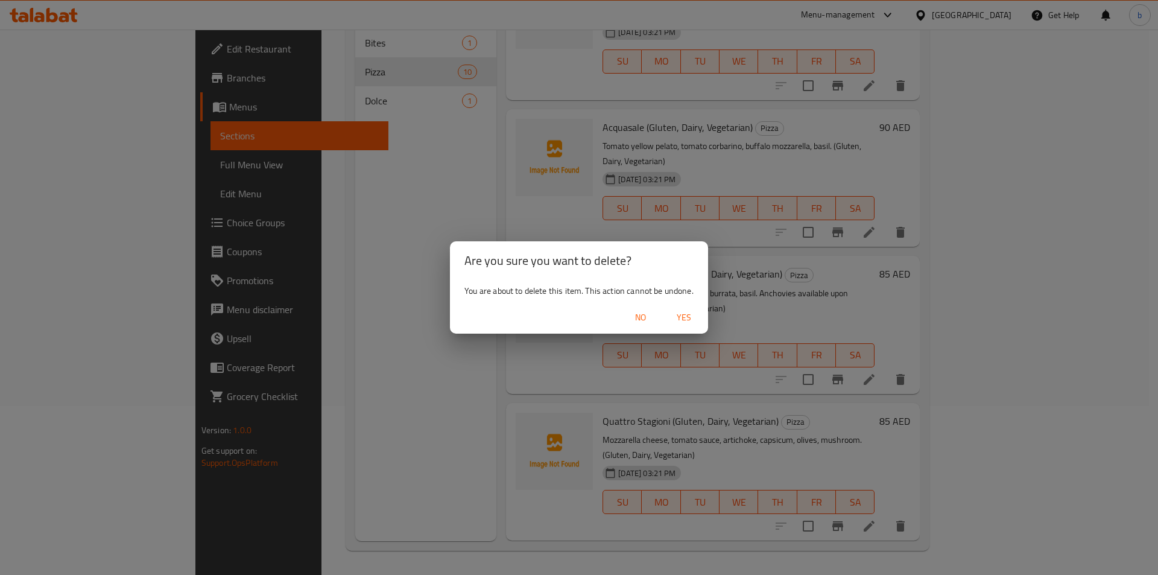
click at [682, 320] on span "Yes" at bounding box center [684, 317] width 29 height 15
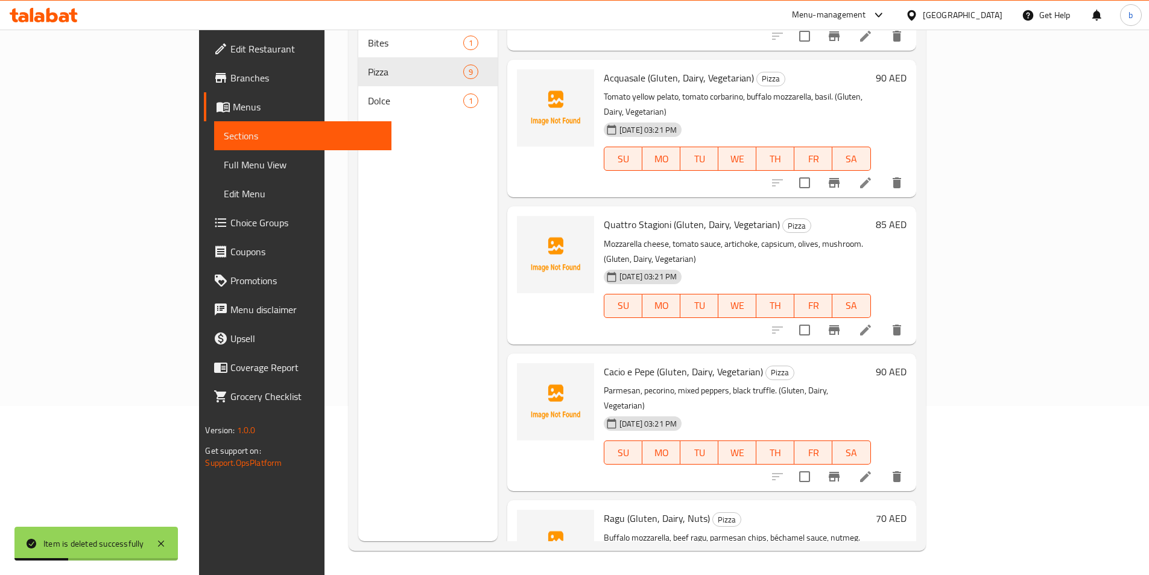
scroll to position [532, 0]
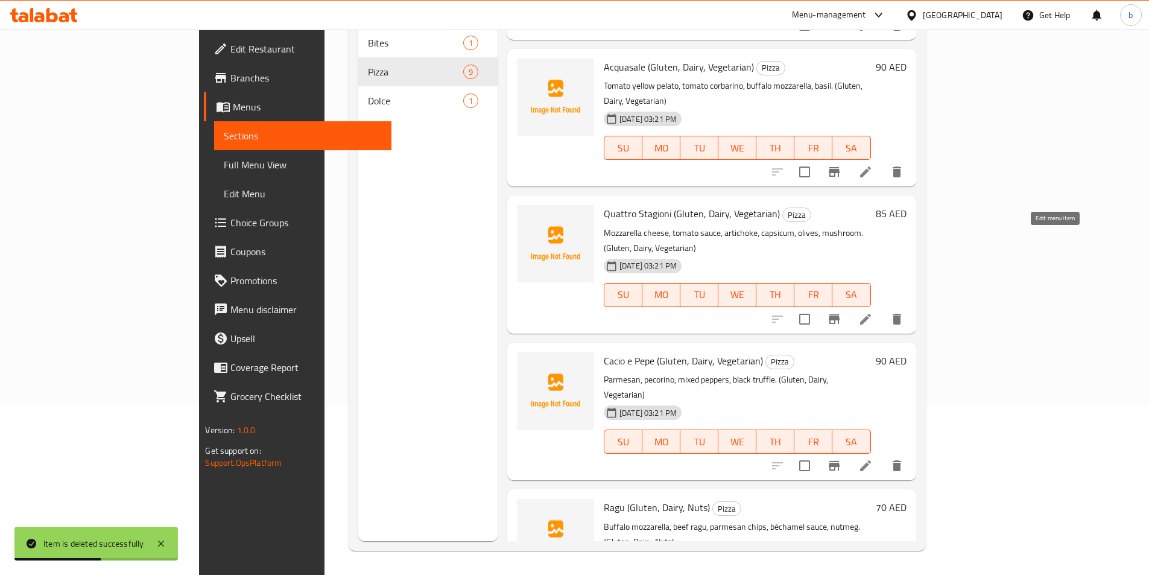
click at [873, 312] on icon at bounding box center [865, 319] width 14 height 14
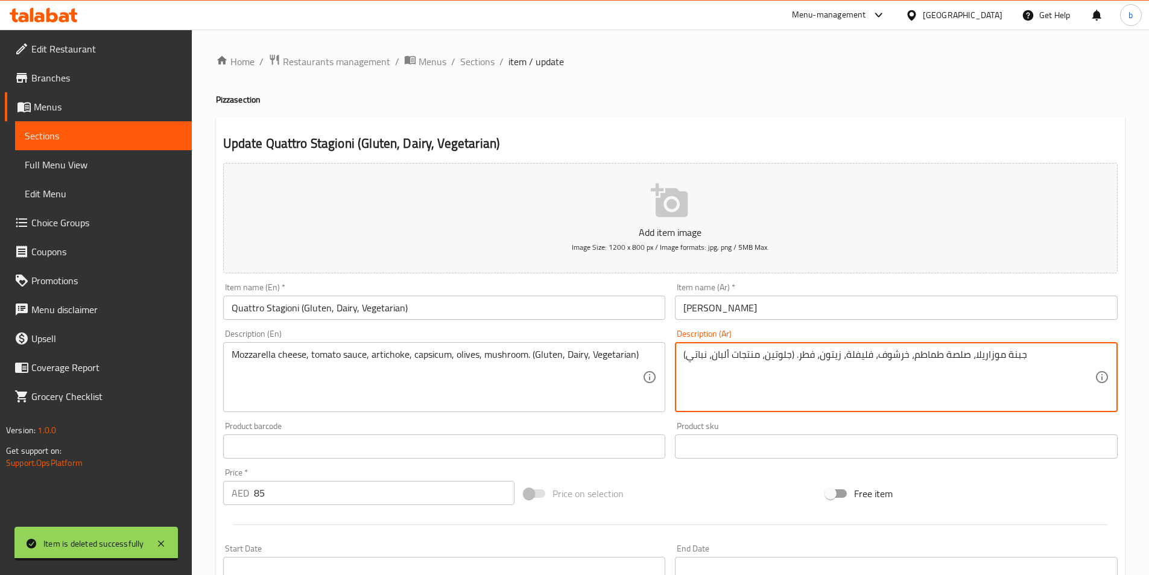
drag, startPoint x: 685, startPoint y: 355, endPoint x: 793, endPoint y: 353, distance: 107.4
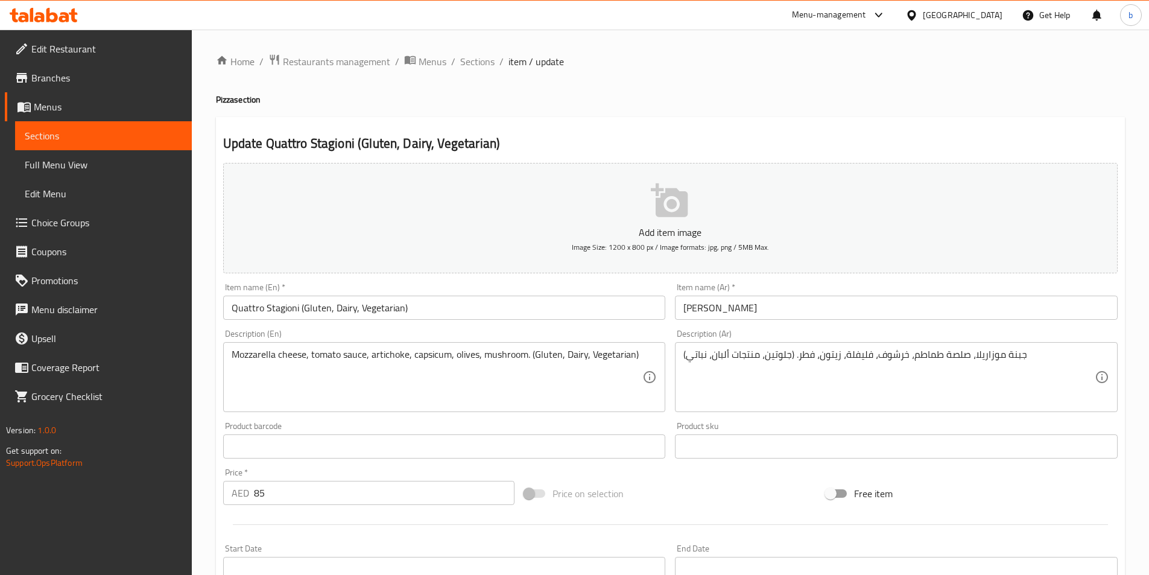
drag, startPoint x: 682, startPoint y: 354, endPoint x: 692, endPoint y: 354, distance: 10.3
click at [692, 354] on div "جبنة موزاريلا، صلصة طماطم، خرشوف، فليفلة، زيتون، فطر. (جلوتين، منتجات ألبان، نب…" at bounding box center [896, 377] width 443 height 70
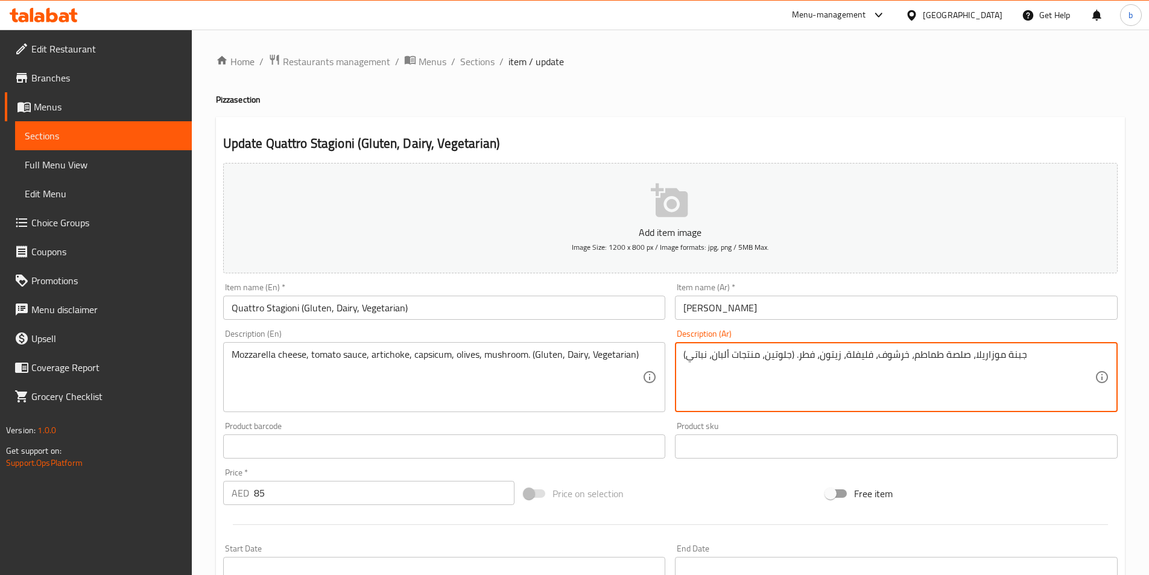
click at [684, 355] on textarea "جبنة موزاريلا، صلصة طماطم، خرشوف، فليفلة، زيتون، فطر. (جلوتين، منتجات ألبان، نب…" at bounding box center [888, 377] width 411 height 57
drag, startPoint x: 684, startPoint y: 355, endPoint x: 793, endPoint y: 356, distance: 109.2
click at [793, 356] on textarea "جبنة موزاريلا، صلصة طماطم، خرشوف، فليفلة، زيتون، فطر. (جلوتين، منتجات ألبان، نب…" at bounding box center [888, 377] width 411 height 57
click at [690, 309] on input "[PERSON_NAME]" at bounding box center [896, 308] width 443 height 24
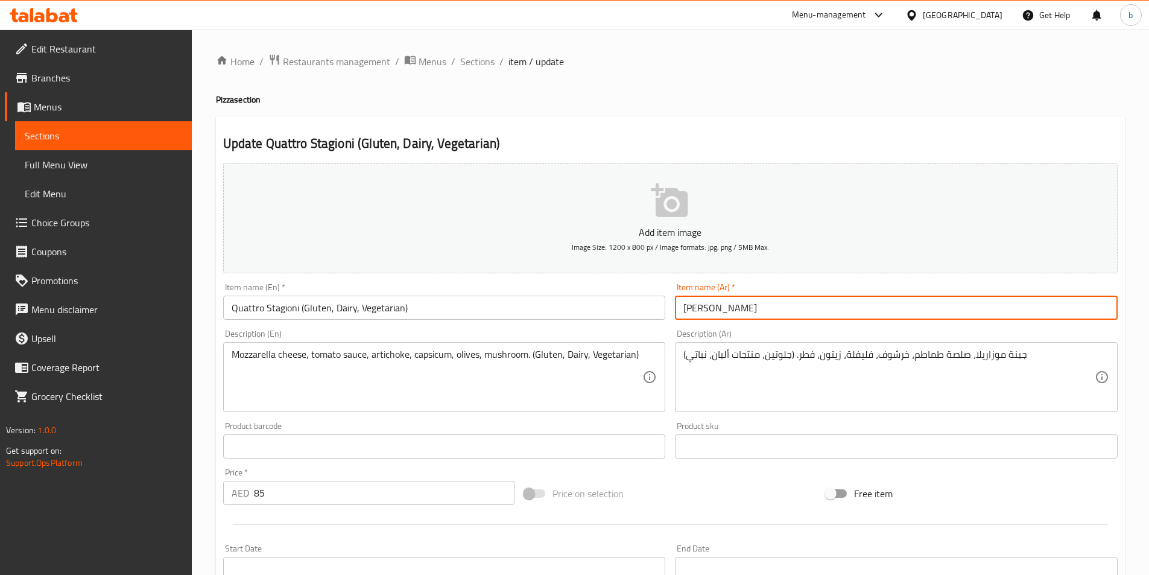
click at [799, 311] on input "[PERSON_NAME]" at bounding box center [896, 308] width 443 height 24
paste input "(جلوتين، منتجات ألبان، نباتي)"
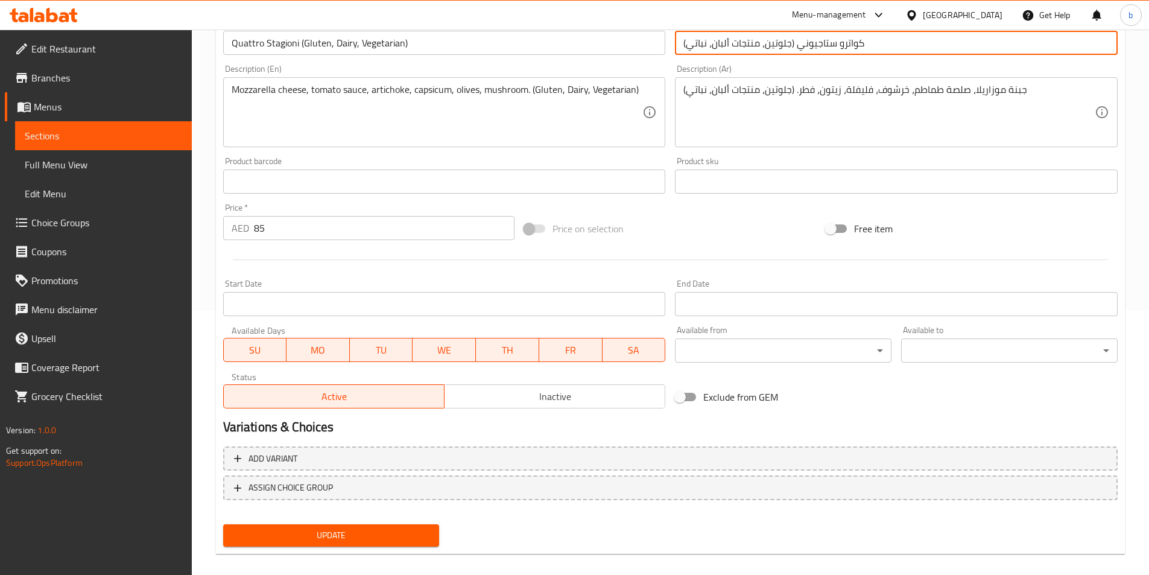
scroll to position [277, 0]
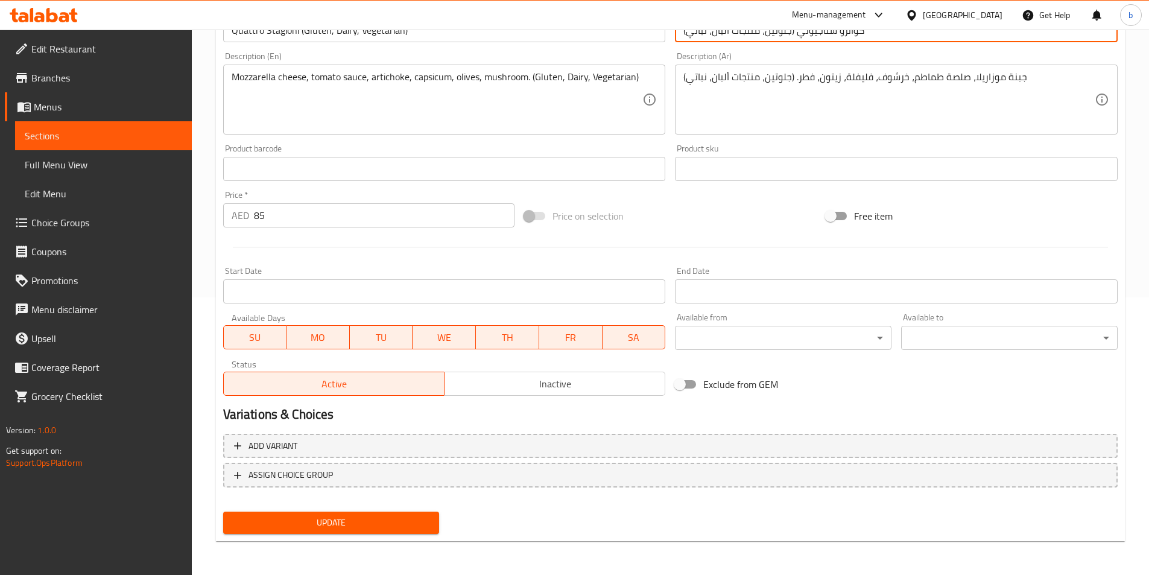
type input "كواترو ستاجيوني (جلوتين، منتجات ألبان، نباتي)"
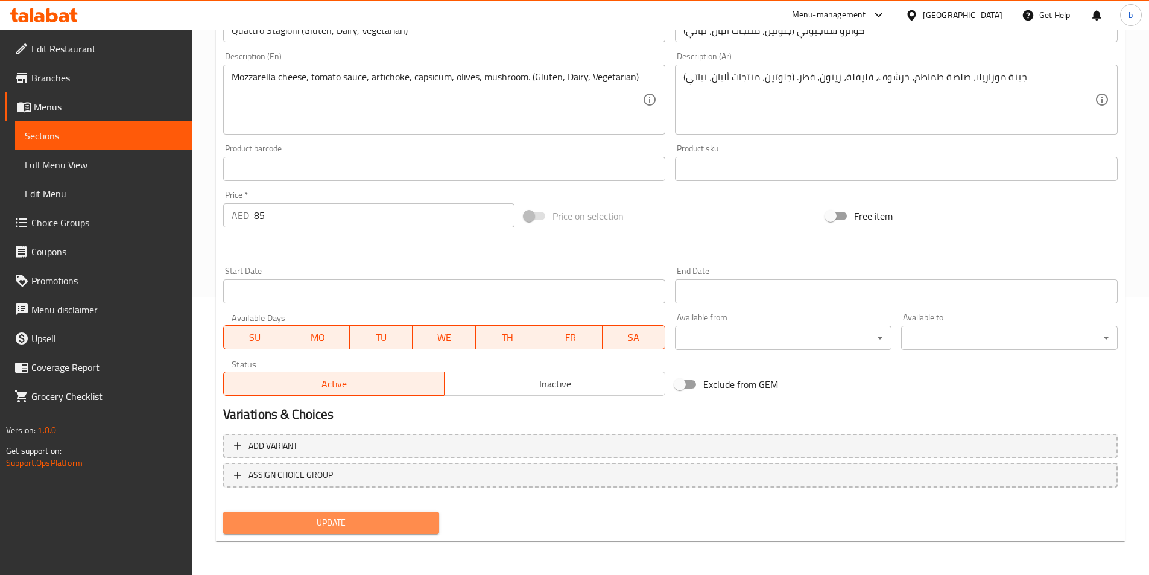
click at [410, 523] on span "Update" at bounding box center [331, 522] width 197 height 15
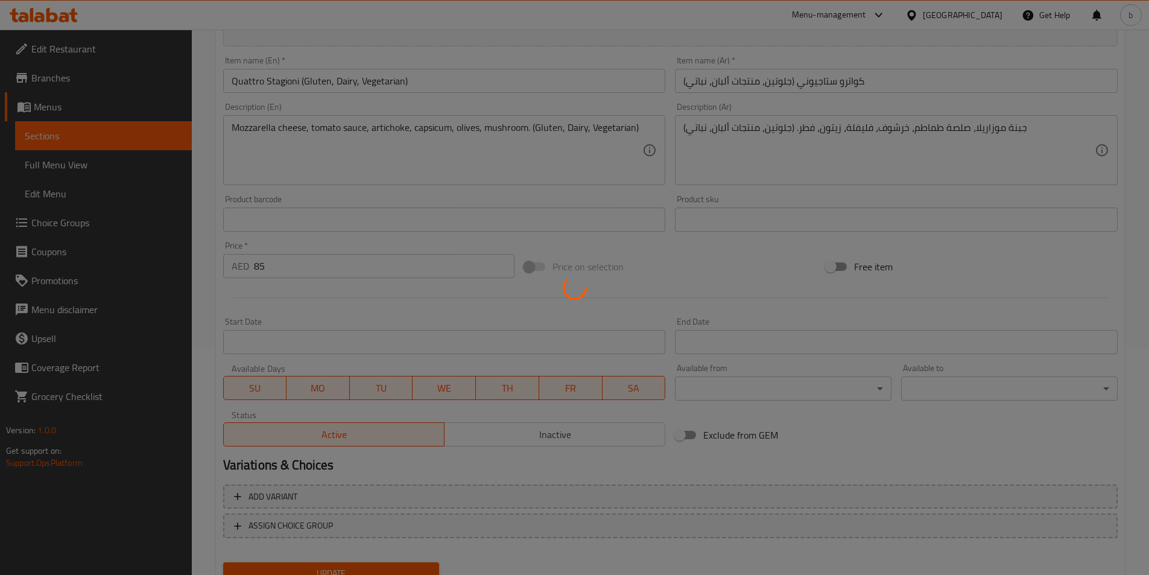
scroll to position [157, 0]
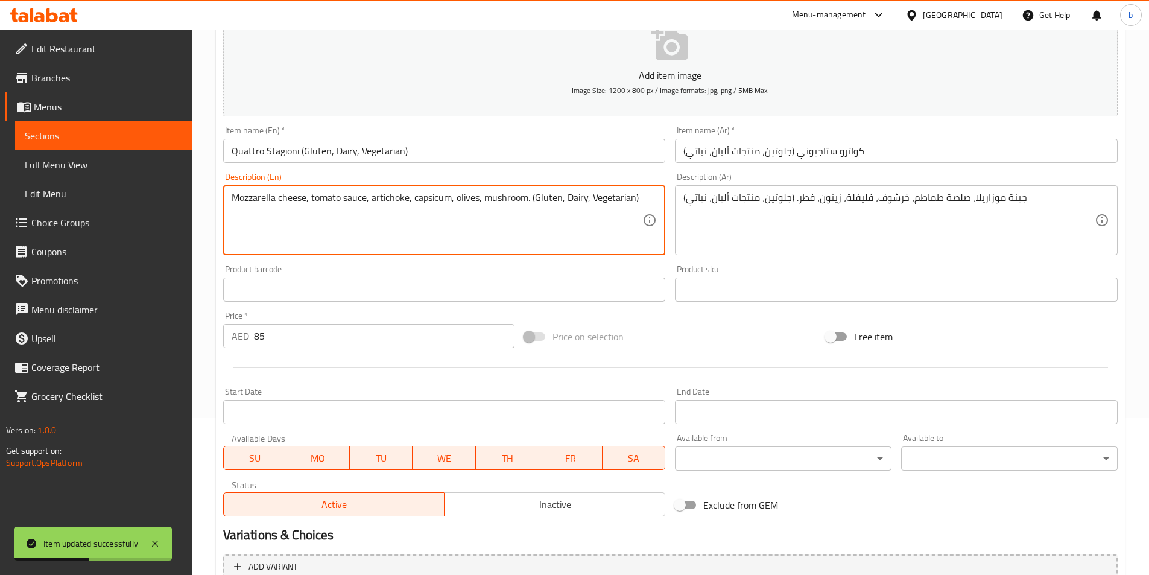
click at [382, 198] on textarea "Mozzarella cheese, tomato sauce, artichoke, capsicum, olives, mushroom. (Gluten…" at bounding box center [437, 220] width 411 height 57
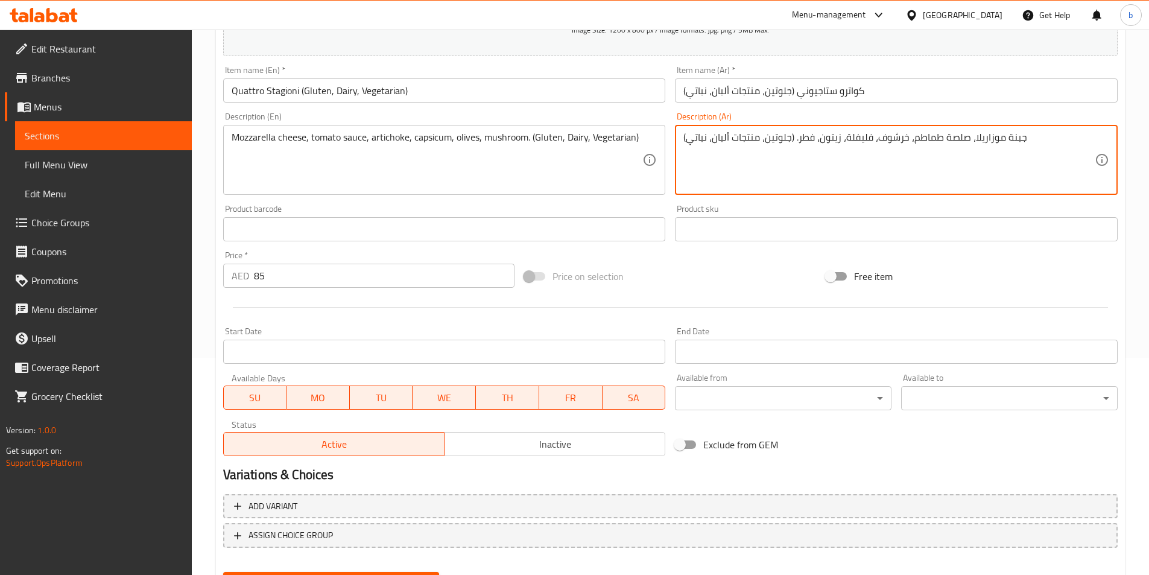
scroll to position [277, 0]
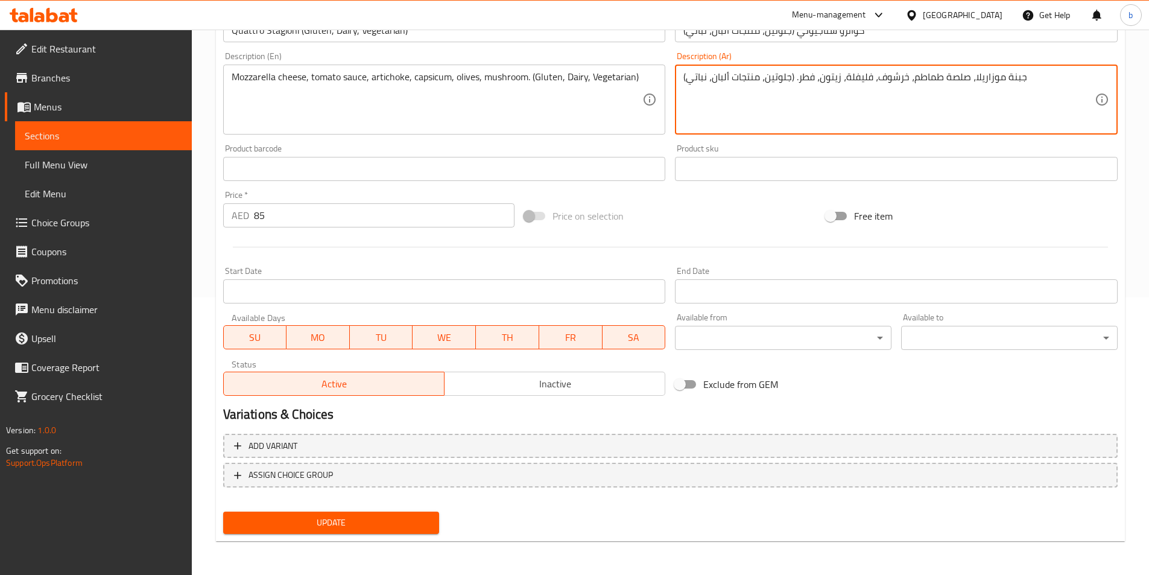
click at [393, 521] on span "Update" at bounding box center [331, 522] width 197 height 15
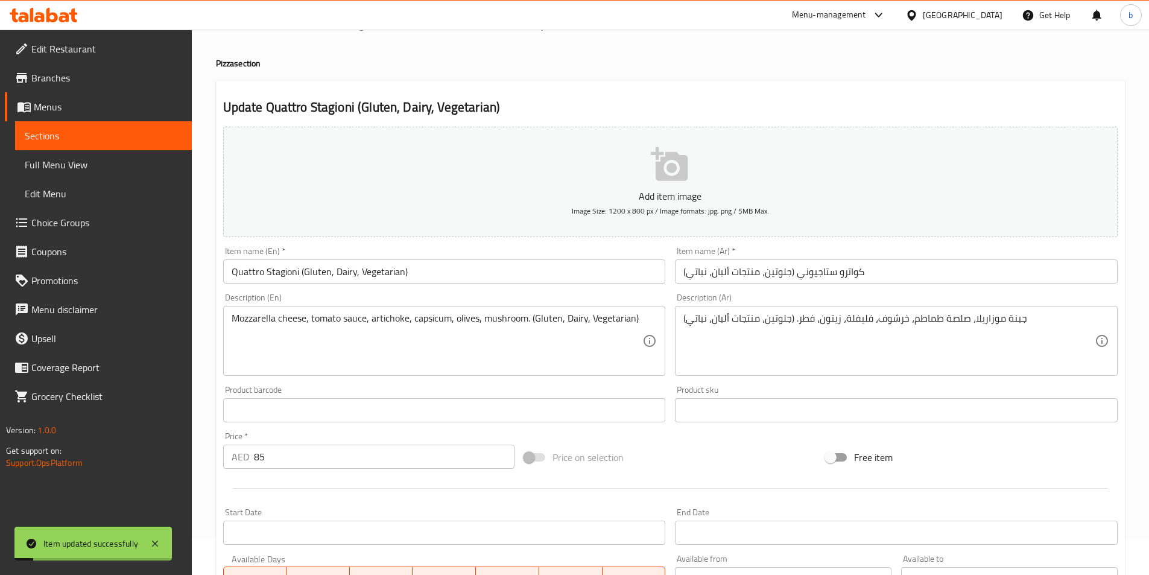
scroll to position [0, 0]
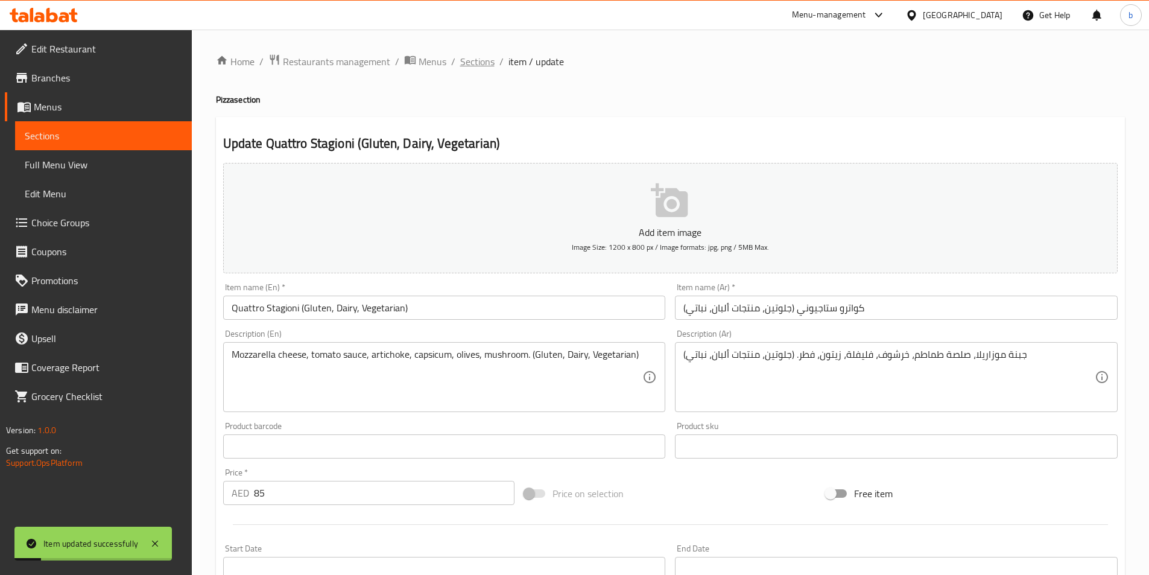
click at [476, 63] on span "Sections" at bounding box center [477, 61] width 34 height 14
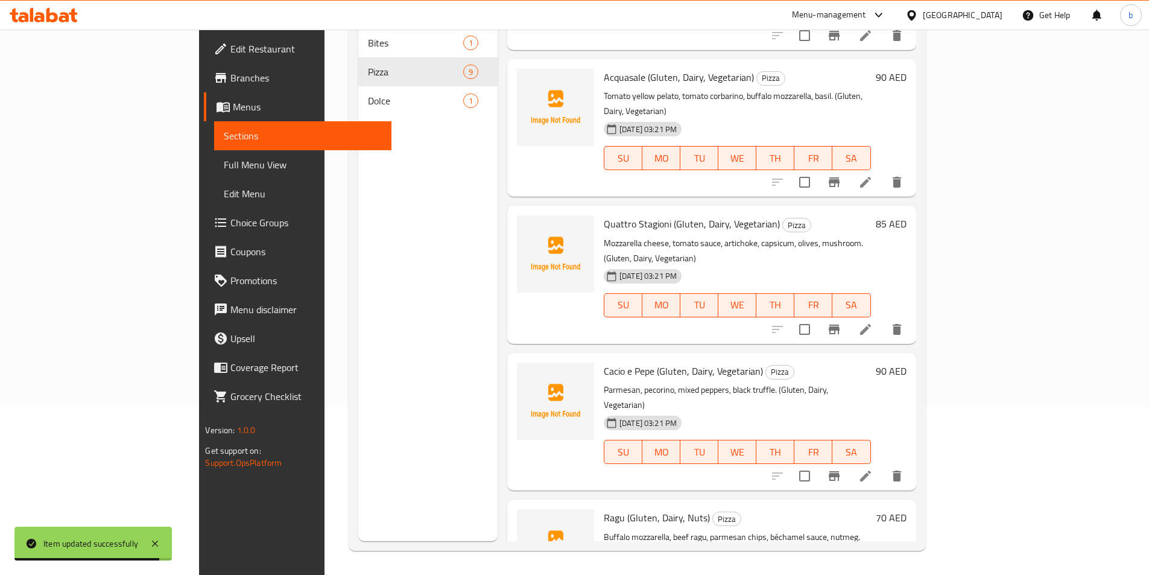
scroll to position [521, 0]
click at [882, 466] on li at bounding box center [866, 477] width 34 height 22
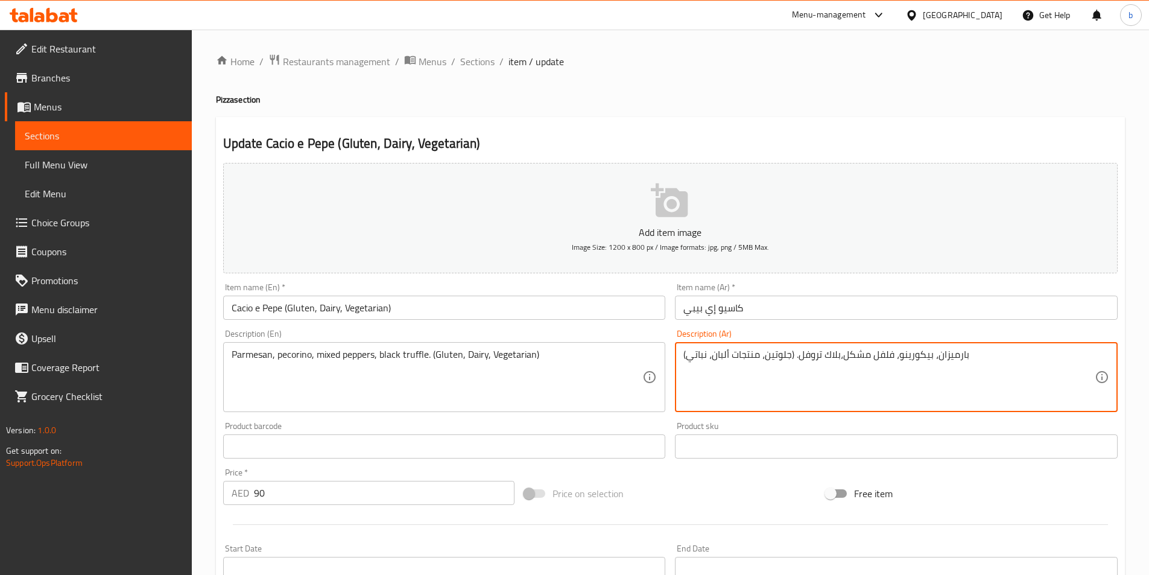
drag, startPoint x: 729, startPoint y: 353, endPoint x: 762, endPoint y: 101, distance: 253.7
type textarea "بارميزان، بيكورينو، فلفل مشكل،بلاك تروفل. (جلوتين،ألبان، نباتي)"
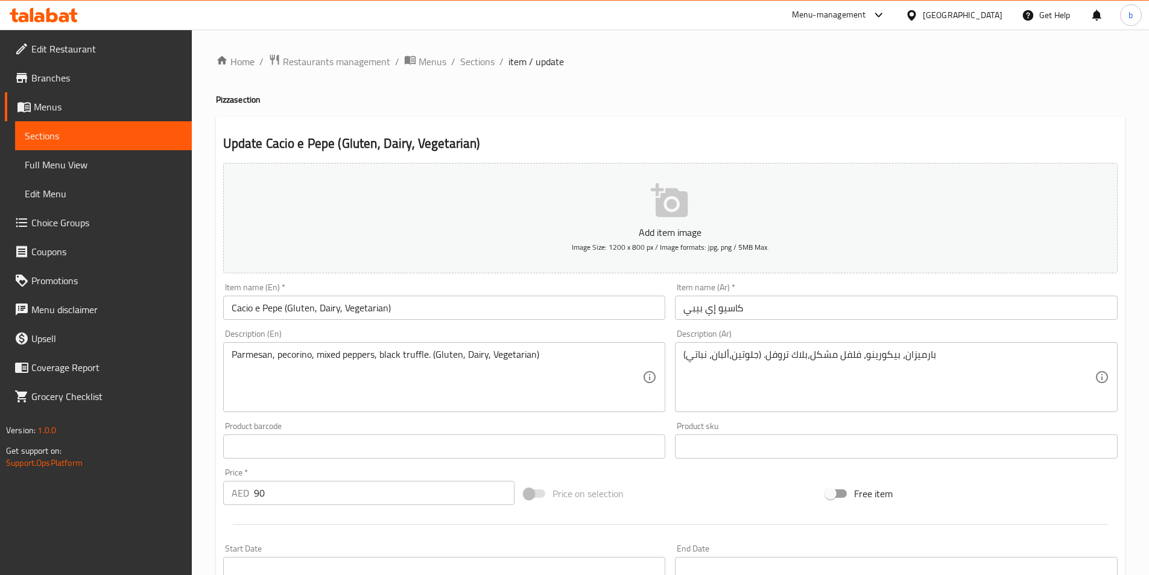
drag, startPoint x: 683, startPoint y: 353, endPoint x: 720, endPoint y: 350, distance: 36.9
click at [723, 350] on div "بارميزان، بيكورينو، فلفل مشكل،بلاك تروفل. (جلوتين،ألبان، نباتي) Description (Ar)" at bounding box center [896, 377] width 443 height 70
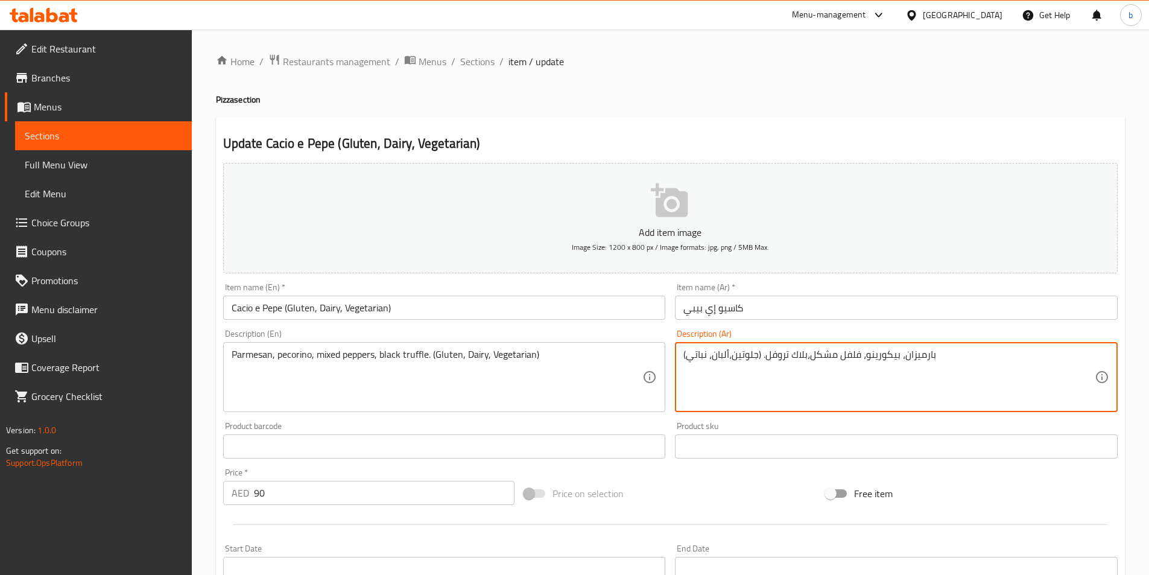
drag, startPoint x: 685, startPoint y: 354, endPoint x: 760, endPoint y: 353, distance: 75.4
click at [760, 353] on textarea "بارميزان، بيكورينو، فلفل مشكل،بلاك تروفل. (جلوتين،ألبان، نباتي)" at bounding box center [888, 377] width 411 height 57
click at [758, 301] on input "كاسيو إي بيبي" at bounding box center [896, 308] width 443 height 24
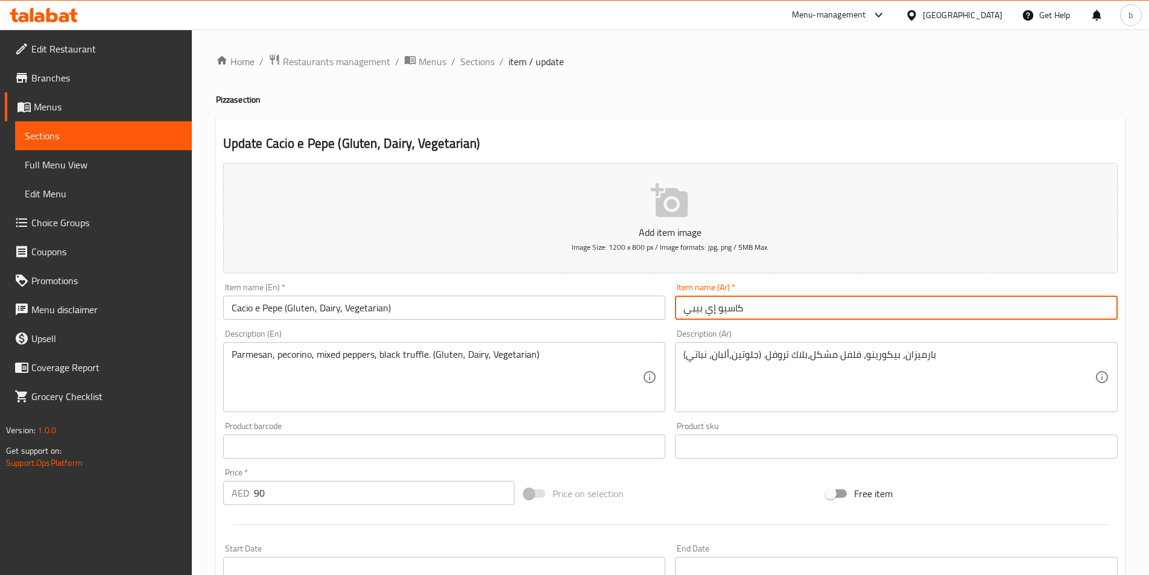
paste input "(جلوتين،ألبان، نباتي)"
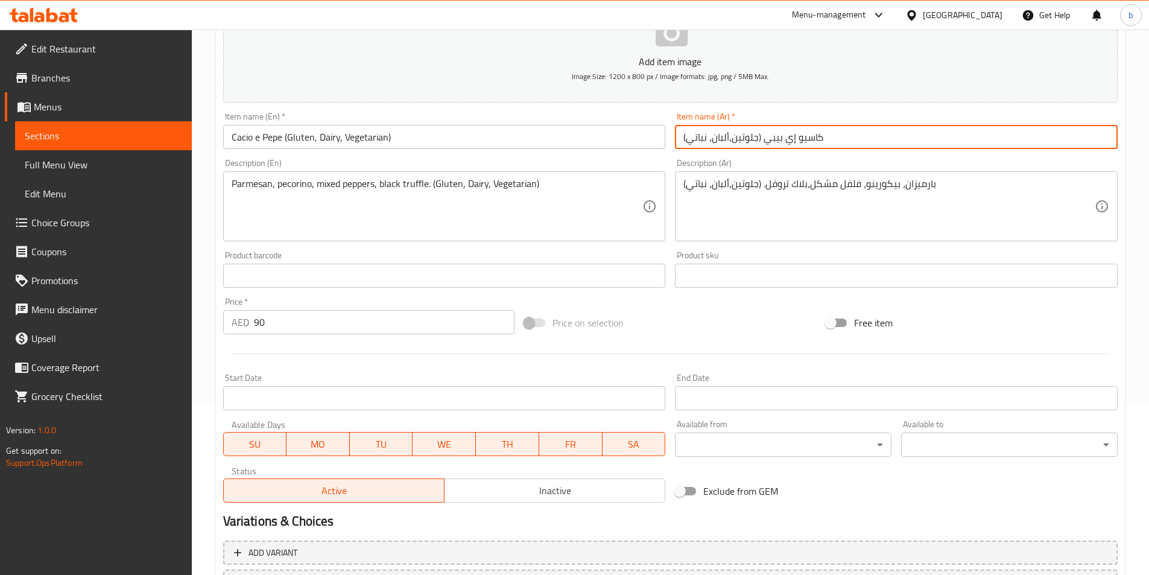
scroll to position [241, 0]
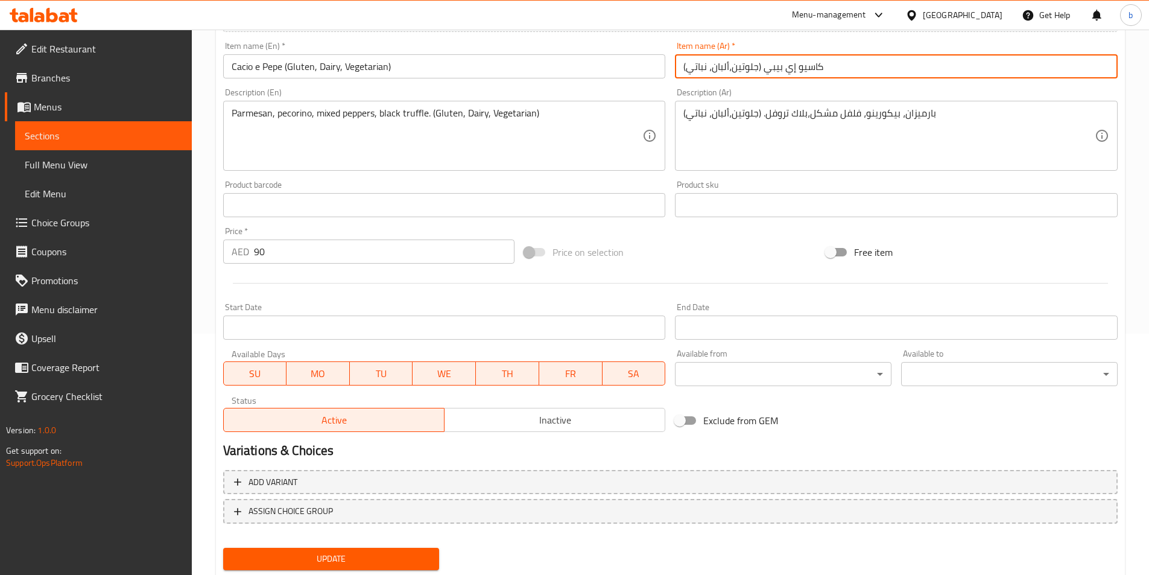
type input "كاسيو إي بيبي (جلوتين،ألبان، نباتي)"
click at [318, 562] on span "Update" at bounding box center [331, 558] width 197 height 15
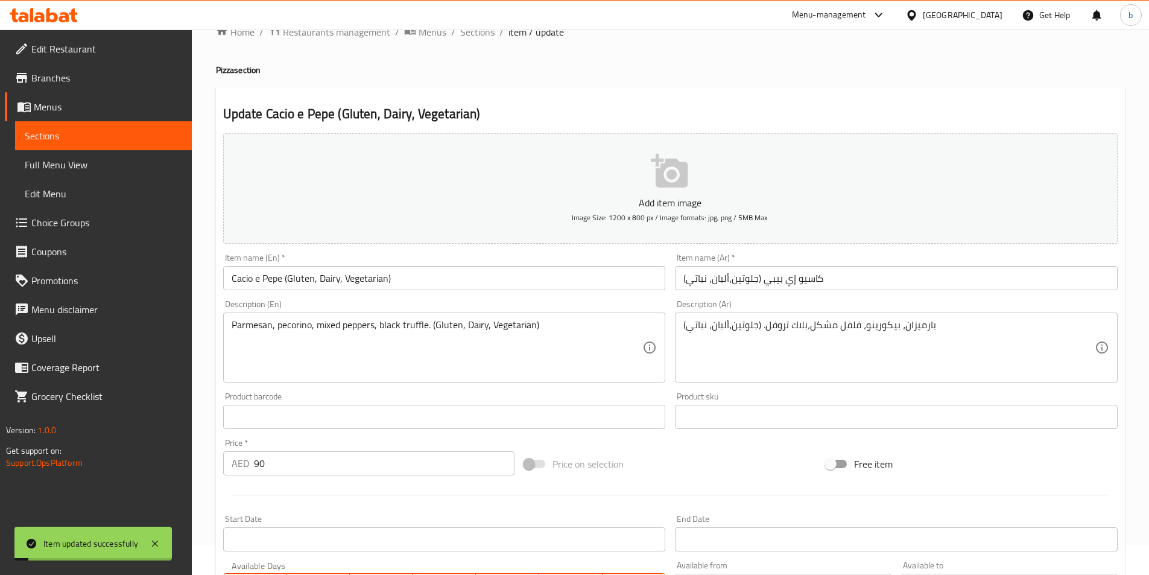
scroll to position [0, 0]
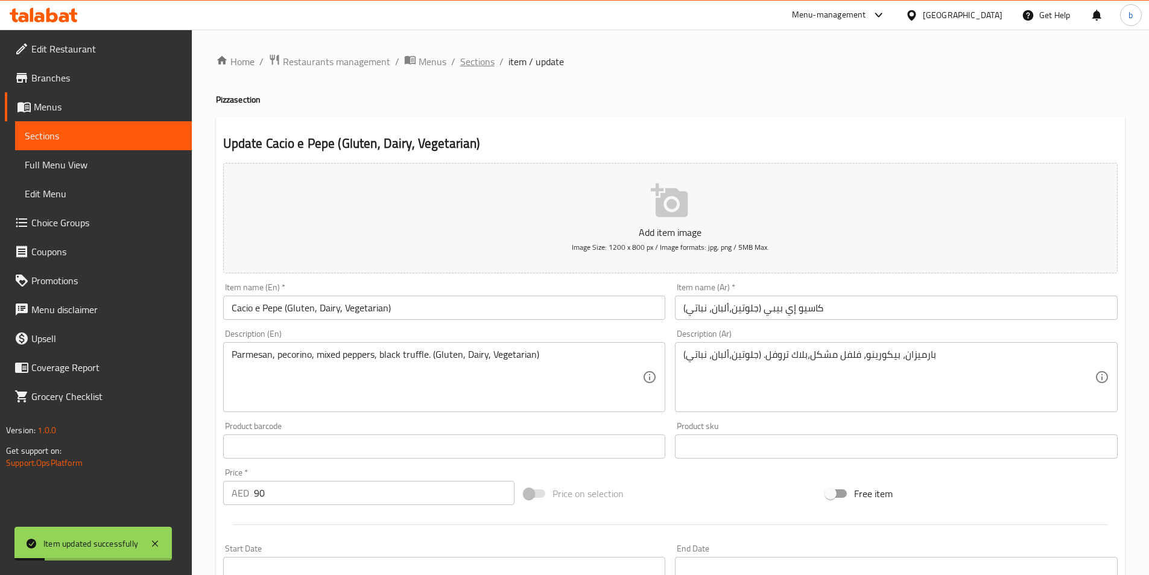
click at [474, 64] on span "Sections" at bounding box center [477, 61] width 34 height 14
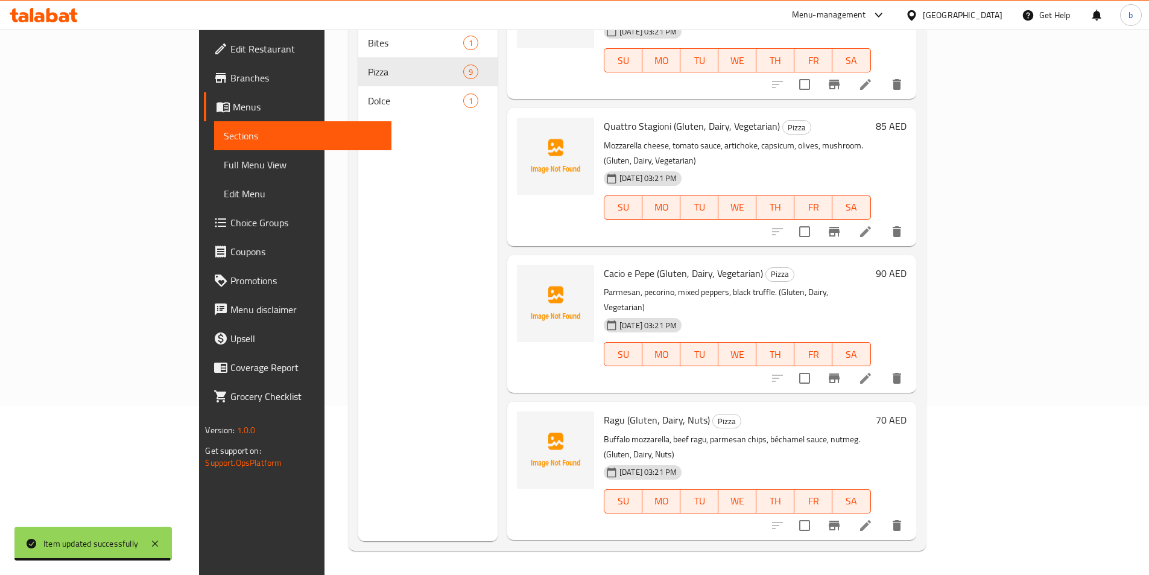
scroll to position [641, 0]
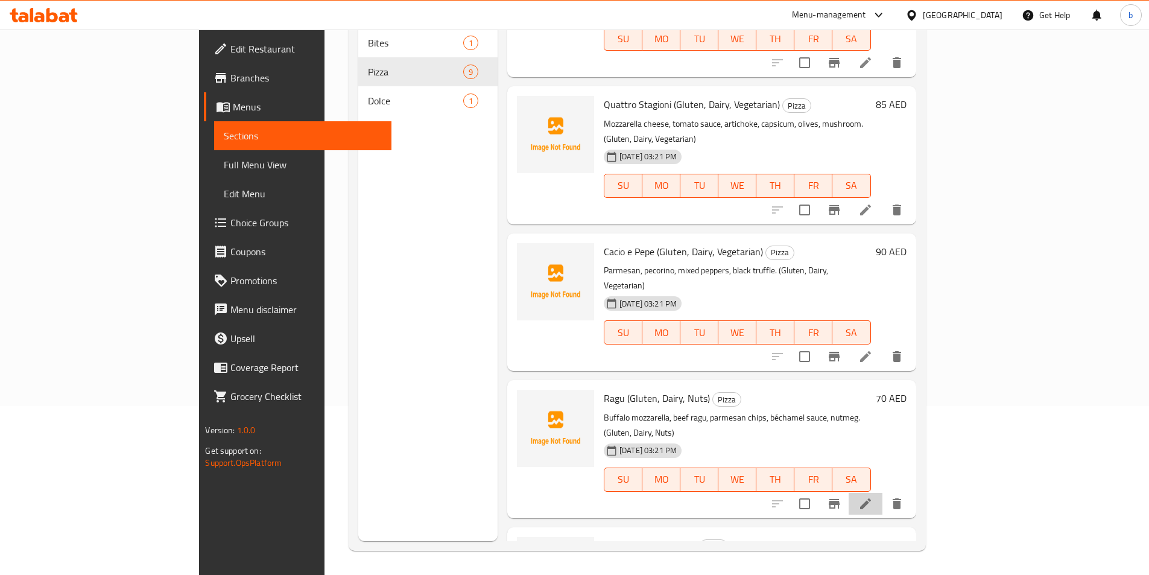
click at [882, 493] on li at bounding box center [866, 504] width 34 height 22
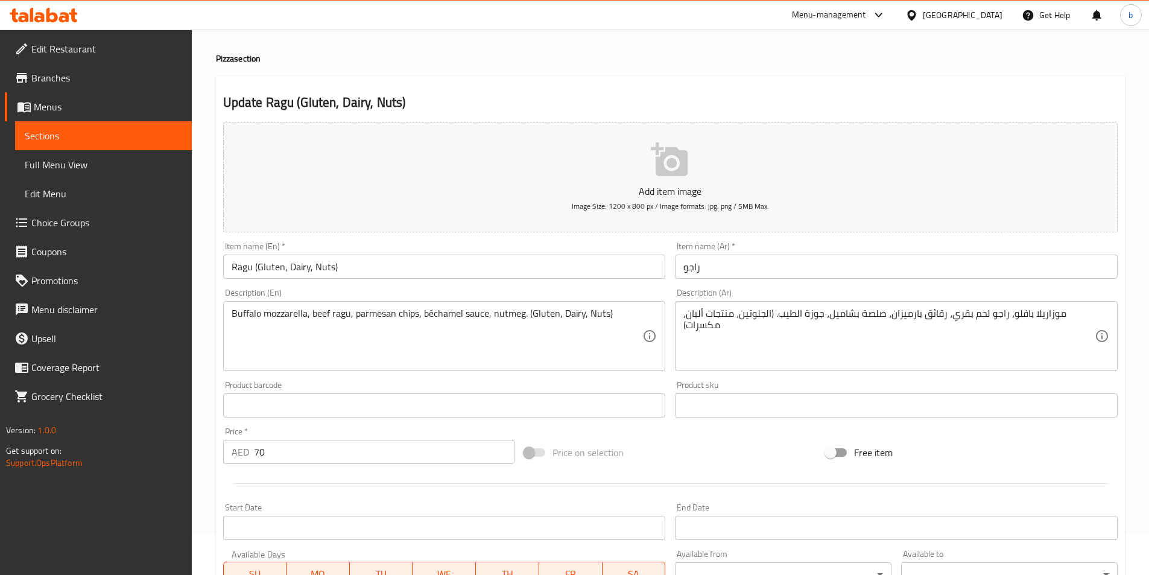
scroll to position [60, 0]
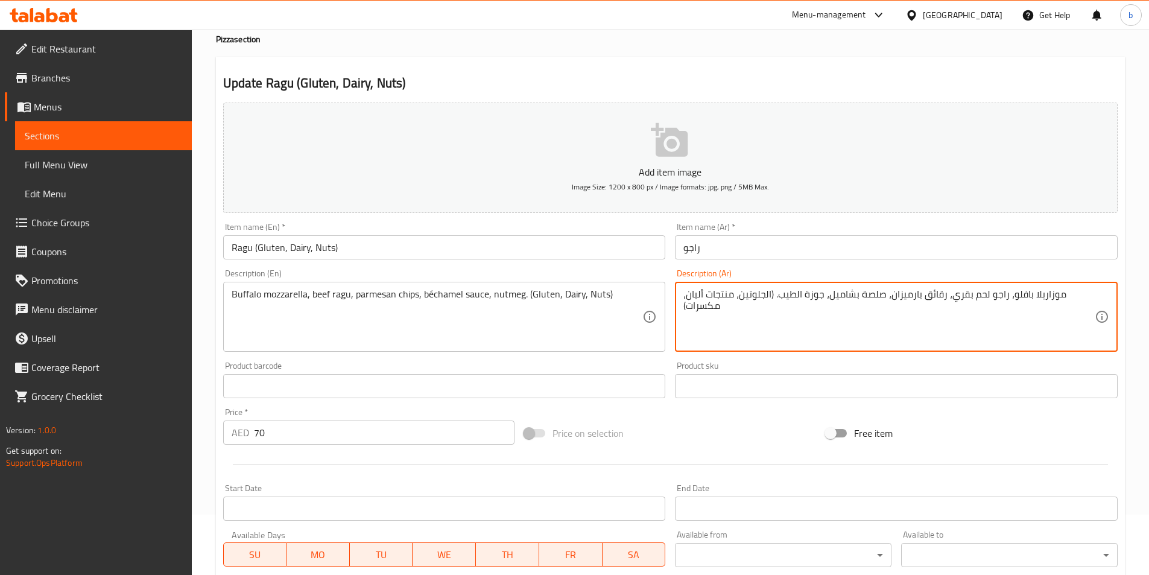
drag, startPoint x: 705, startPoint y: 291, endPoint x: 737, endPoint y: 293, distance: 32.0
drag, startPoint x: 685, startPoint y: 294, endPoint x: 782, endPoint y: 284, distance: 97.6
click at [782, 284] on div "موزاريلا بافلو، راجو لحم بقري، رقائق بارميزان، صلصة بشاميل، جوزة الطيب. (الجلوت…" at bounding box center [896, 317] width 443 height 70
type textarea "موزاريلا بافلو، راجو لحم بقري، رقائق بارميزان، صلصة بشاميل، جوزة الطيب. (الجلوت…"
click at [748, 252] on input "راجو" at bounding box center [896, 247] width 443 height 24
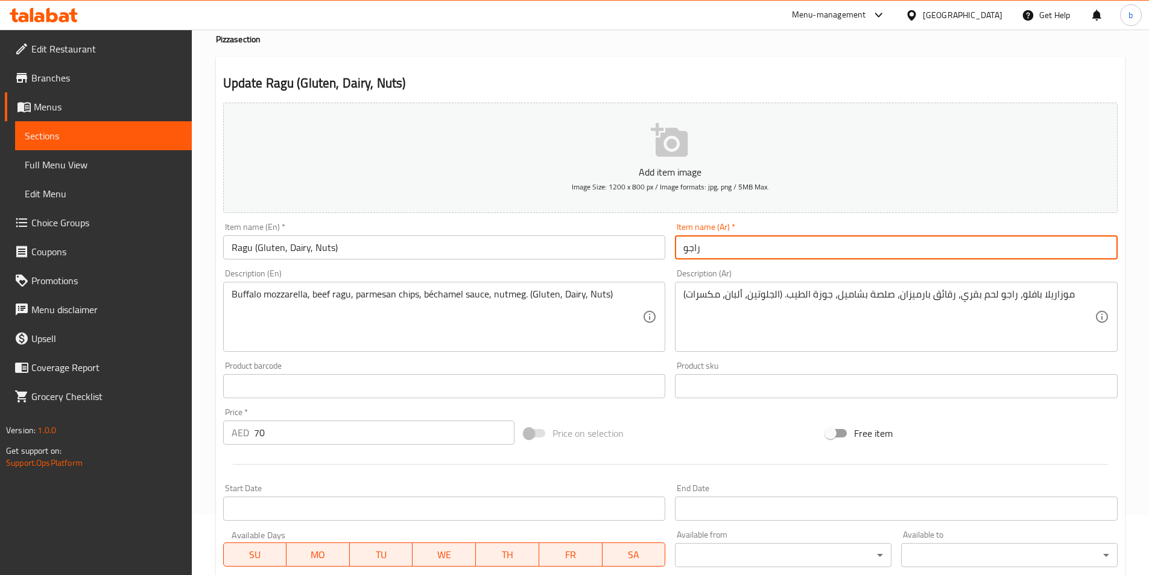
paste input "(الجلوتين، ألبان، مكسرات)"
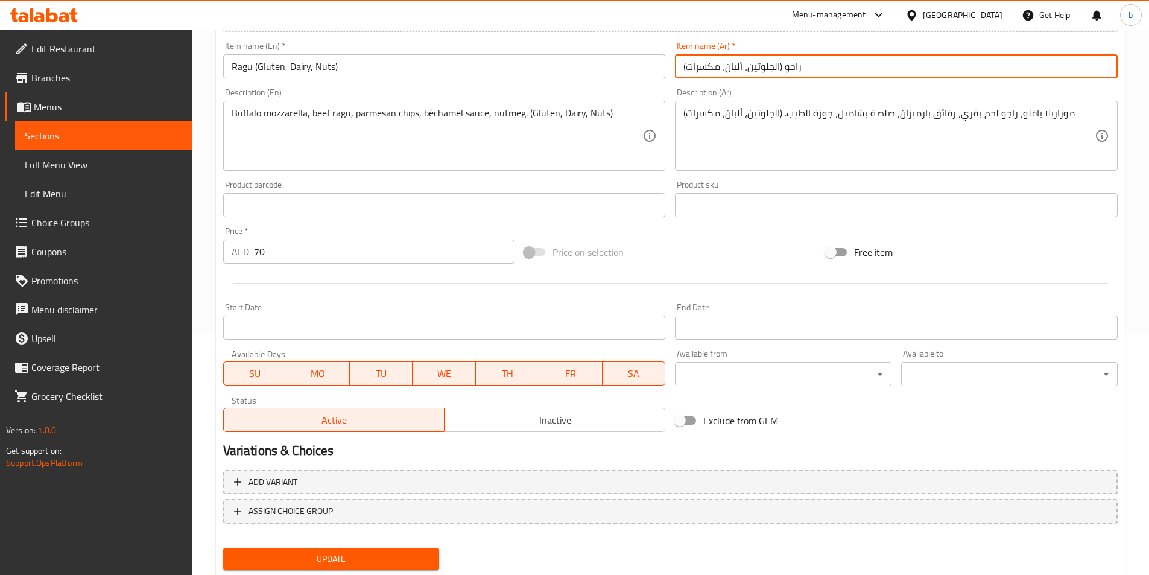
scroll to position [277, 0]
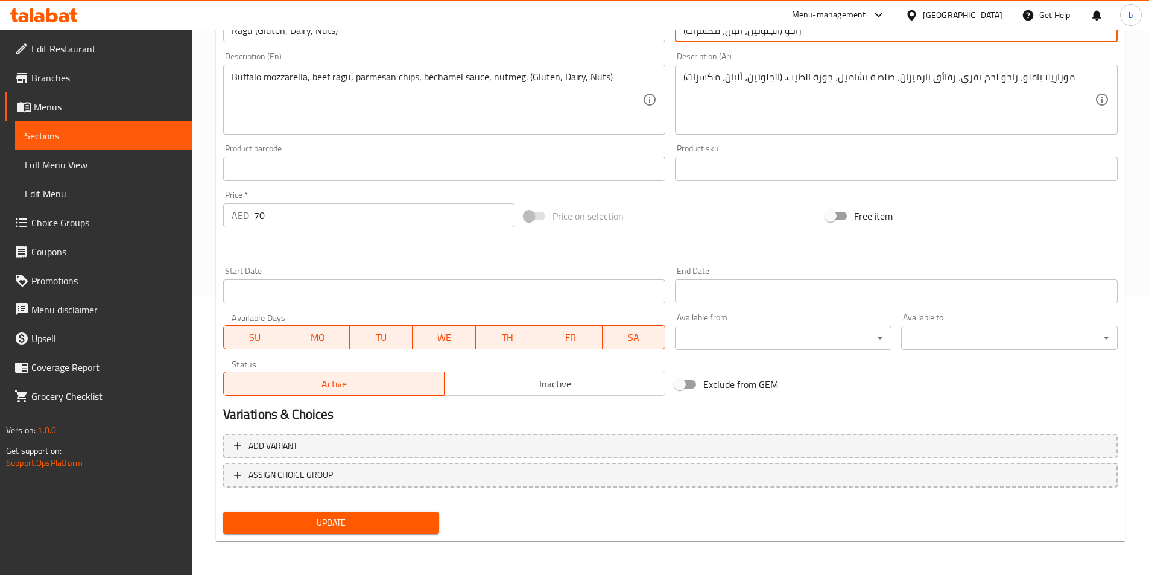
type input "راجو (الجلوتين، ألبان، مكسرات)"
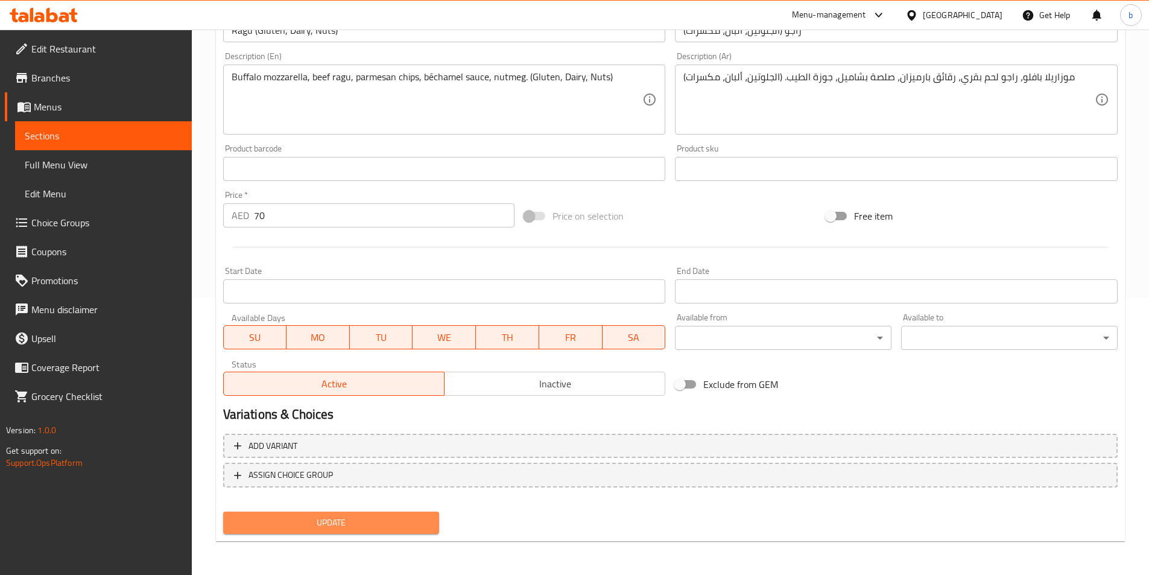
click at [348, 515] on button "Update" at bounding box center [331, 523] width 217 height 22
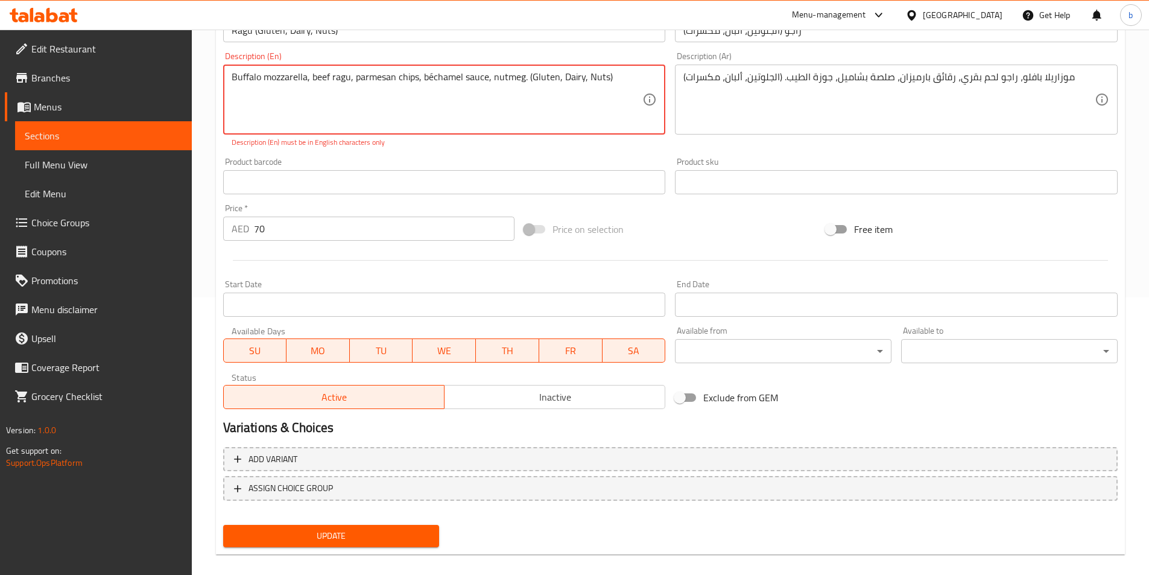
click at [350, 77] on textarea "Buffalo mozzarella, beef ragu, parmesan chips, béchamel sauce, nutmeg. (Gluten,…" at bounding box center [437, 99] width 411 height 57
drag, startPoint x: 346, startPoint y: 77, endPoint x: 325, endPoint y: 110, distance: 39.3
click at [325, 110] on textarea "Buffalo mozzarella, beef ragu, parmesan chips, béchamel sauce, nutmeg. (Gluten,…" at bounding box center [437, 99] width 411 height 57
click at [353, 83] on textarea "Buffalo mozzarella, beef ragu, parmesan chips, béchamel sauce, nutmeg. (Gluten,…" at bounding box center [437, 99] width 411 height 57
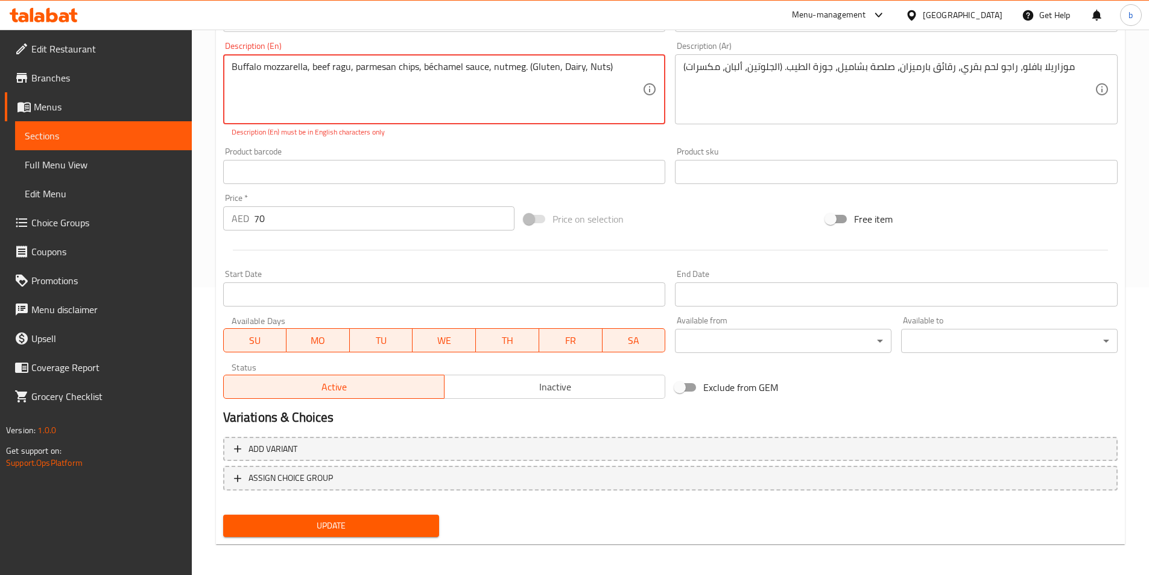
scroll to position [291, 0]
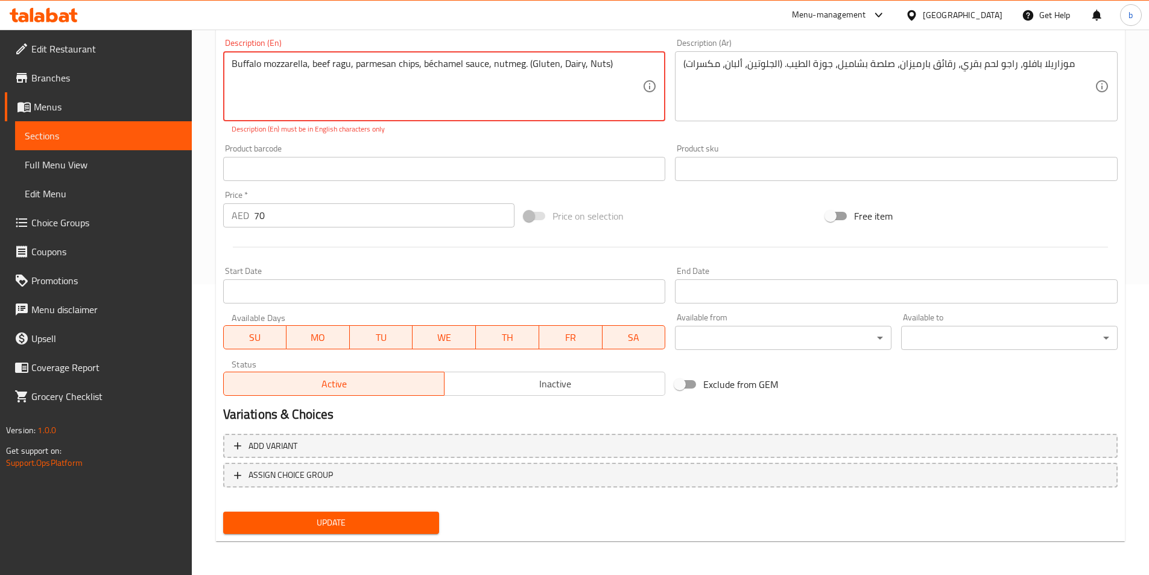
click at [348, 61] on textarea "Buffalo mozzarella, beef ragu, parmesan chips, béchamel sauce, nutmeg. (Gluten,…" at bounding box center [437, 86] width 411 height 57
click at [341, 61] on textarea "Buffalo mozzarella, beef ragu, parmesan chips, béchamel sauce, nutmeg. (Gluten,…" at bounding box center [437, 86] width 411 height 57
click at [337, 65] on textarea "Buffalo mozzarella, beef ragu, parmesan chips, béchamel sauce, nutmeg. (Gluten,…" at bounding box center [437, 86] width 411 height 57
click at [432, 66] on textarea "Buffalo mozzarella, beef ragu, parmesan chips, béchamel sauce, nutmeg. (Gluten,…" at bounding box center [437, 86] width 411 height 57
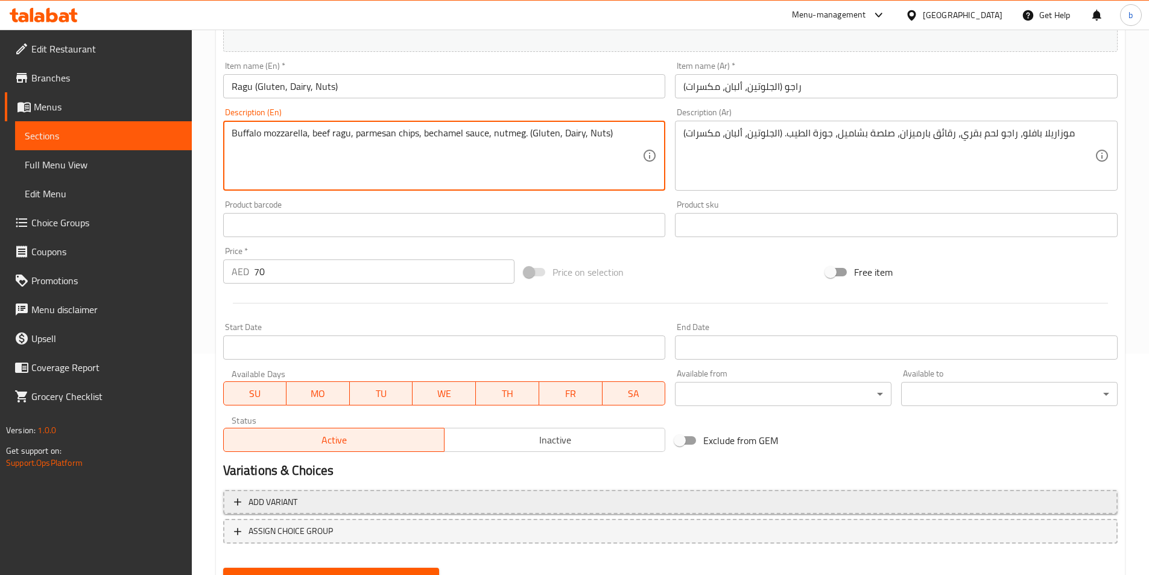
scroll to position [277, 0]
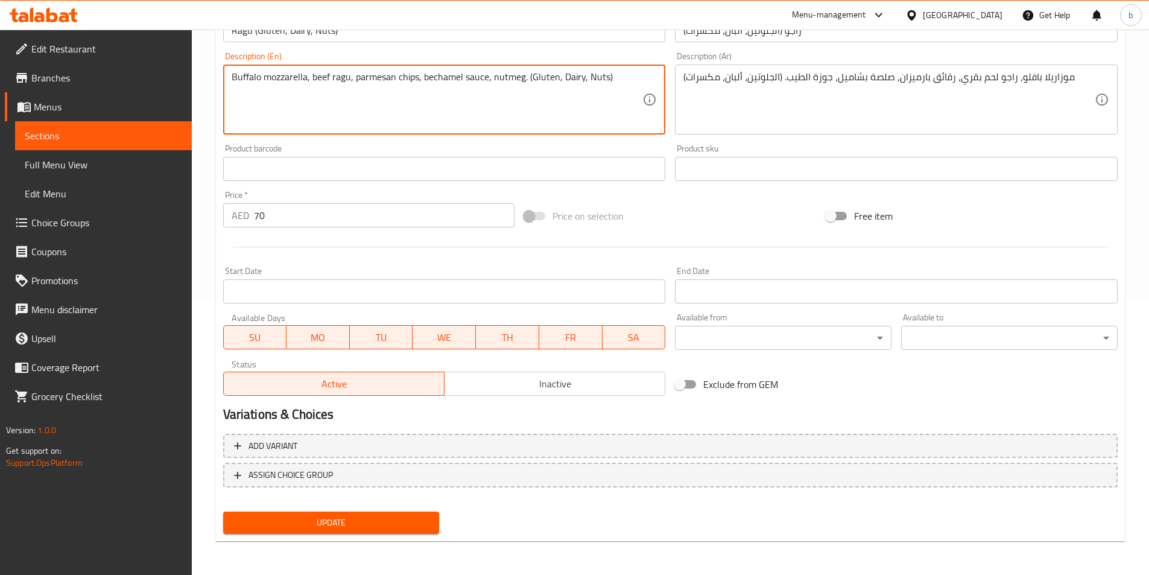
type textarea "Buffalo mozzarella, beef ragu, parmesan chips, bechamel sauce, nutmeg. (Gluten,…"
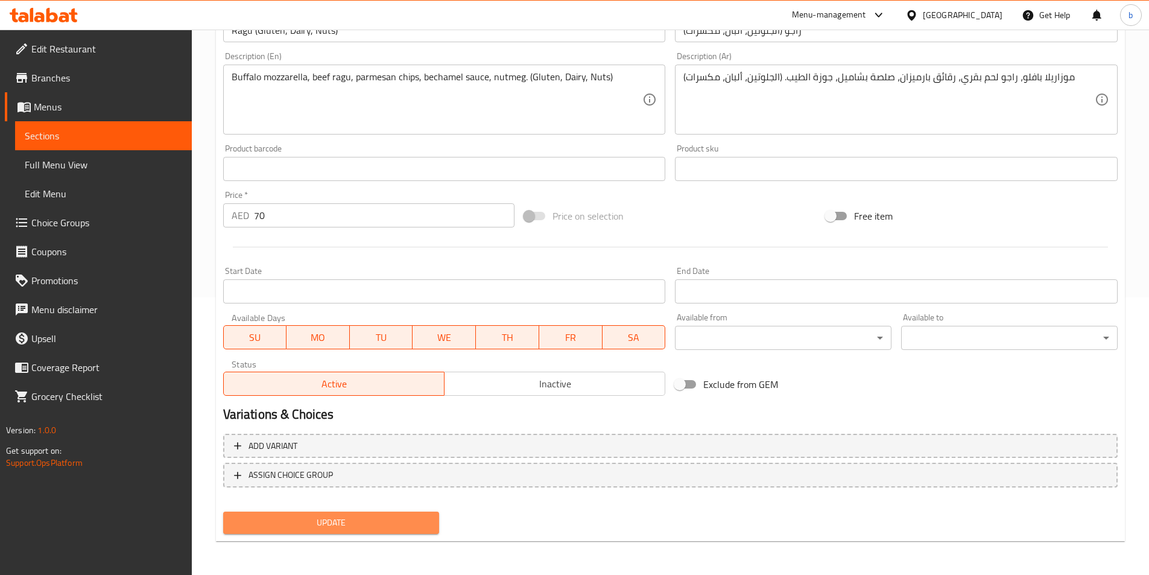
click at [370, 525] on span "Update" at bounding box center [331, 522] width 197 height 15
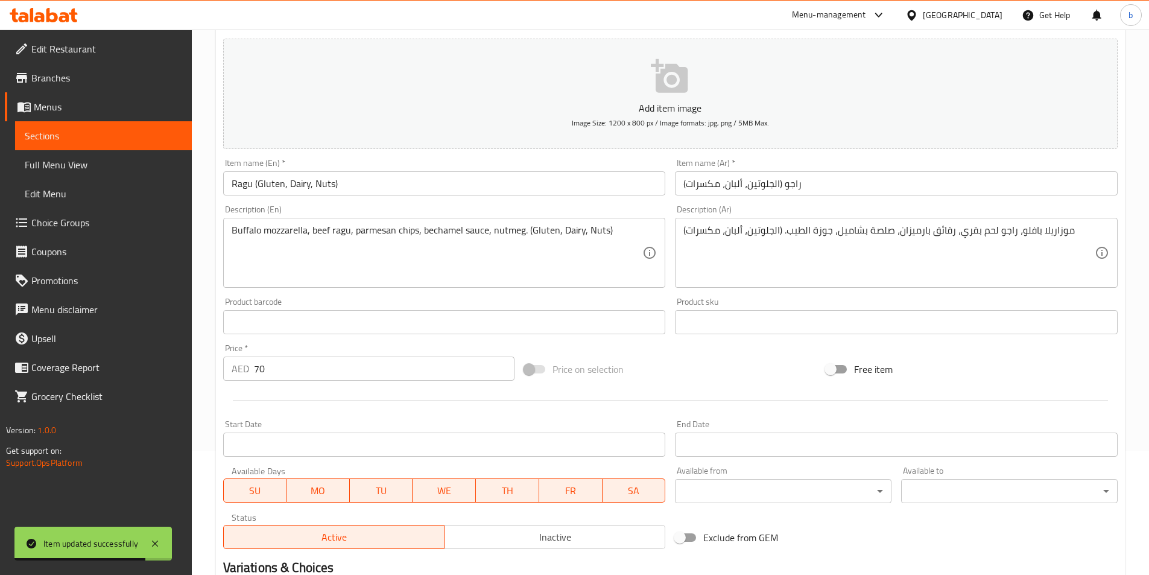
scroll to position [0, 0]
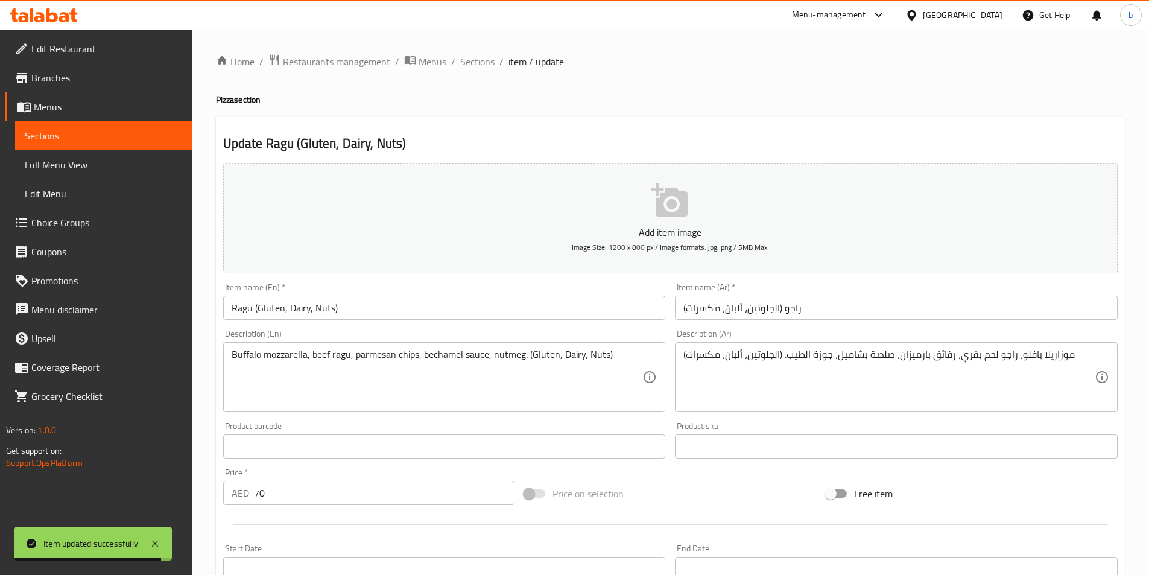
click at [474, 63] on span "Sections" at bounding box center [477, 61] width 34 height 14
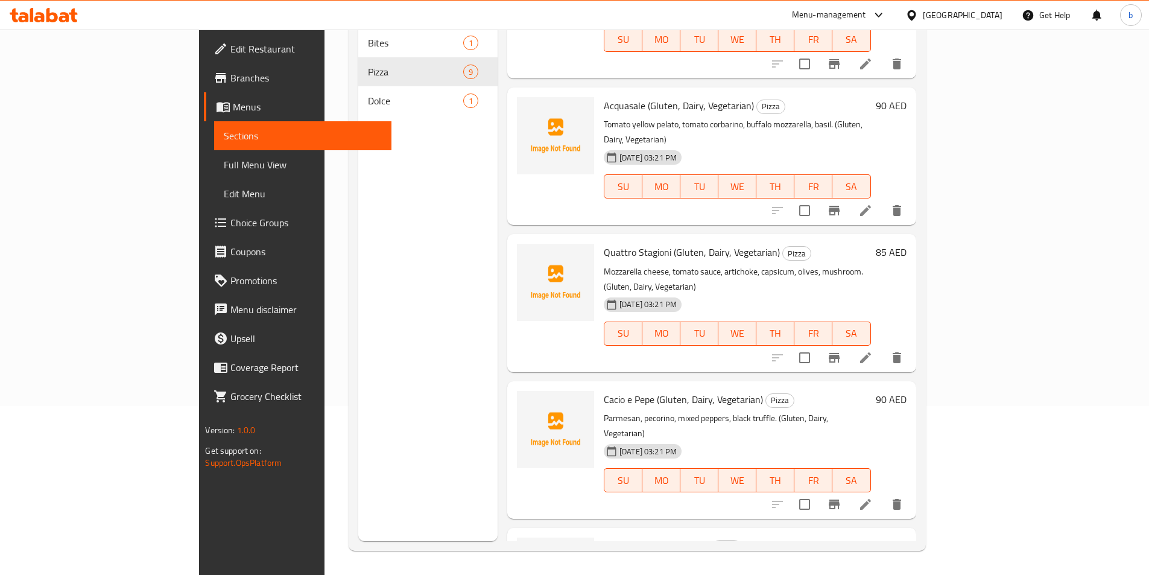
scroll to position [641, 0]
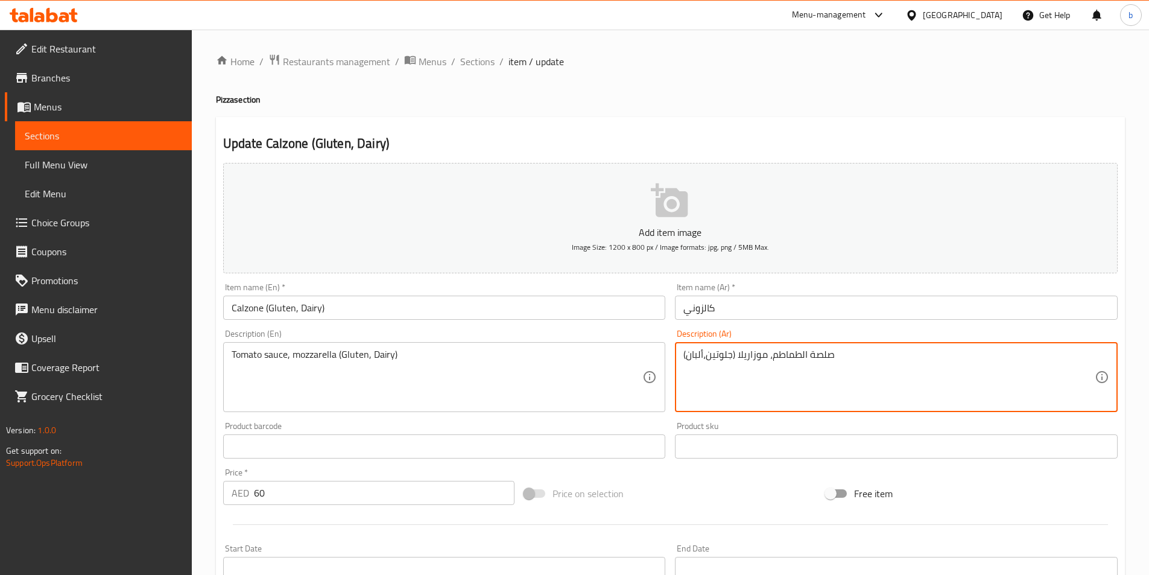
drag, startPoint x: 704, startPoint y: 354, endPoint x: 736, endPoint y: 354, distance: 32.0
type textarea "صلصة الطماطم، موزاريلا (جلوتين،ألبان)"
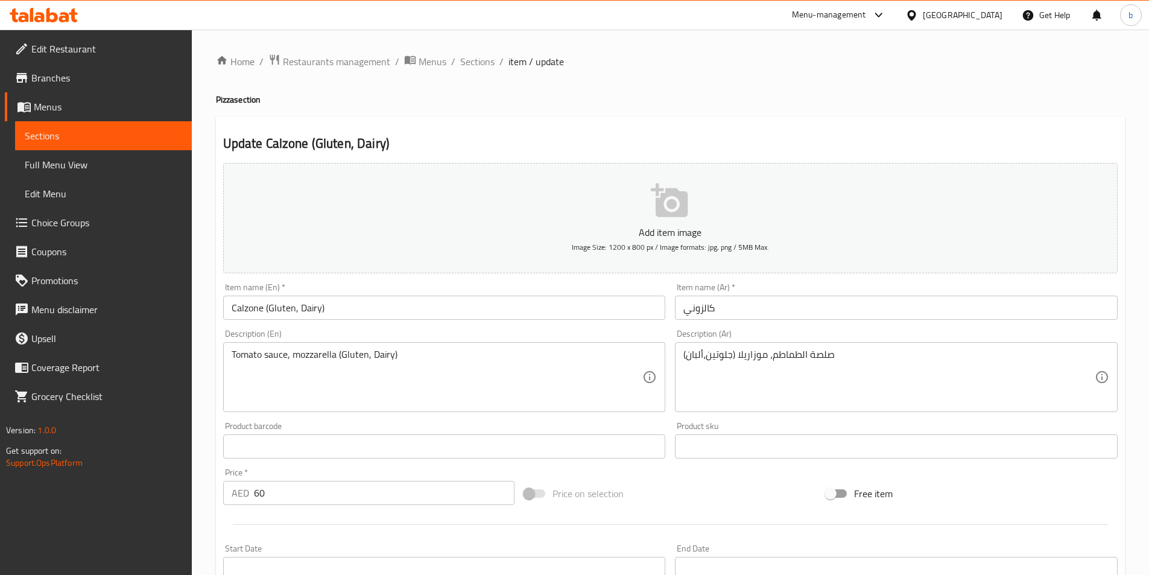
click at [682, 358] on div "صلصة الطماطم، موزاريلا (جلوتين،ألبان) Description (Ar)" at bounding box center [896, 377] width 443 height 70
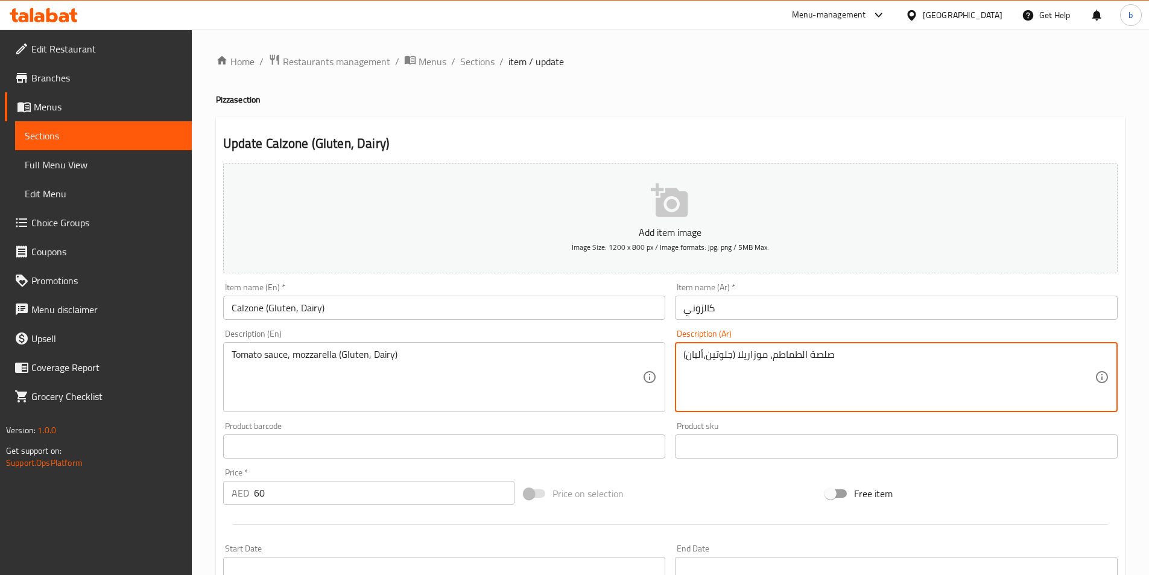
click at [684, 354] on textarea "صلصة الطماطم، موزاريلا (جلوتين،ألبان)" at bounding box center [888, 377] width 411 height 57
drag, startPoint x: 684, startPoint y: 354, endPoint x: 735, endPoint y: 355, distance: 50.7
click at [735, 355] on textarea "صلصة الطماطم، موزاريلا (جلوتين،ألبان)" at bounding box center [888, 377] width 411 height 57
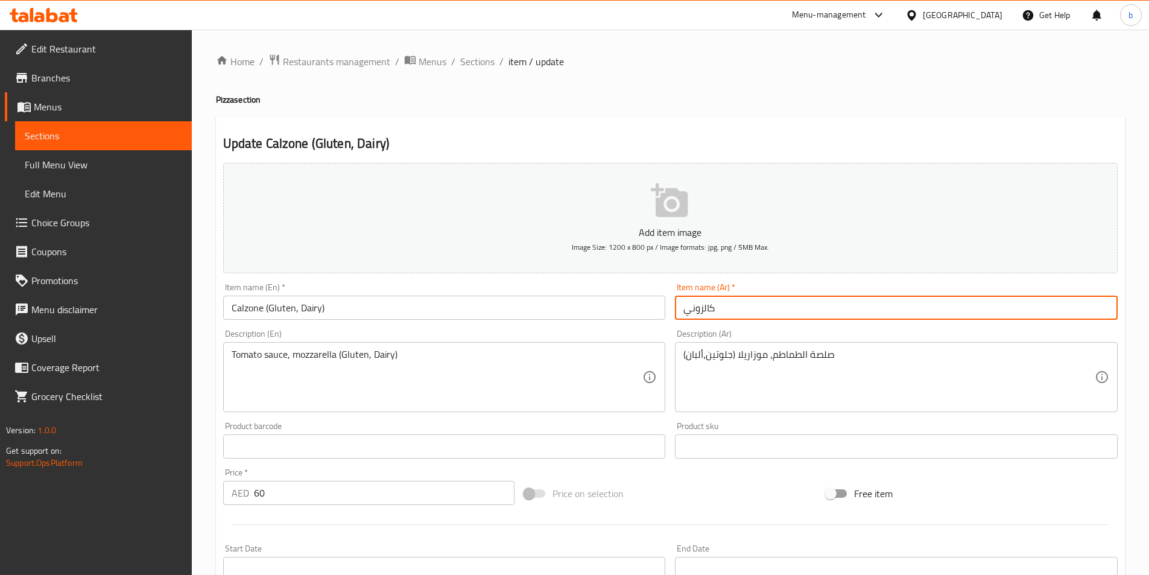
click at [720, 302] on input "كالزوني" at bounding box center [896, 308] width 443 height 24
paste input "(جلوتين،ألبان)"
type input "كالزوني (جلوتين،ألبان)"
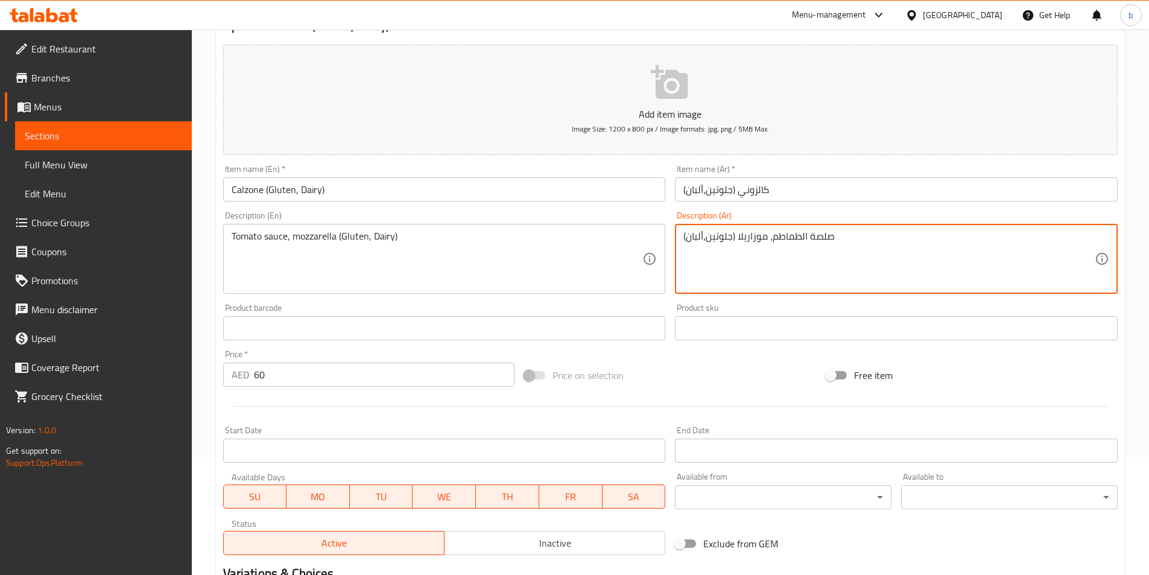
scroll to position [277, 0]
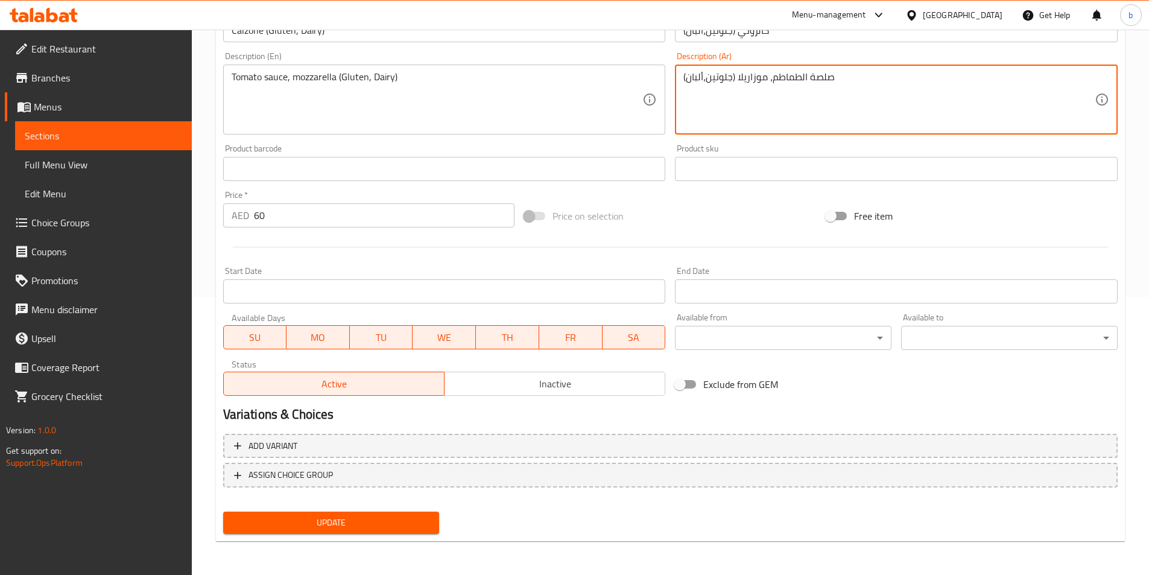
click at [364, 531] on button "Update" at bounding box center [331, 523] width 217 height 22
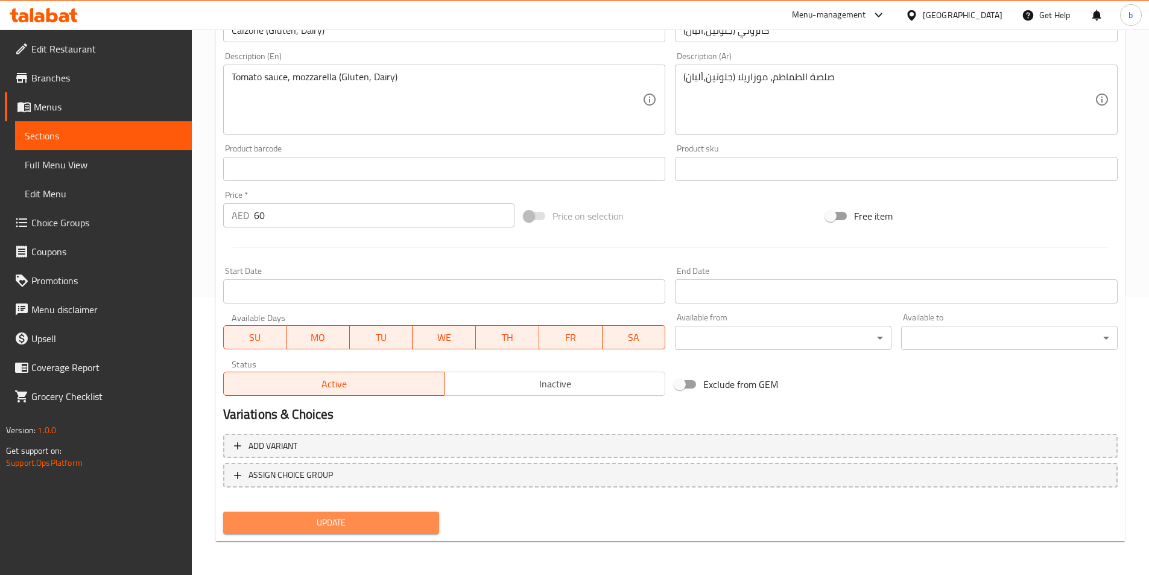
click at [404, 531] on button "Update" at bounding box center [331, 523] width 217 height 22
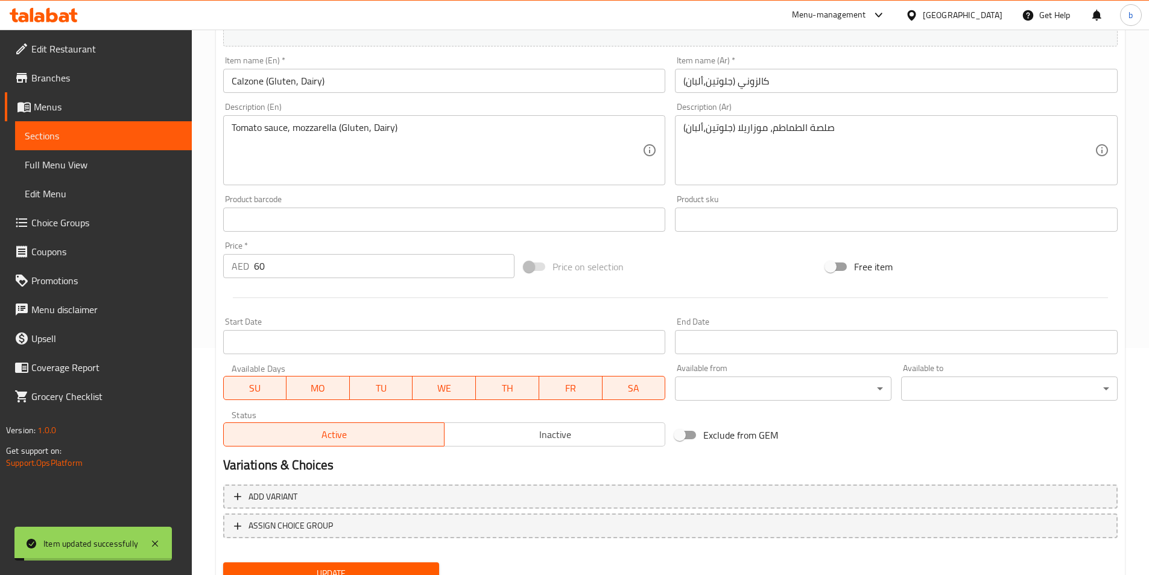
scroll to position [157, 0]
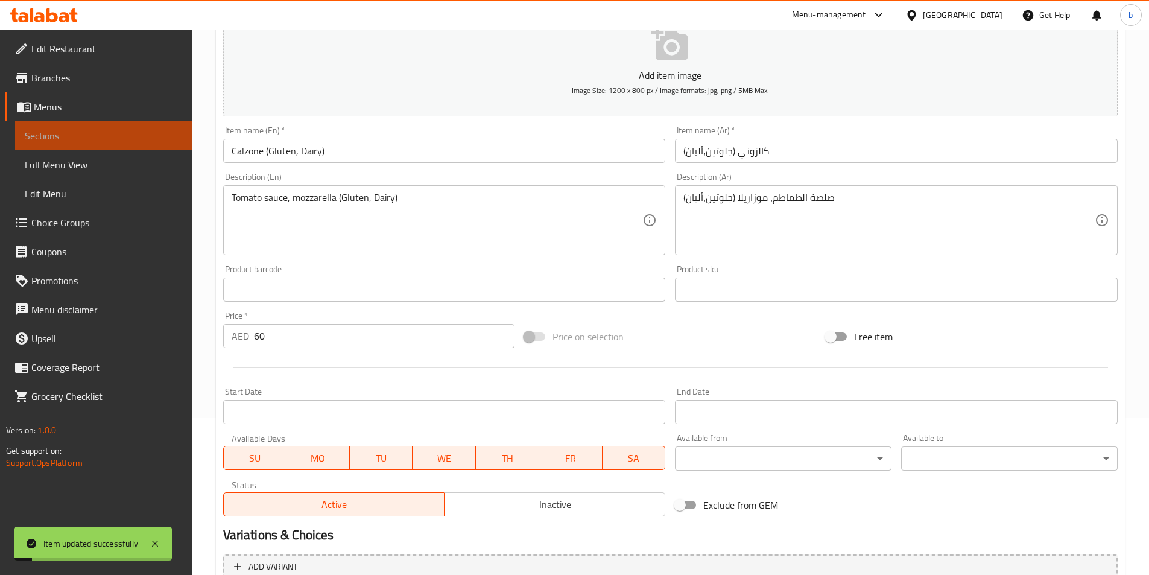
click at [108, 142] on span "Sections" at bounding box center [103, 135] width 157 height 14
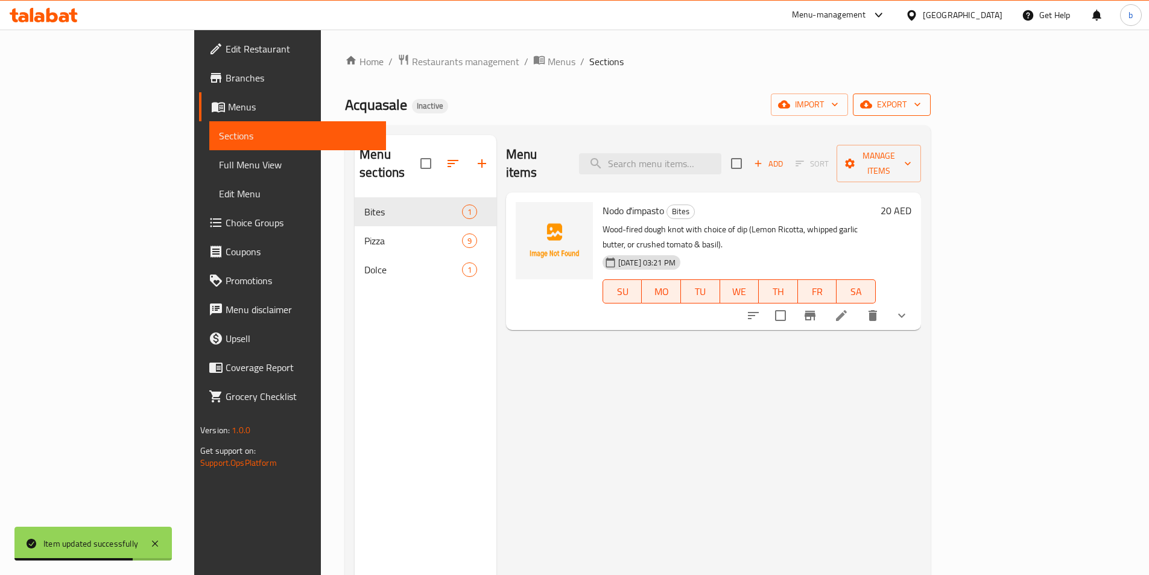
click at [921, 110] on span "export" at bounding box center [892, 104] width 59 height 15
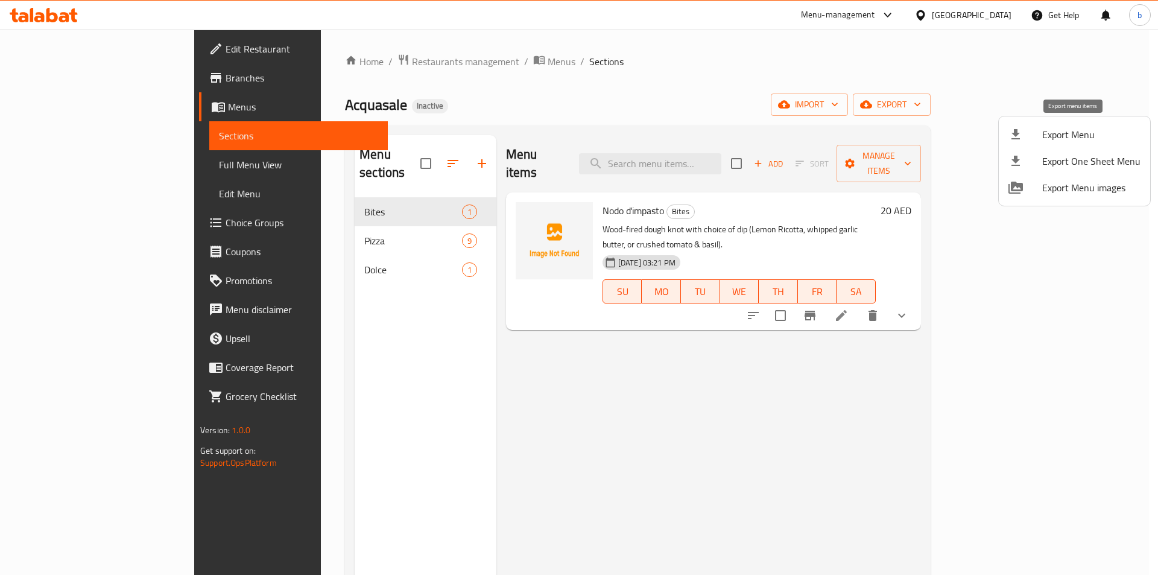
click at [1084, 131] on span "Export Menu" at bounding box center [1091, 134] width 98 height 14
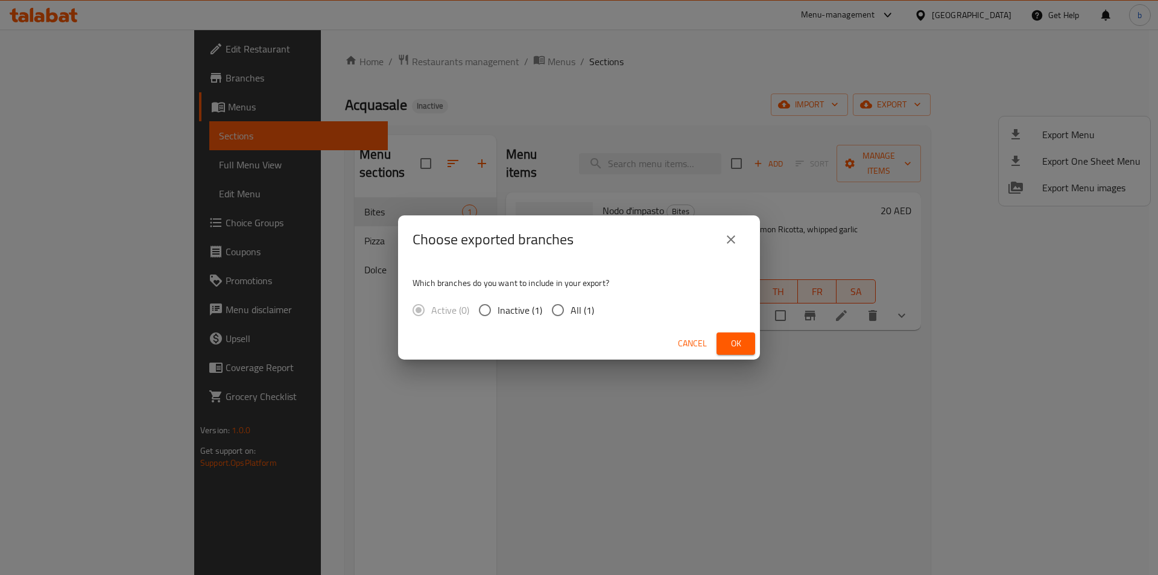
click at [571, 311] on span "All (1)" at bounding box center [583, 310] width 24 height 14
click at [571, 311] on input "All (1)" at bounding box center [557, 309] width 25 height 25
radio input "true"
click at [746, 334] on button "Ok" at bounding box center [736, 343] width 39 height 22
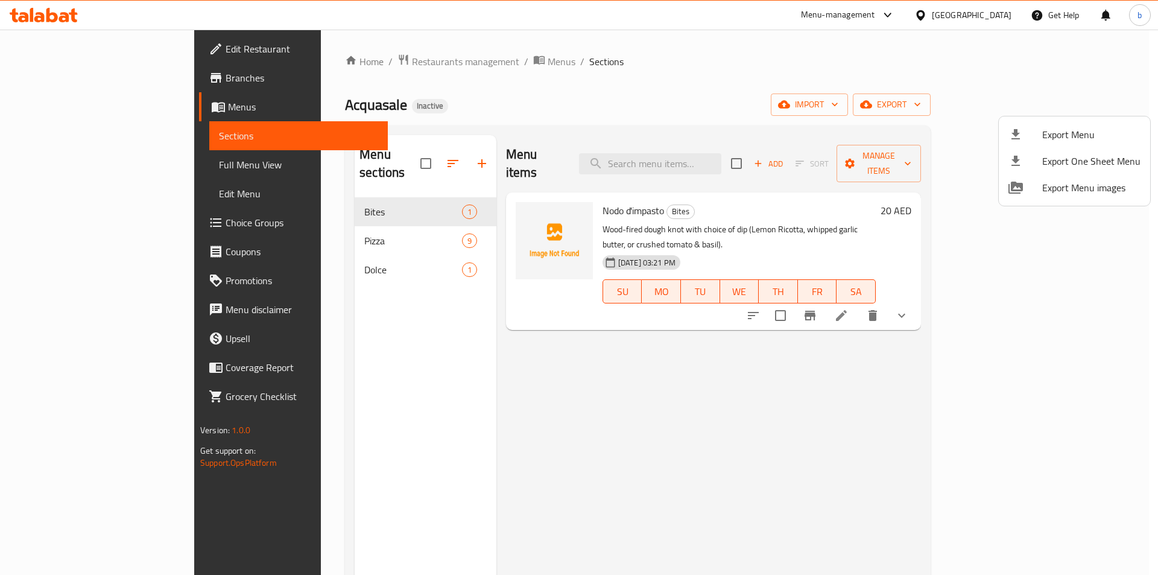
click at [381, 219] on div at bounding box center [579, 287] width 1158 height 575
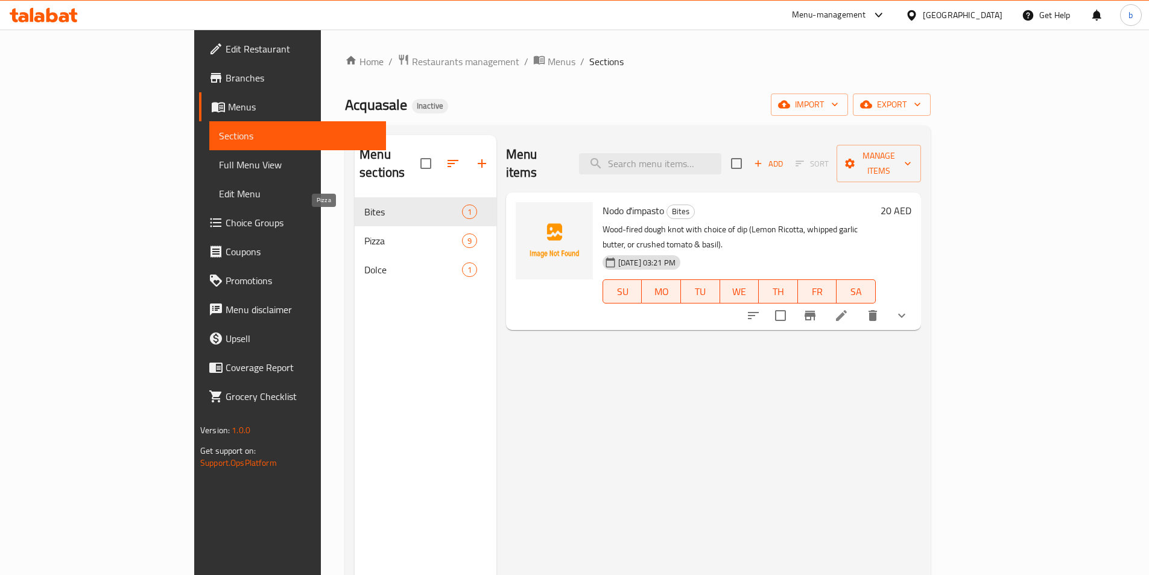
click at [381, 233] on span "Pizza" at bounding box center [413, 240] width 98 height 14
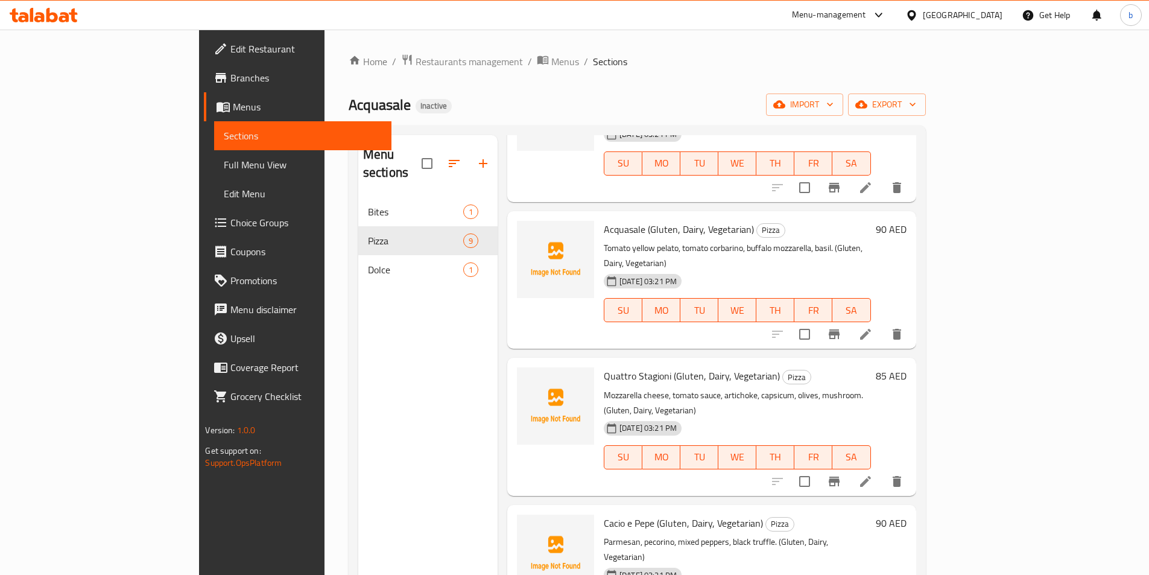
scroll to position [603, 0]
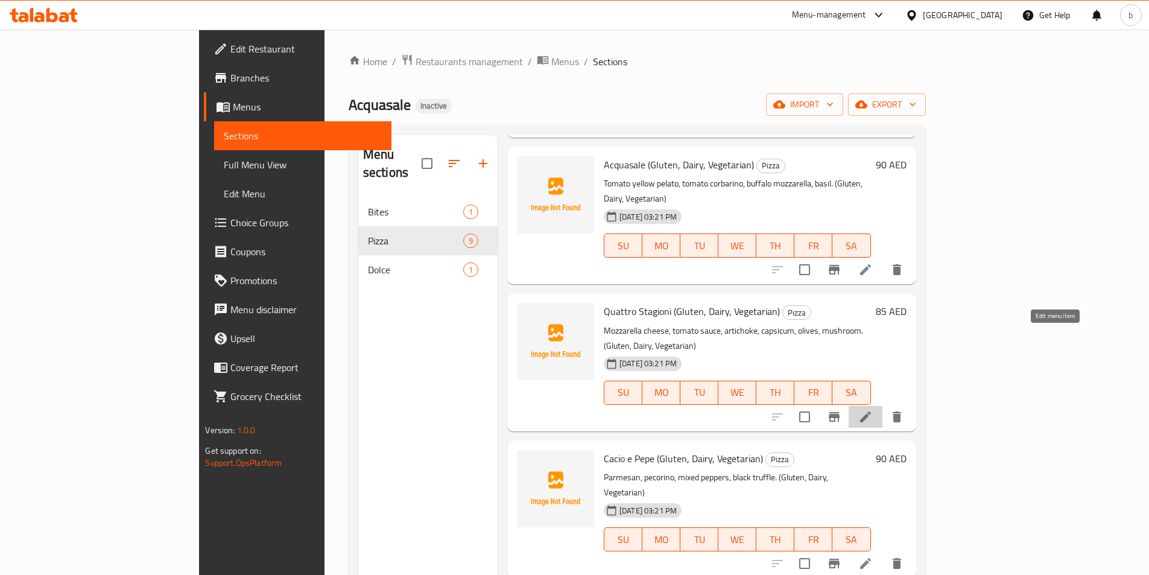
click at [871, 411] on icon at bounding box center [865, 416] width 11 height 11
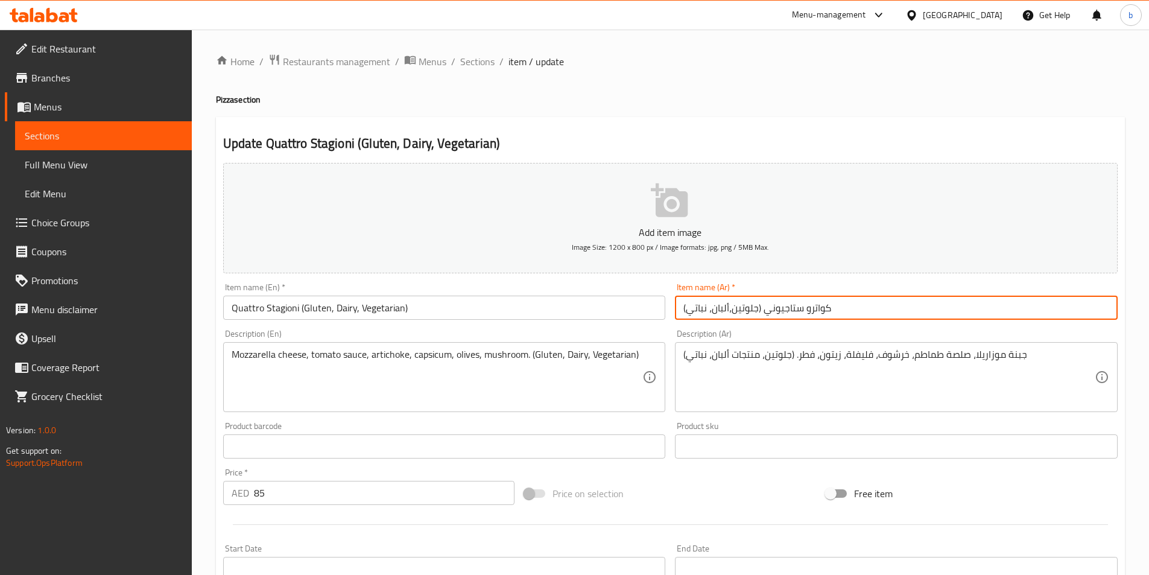
drag, startPoint x: 728, startPoint y: 311, endPoint x: 762, endPoint y: 308, distance: 33.9
click at [762, 308] on input "كواترو ستاجيوني (جلوتين،ألبان، نباتي)" at bounding box center [896, 308] width 443 height 24
type input "كواترو ستاجيوني (جلوتين،ألبان، نباتي)"
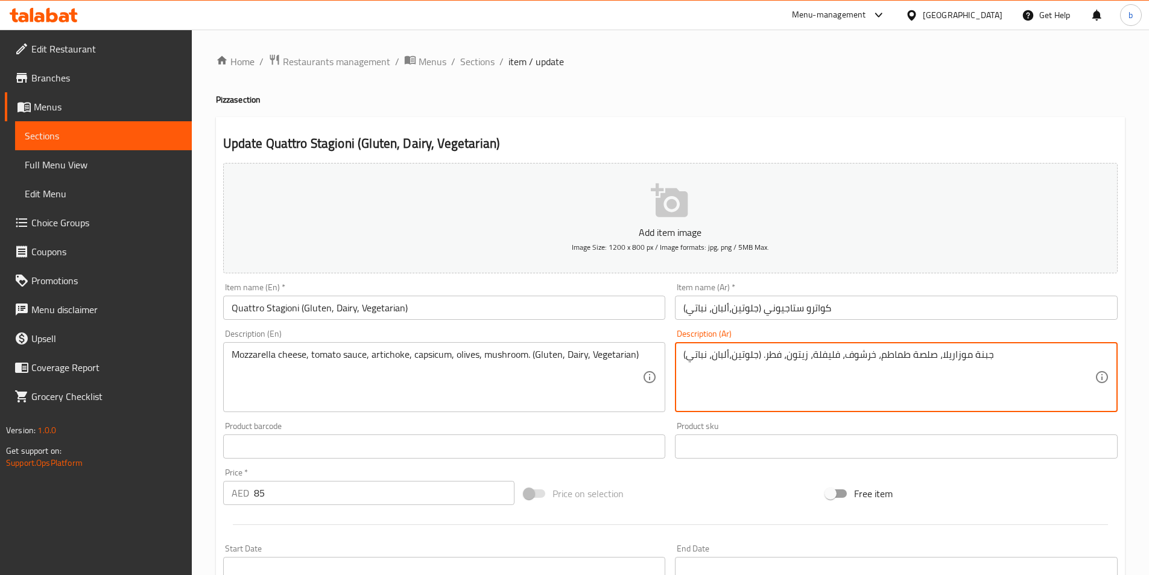
drag, startPoint x: 728, startPoint y: 352, endPoint x: 761, endPoint y: 358, distance: 33.6
click at [734, 395] on textarea "جبنة موزاريلا، صلصة طماطم، خرشوف، فليفلة، زيتون، فطر. (جلوتين،ألبان، نباتي)" at bounding box center [888, 377] width 411 height 57
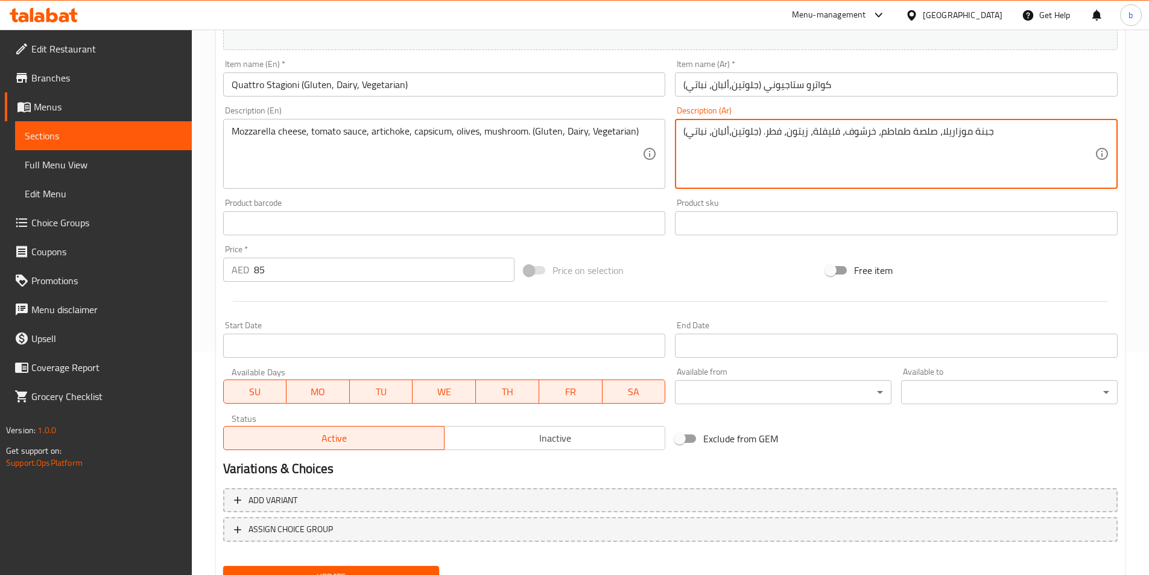
scroll to position [277, 0]
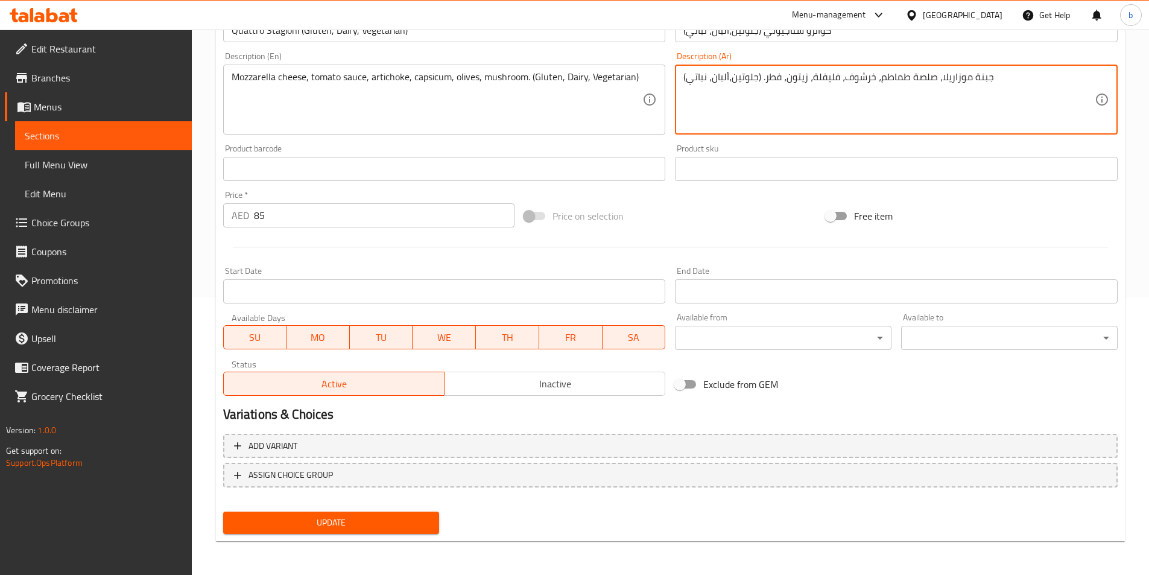
type textarea "جبنة موزاريلا، صلصة طماطم، خرشوف، فليفلة، زيتون، فطر. (جلوتين،ألبان، نباتي)"
click at [356, 523] on span "Update" at bounding box center [331, 522] width 197 height 15
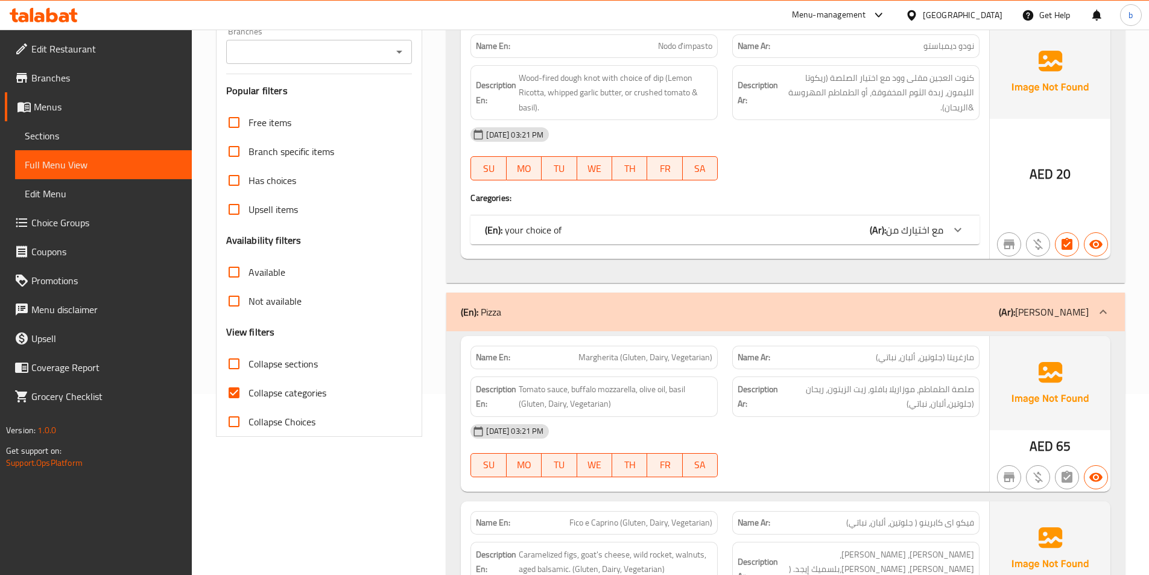
click at [277, 389] on span "Collapse categories" at bounding box center [288, 392] width 78 height 14
click at [249, 389] on input "Collapse categories" at bounding box center [234, 392] width 29 height 29
checkbox input "false"
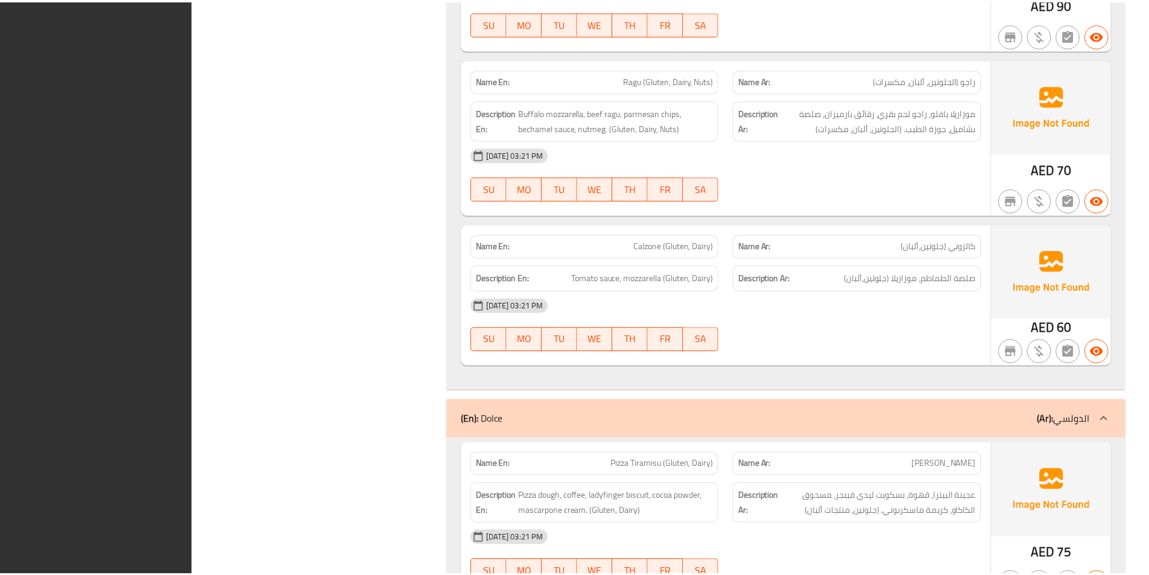
scroll to position [1872, 0]
